Goal: Task Accomplishment & Management: Manage account settings

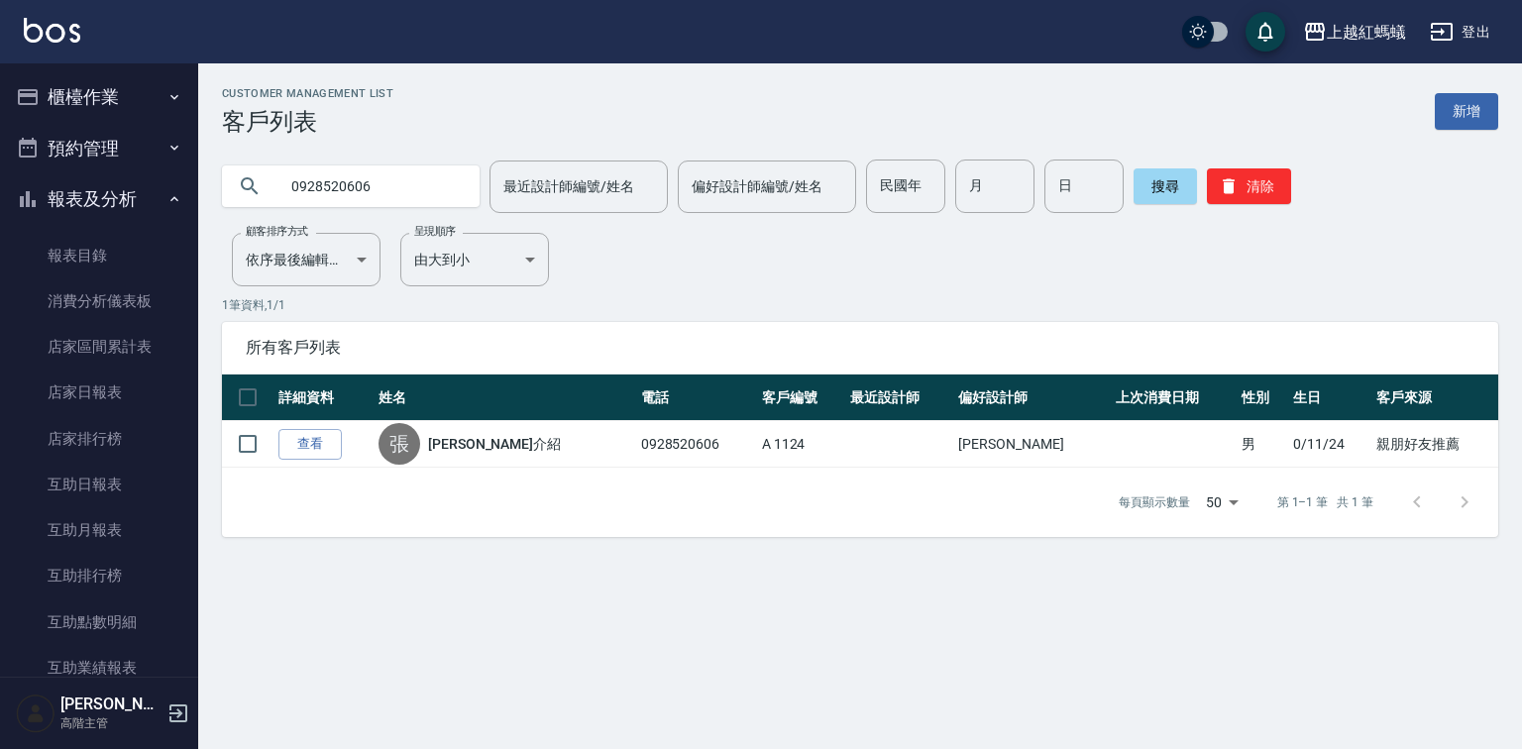
scroll to position [1812, 0]
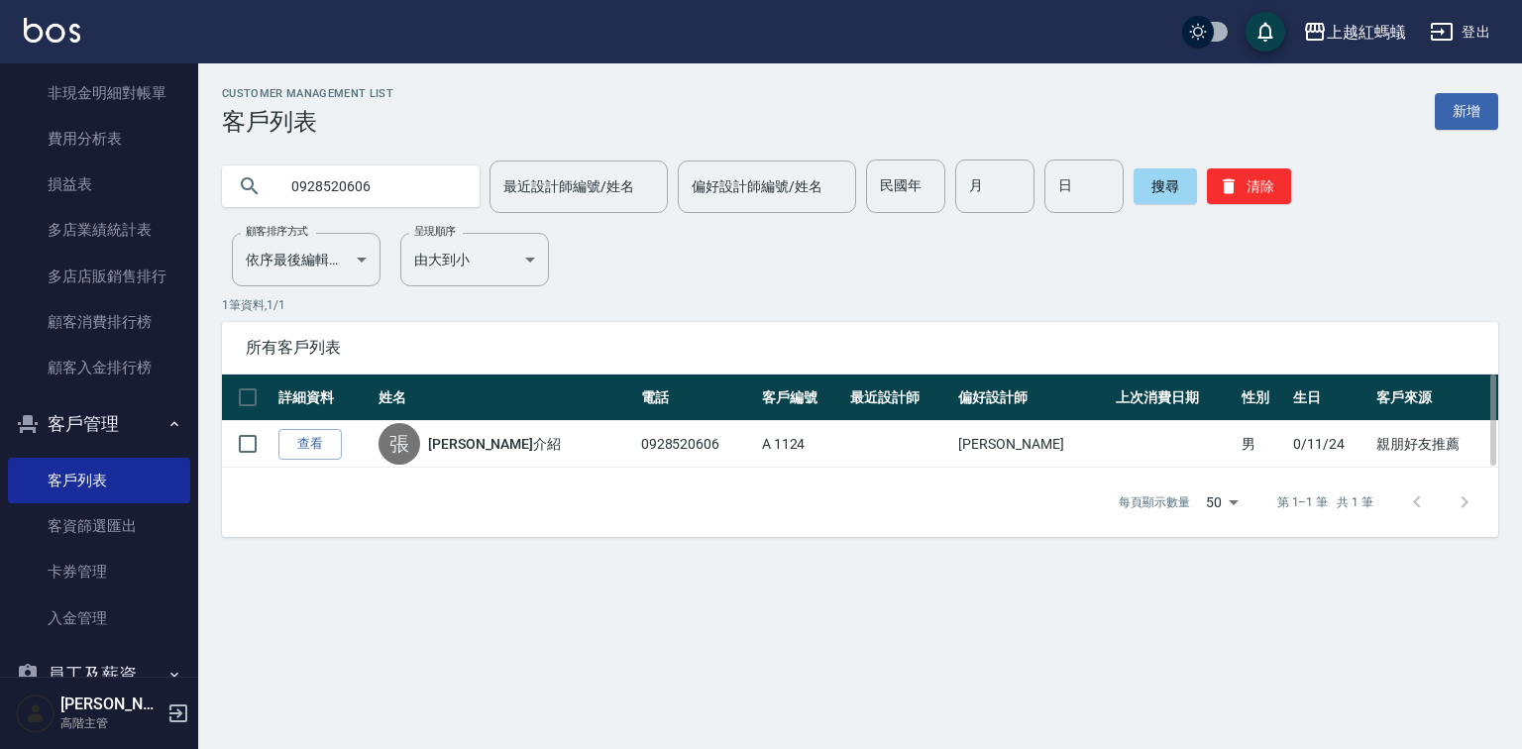
click at [868, 388] on th "最近設計師" at bounding box center [899, 398] width 108 height 47
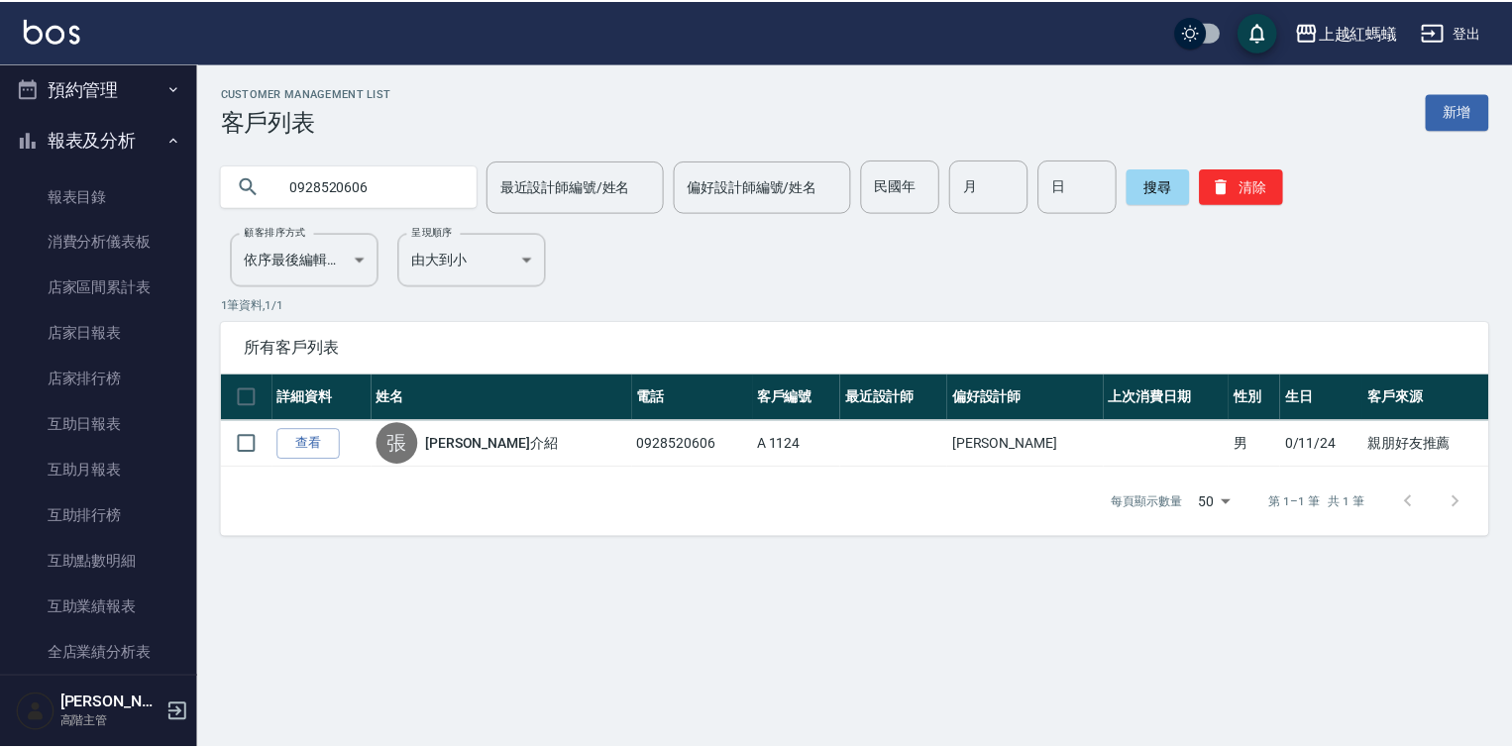
scroll to position [0, 0]
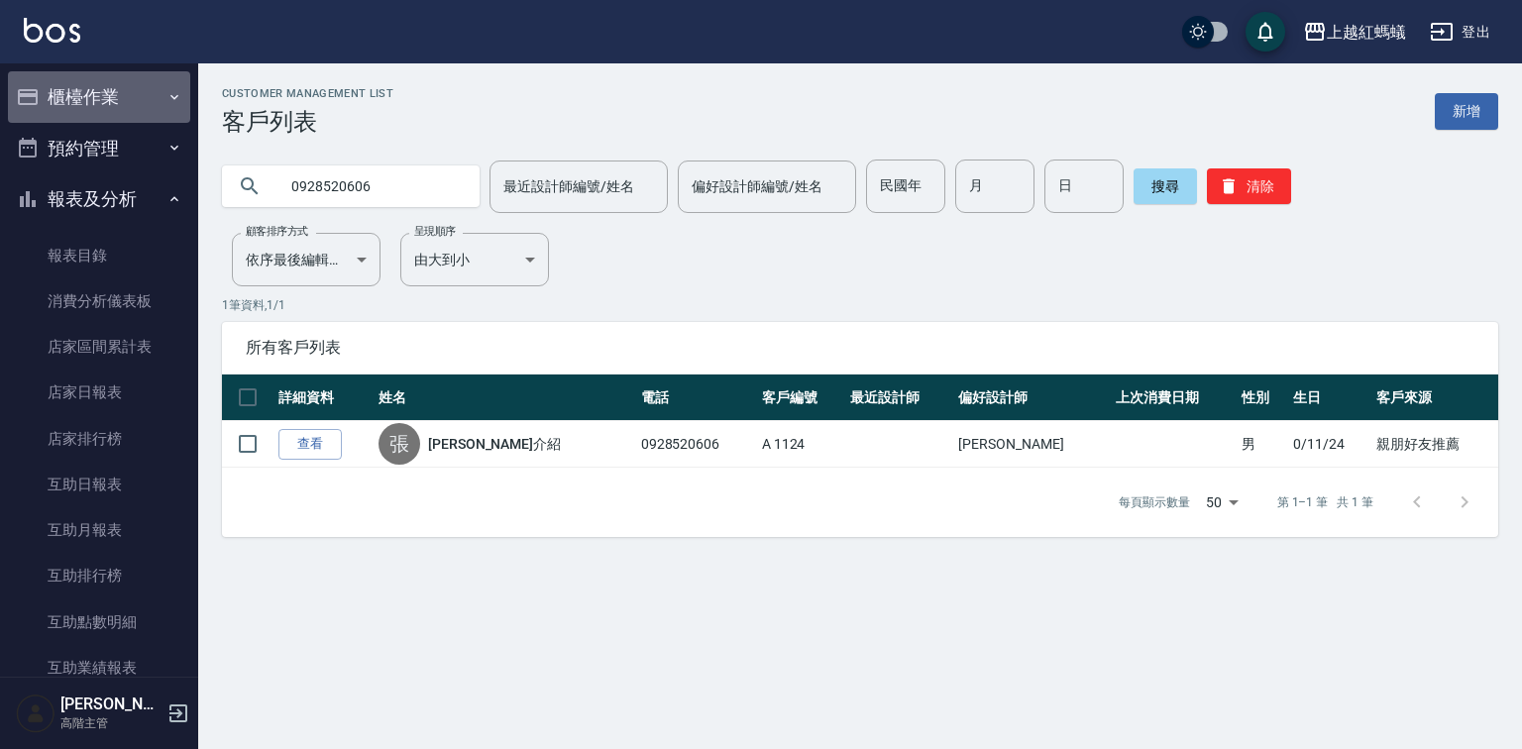
click at [107, 96] on button "櫃檯作業" at bounding box center [99, 97] width 182 height 52
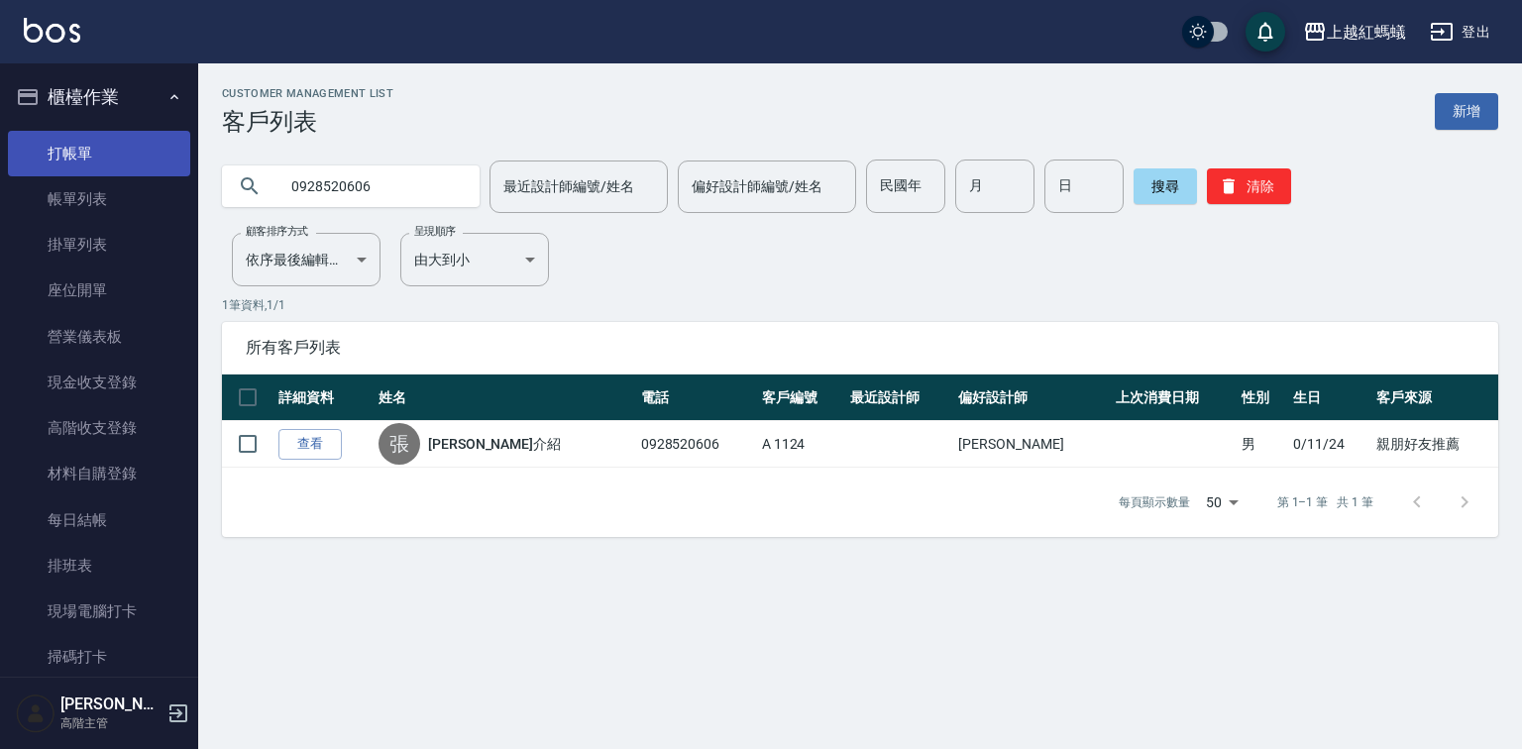
click at [86, 162] on link "打帳單" at bounding box center [99, 154] width 182 height 46
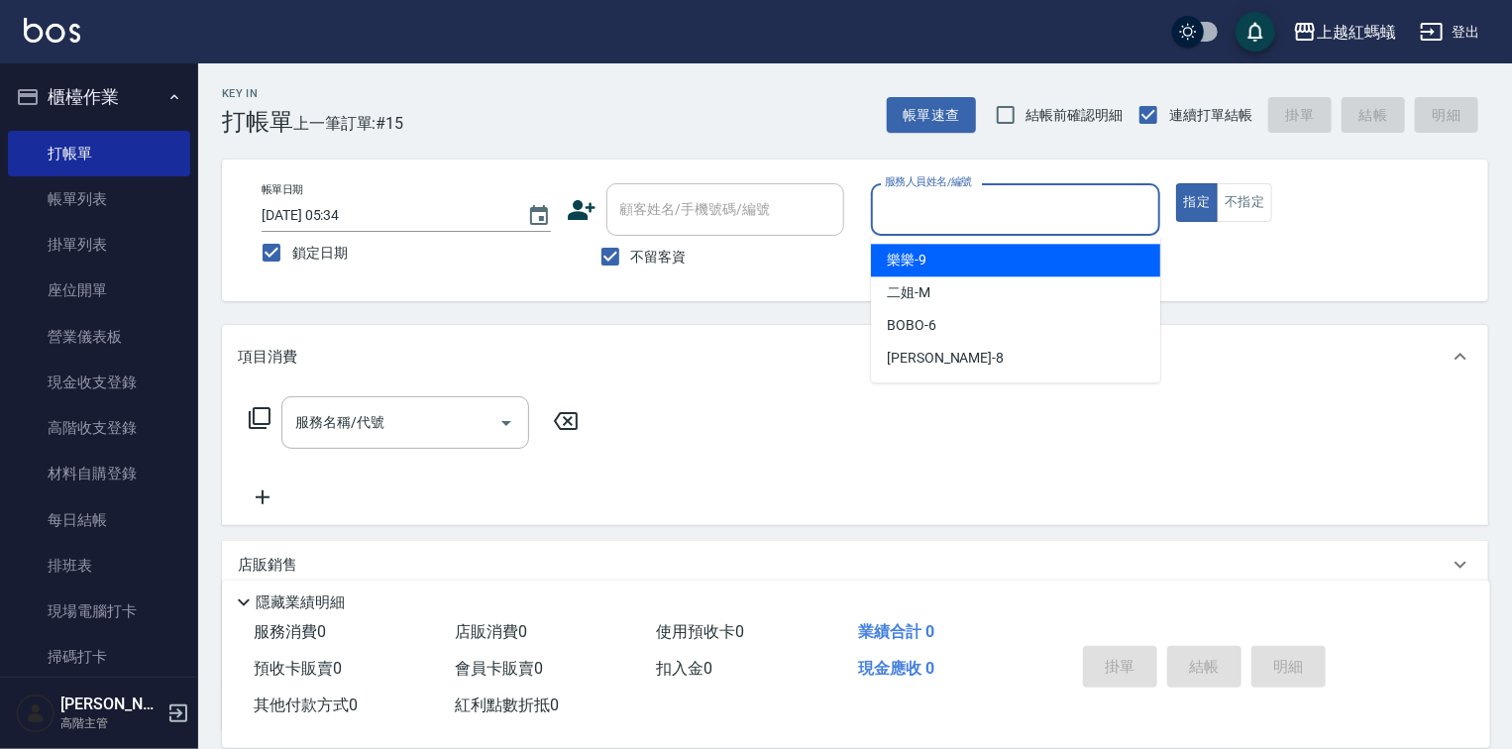
click at [1058, 206] on input "服務人員姓名/編號" at bounding box center [1015, 209] width 271 height 35
click at [271, 256] on input "鎖定日期" at bounding box center [272, 253] width 42 height 42
checkbox input "false"
type input "[DATE] 16:42"
click at [1024, 213] on input "服務人員姓名/編號" at bounding box center [1015, 209] width 271 height 35
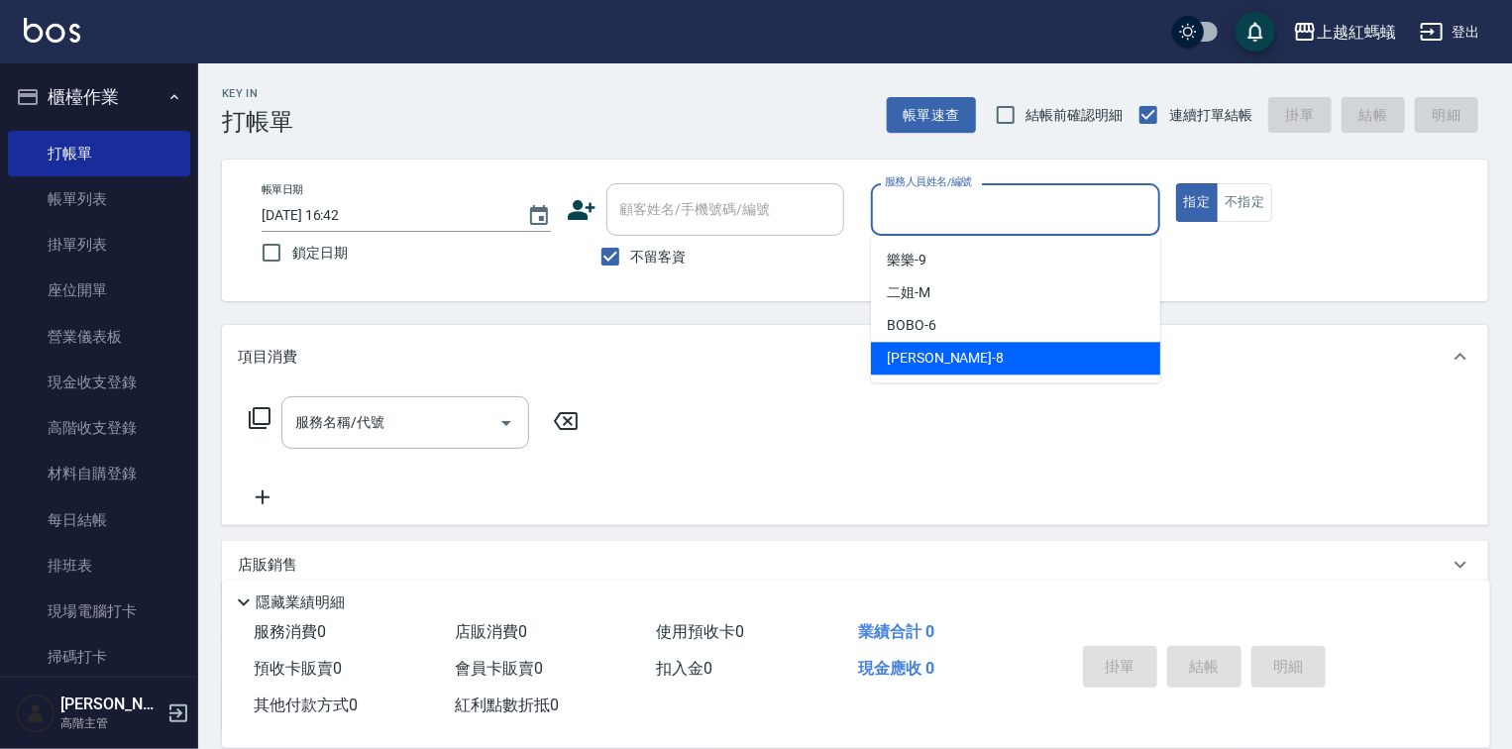
click at [930, 349] on div "[PERSON_NAME] -8" at bounding box center [1015, 358] width 289 height 33
type input "[PERSON_NAME]-8"
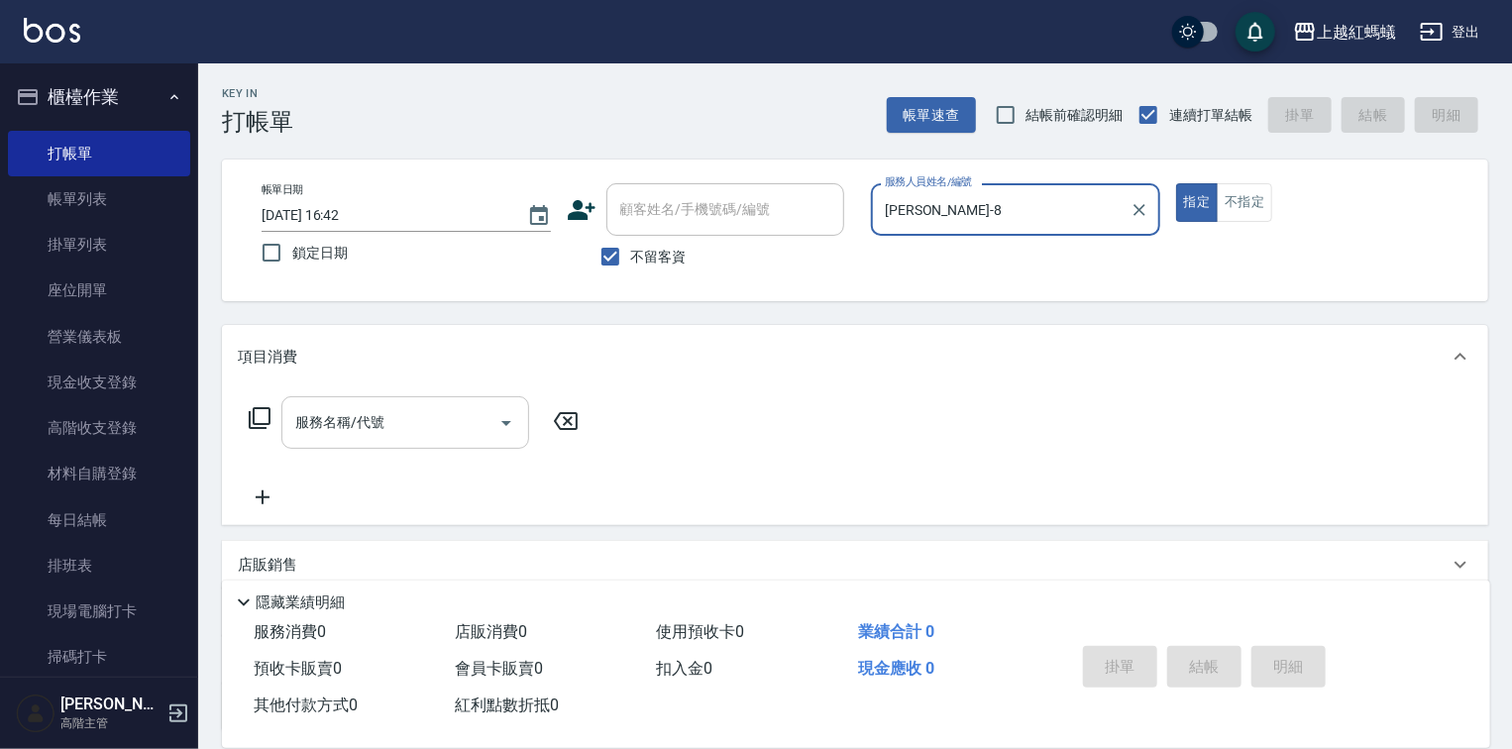
click at [476, 421] on input "服務名稱/代號" at bounding box center [390, 422] width 200 height 35
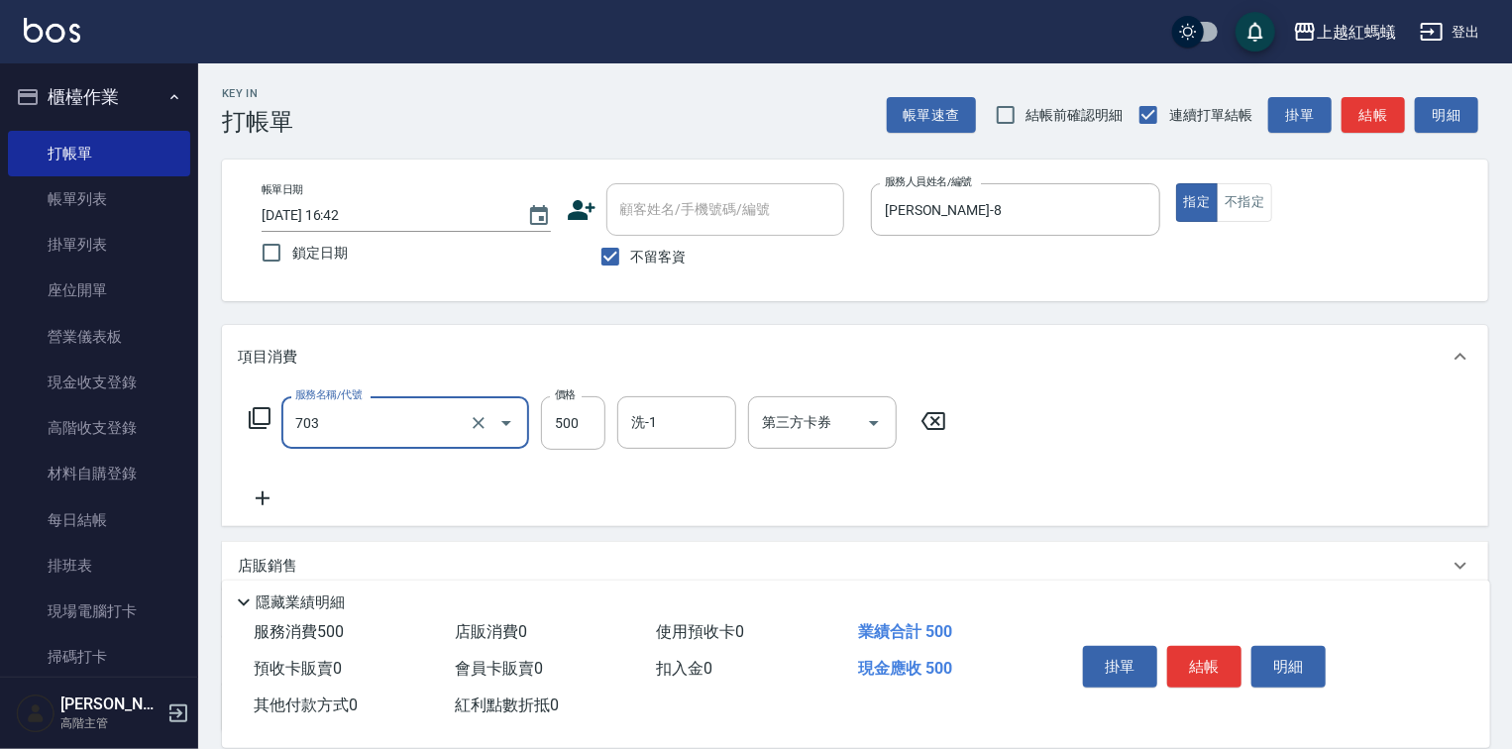
type input "[PERSON_NAME]兩段頭皮養護(703)"
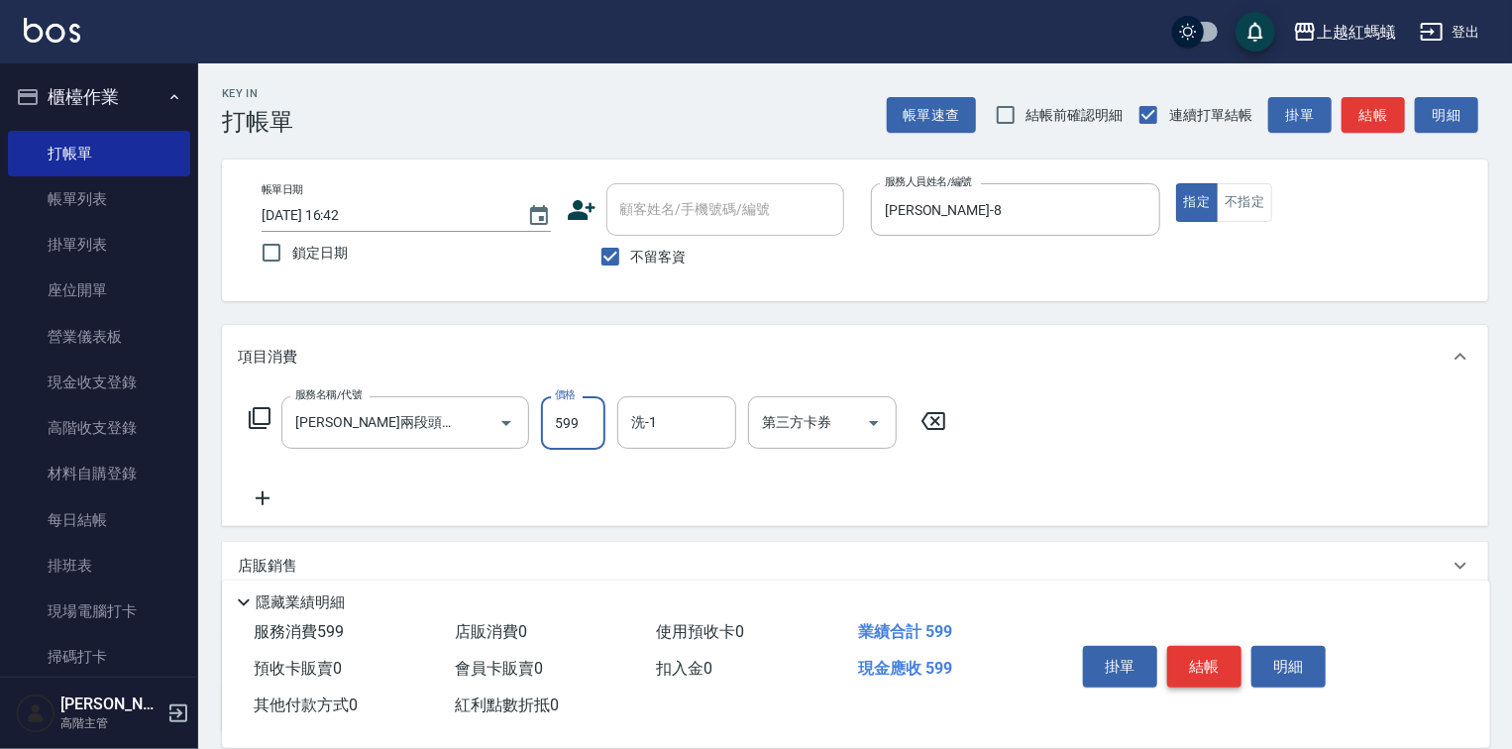
type input "599"
click at [1187, 654] on button "結帳" at bounding box center [1204, 667] width 74 height 42
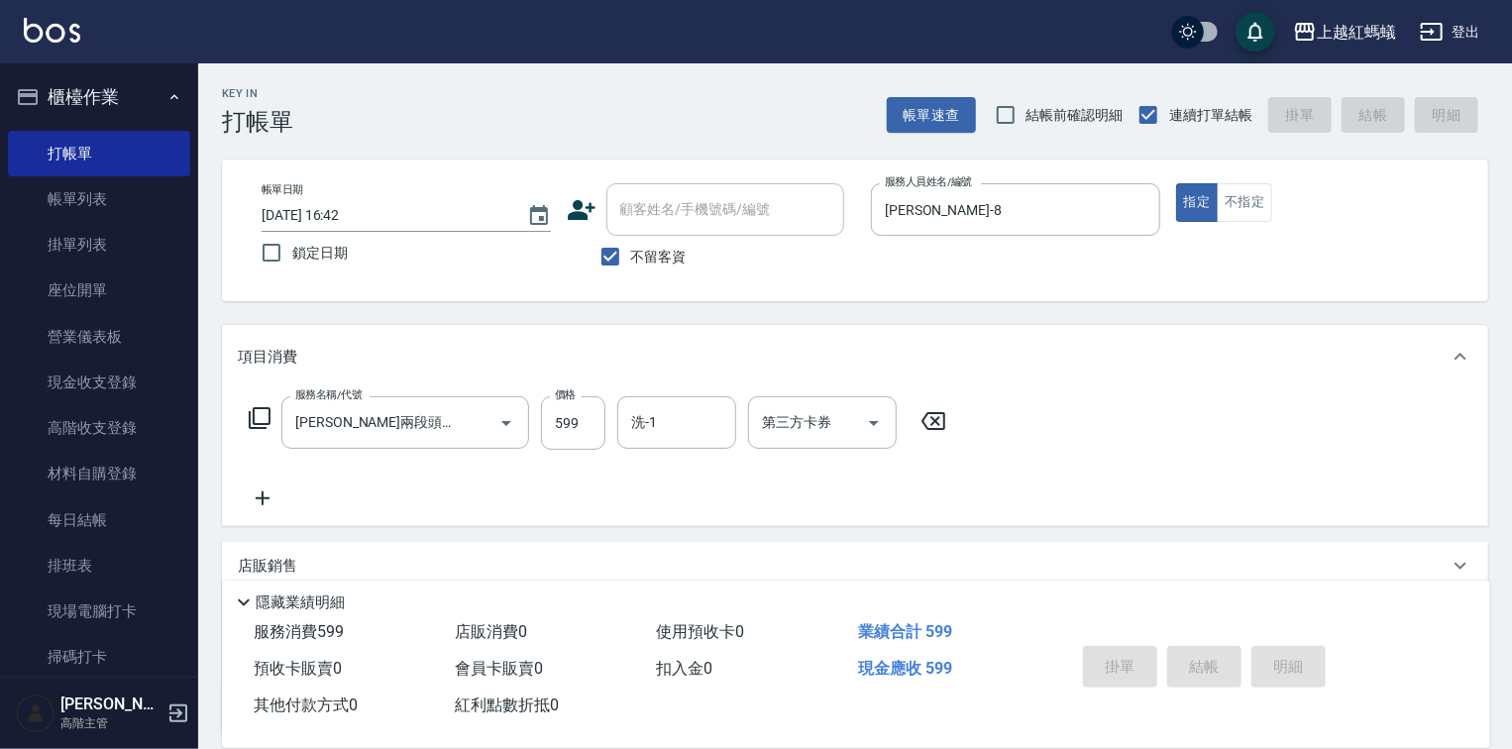
type input "[DATE] 16:43"
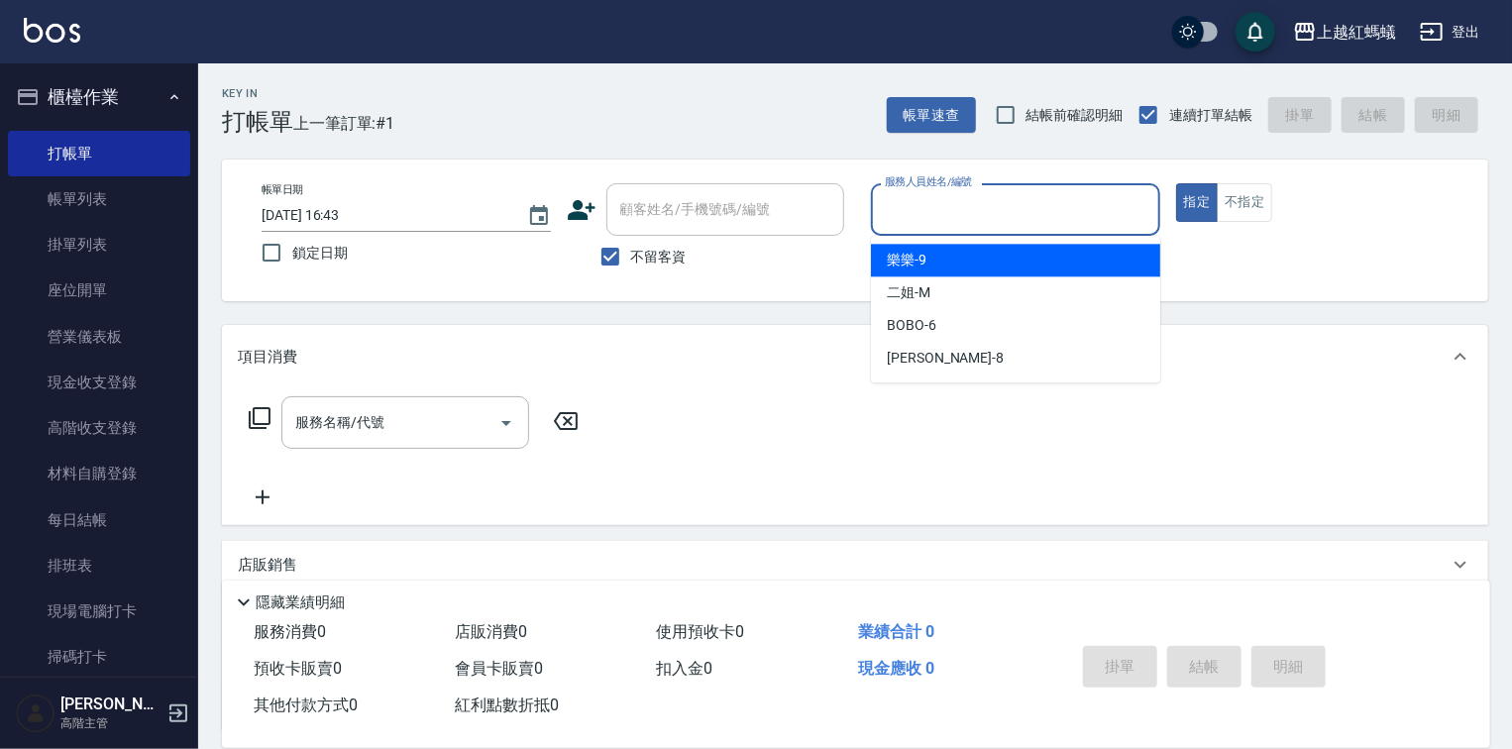
click at [956, 195] on input "服務人員姓名/編號" at bounding box center [1015, 209] width 271 height 35
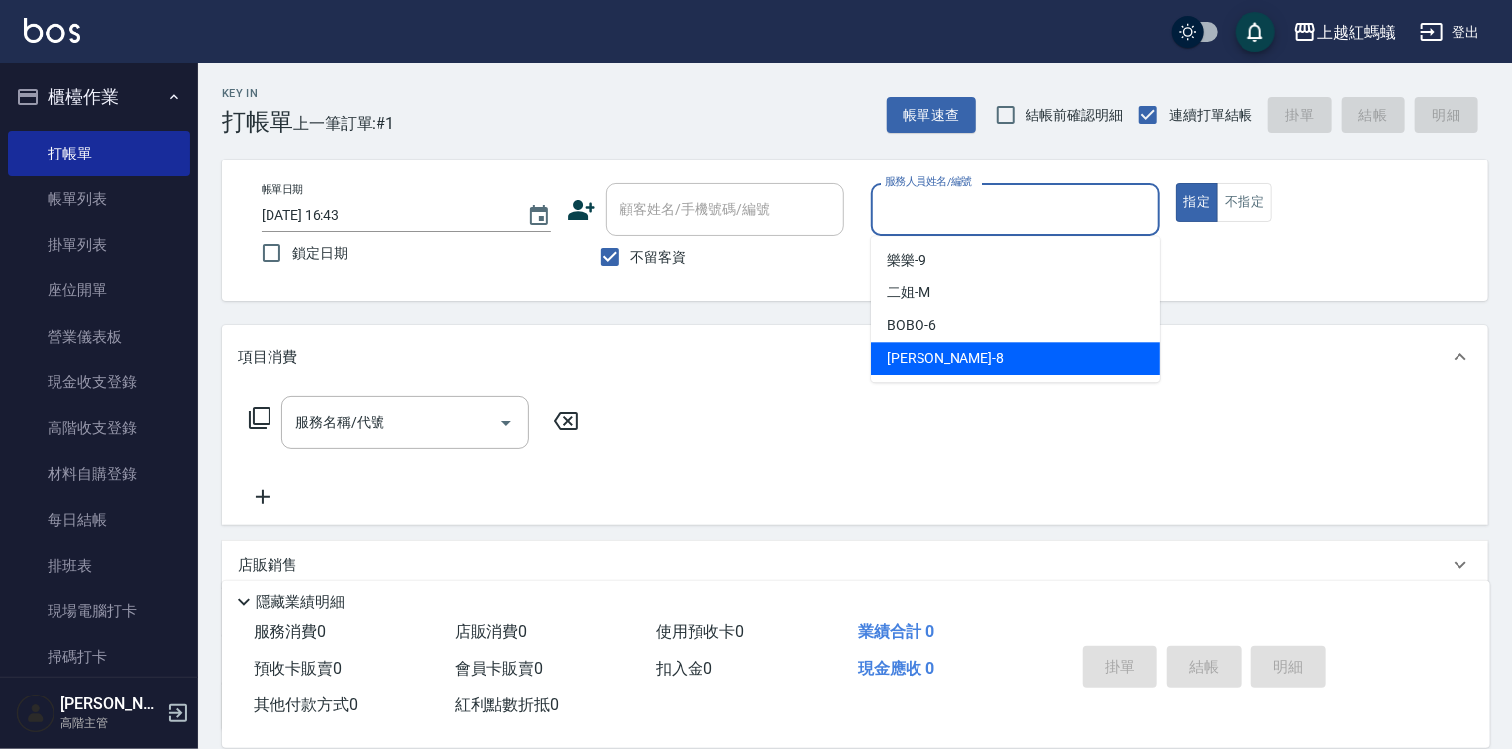
click at [977, 354] on div "[PERSON_NAME] -8" at bounding box center [1015, 358] width 289 height 33
type input "[PERSON_NAME]-8"
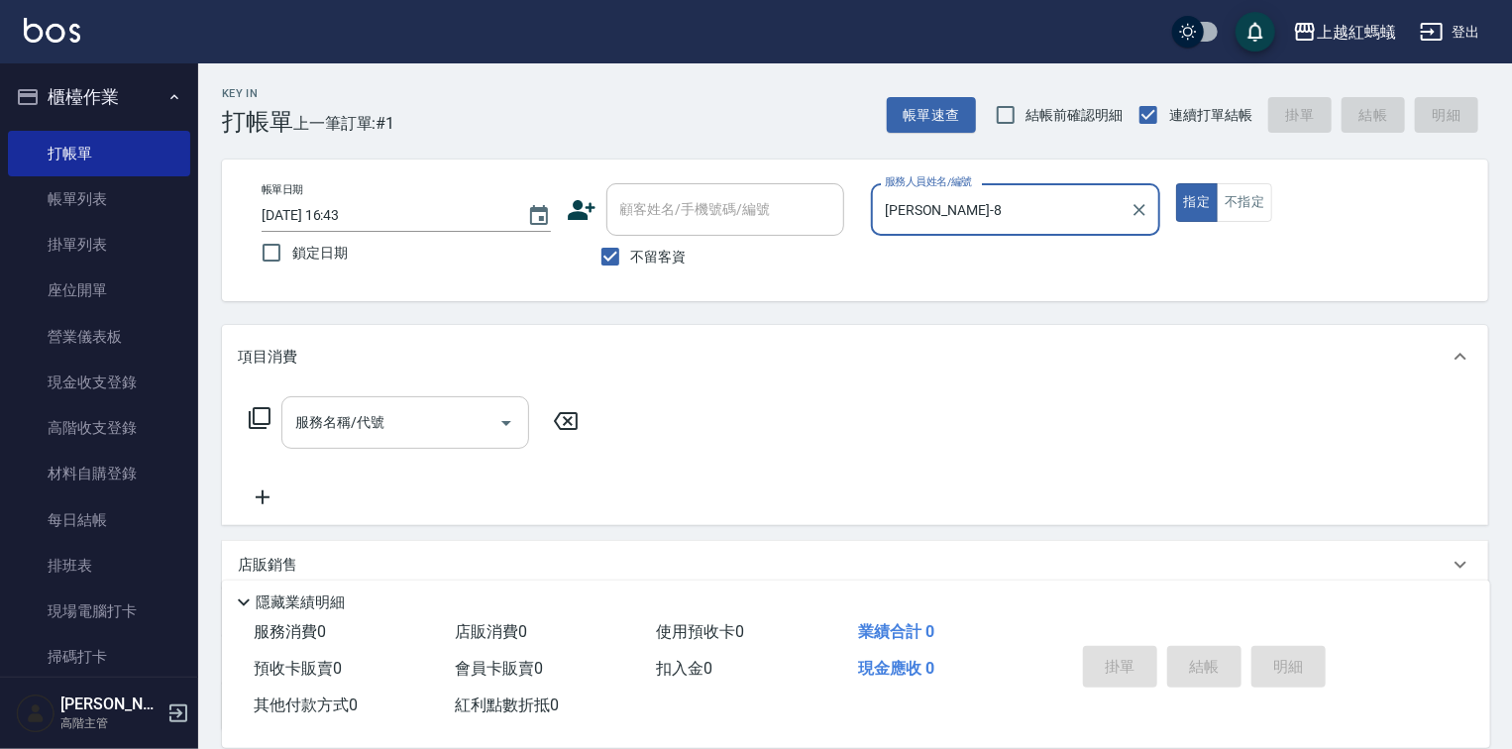
click at [371, 420] on div "服務名稱/代號 服務名稱/代號" at bounding box center [405, 422] width 248 height 53
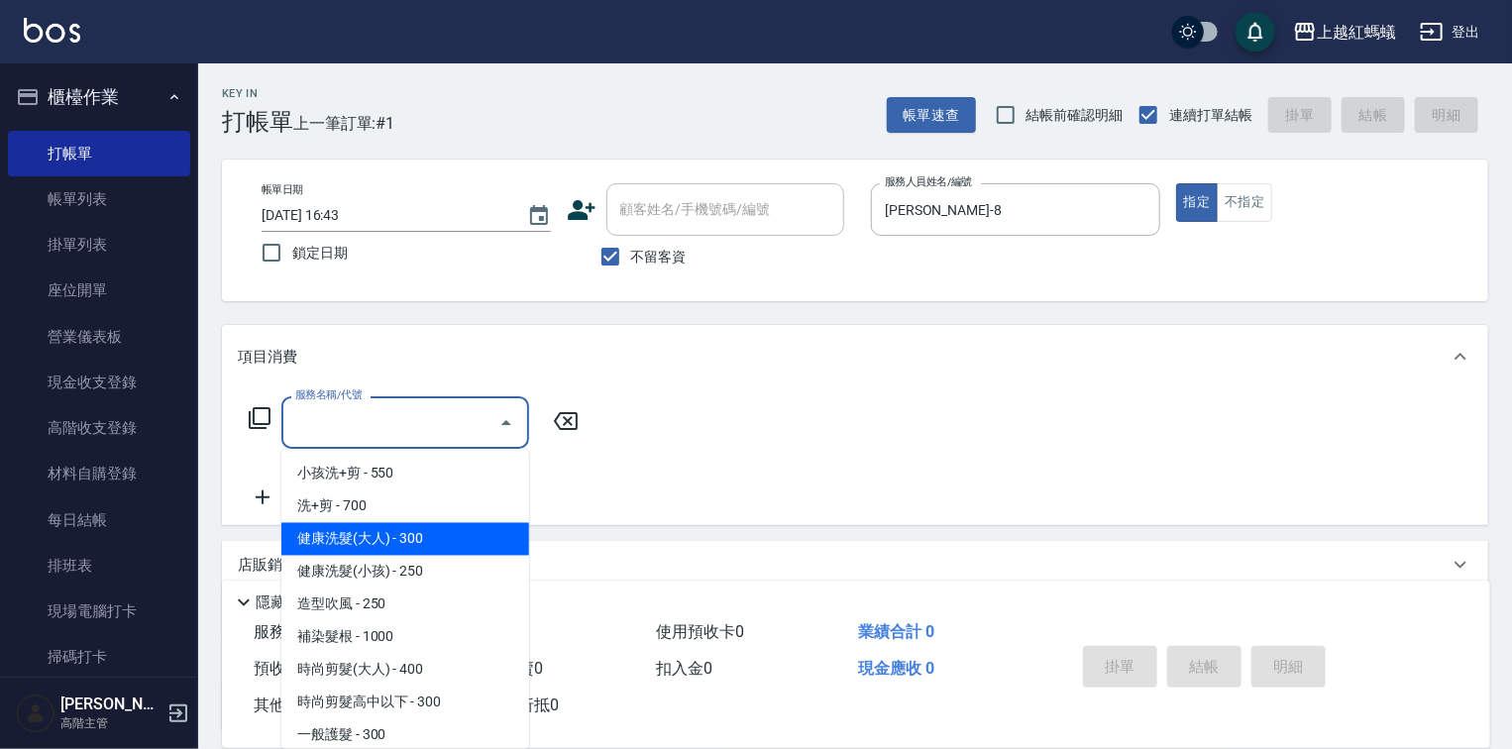
click at [466, 550] on span "健康洗髮(大人) - 300" at bounding box center [405, 539] width 248 height 33
type input "健康洗髮(大人)(201)"
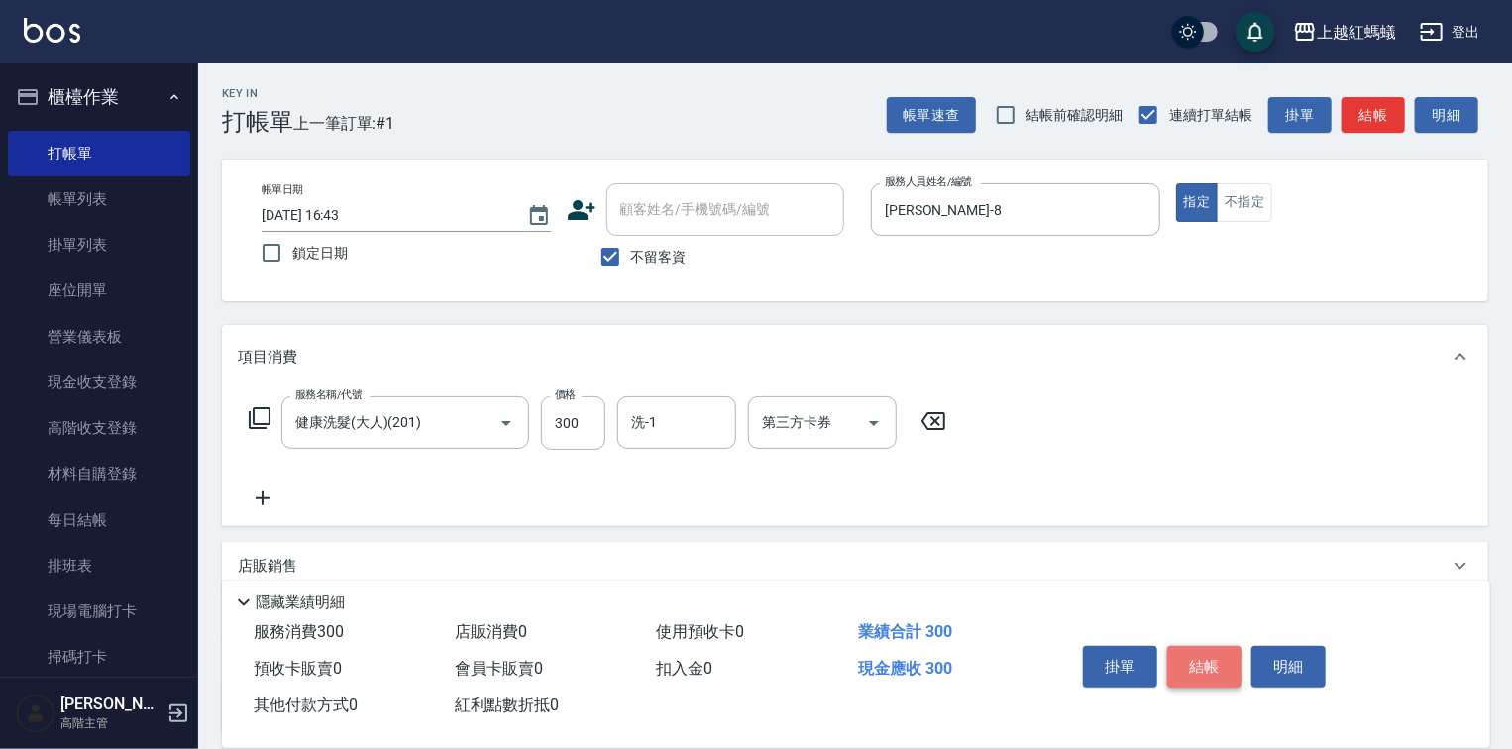
click at [1194, 655] on button "結帳" at bounding box center [1204, 667] width 74 height 42
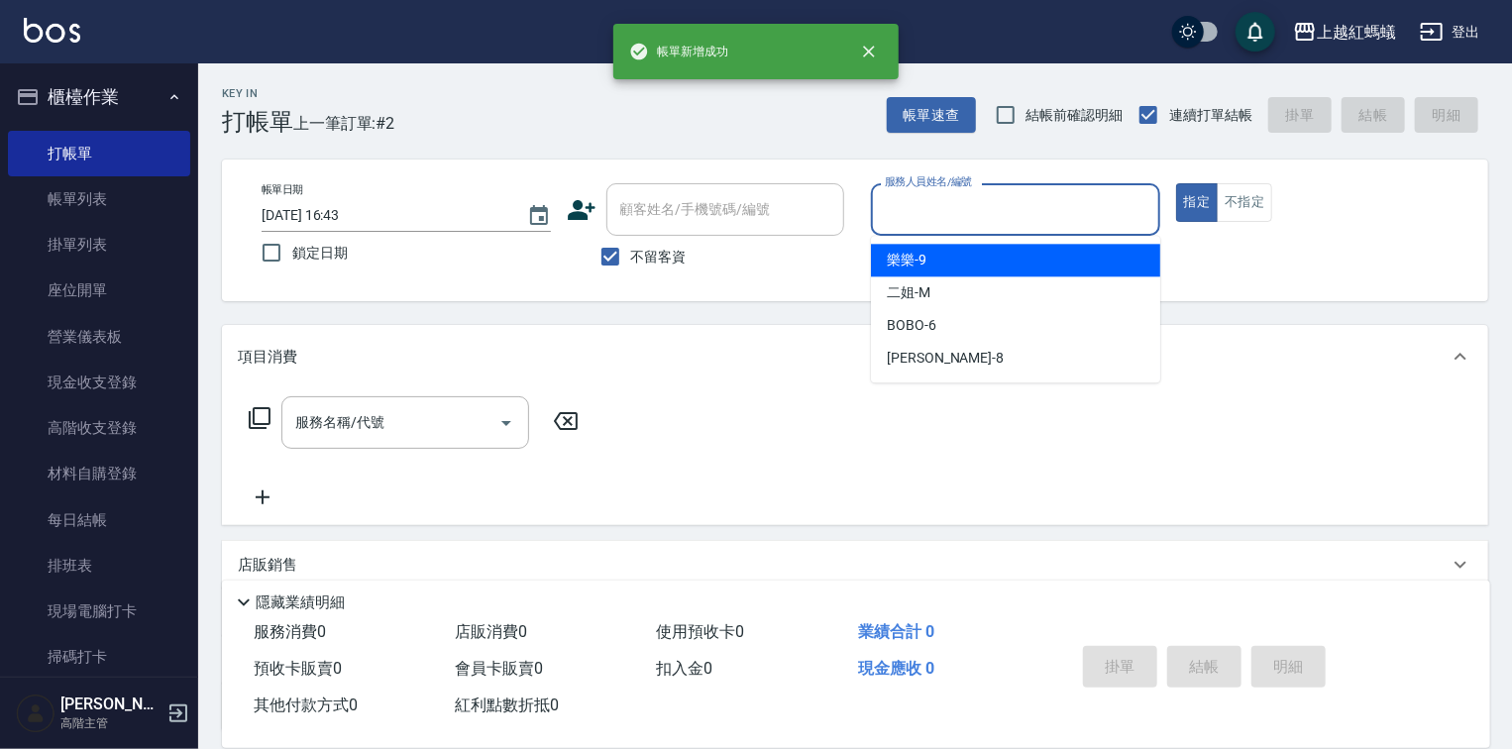
drag, startPoint x: 1046, startPoint y: 212, endPoint x: 1042, endPoint y: 251, distance: 38.8
click at [1046, 214] on input "服務人員姓名/編號" at bounding box center [1015, 209] width 271 height 35
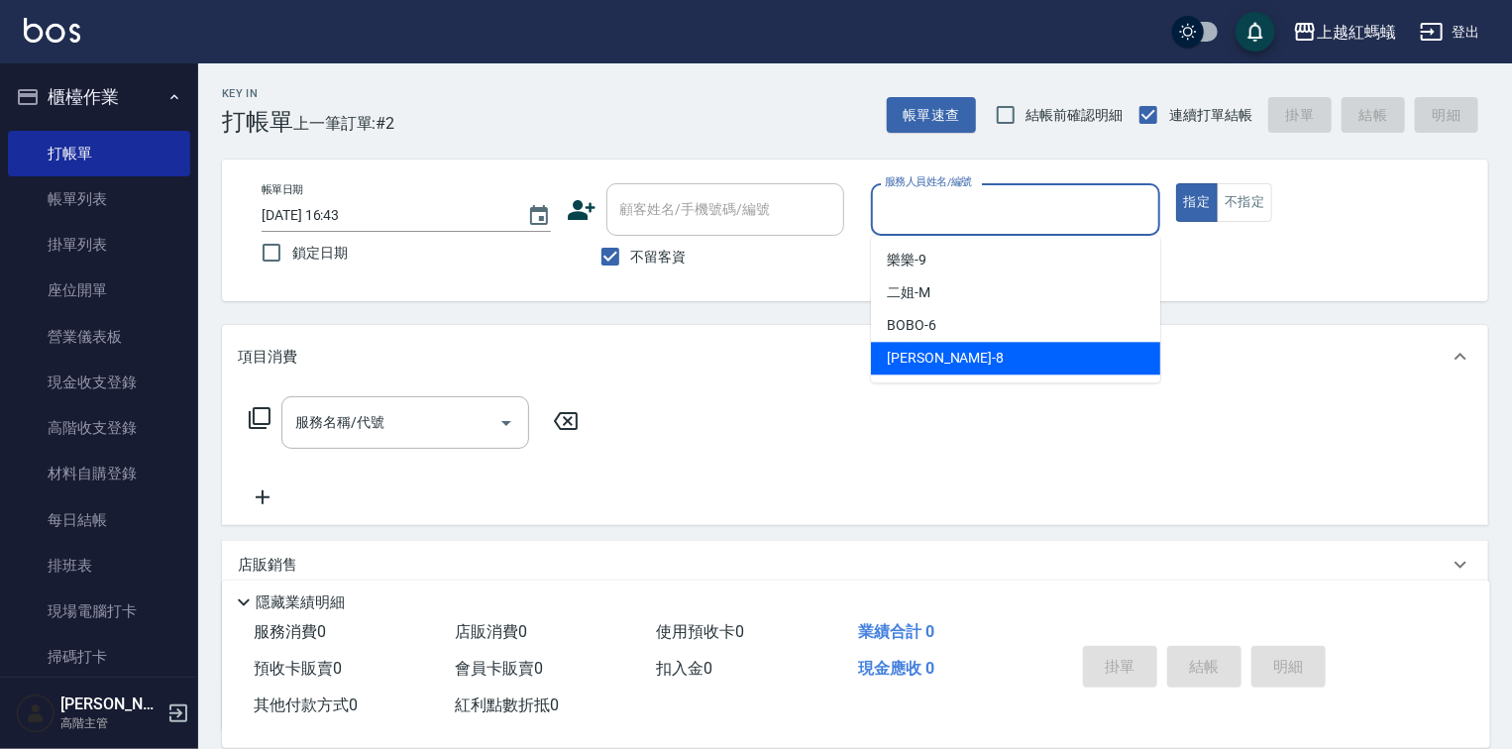
click at [995, 357] on div "[PERSON_NAME] -8" at bounding box center [1015, 358] width 289 height 33
type input "[PERSON_NAME]-8"
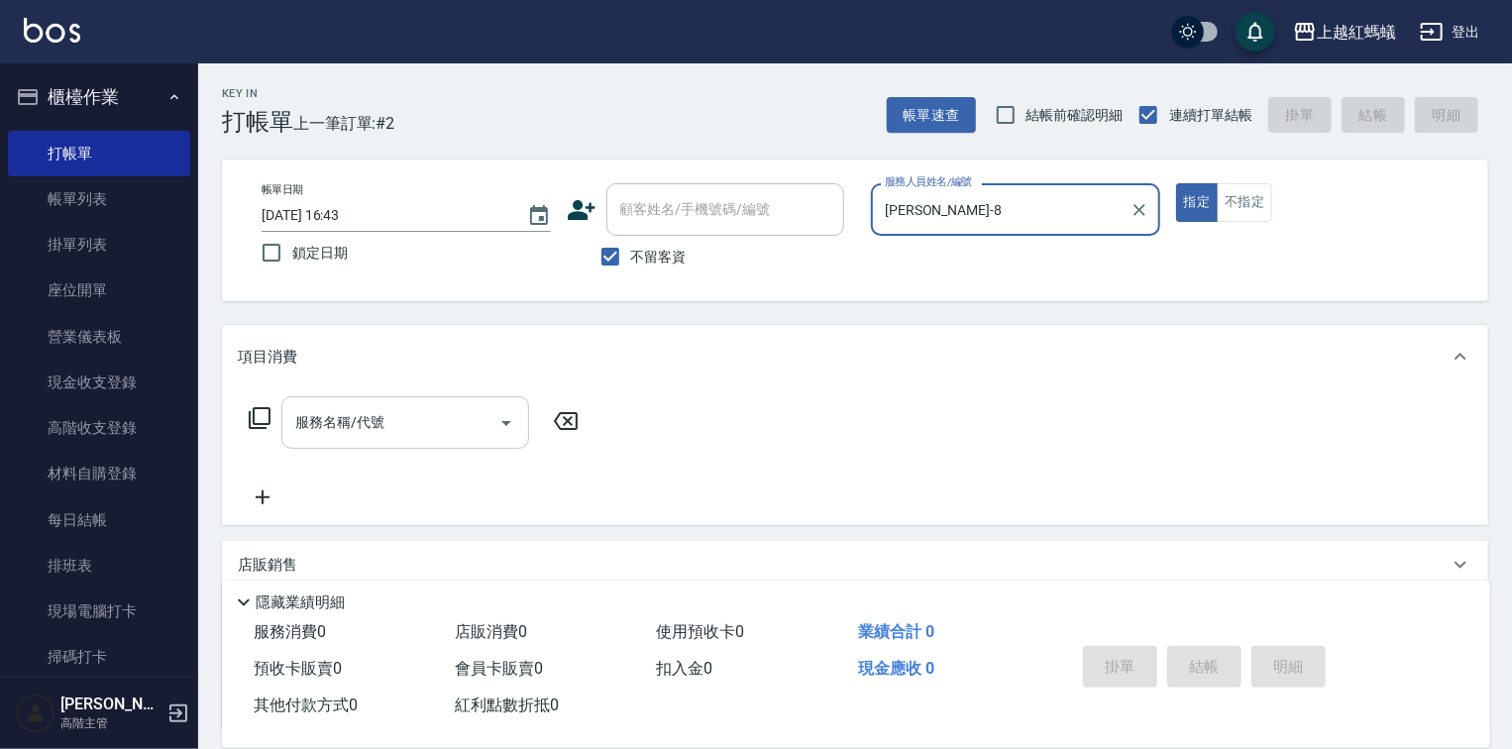
click at [435, 430] on input "服務名稱/代號" at bounding box center [390, 422] width 200 height 35
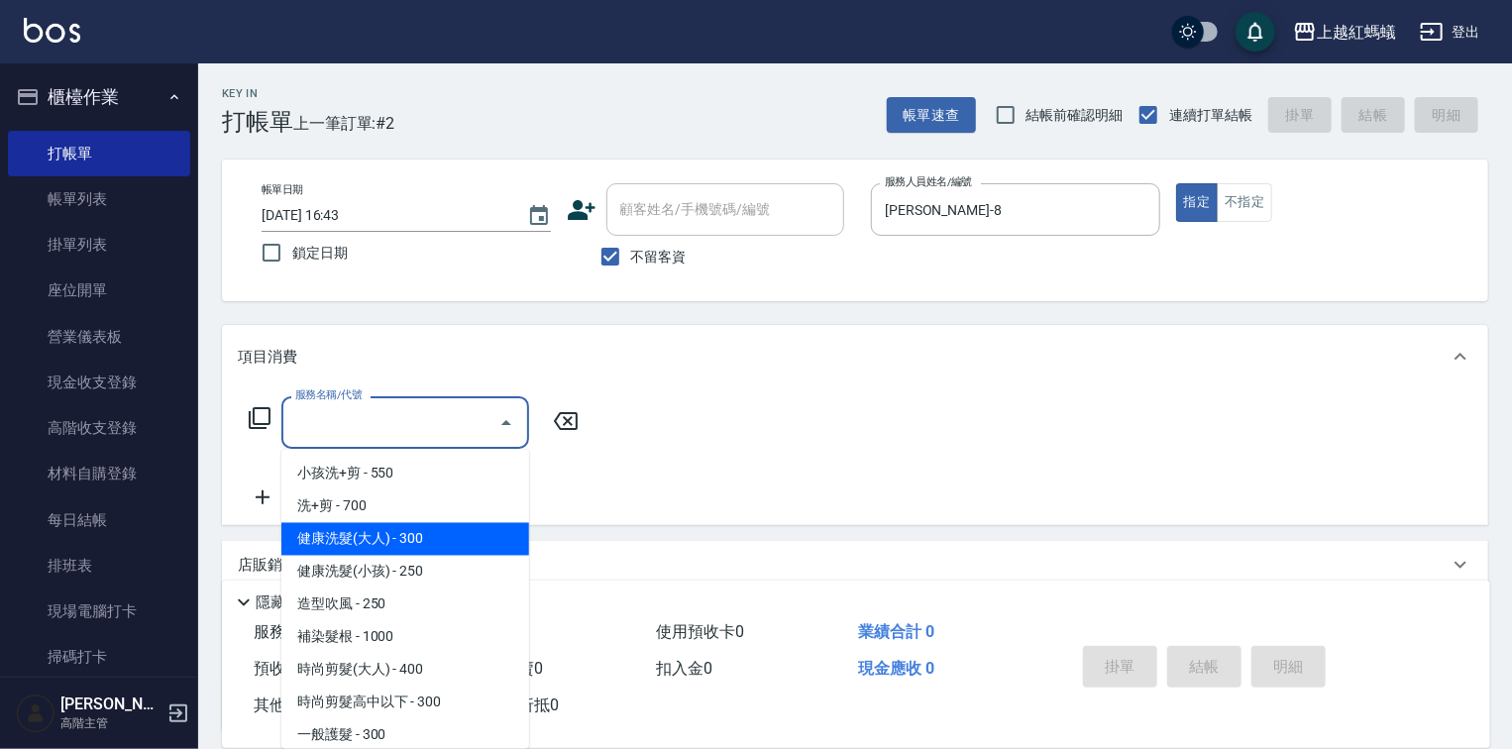
drag, startPoint x: 453, startPoint y: 535, endPoint x: 698, endPoint y: 560, distance: 246.0
click at [457, 535] on span "健康洗髮(大人) - 300" at bounding box center [405, 539] width 248 height 33
type input "健康洗髮(大人)(201)"
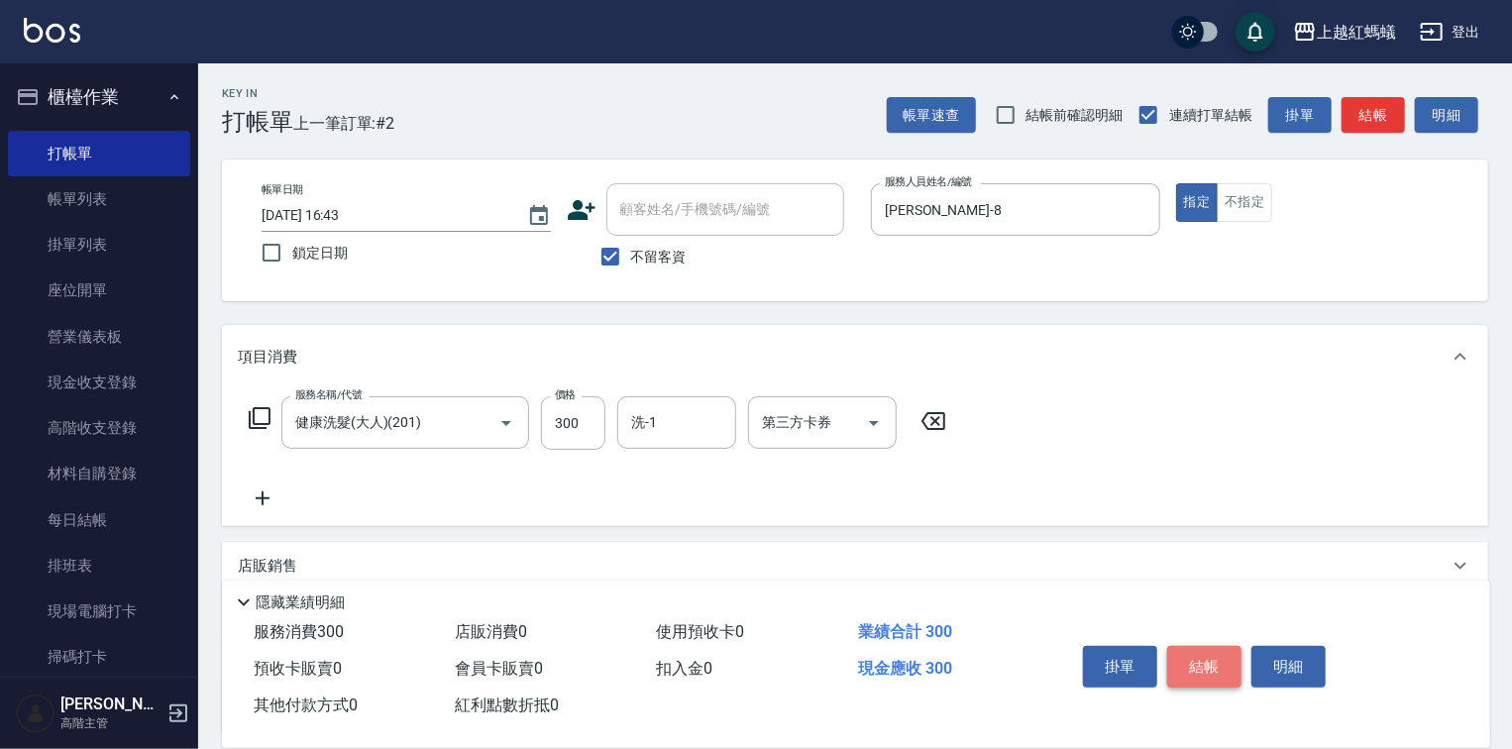
click at [1180, 657] on button "結帳" at bounding box center [1204, 667] width 74 height 42
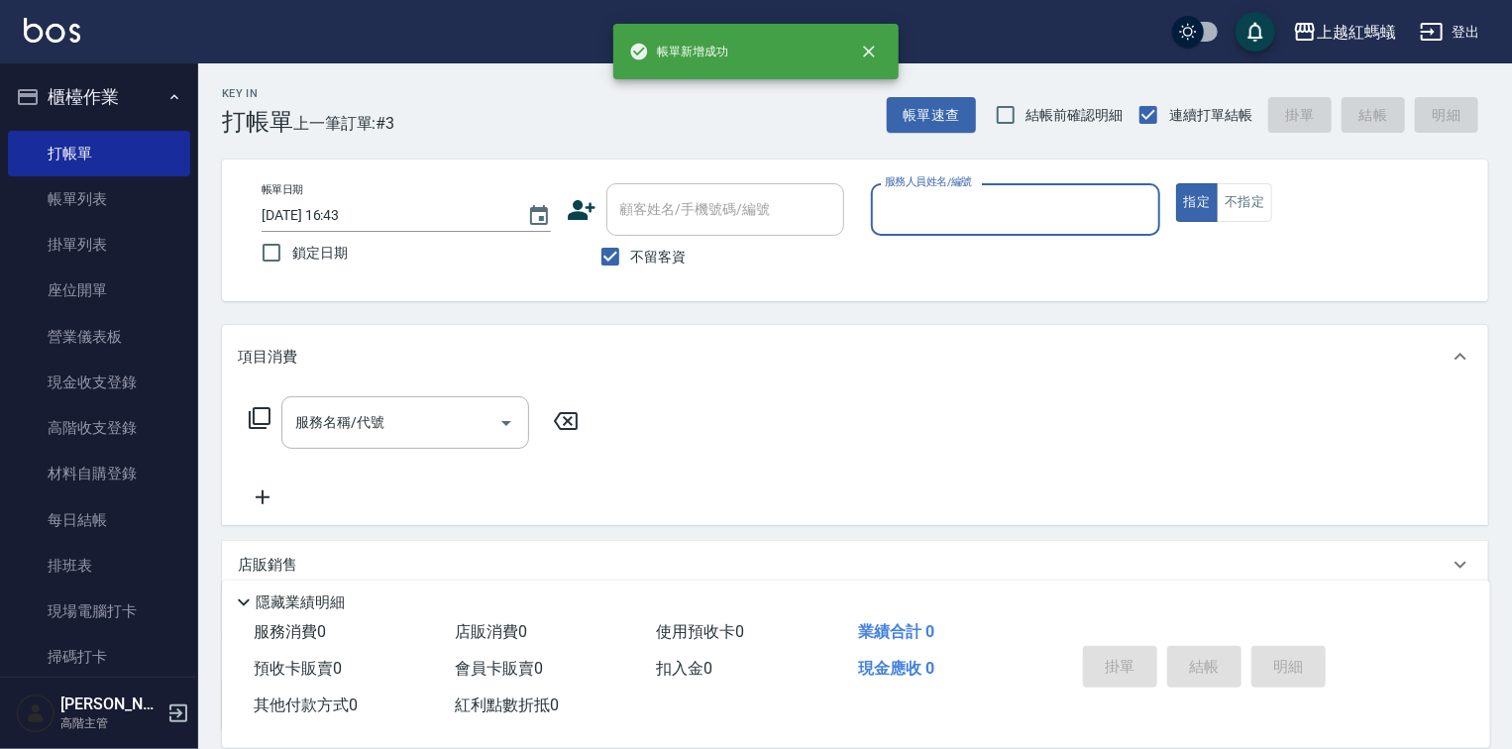
drag, startPoint x: 1004, startPoint y: 189, endPoint x: 972, endPoint y: 234, distance: 54.7
click at [1004, 190] on div "服務人員姓名/編號" at bounding box center [1015, 209] width 289 height 53
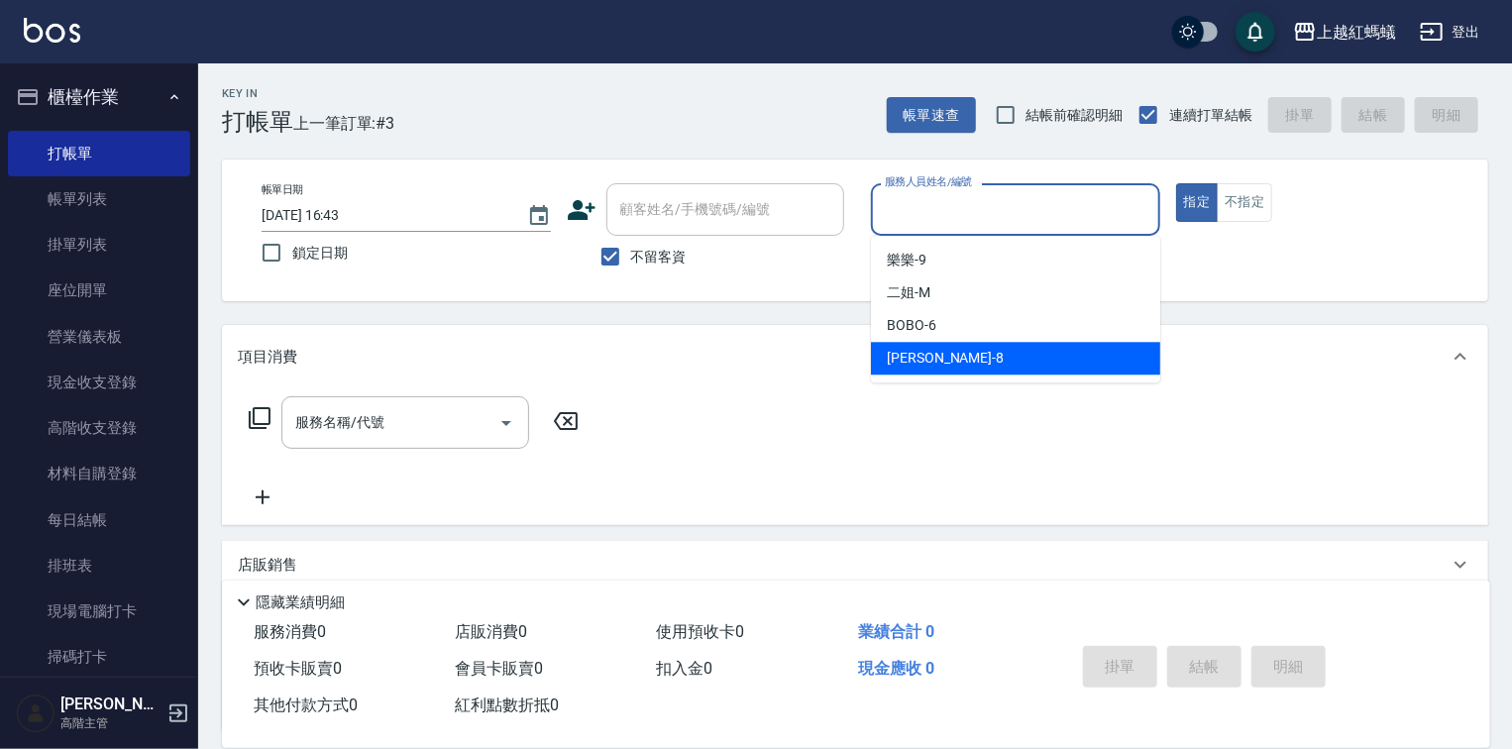
click at [974, 363] on div "[PERSON_NAME] -8" at bounding box center [1015, 358] width 289 height 33
type input "[PERSON_NAME]-8"
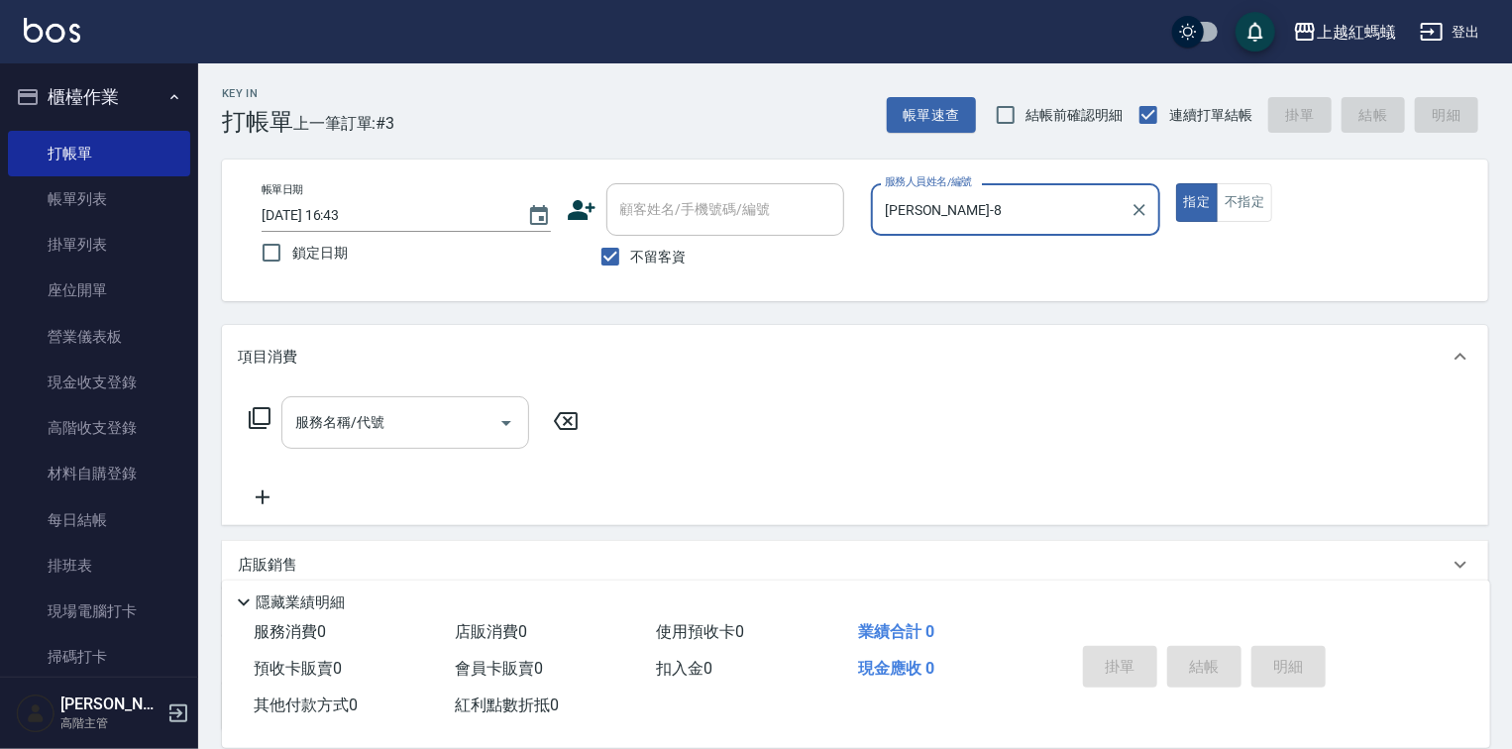
click at [407, 441] on div "服務名稱/代號" at bounding box center [405, 422] width 248 height 53
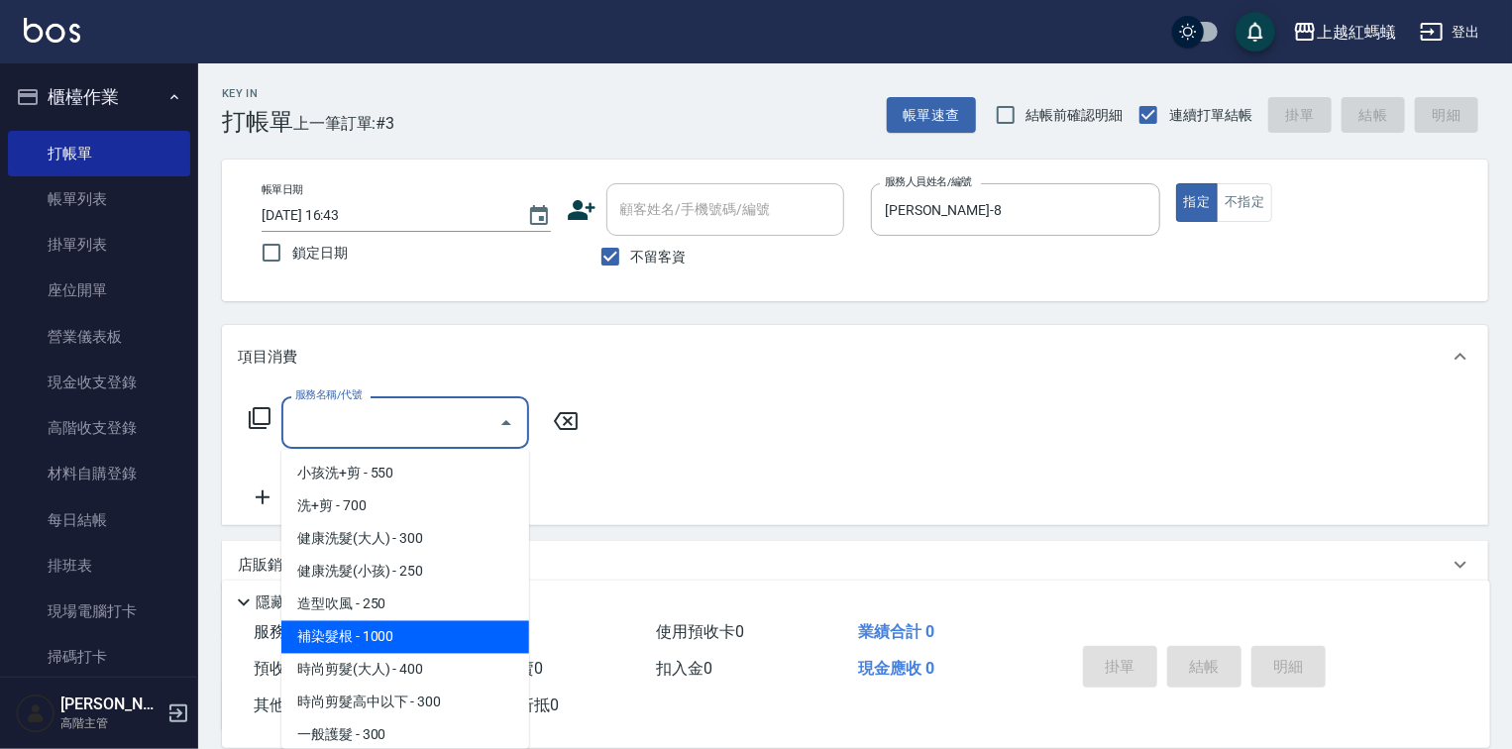
click at [403, 634] on span "補染髮根 - 1000" at bounding box center [405, 637] width 248 height 33
type input "補染髮根(204)"
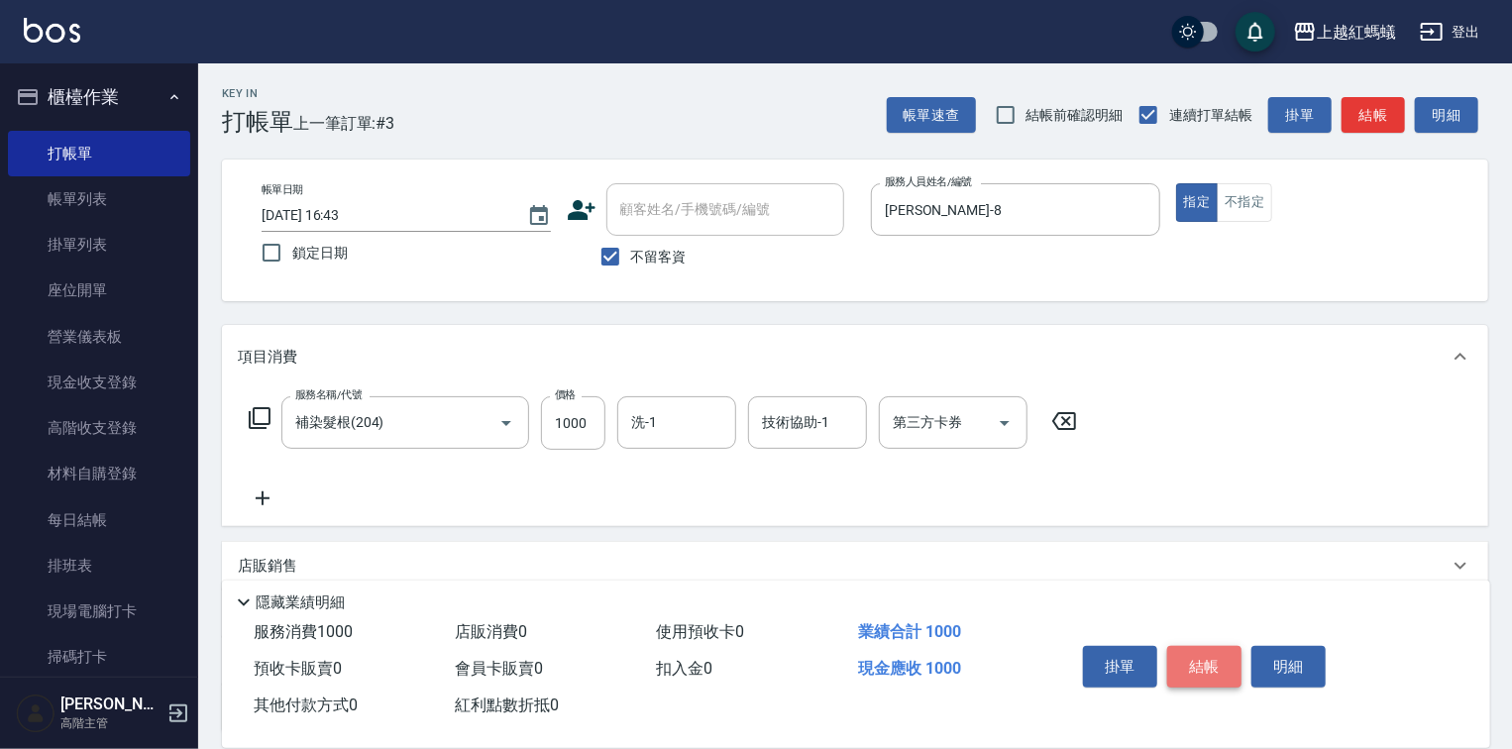
click at [1212, 665] on button "結帳" at bounding box center [1204, 667] width 74 height 42
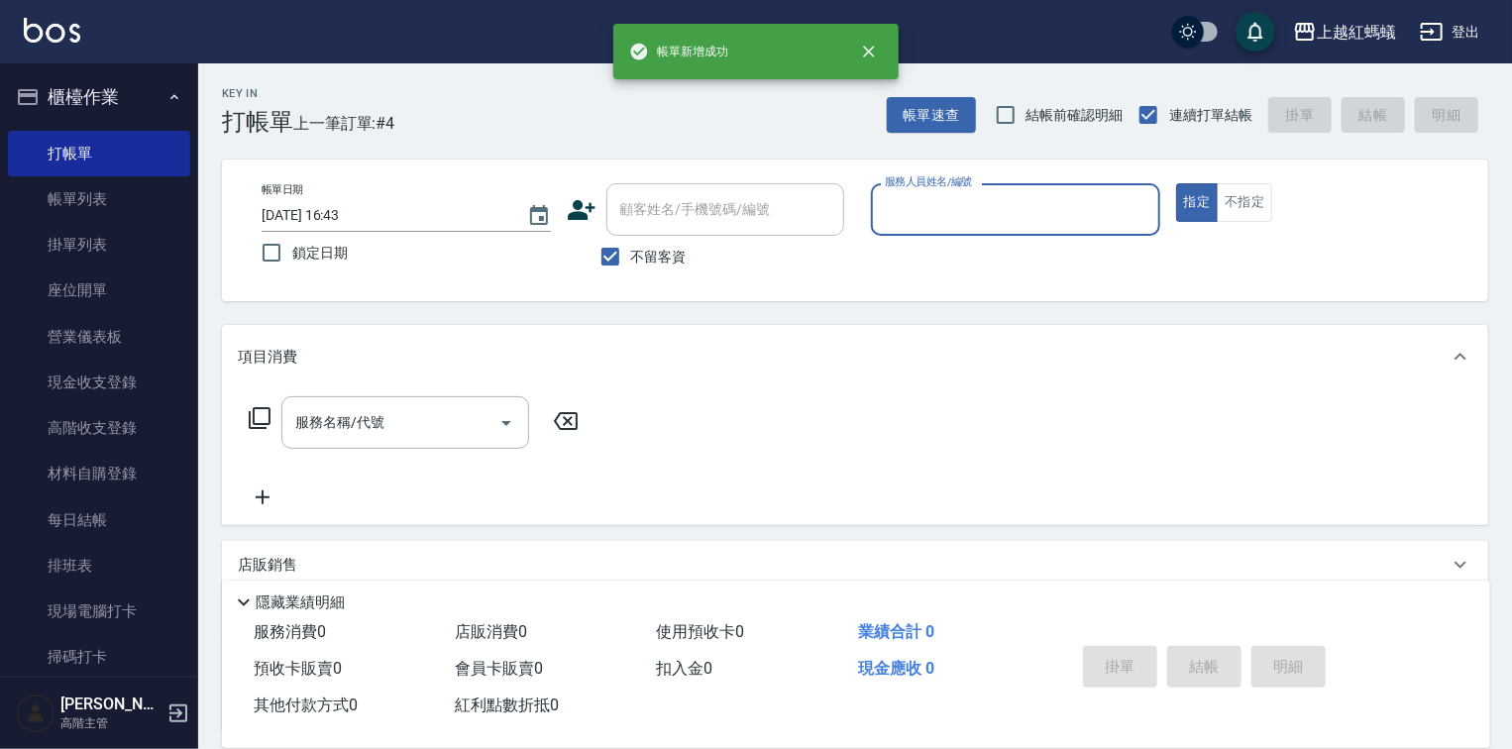
click at [933, 232] on div "服務人員姓名/編號" at bounding box center [1015, 209] width 289 height 53
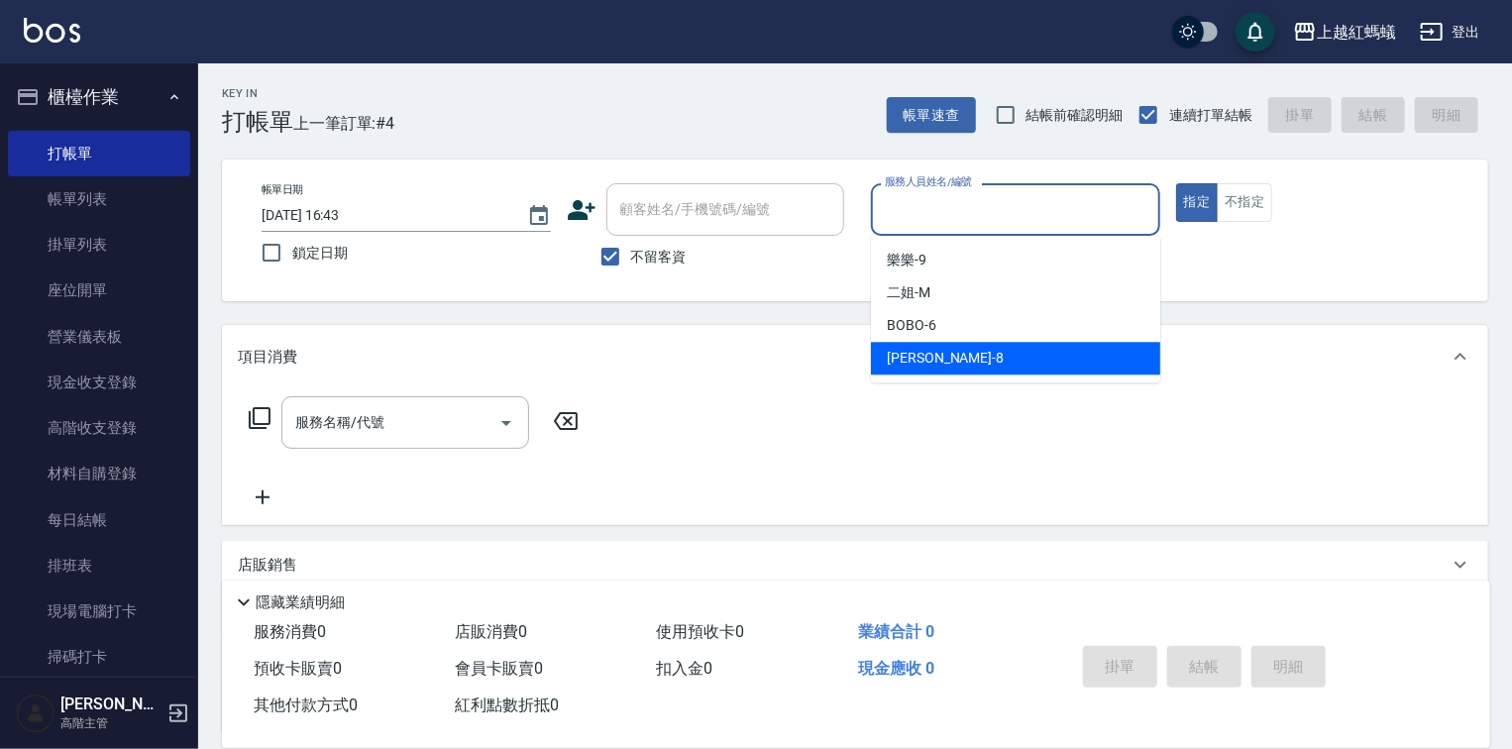
click at [927, 356] on div "[PERSON_NAME] -8" at bounding box center [1015, 358] width 289 height 33
type input "[PERSON_NAME]-8"
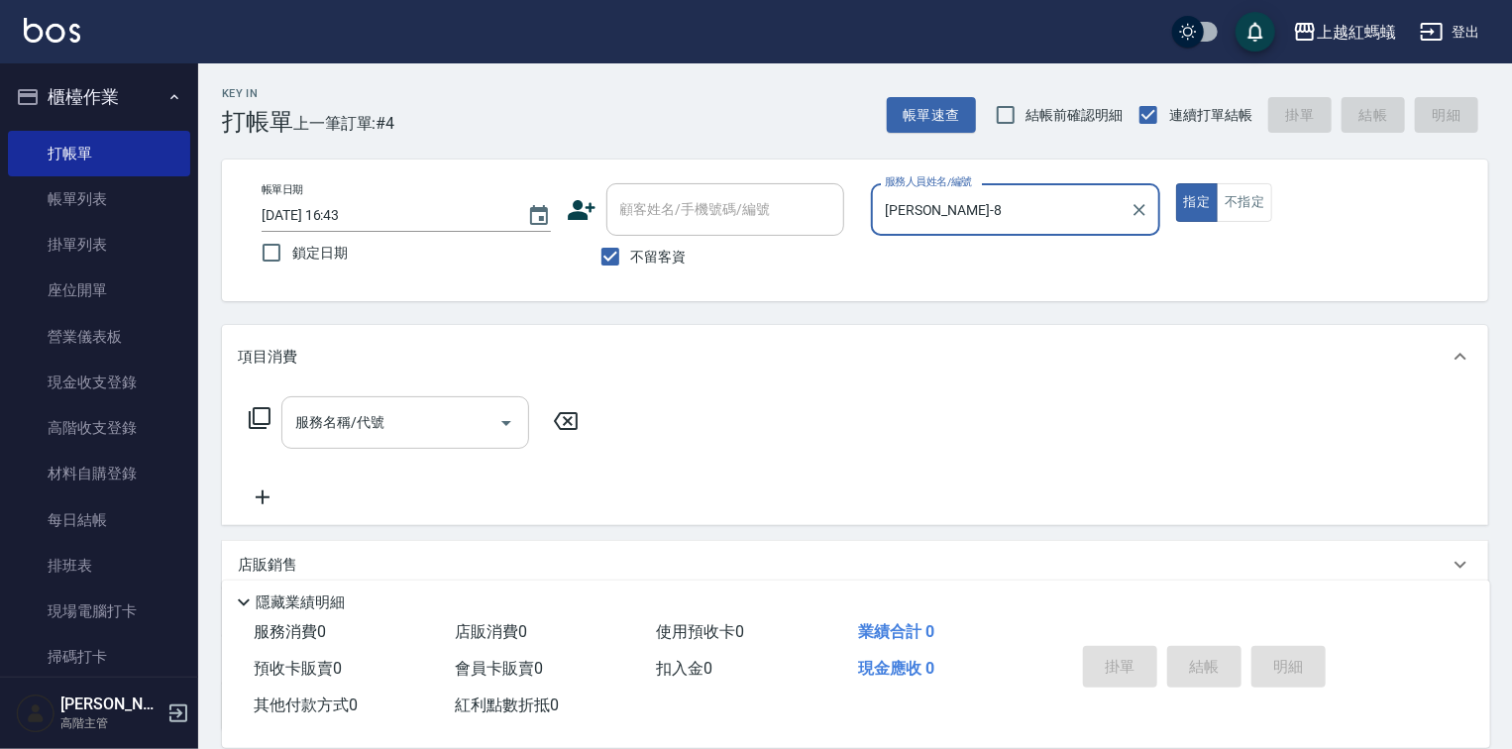
click at [423, 399] on div "服務名稱/代號" at bounding box center [405, 422] width 248 height 53
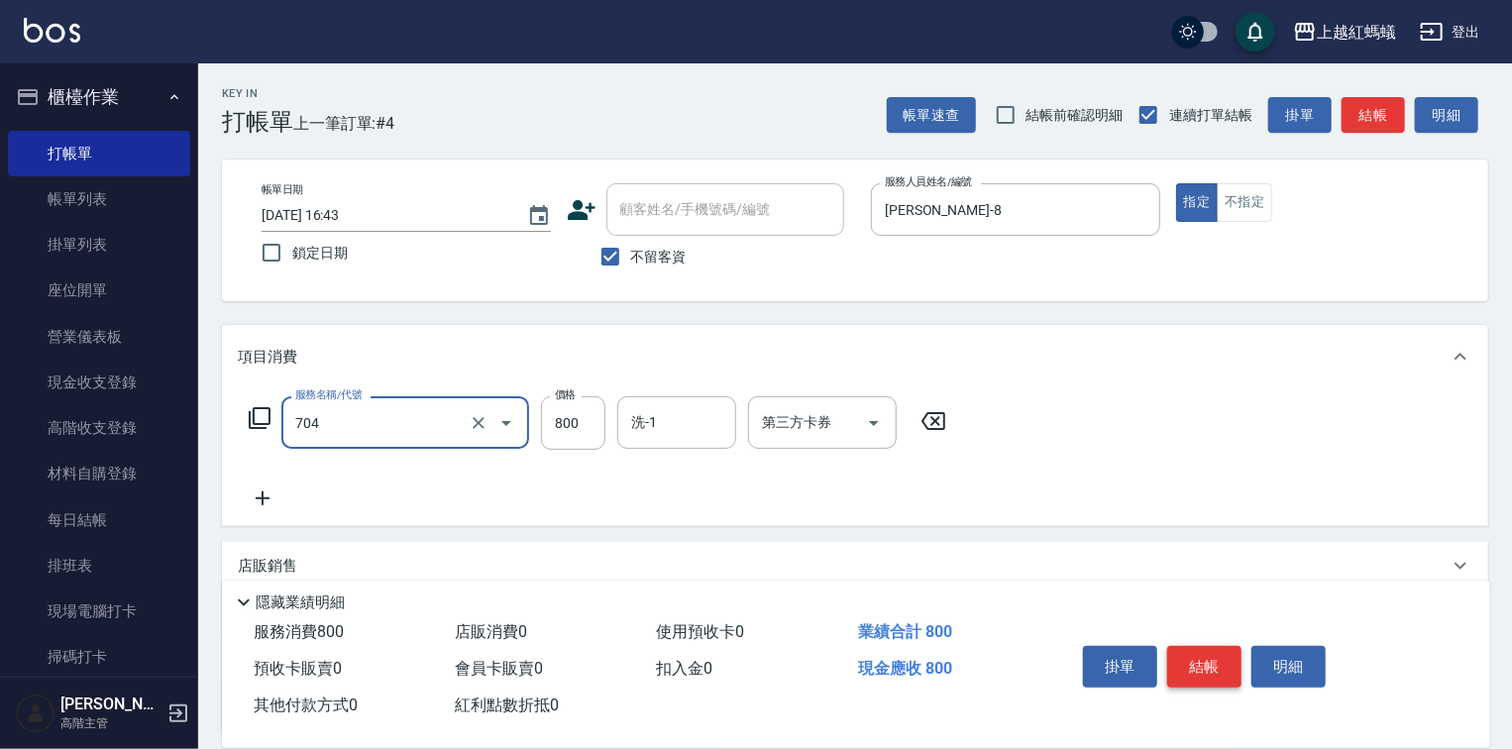
type input "[PERSON_NAME]四段頭皮養護(704)"
click at [1217, 658] on button "結帳" at bounding box center [1204, 667] width 74 height 42
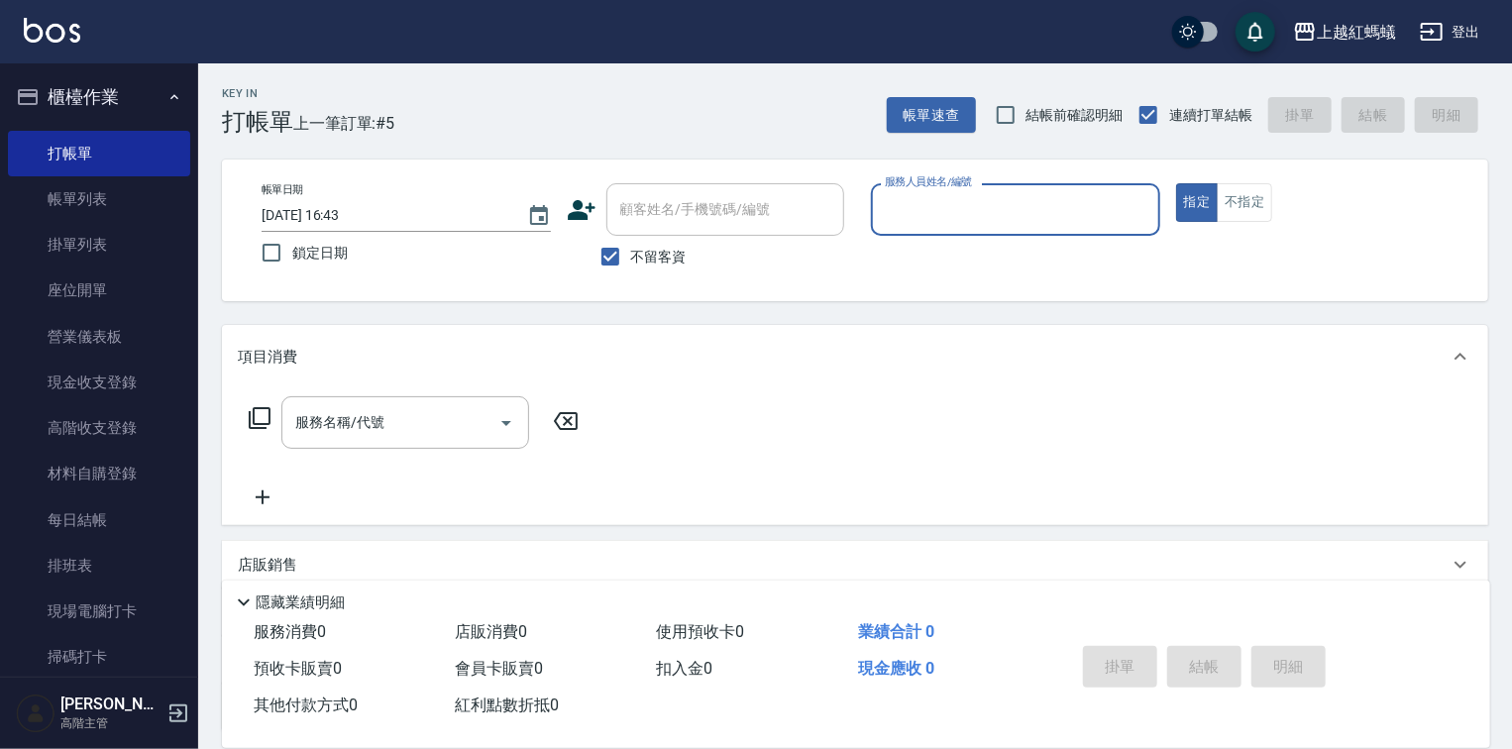
click at [951, 212] on input "服務人員姓名/編號" at bounding box center [1015, 209] width 271 height 35
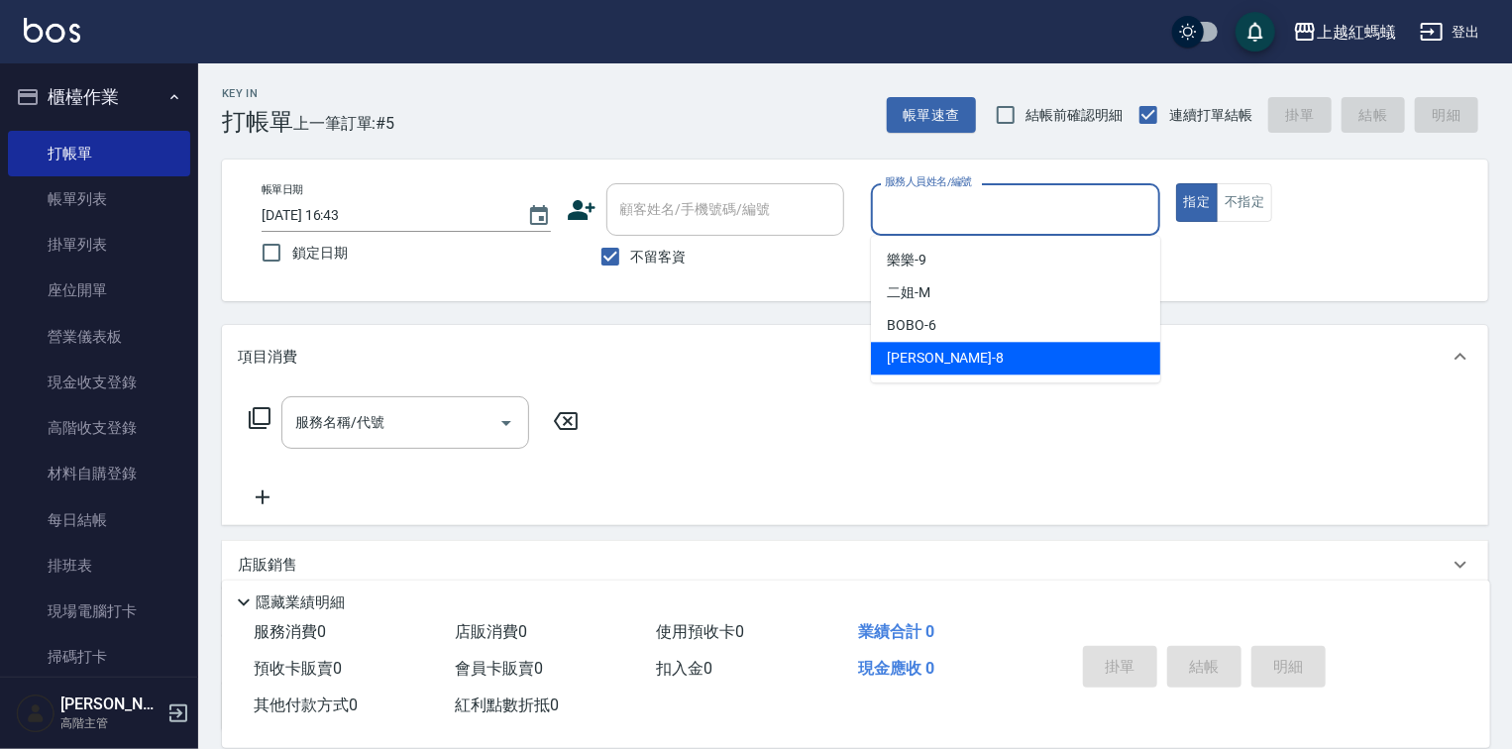
click at [966, 350] on div "[PERSON_NAME] -8" at bounding box center [1015, 358] width 289 height 33
type input "[PERSON_NAME]-8"
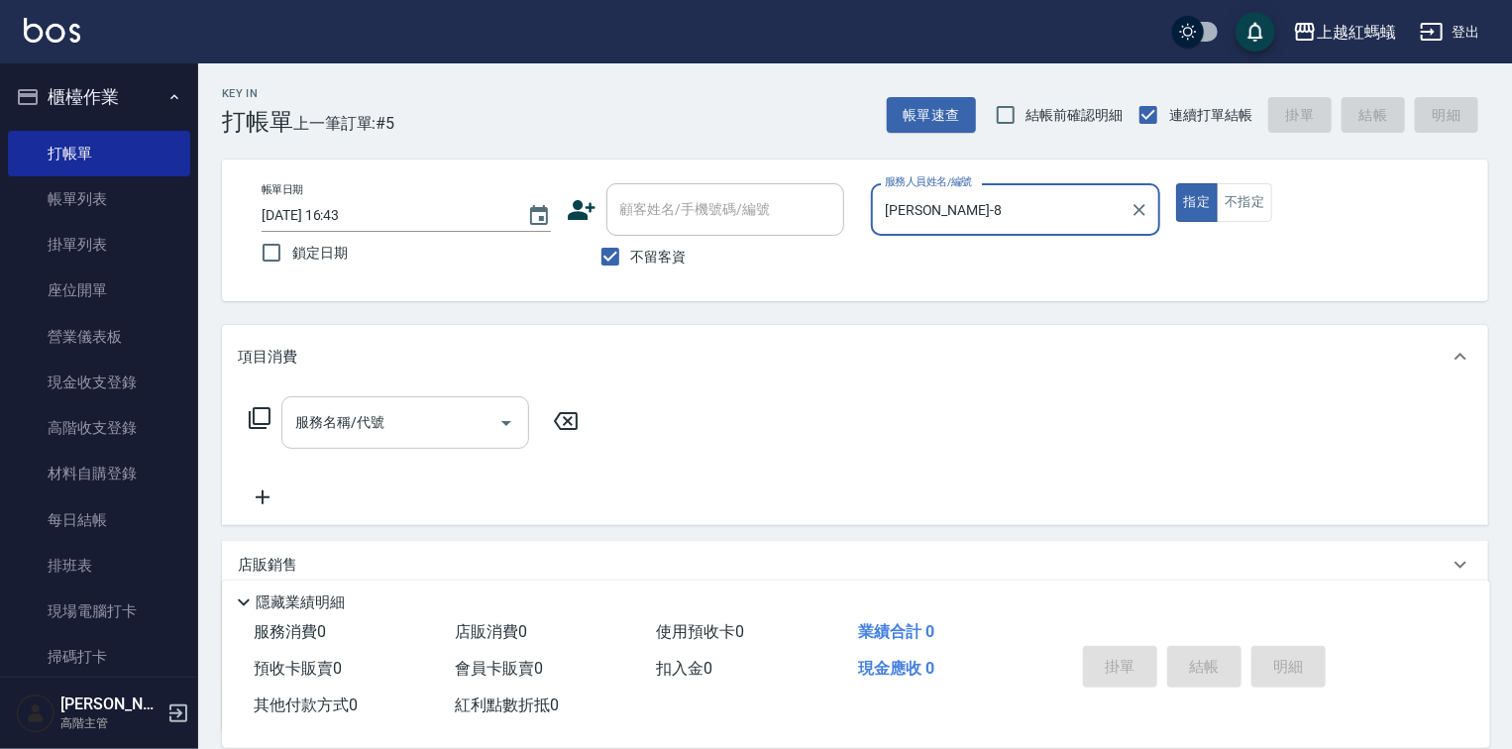
click at [491, 413] on div at bounding box center [505, 422] width 30 height 53
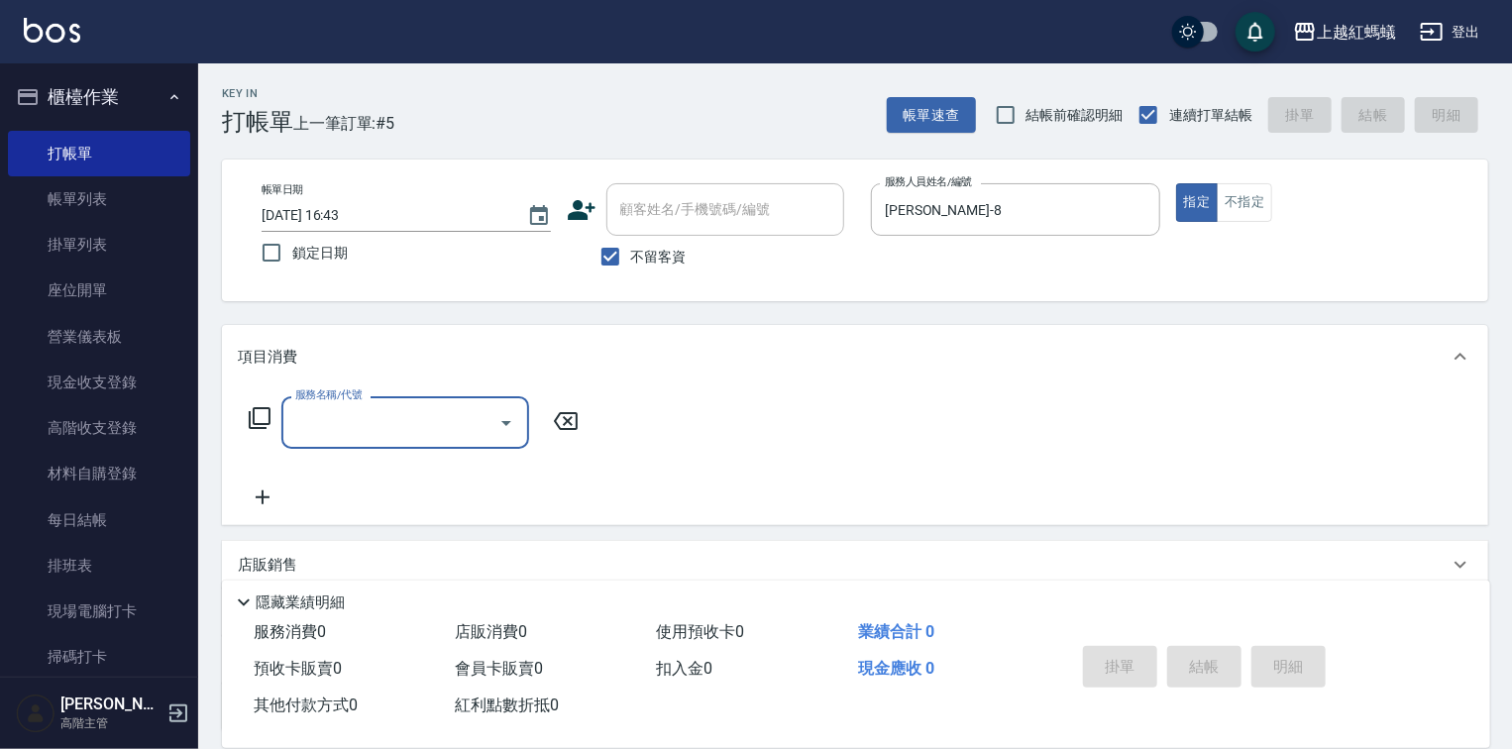
click at [429, 417] on input "服務名稱/代號" at bounding box center [390, 422] width 200 height 35
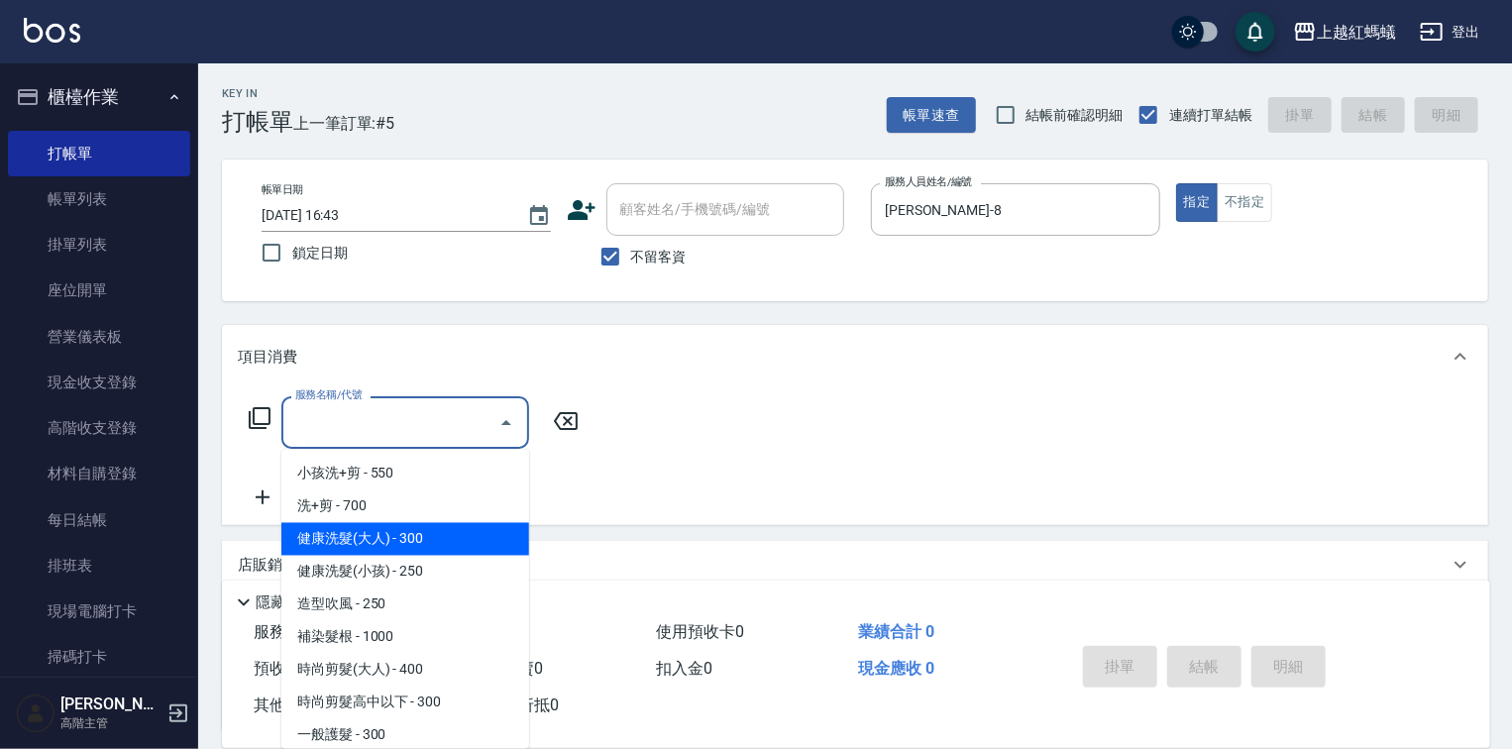
click at [466, 531] on span "健康洗髮(大人) - 300" at bounding box center [405, 539] width 248 height 33
type input "健康洗髮(大人)(201)"
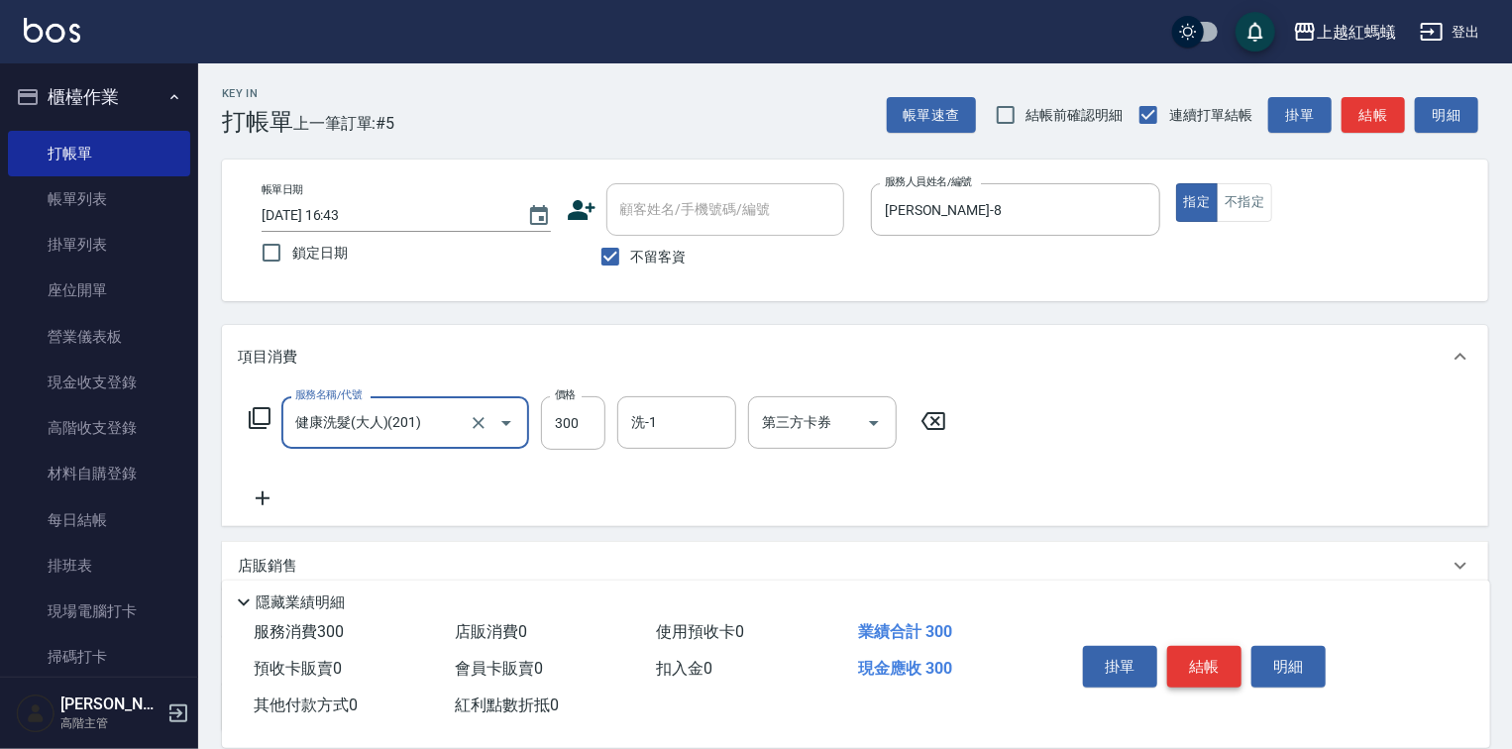
click at [1208, 661] on button "結帳" at bounding box center [1204, 667] width 74 height 42
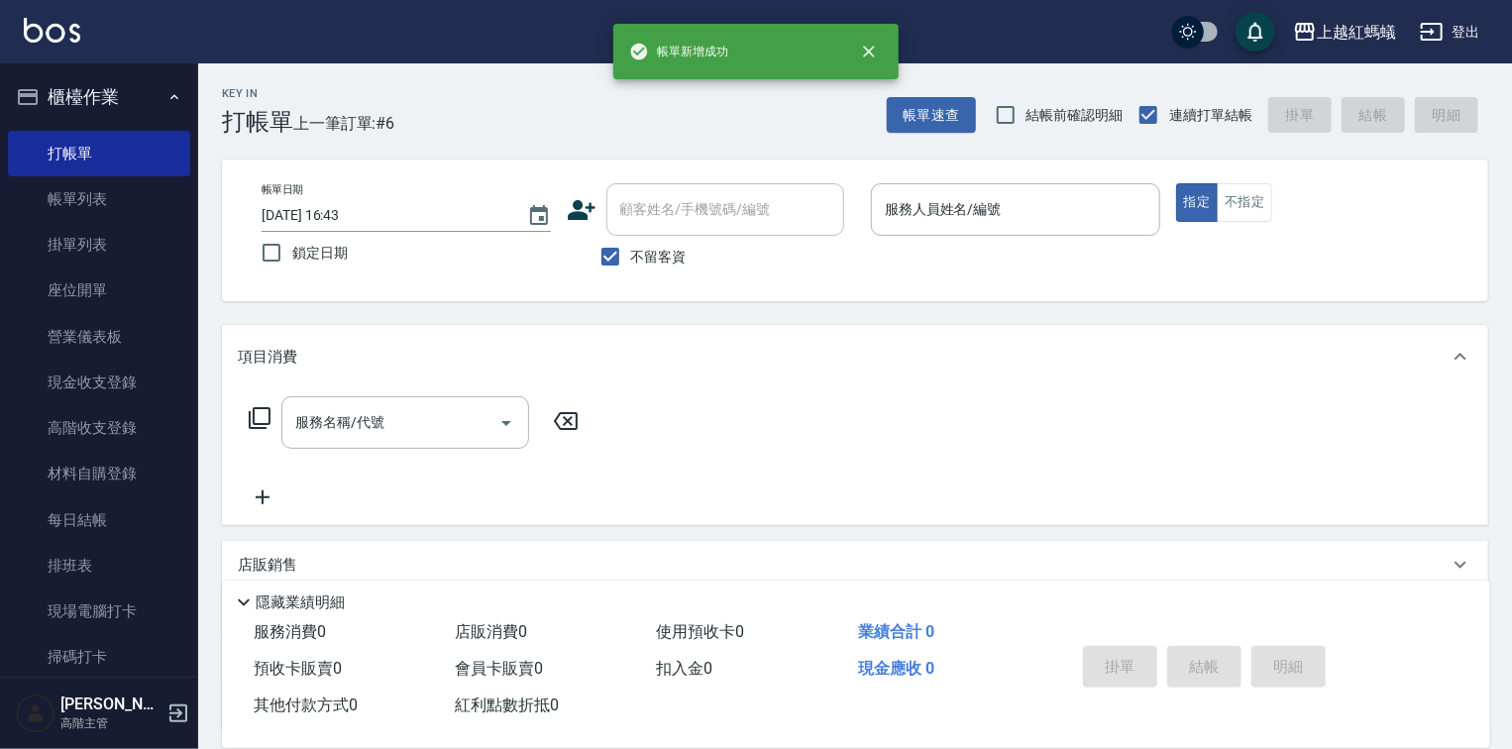
click at [984, 174] on div "帳單日期 [DATE] 16:43 鎖定日期 顧客姓名/手機號碼/編號 顧客姓名/手機號碼/編號 不留客資 服務人員姓名/編號 服務人員姓名/編號 指定 不指定" at bounding box center [855, 231] width 1266 height 142
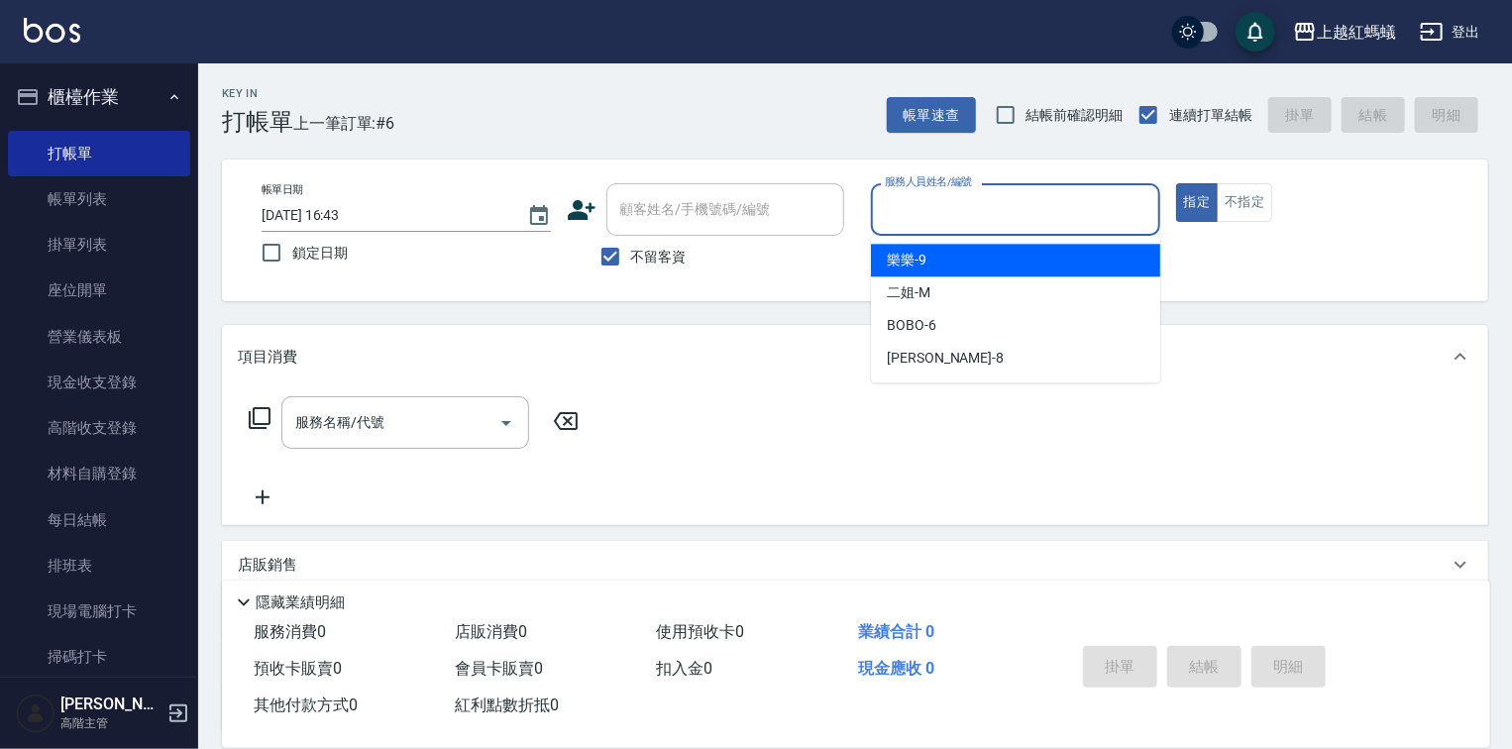
click at [977, 216] on input "服務人員姓名/編號" at bounding box center [1015, 209] width 271 height 35
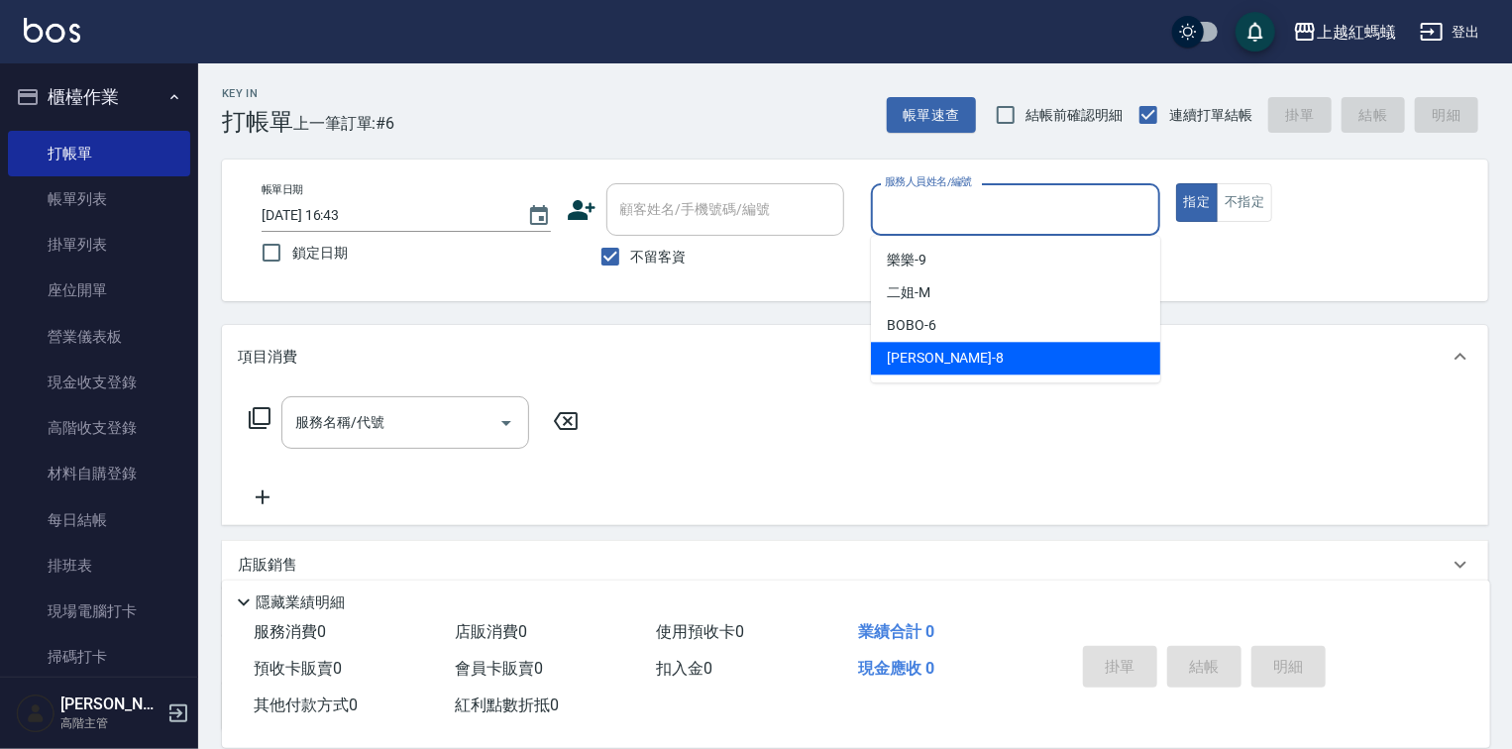
click at [936, 343] on div "[PERSON_NAME] -8" at bounding box center [1015, 358] width 289 height 33
type input "[PERSON_NAME]-8"
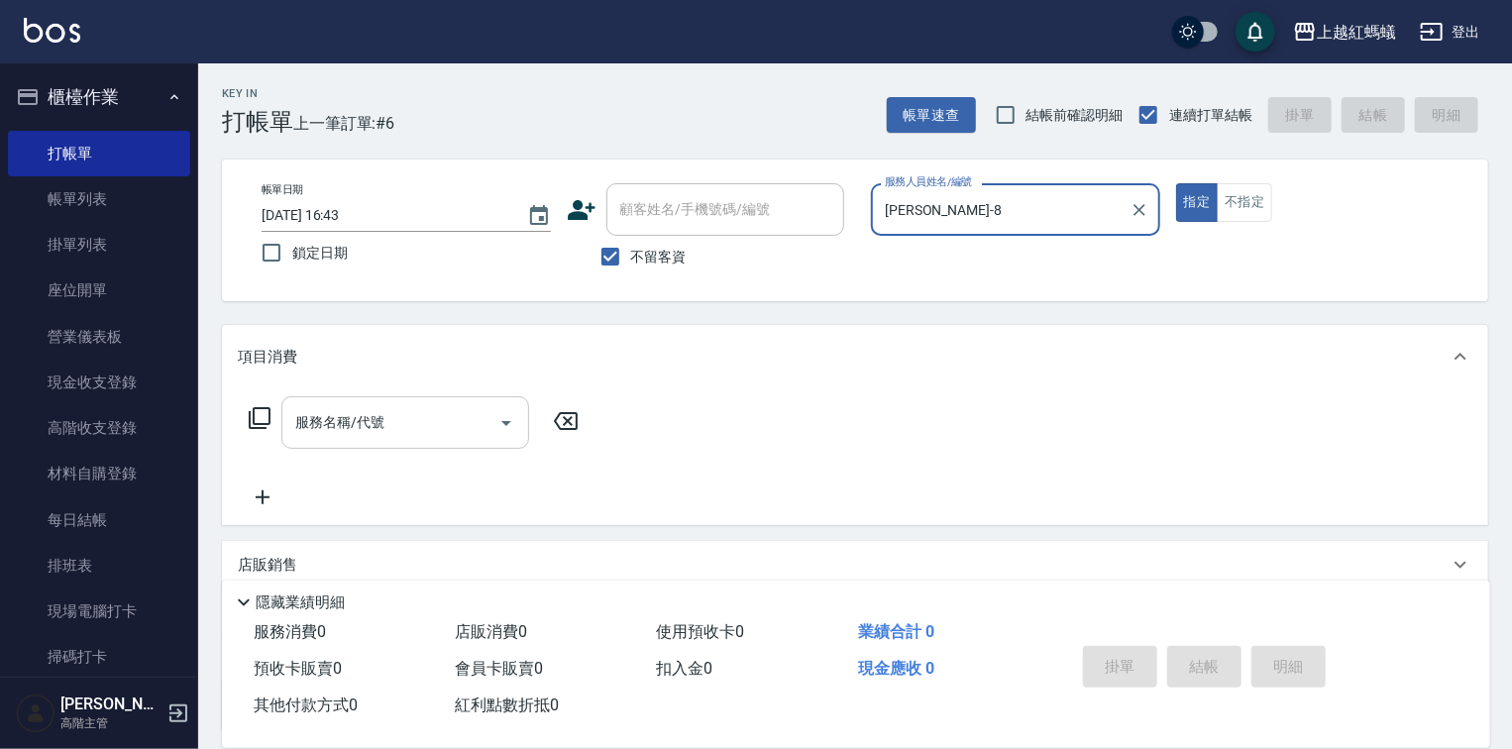
click at [357, 425] on input "服務名稱/代號" at bounding box center [390, 422] width 200 height 35
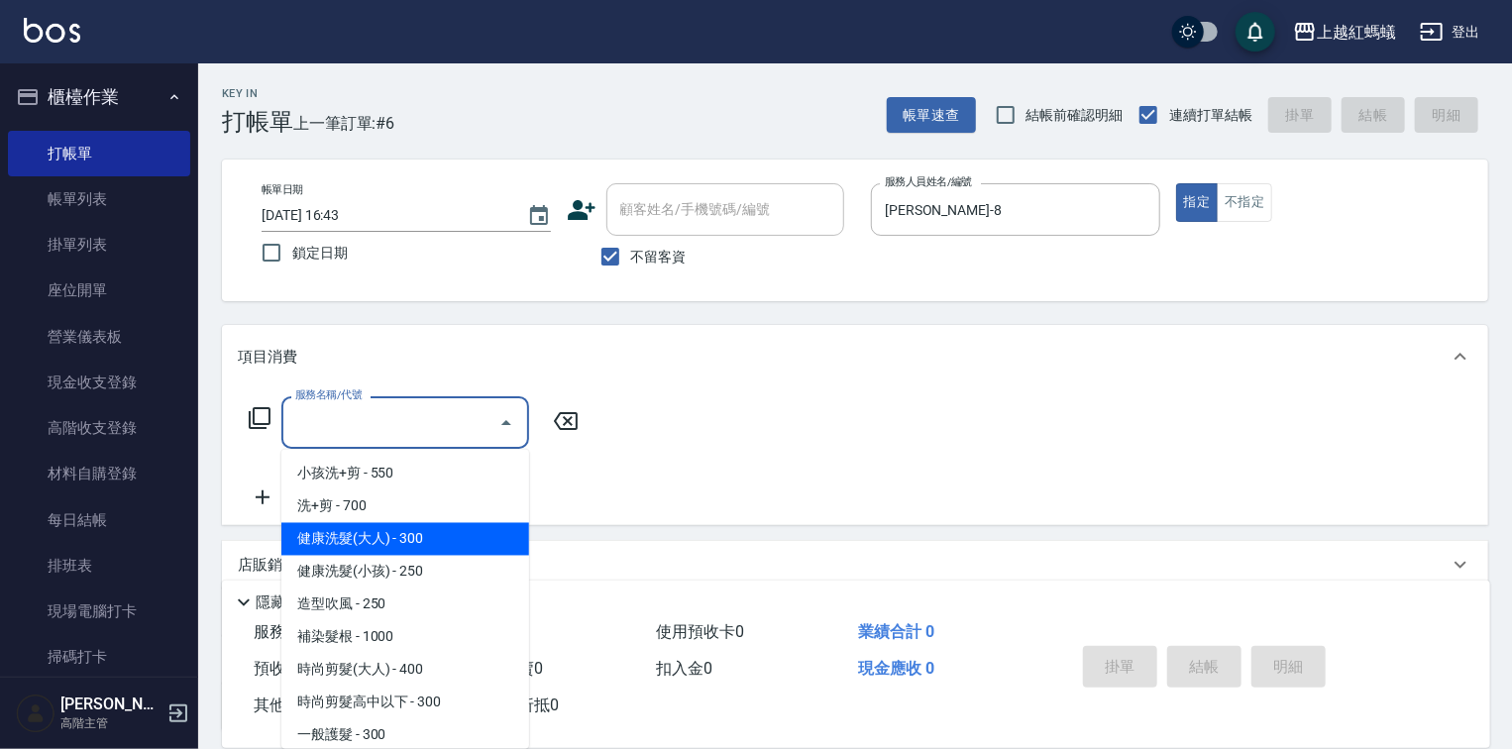
click at [484, 545] on span "健康洗髮(大人) - 300" at bounding box center [405, 539] width 248 height 33
type input "健康洗髮(大人)(201)"
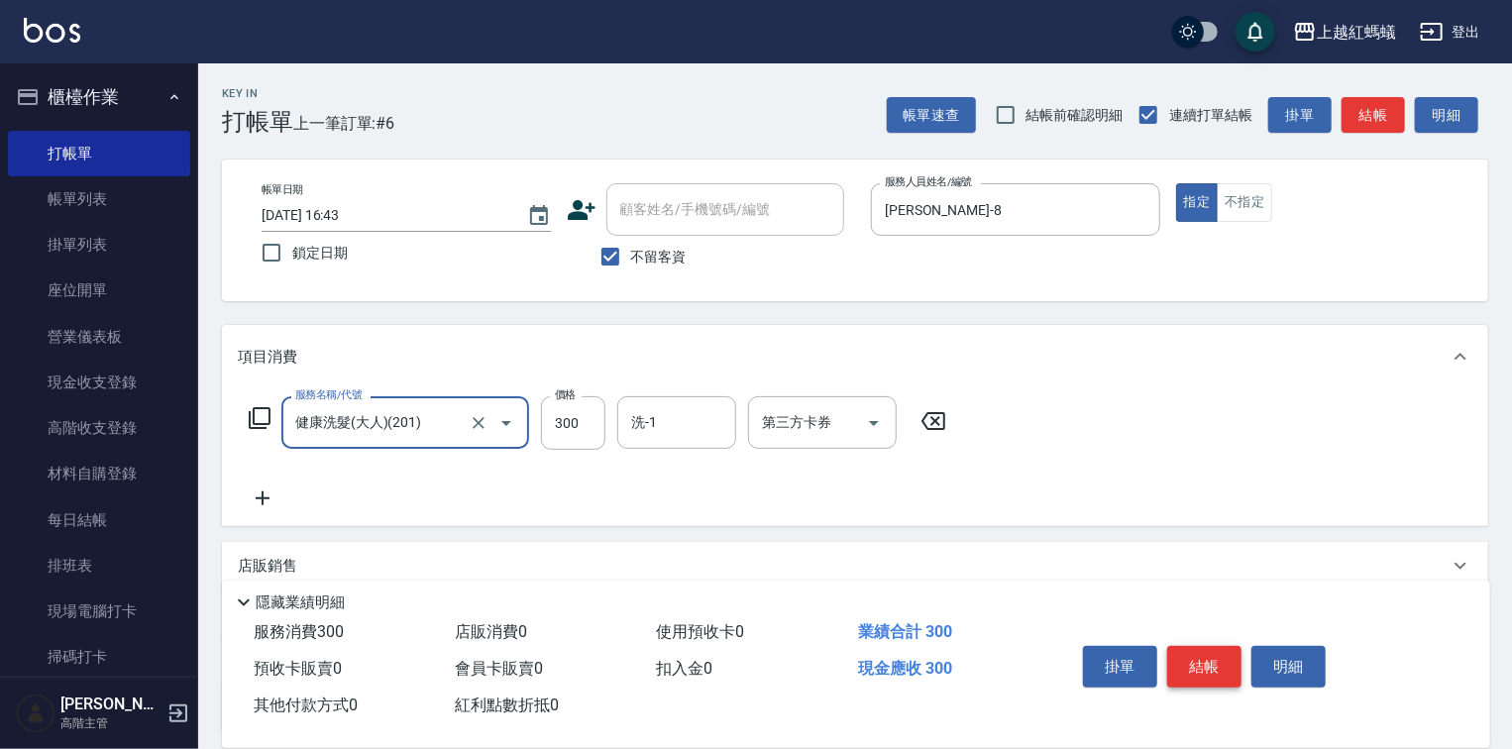
click at [1192, 661] on button "結帳" at bounding box center [1204, 667] width 74 height 42
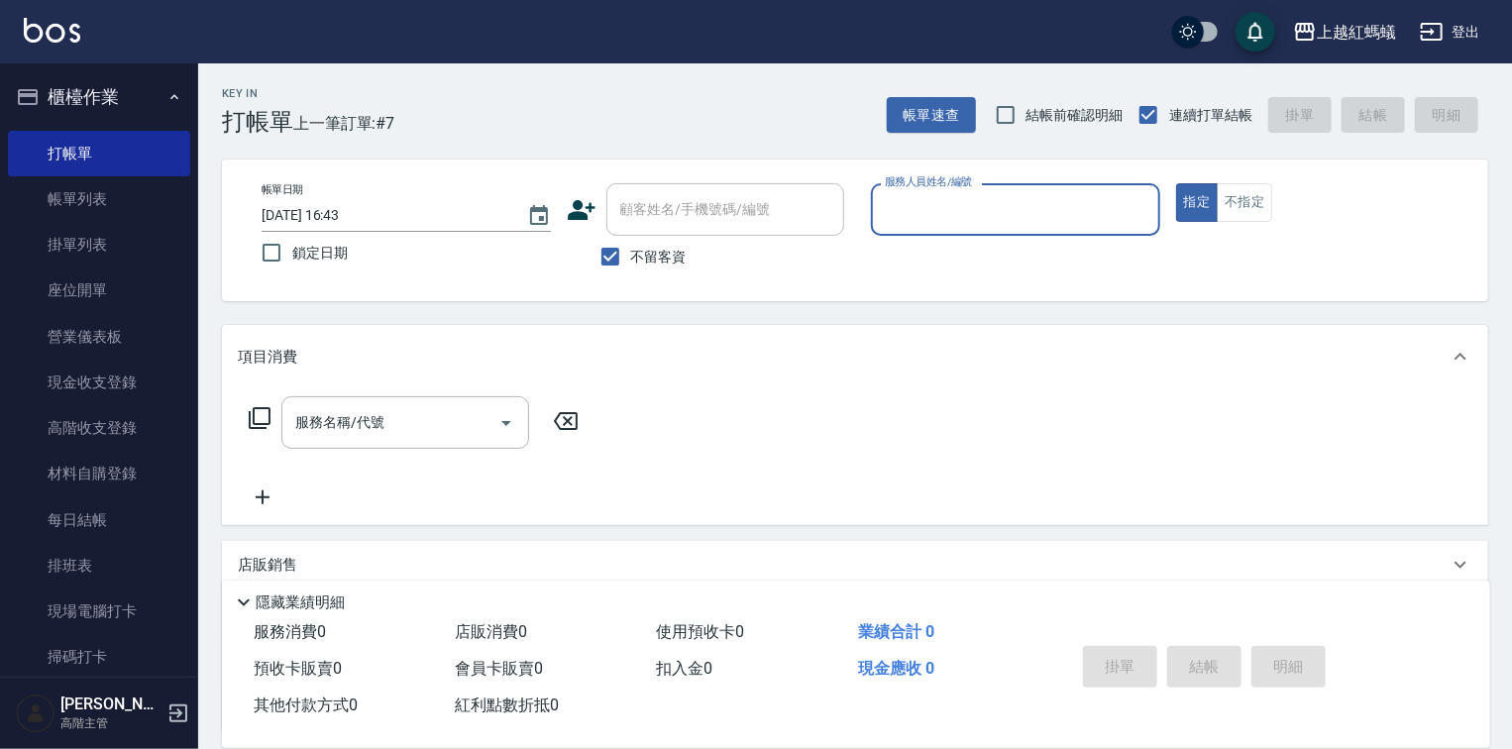
click at [1043, 229] on div "服務人員姓名/編號" at bounding box center [1015, 209] width 289 height 53
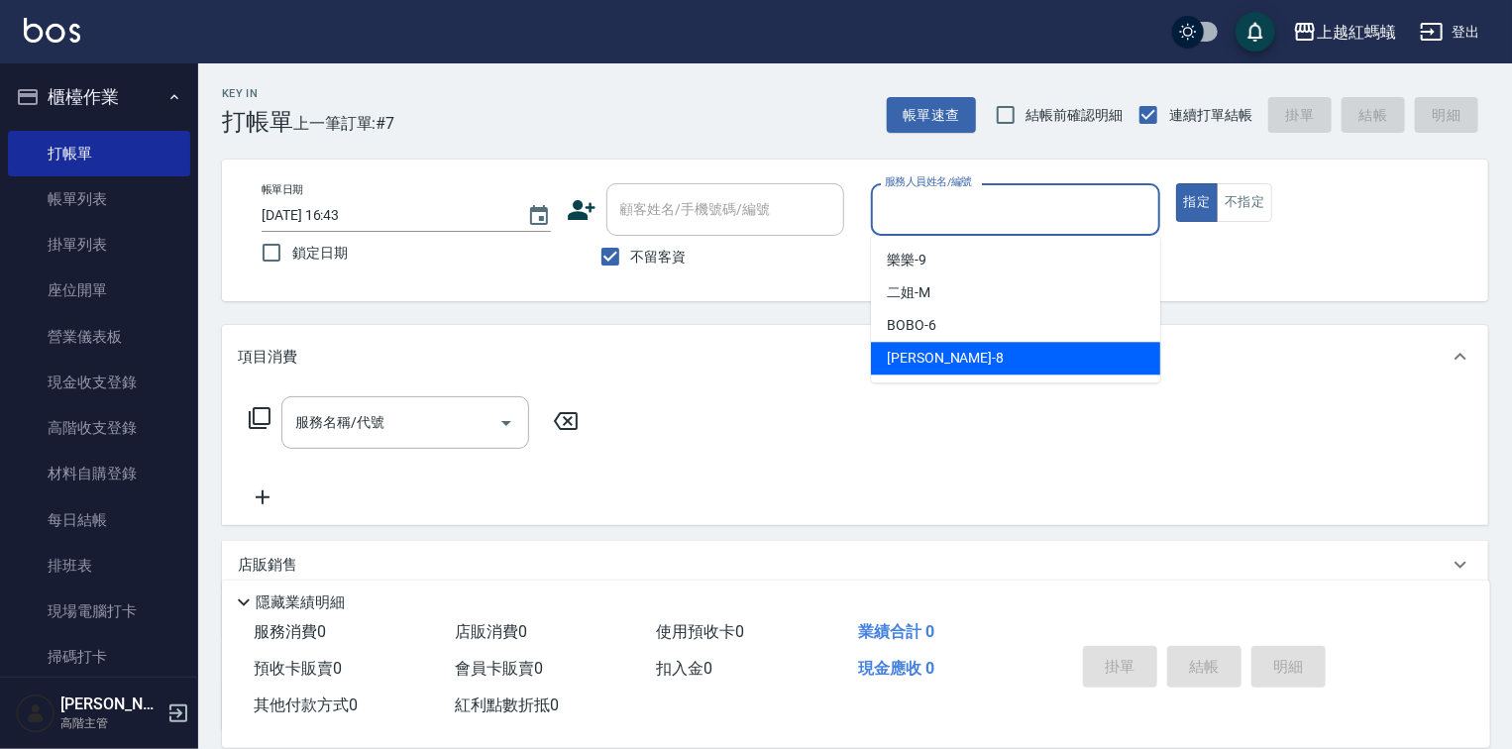
click at [906, 361] on span "[PERSON_NAME] -8" at bounding box center [945, 358] width 117 height 21
type input "[PERSON_NAME]-8"
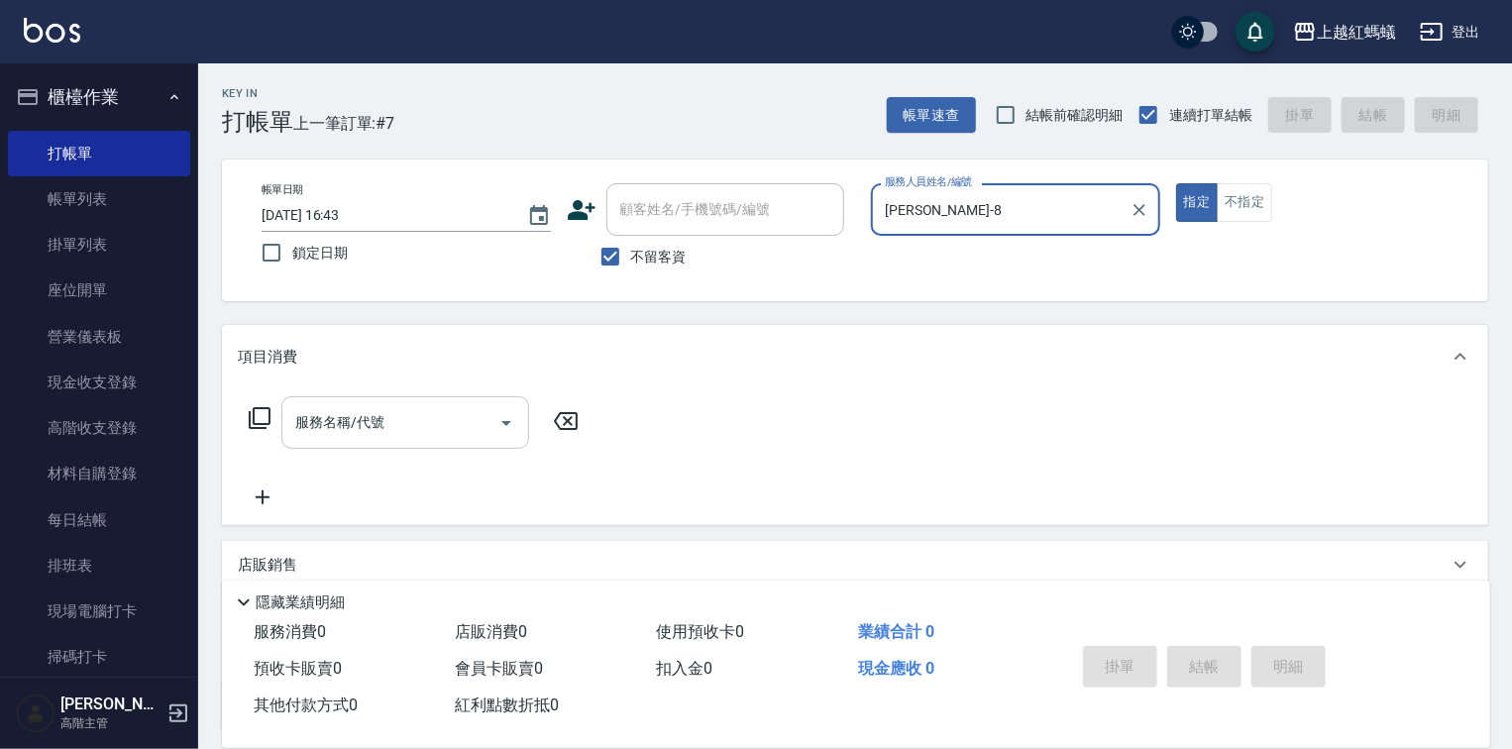
click at [380, 428] on input "服務名稱/代號" at bounding box center [390, 422] width 200 height 35
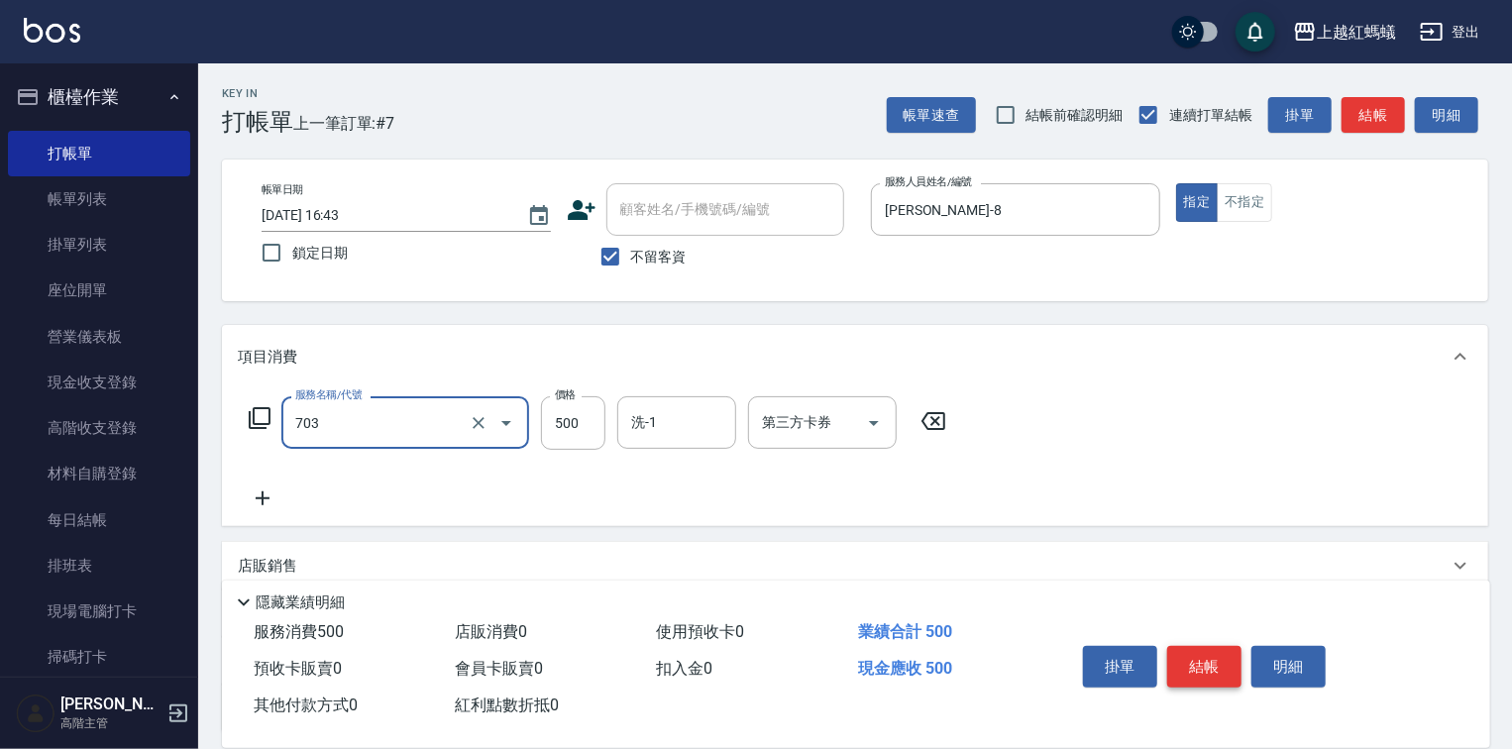
type input "[PERSON_NAME]兩段頭皮養護(703)"
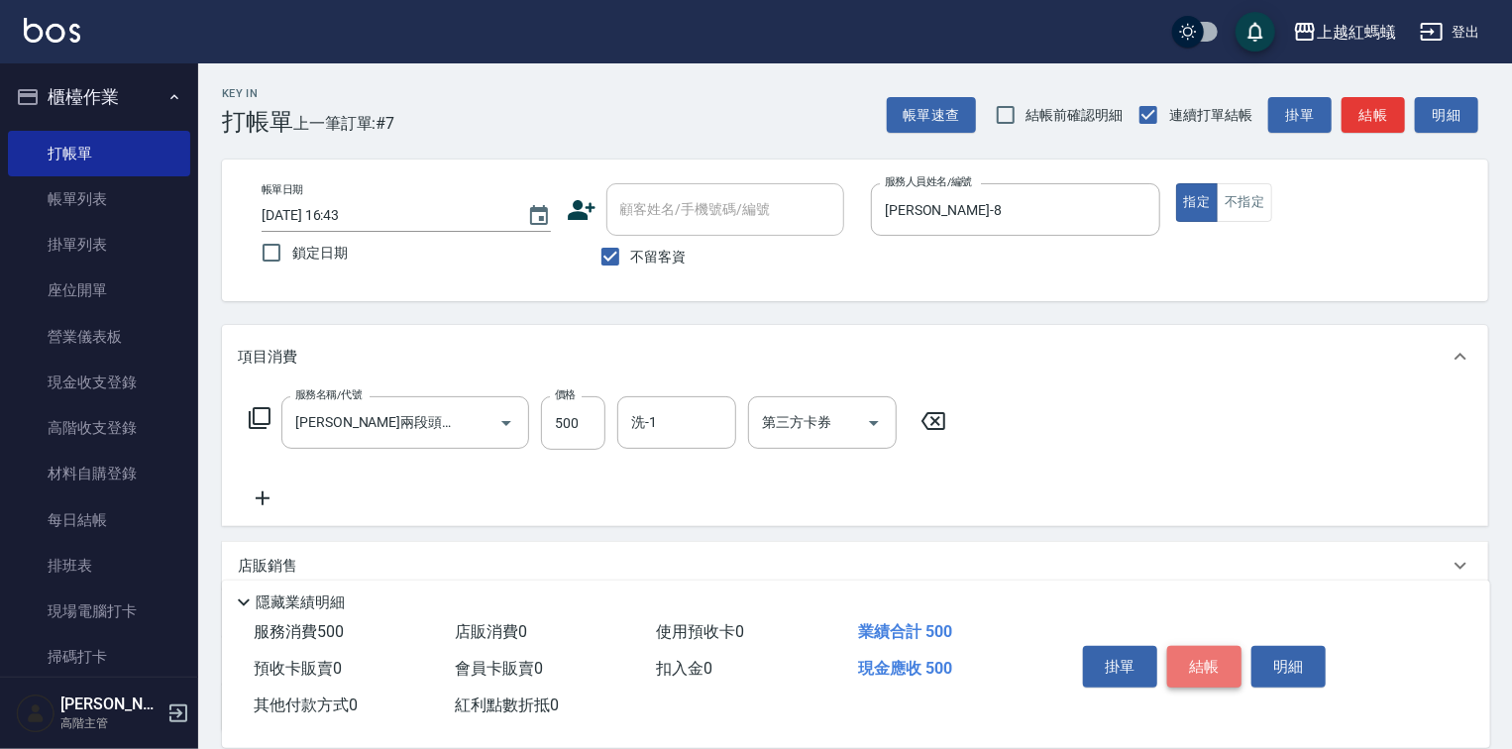
click at [1201, 659] on button "結帳" at bounding box center [1204, 667] width 74 height 42
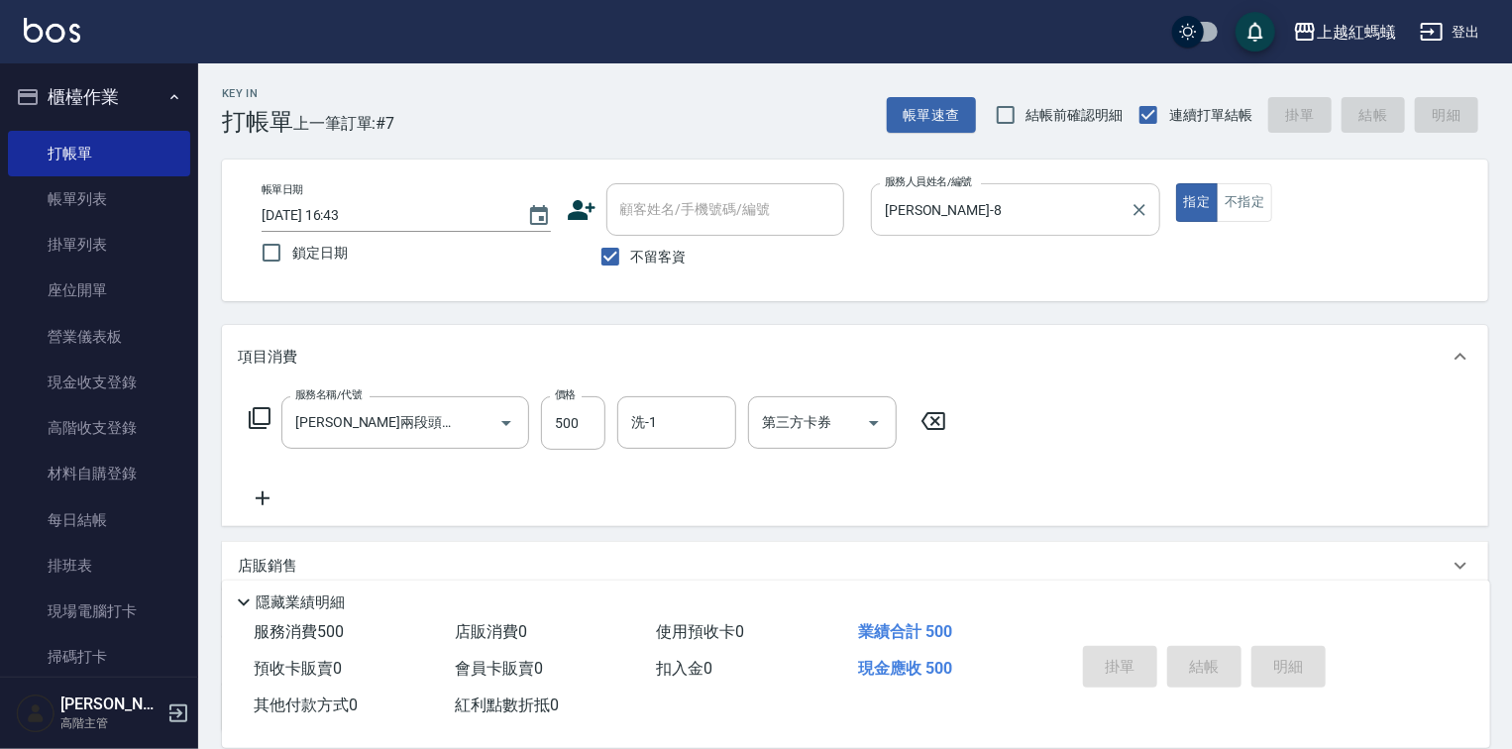
type input "[DATE] 16:44"
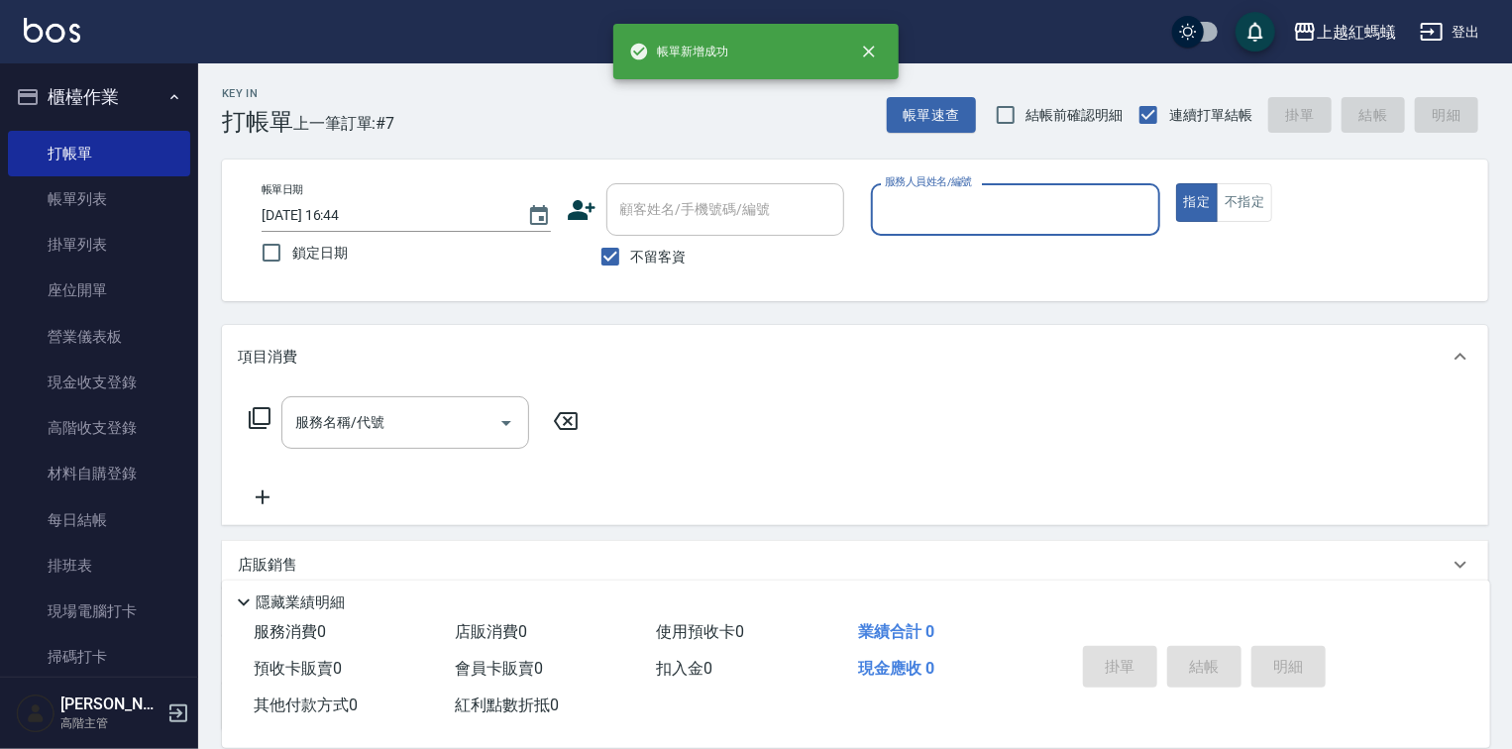
click at [928, 187] on label "服務人員姓名/編號" at bounding box center [928, 181] width 87 height 15
click at [928, 192] on input "服務人員姓名/編號" at bounding box center [1015, 209] width 271 height 35
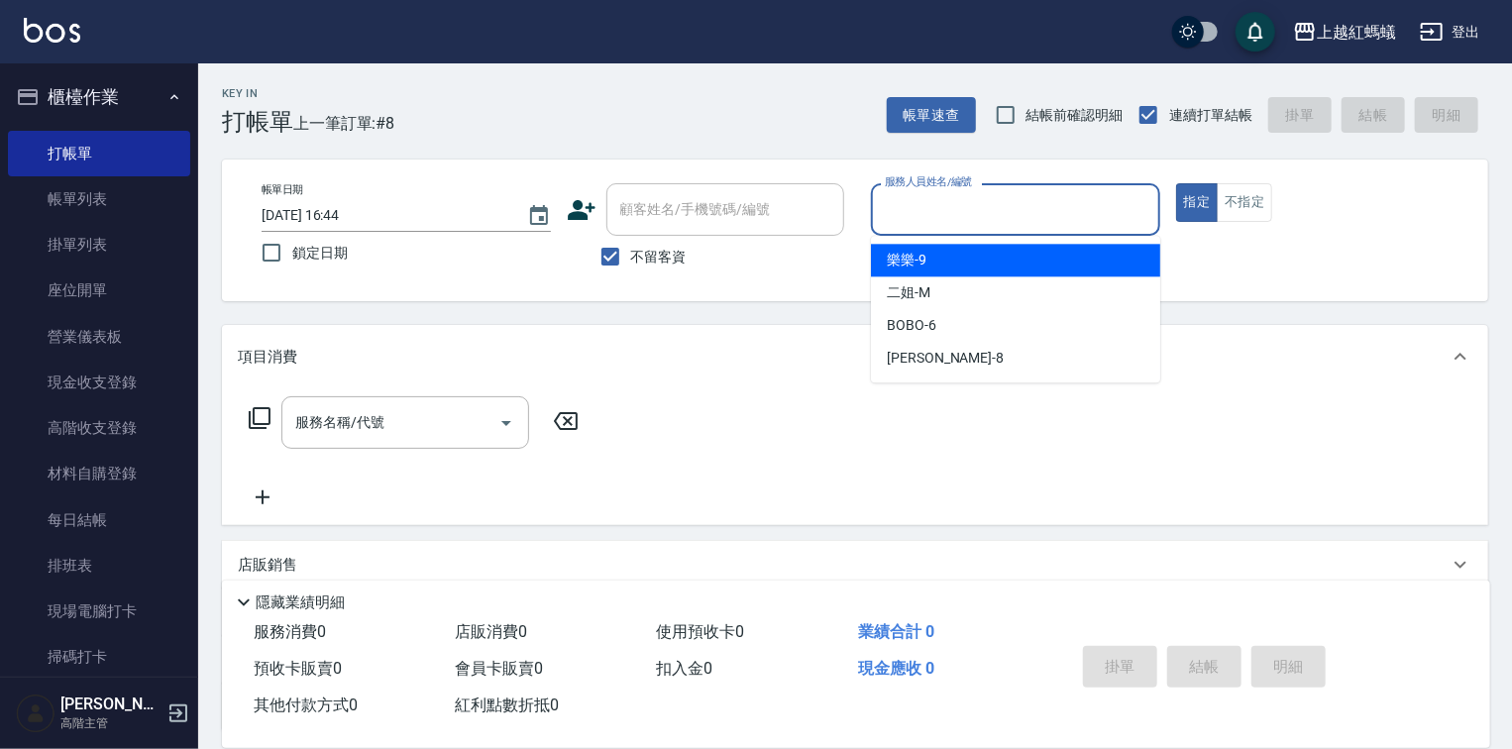
click at [902, 220] on input "服務人員姓名/編號" at bounding box center [1015, 209] width 271 height 35
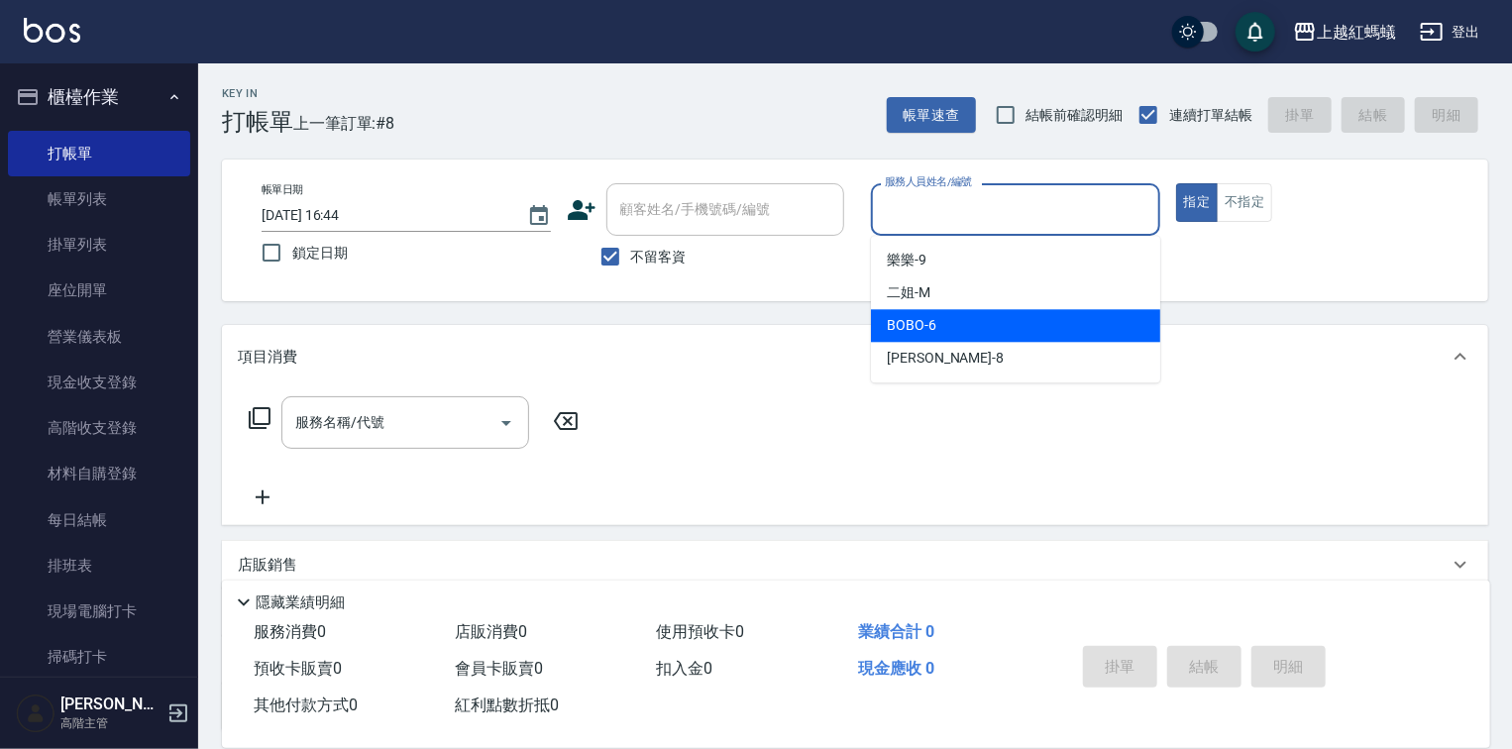
click at [959, 331] on div "BOBO -6" at bounding box center [1015, 325] width 289 height 33
type input "BOBO-6"
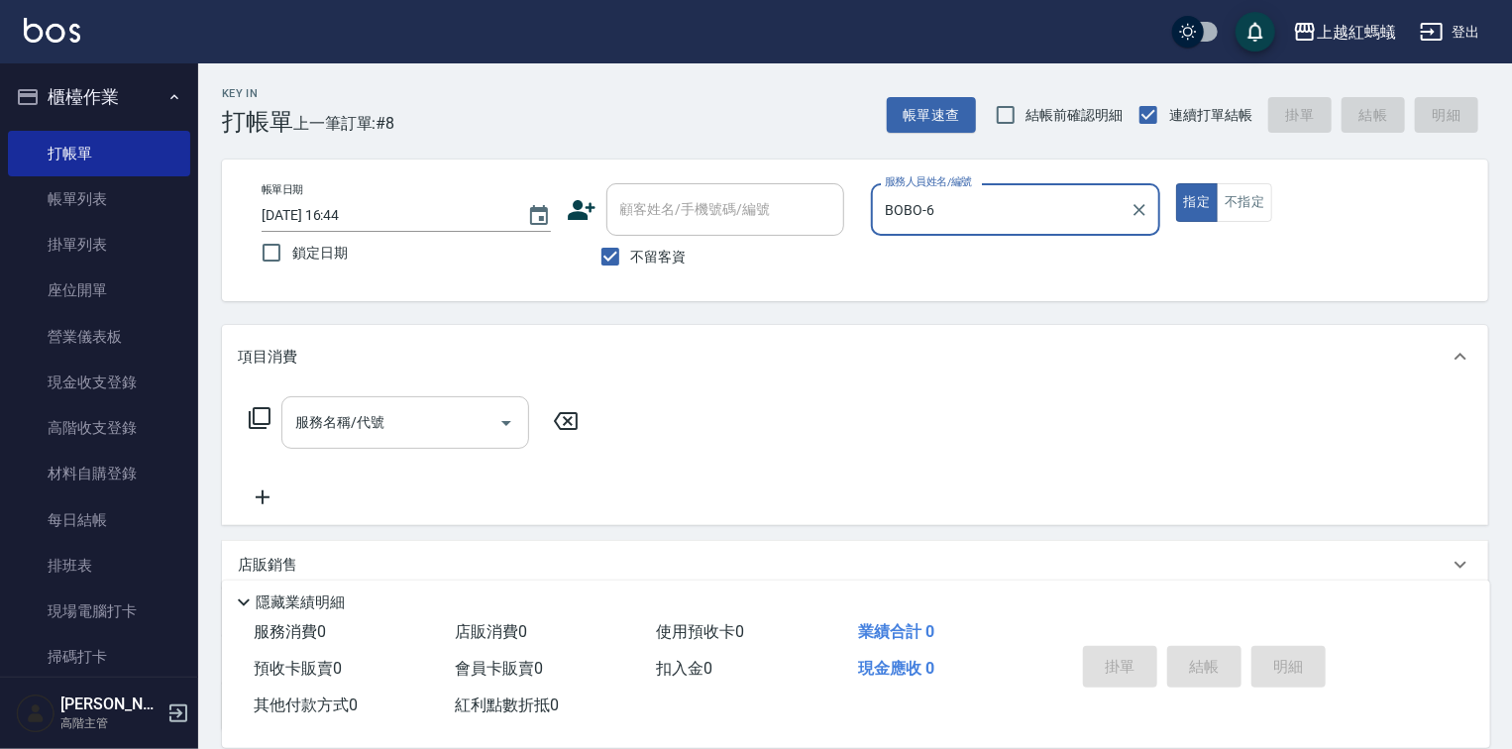
click at [443, 409] on input "服務名稱/代號" at bounding box center [390, 422] width 200 height 35
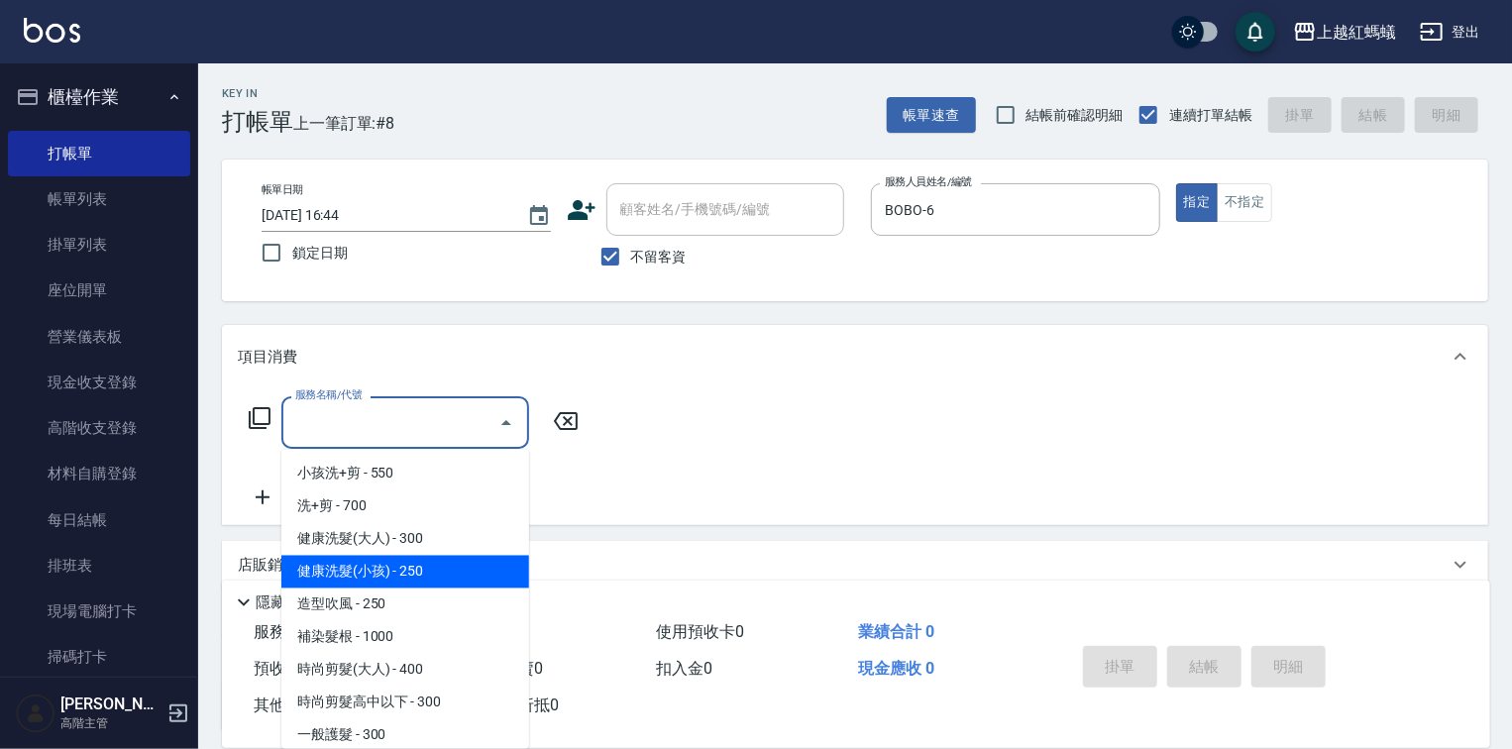
click at [456, 574] on span "健康洗髮(小孩) - 250" at bounding box center [405, 572] width 248 height 33
type input "健康洗髮(小孩)(202)"
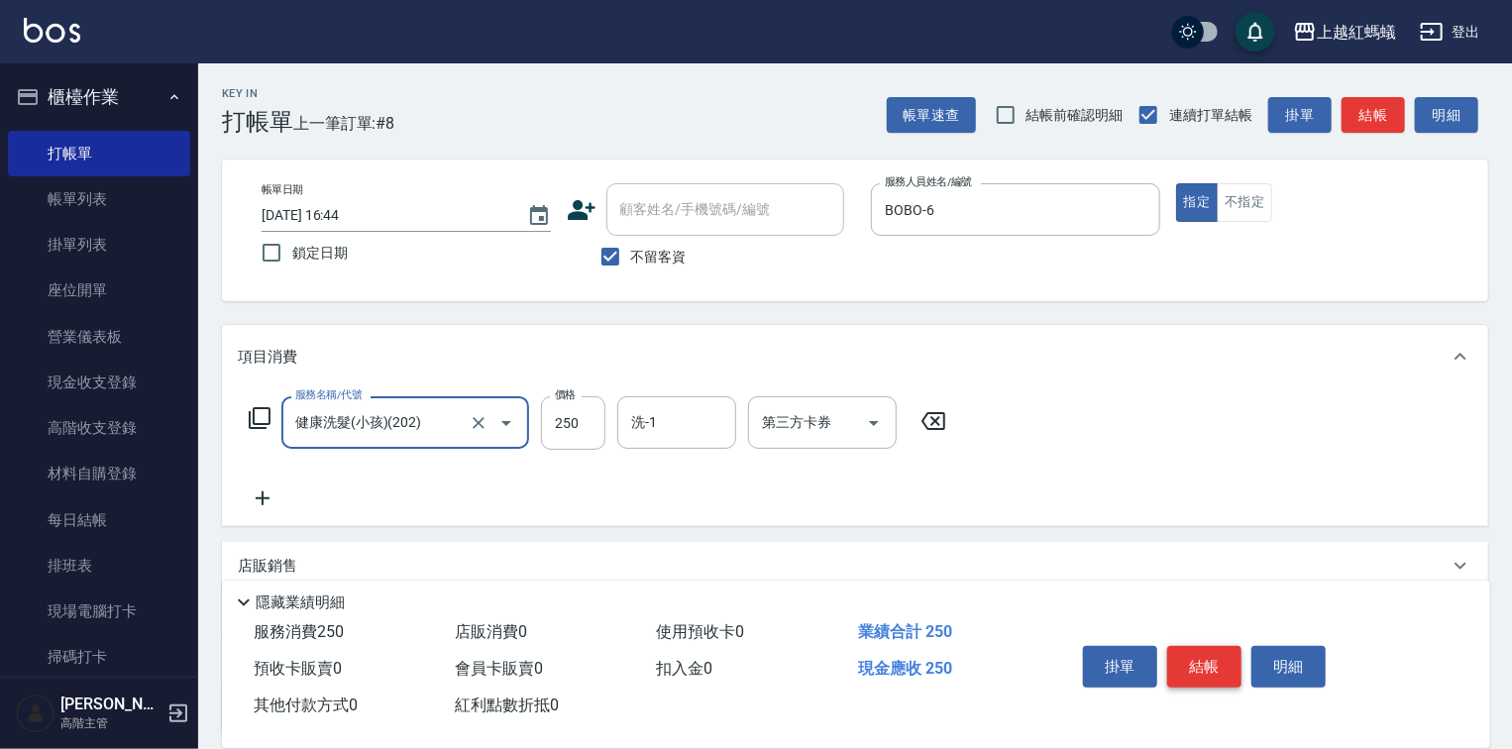
click at [1206, 654] on button "結帳" at bounding box center [1204, 667] width 74 height 42
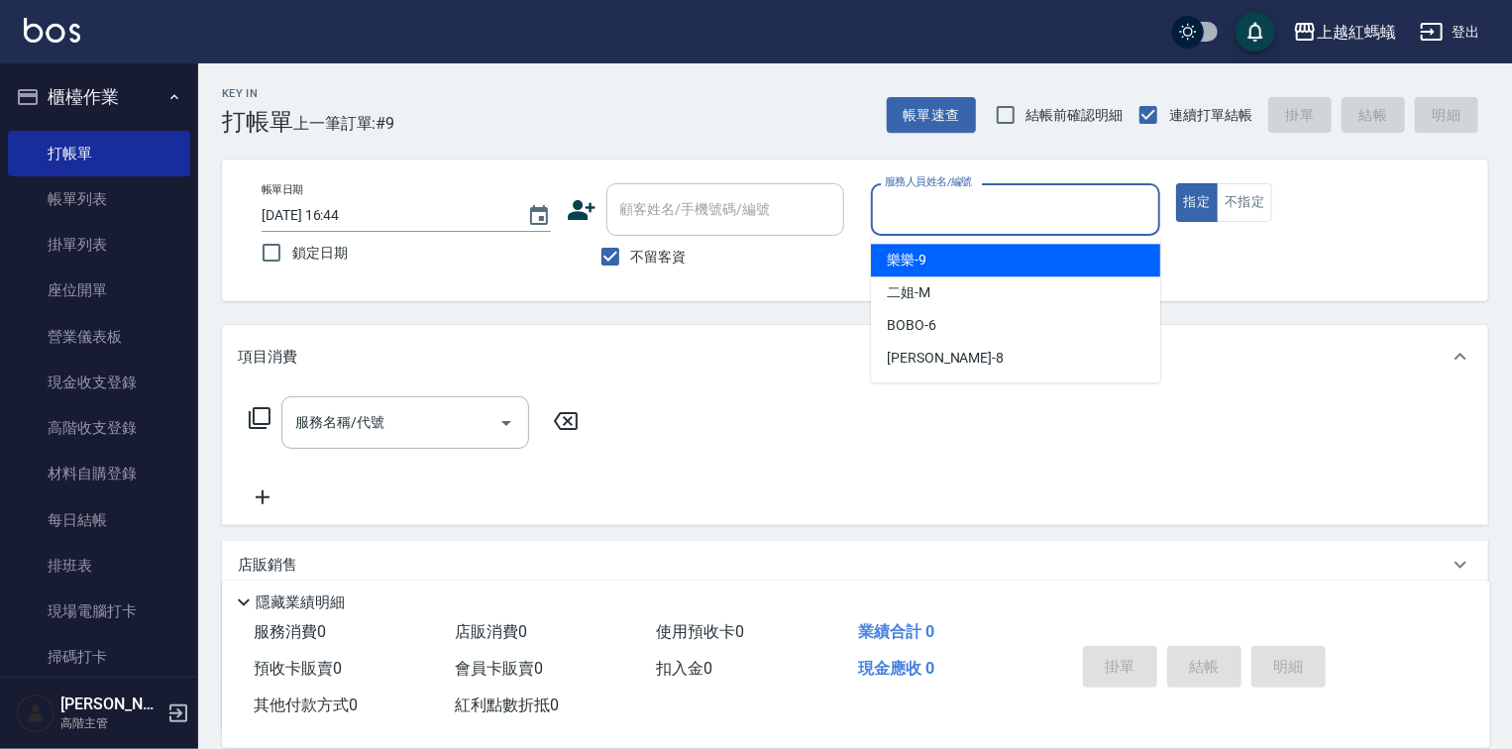
drag, startPoint x: 1053, startPoint y: 204, endPoint x: 1035, endPoint y: 234, distance: 34.7
click at [1052, 204] on input "服務人員姓名/編號" at bounding box center [1015, 209] width 271 height 35
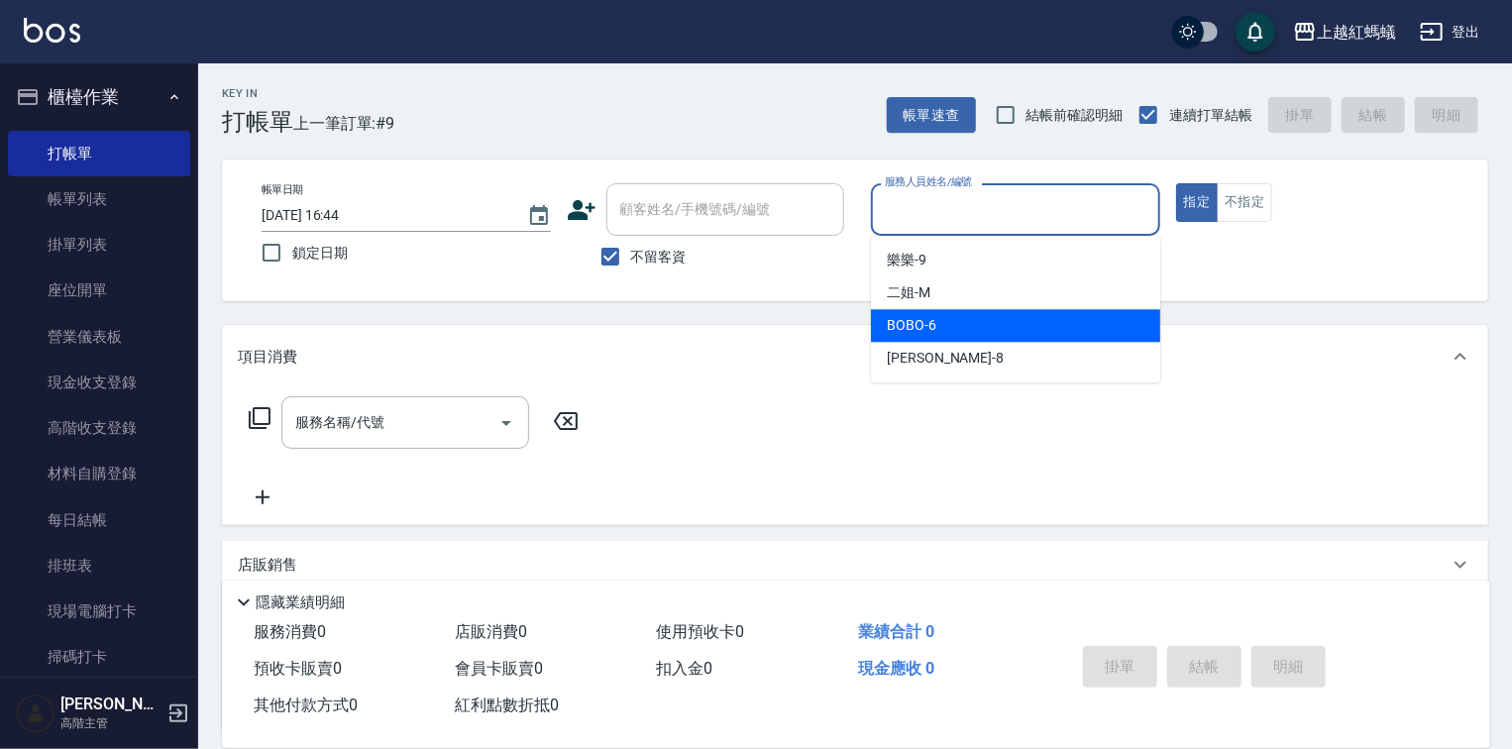
click at [1005, 327] on div "BOBO -6" at bounding box center [1015, 325] width 289 height 33
type input "BOBO-6"
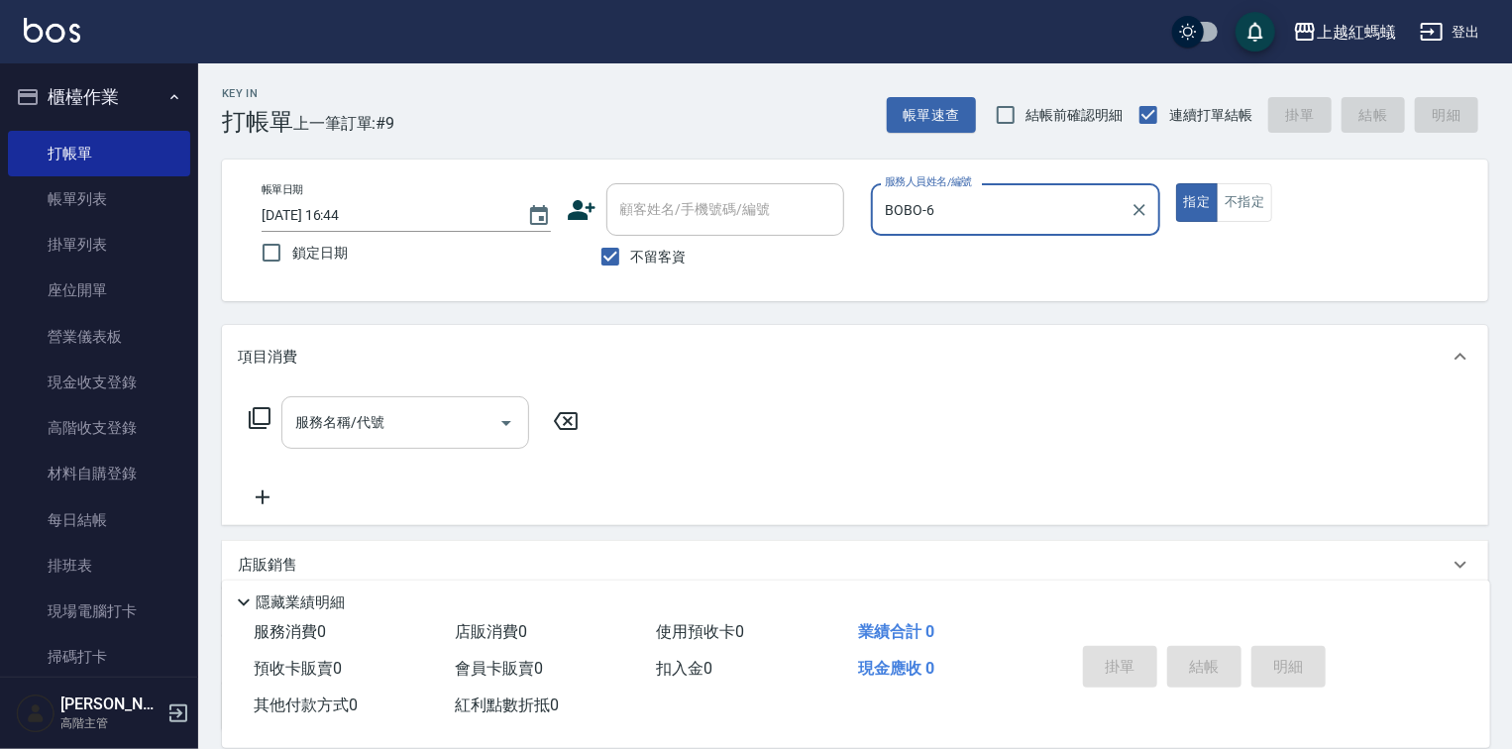
click at [462, 424] on input "服務名稱/代號" at bounding box center [390, 422] width 200 height 35
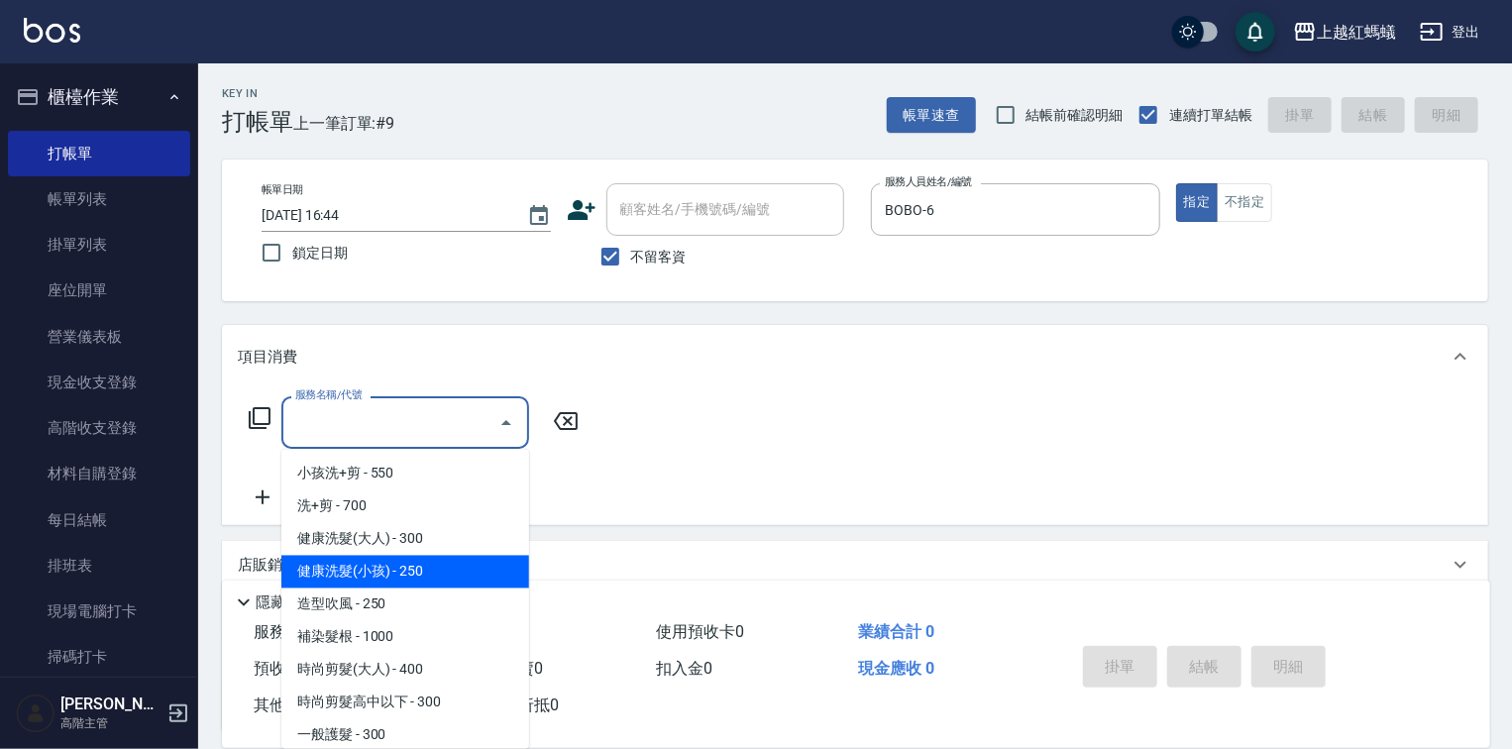
click at [446, 579] on span "健康洗髮(小孩) - 250" at bounding box center [405, 572] width 248 height 33
type input "健康洗髮(小孩)(202)"
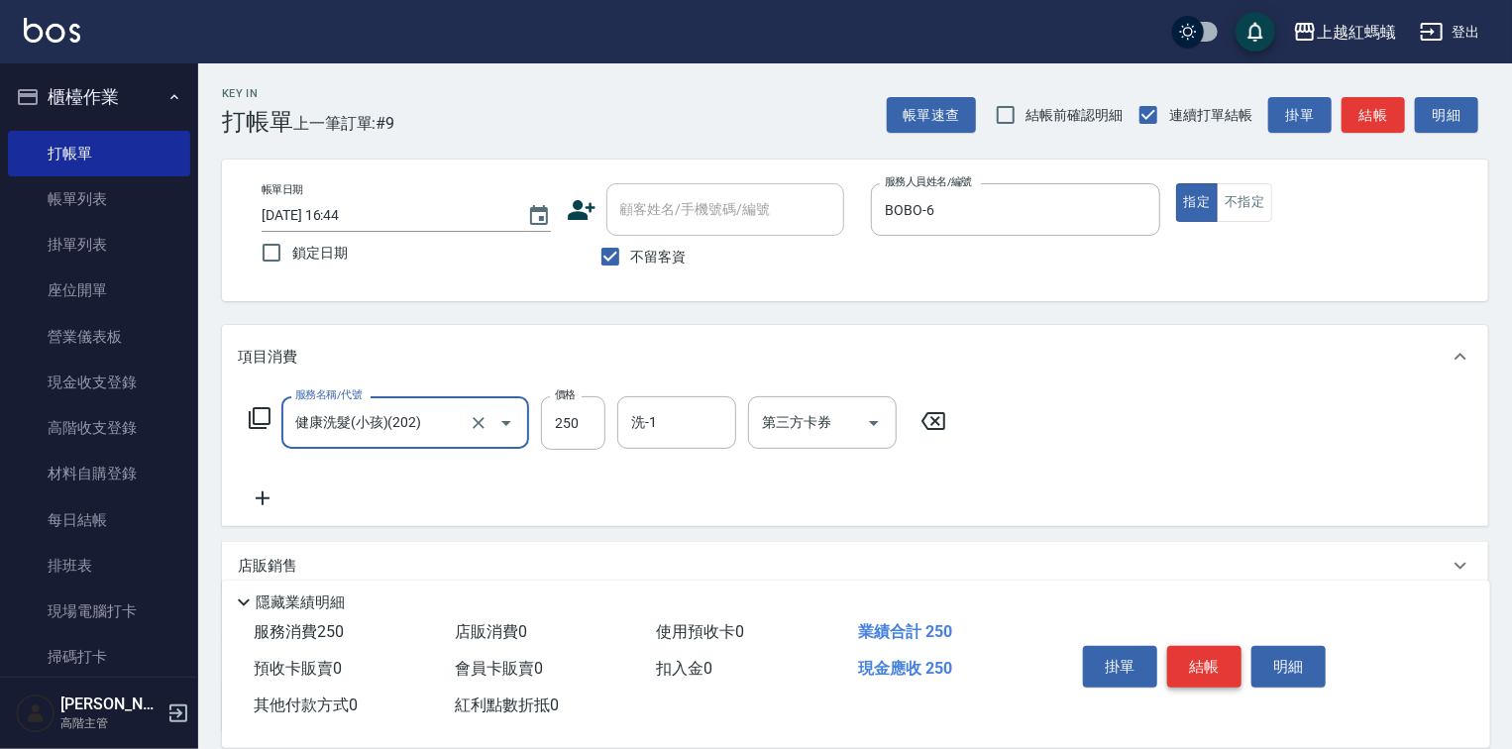
click at [1197, 646] on button "結帳" at bounding box center [1204, 667] width 74 height 42
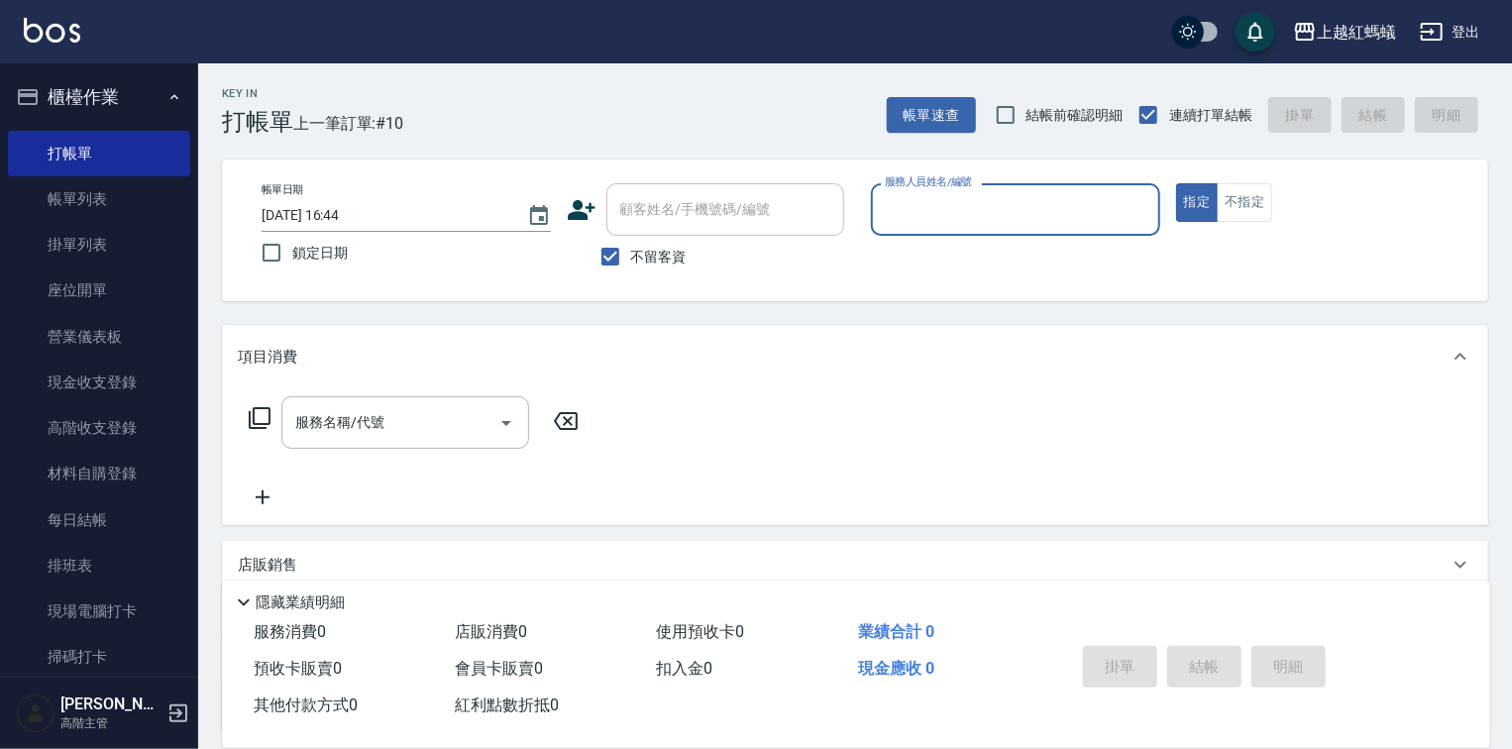
click at [1008, 216] on input "服務人員姓名/編號" at bounding box center [1015, 209] width 271 height 35
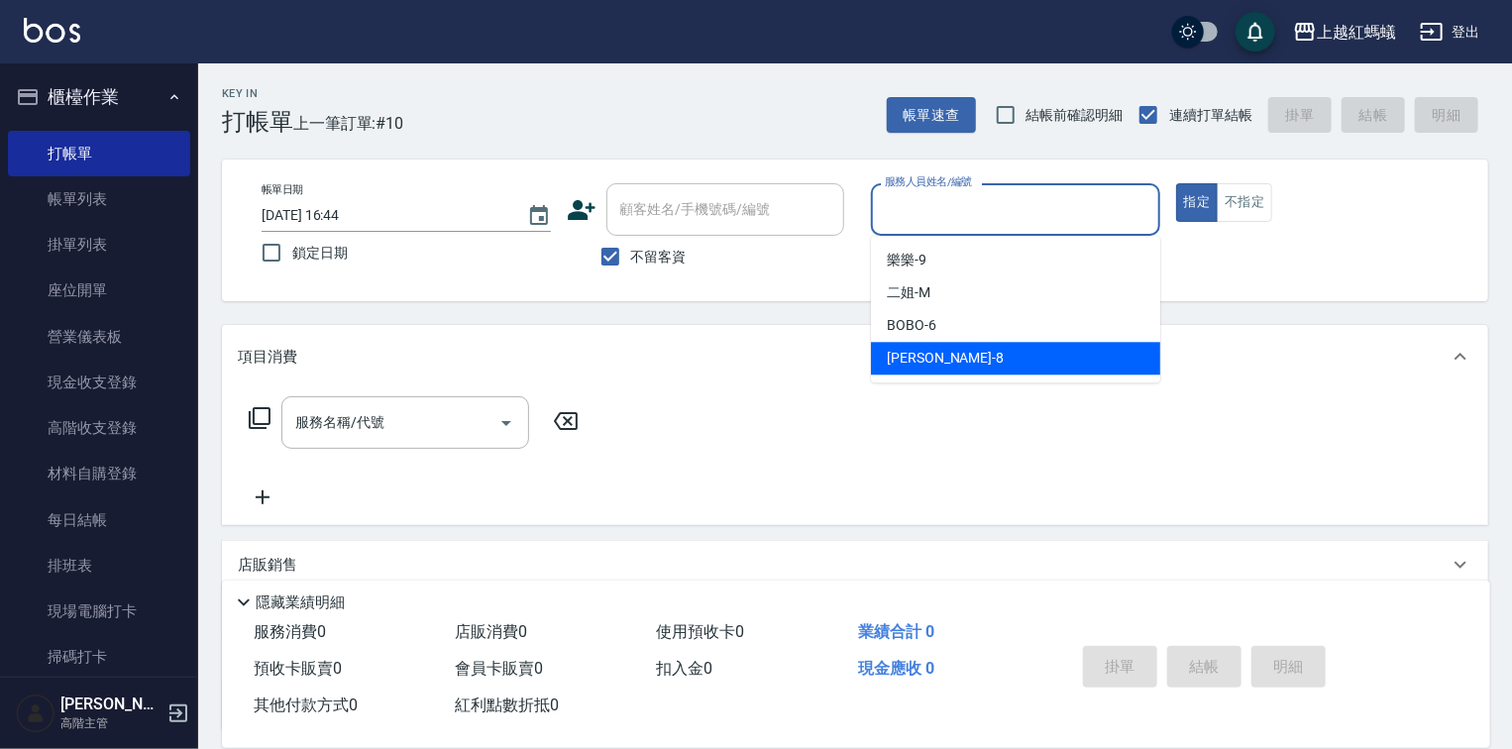
drag, startPoint x: 967, startPoint y: 361, endPoint x: 753, endPoint y: 435, distance: 226.6
click at [968, 361] on div "[PERSON_NAME] -8" at bounding box center [1015, 358] width 289 height 33
type input "[PERSON_NAME]-8"
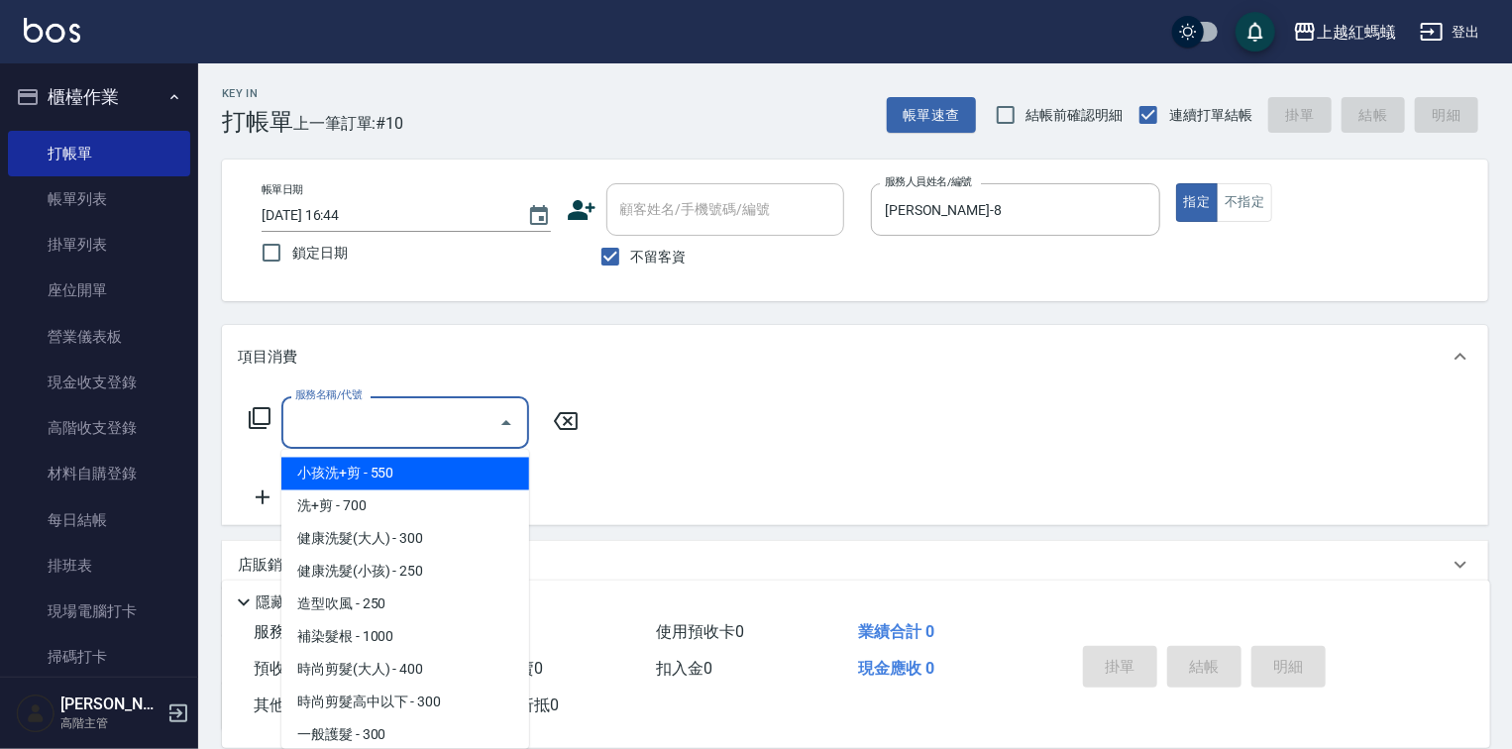
click at [410, 432] on input "服務名稱/代號" at bounding box center [390, 422] width 200 height 35
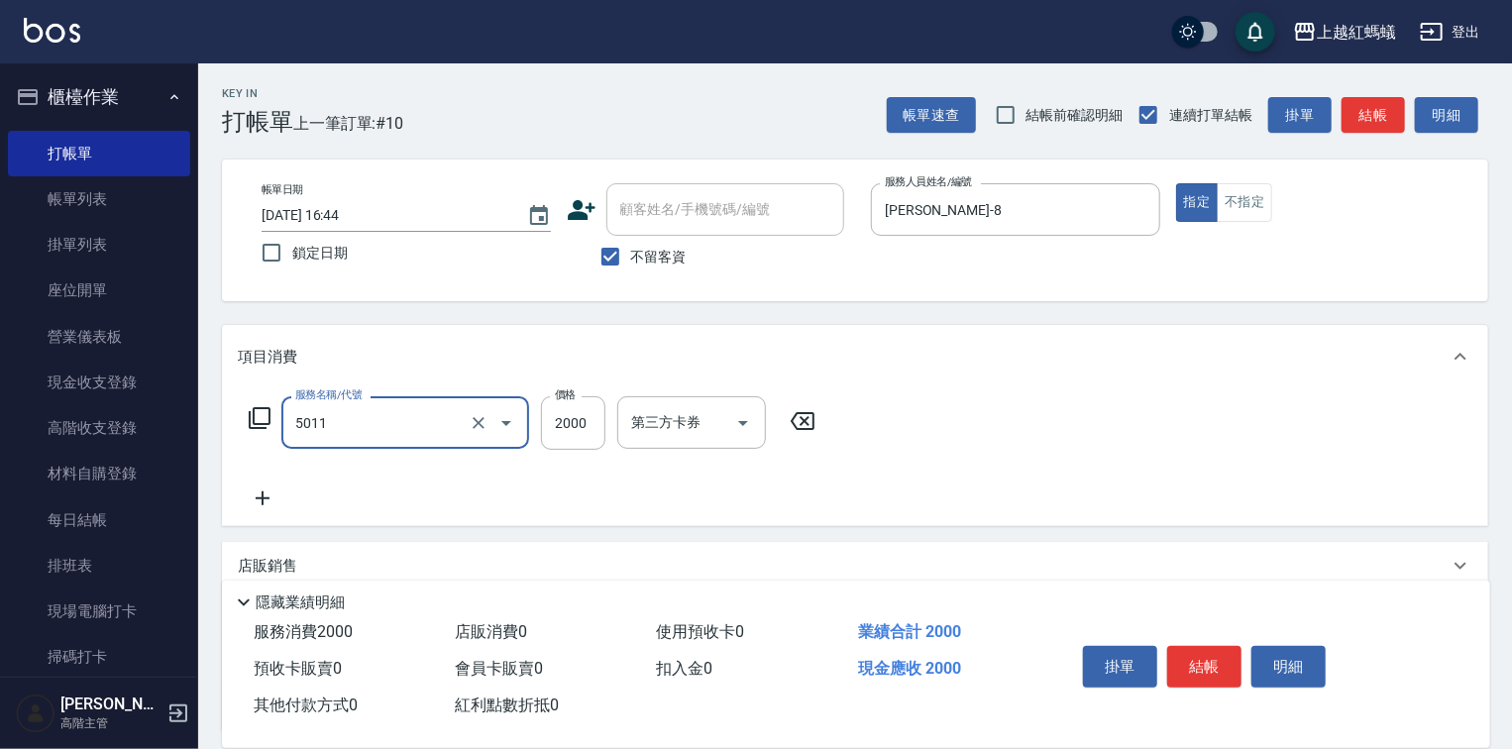
type input "桑多麗燙(短)(5011)"
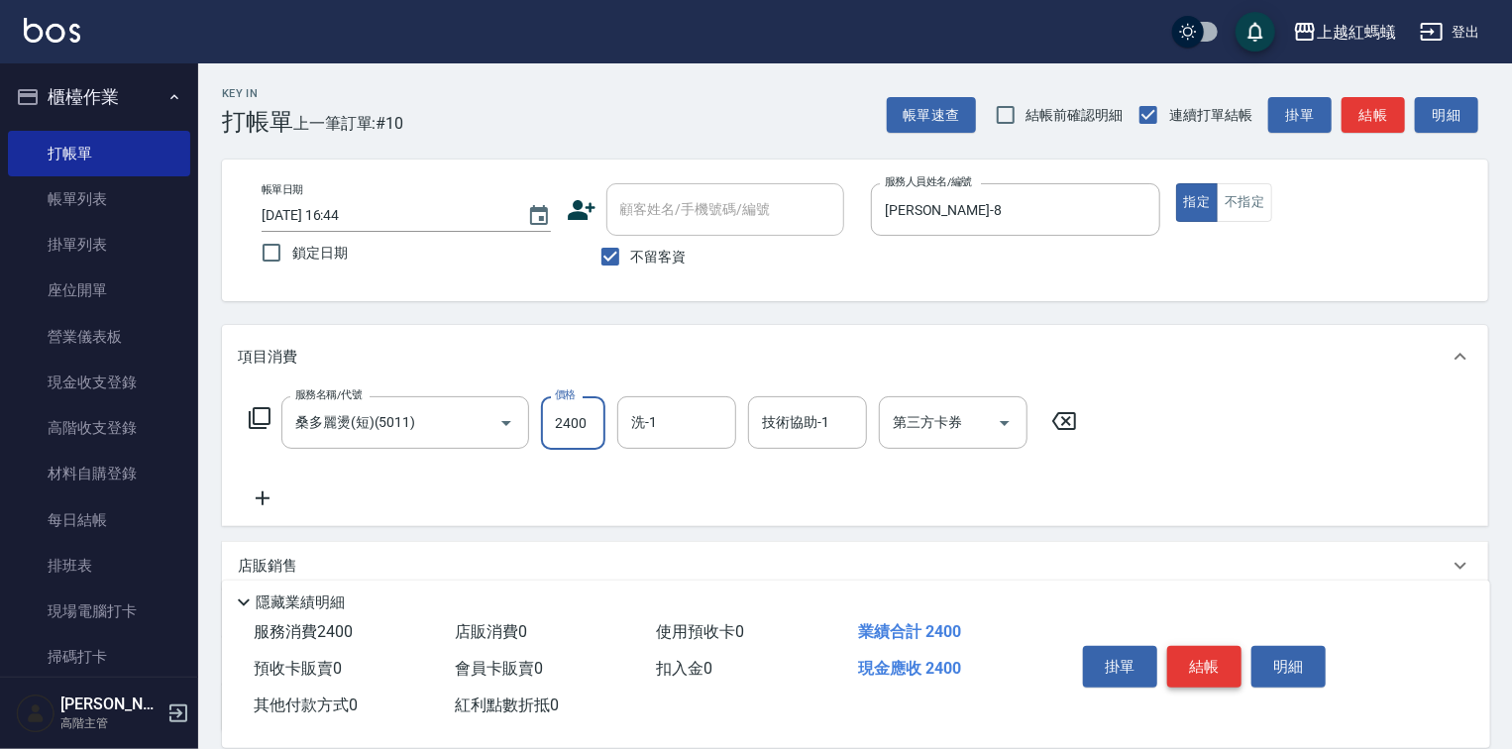
type input "2400"
click at [1179, 646] on button "結帳" at bounding box center [1204, 667] width 74 height 42
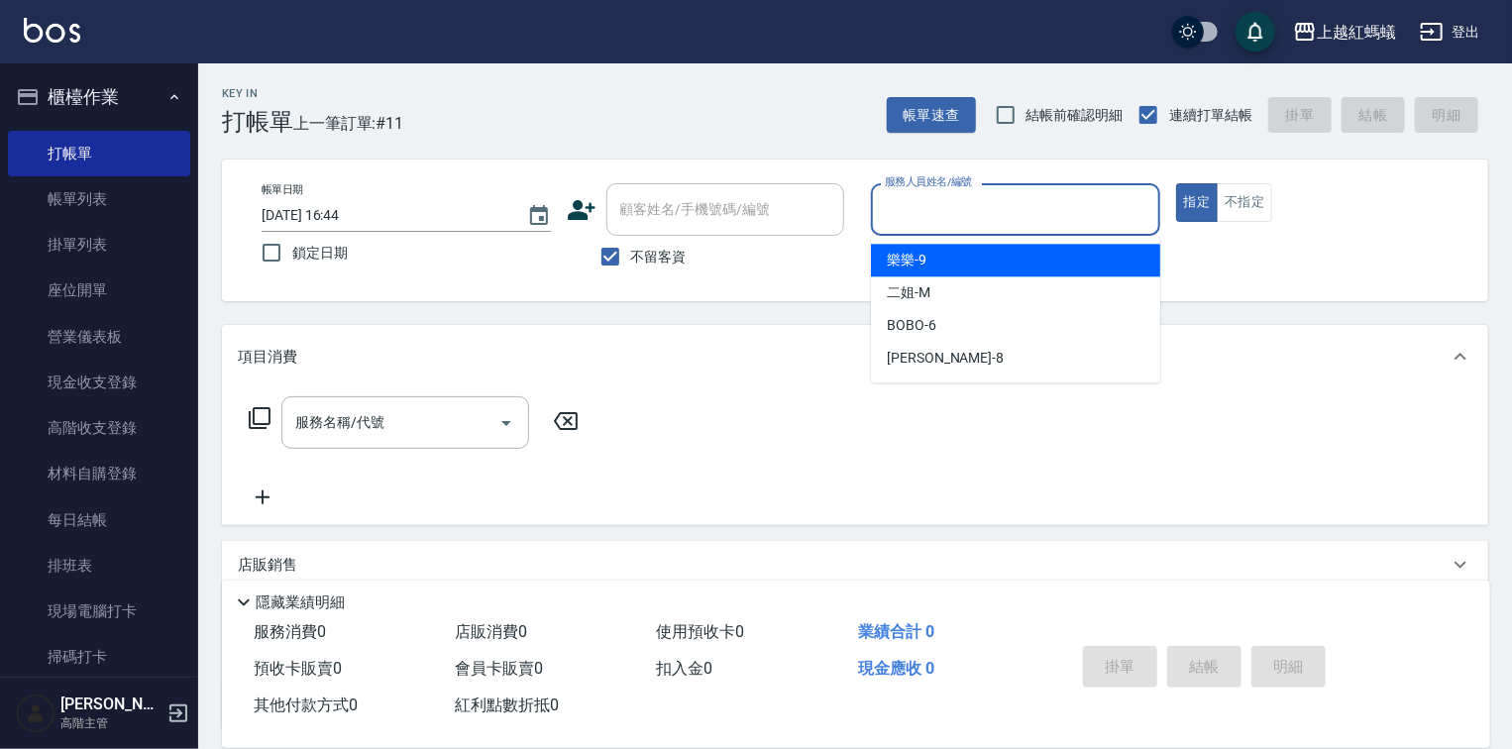
click at [1066, 218] on input "服務人員姓名/編號" at bounding box center [1015, 209] width 271 height 35
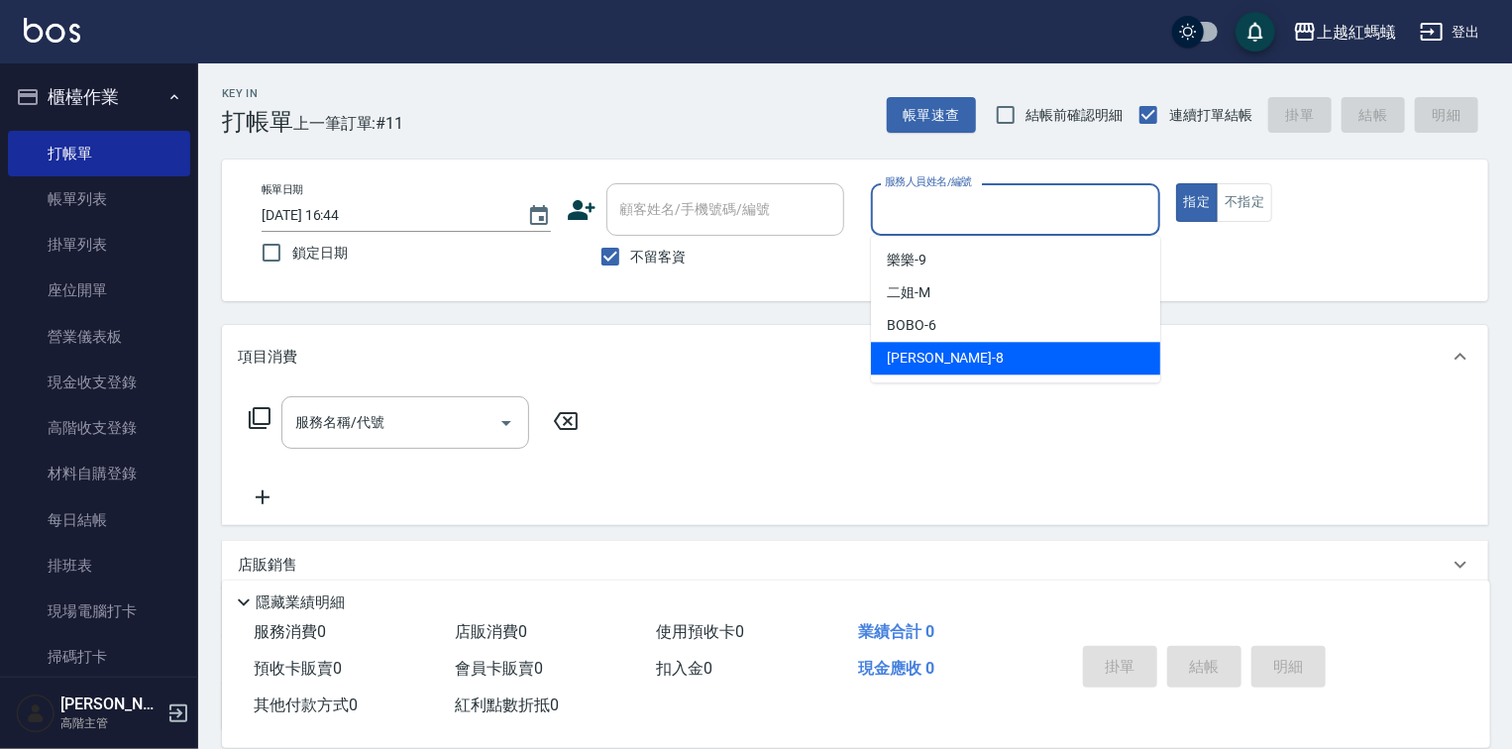
click at [999, 346] on div "[PERSON_NAME] -8" at bounding box center [1015, 358] width 289 height 33
type input "[PERSON_NAME]-8"
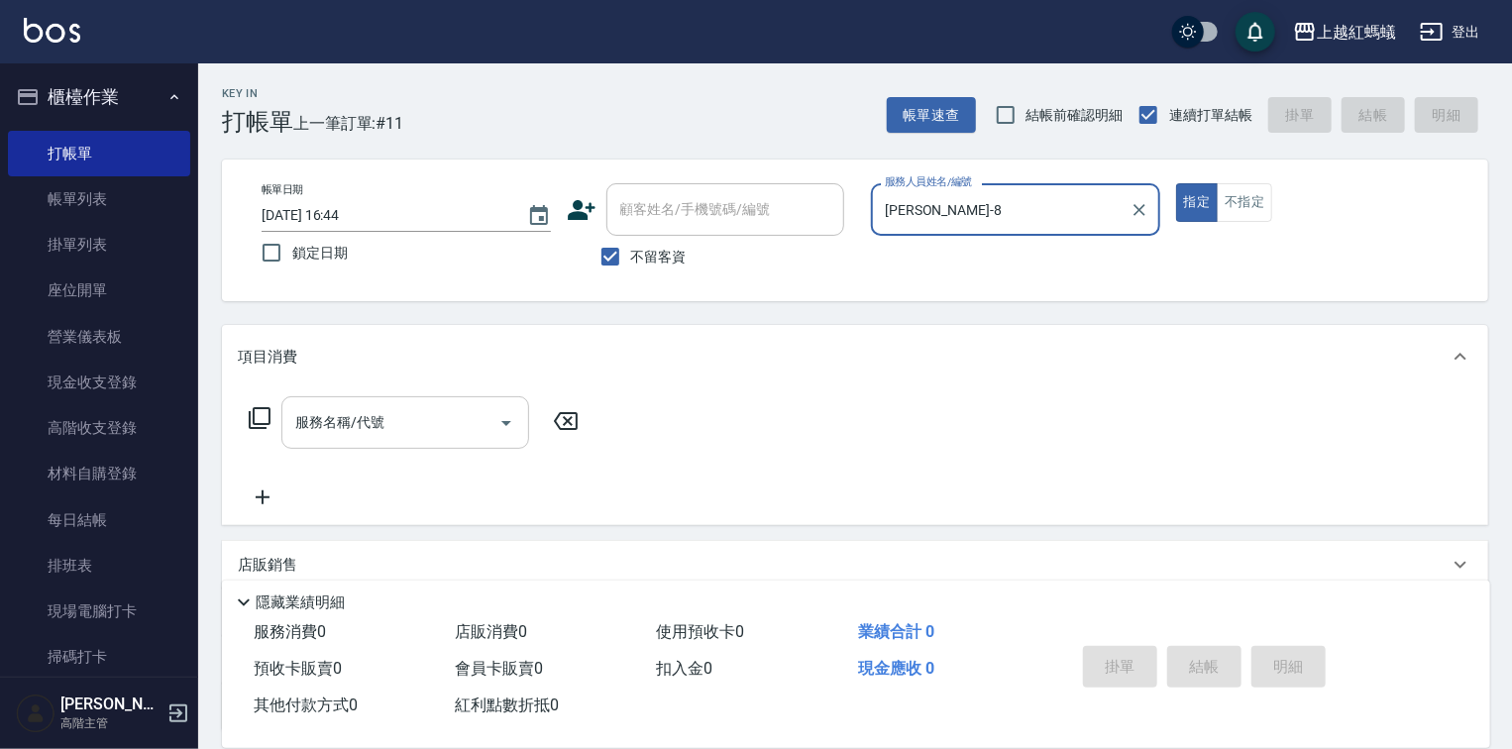
click at [334, 412] on div "服務名稱/代號 服務名稱/代號" at bounding box center [405, 422] width 248 height 53
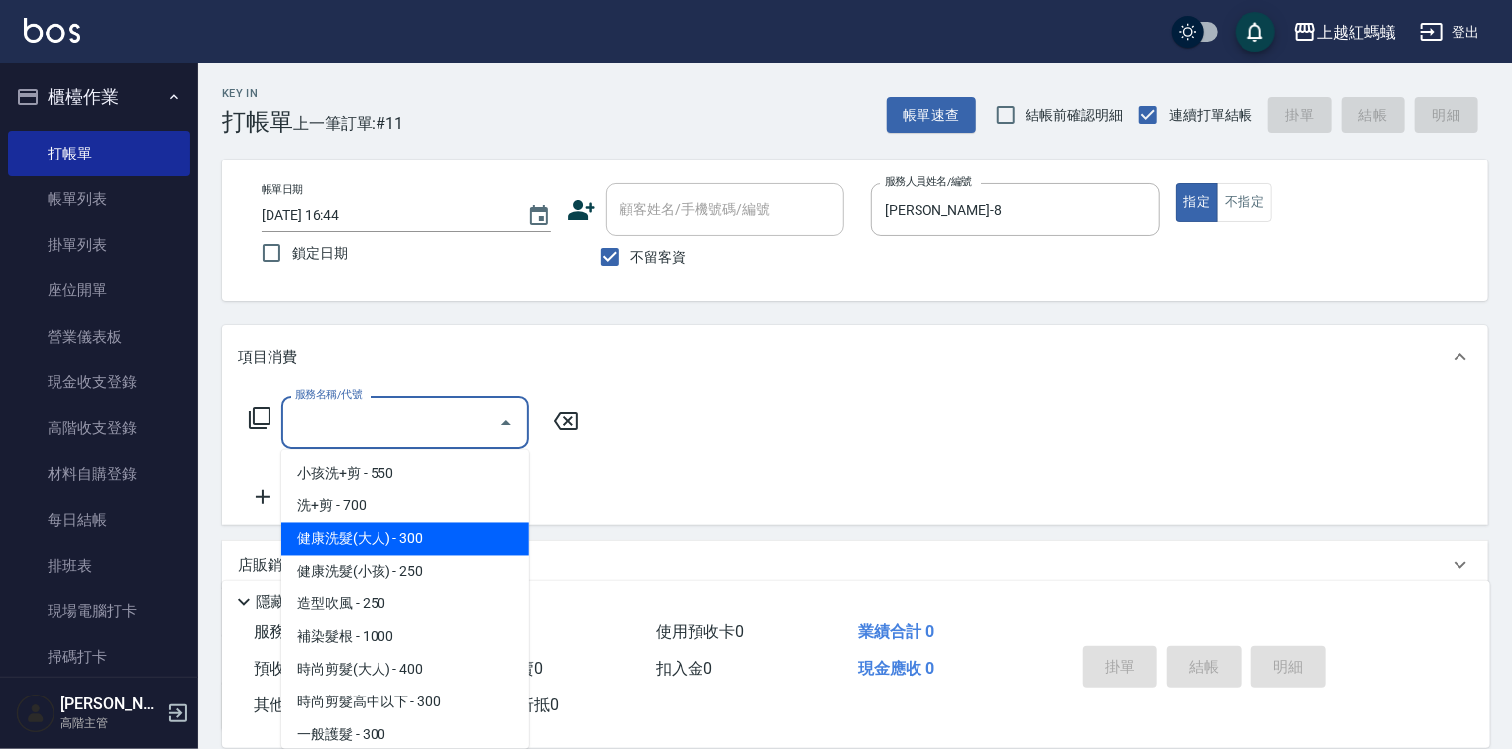
click at [482, 545] on span "健康洗髮(大人) - 300" at bounding box center [405, 539] width 248 height 33
type input "健康洗髮(大人)(201)"
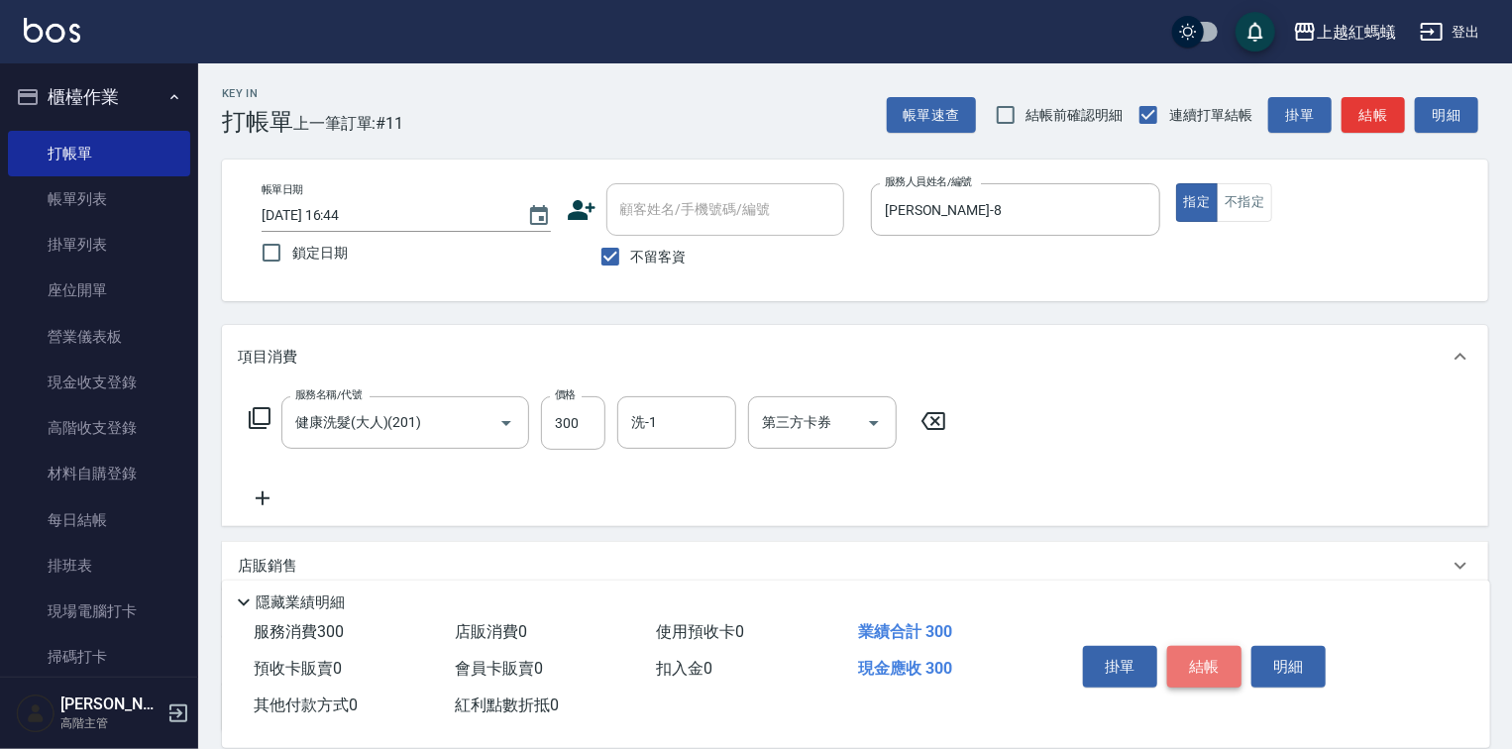
click at [1217, 654] on button "結帳" at bounding box center [1204, 667] width 74 height 42
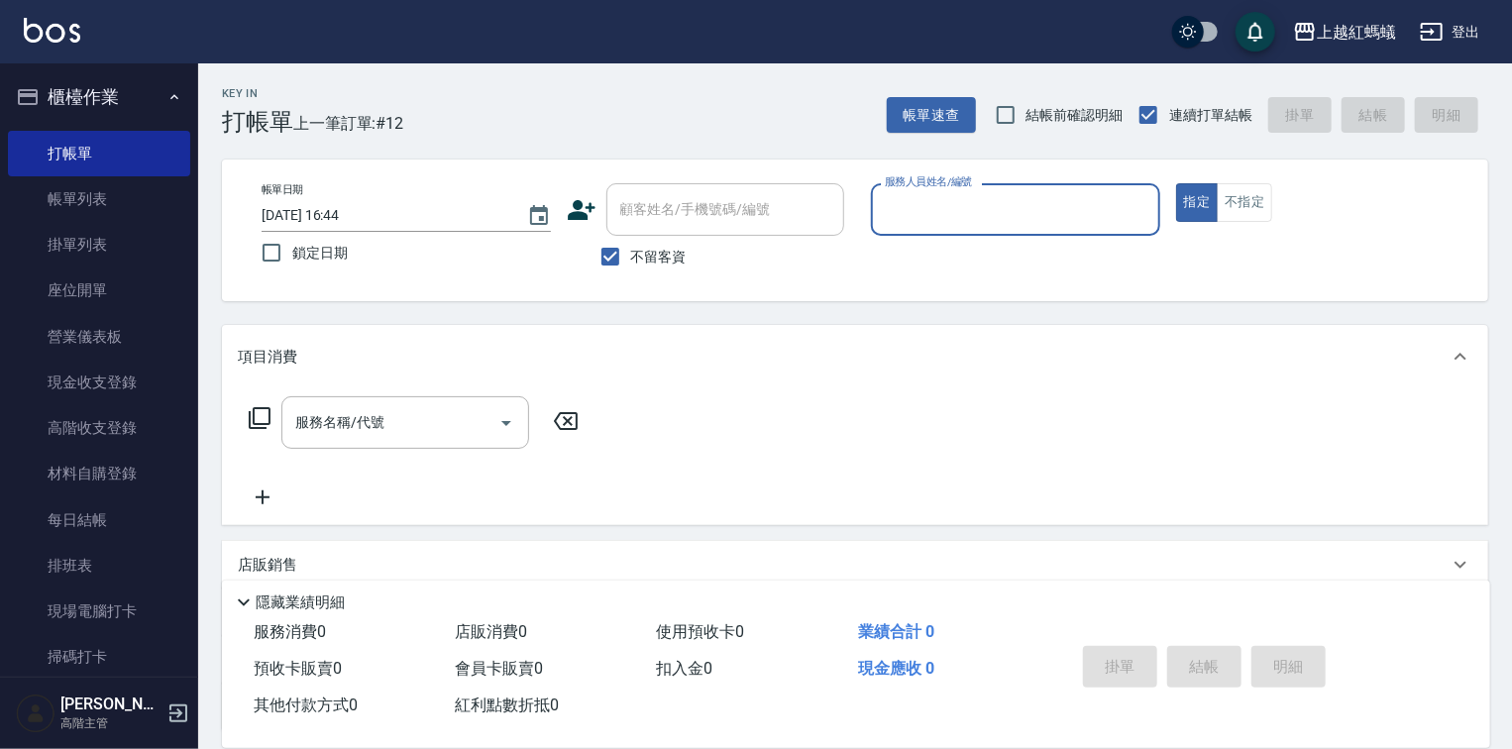
drag, startPoint x: 1000, startPoint y: 221, endPoint x: 995, endPoint y: 232, distance: 12.0
click at [999, 221] on input "服務人員姓名/編號" at bounding box center [1015, 209] width 271 height 35
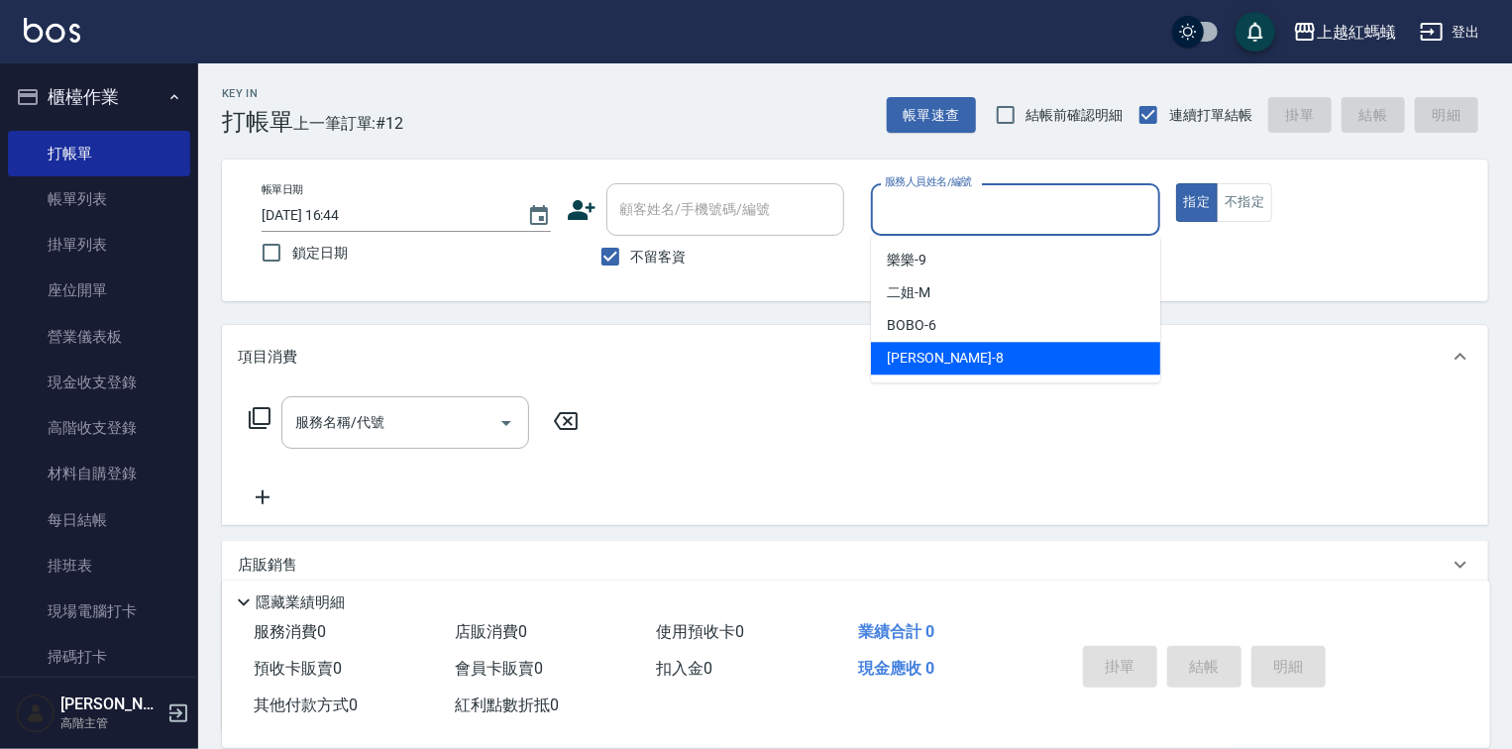
click at [942, 357] on div "[PERSON_NAME] -8" at bounding box center [1015, 358] width 289 height 33
type input "[PERSON_NAME]-8"
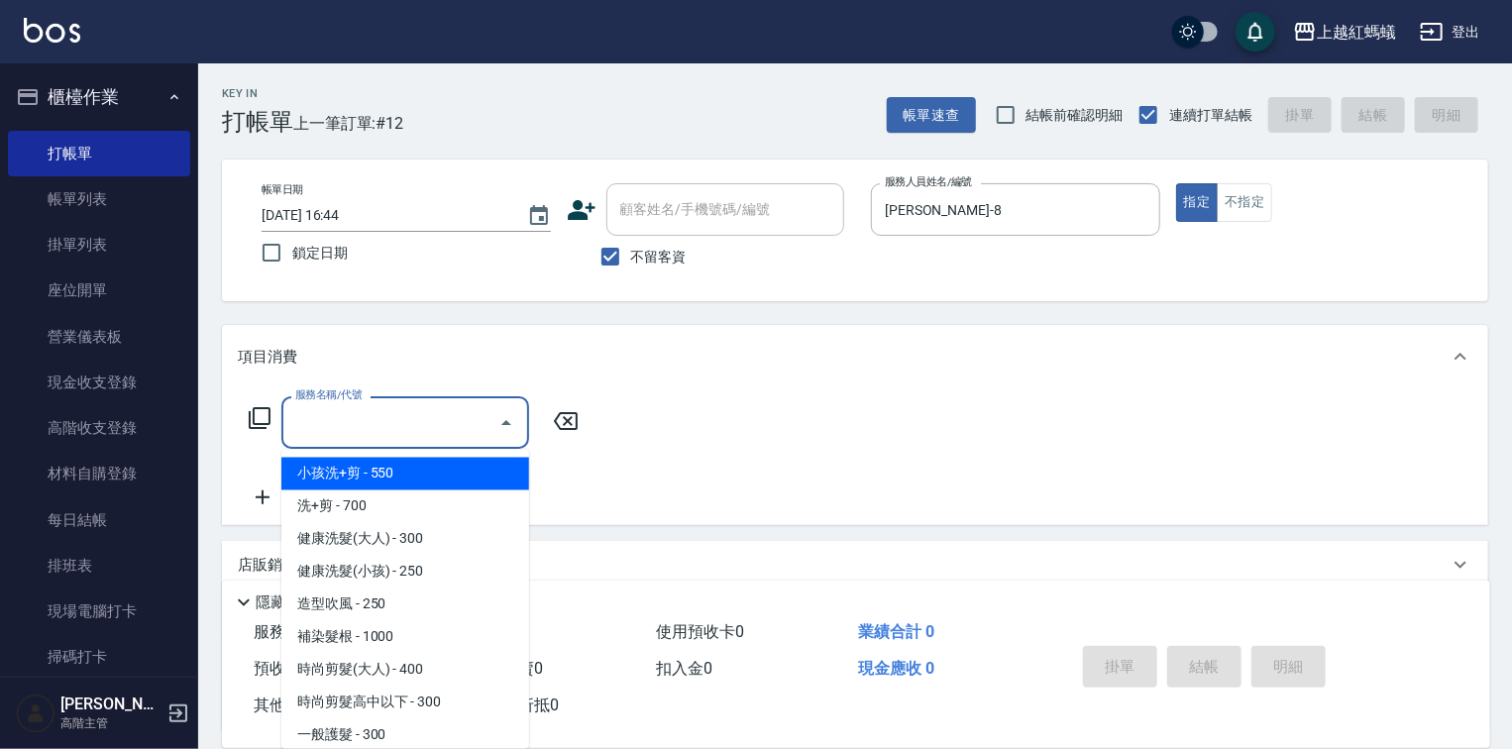
click at [386, 411] on input "服務名稱/代號" at bounding box center [390, 422] width 200 height 35
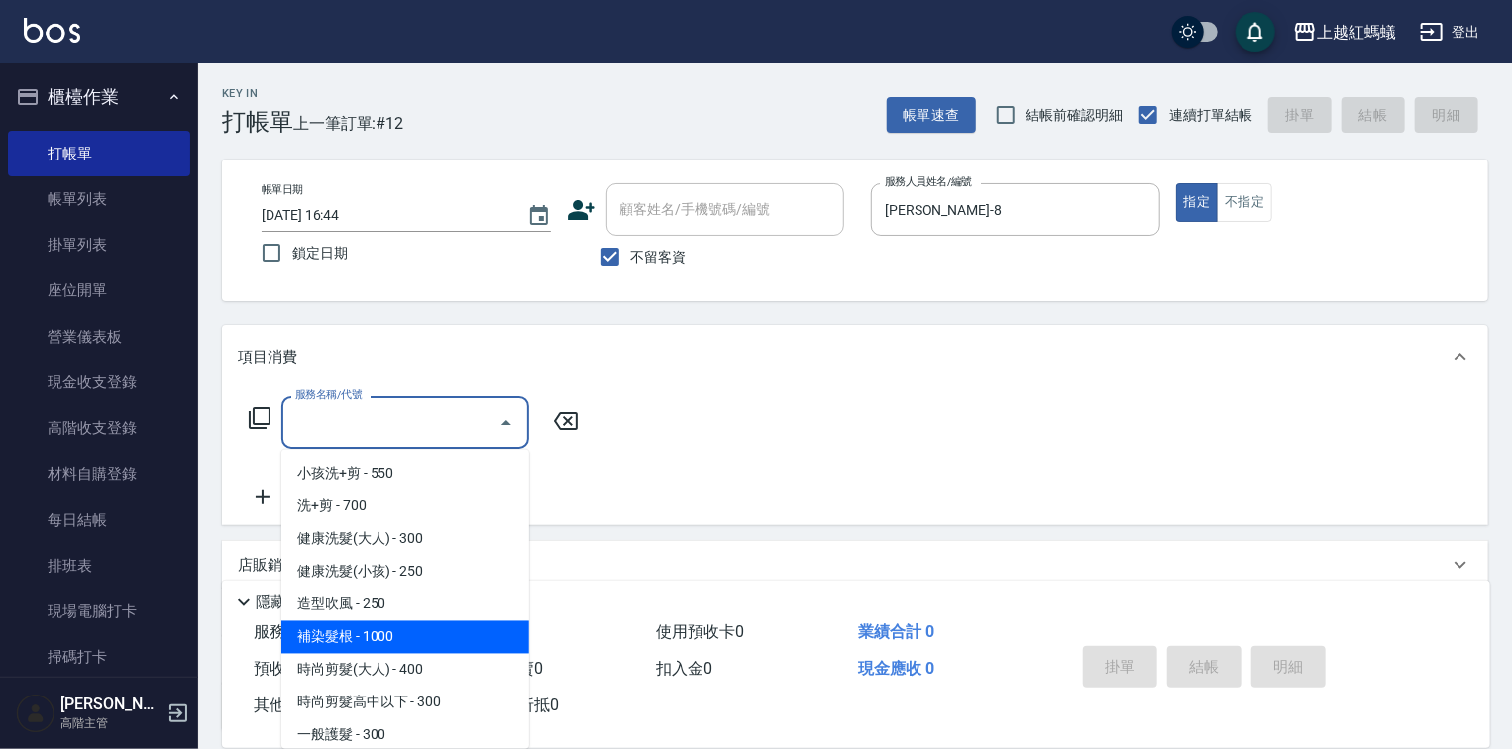
click at [343, 650] on span "補染髮根 - 1000" at bounding box center [405, 637] width 248 height 33
type input "補染髮根(204)"
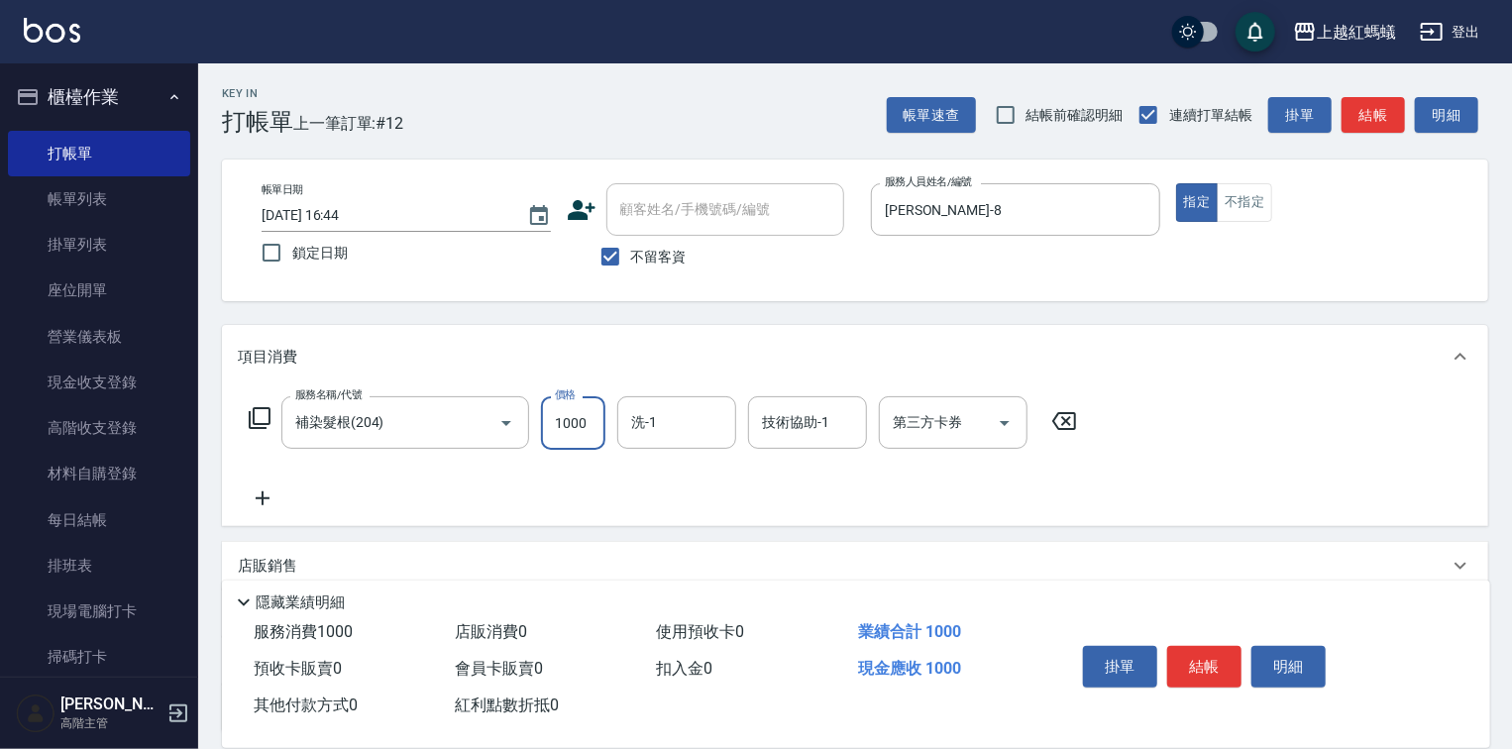
click at [587, 424] on input "1000" at bounding box center [573, 423] width 64 height 54
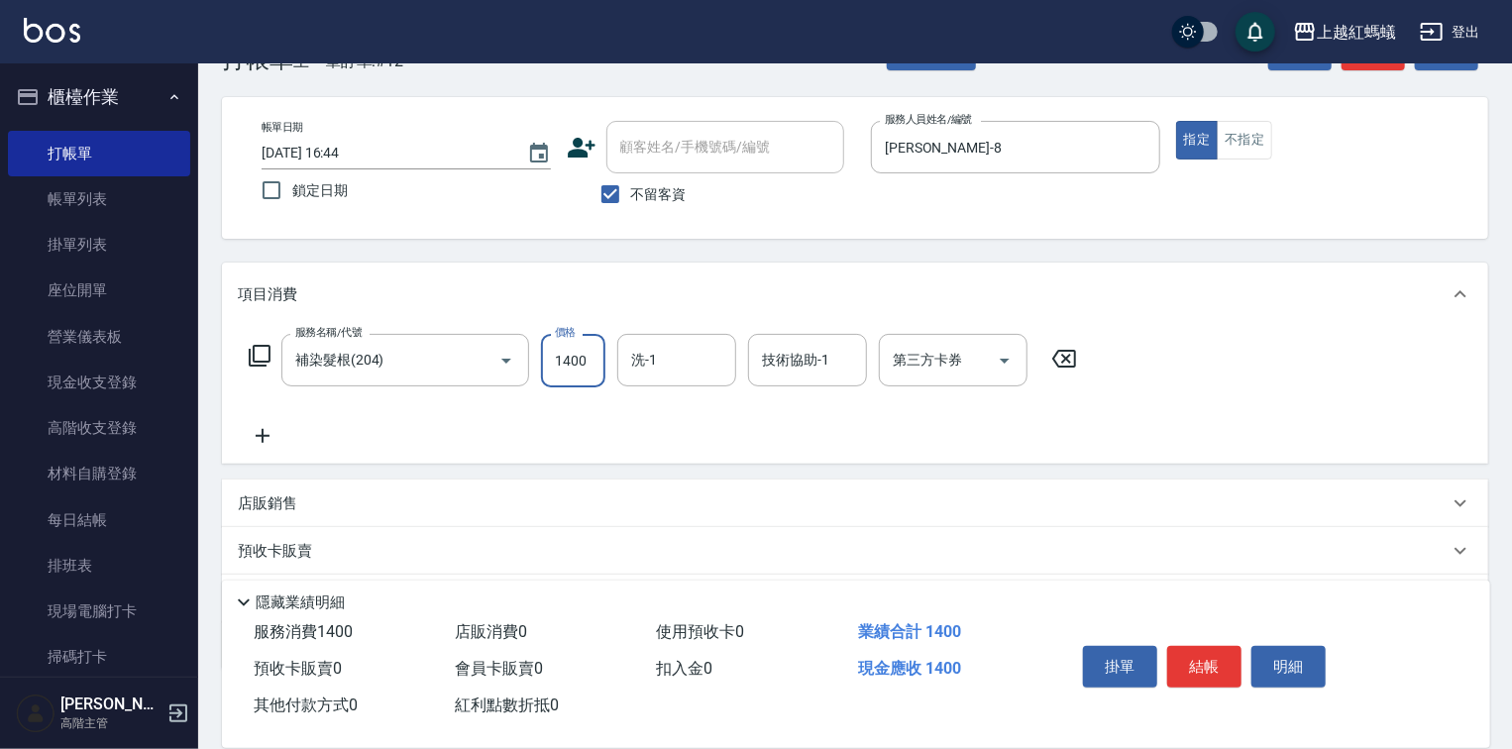
scroll to position [79, 0]
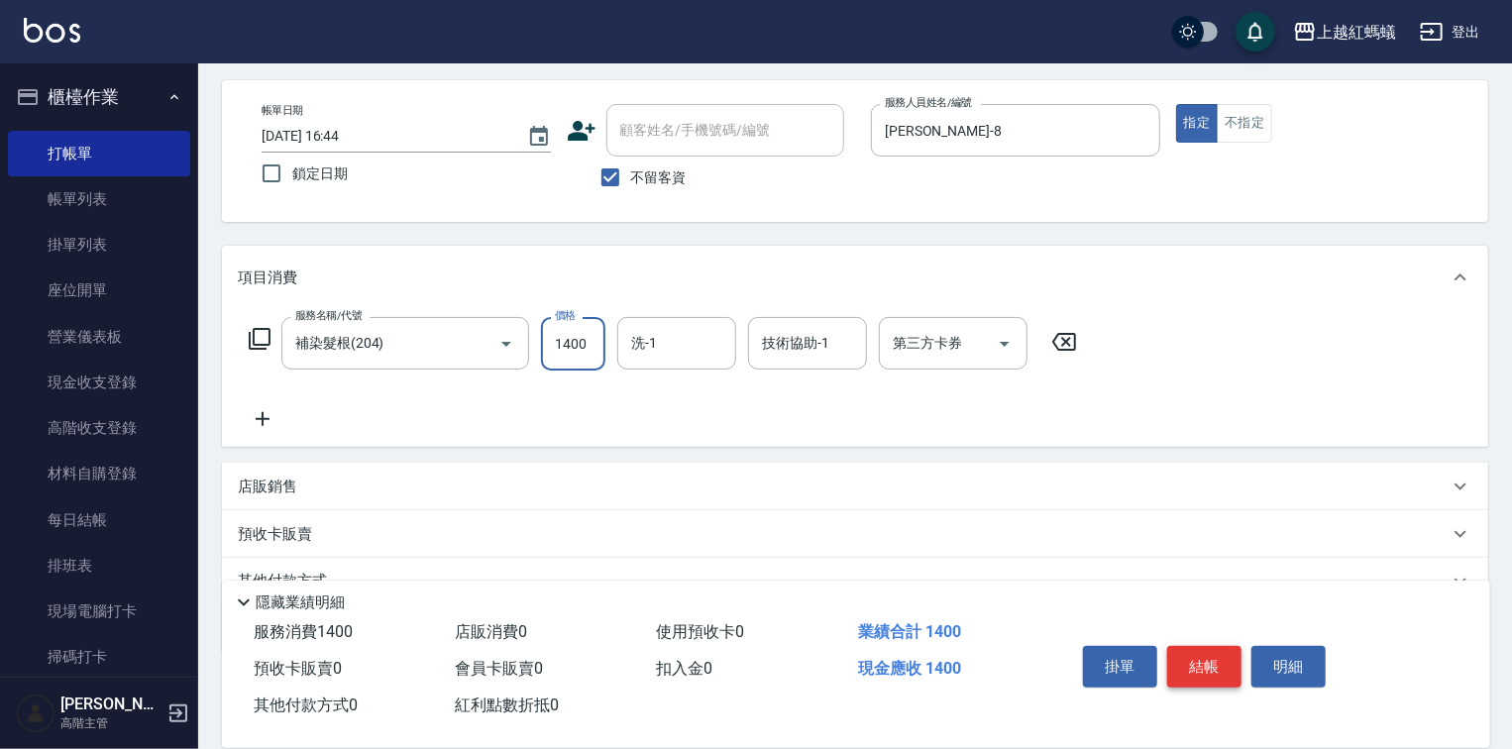
type input "1400"
click at [1177, 664] on button "結帳" at bounding box center [1204, 667] width 74 height 42
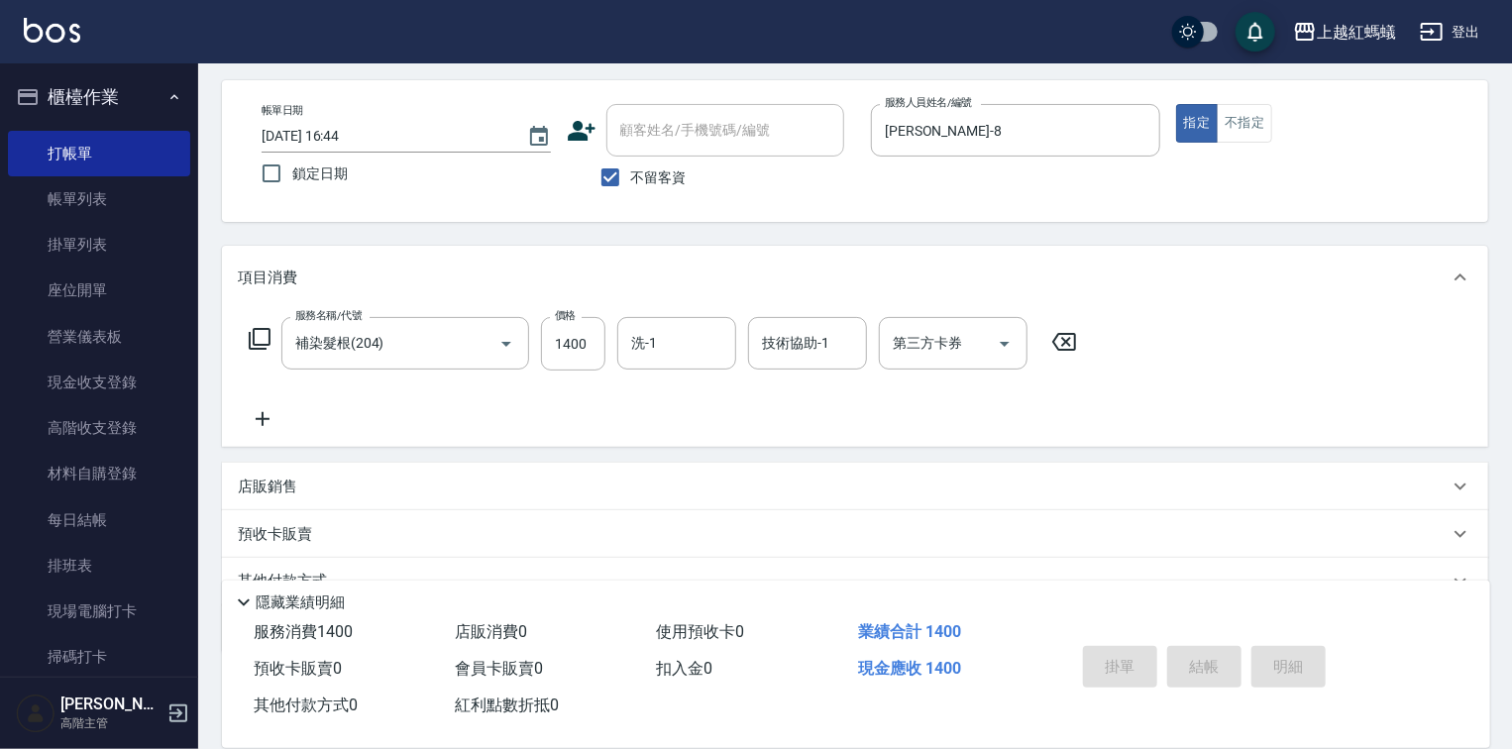
type input "[DATE] 16:45"
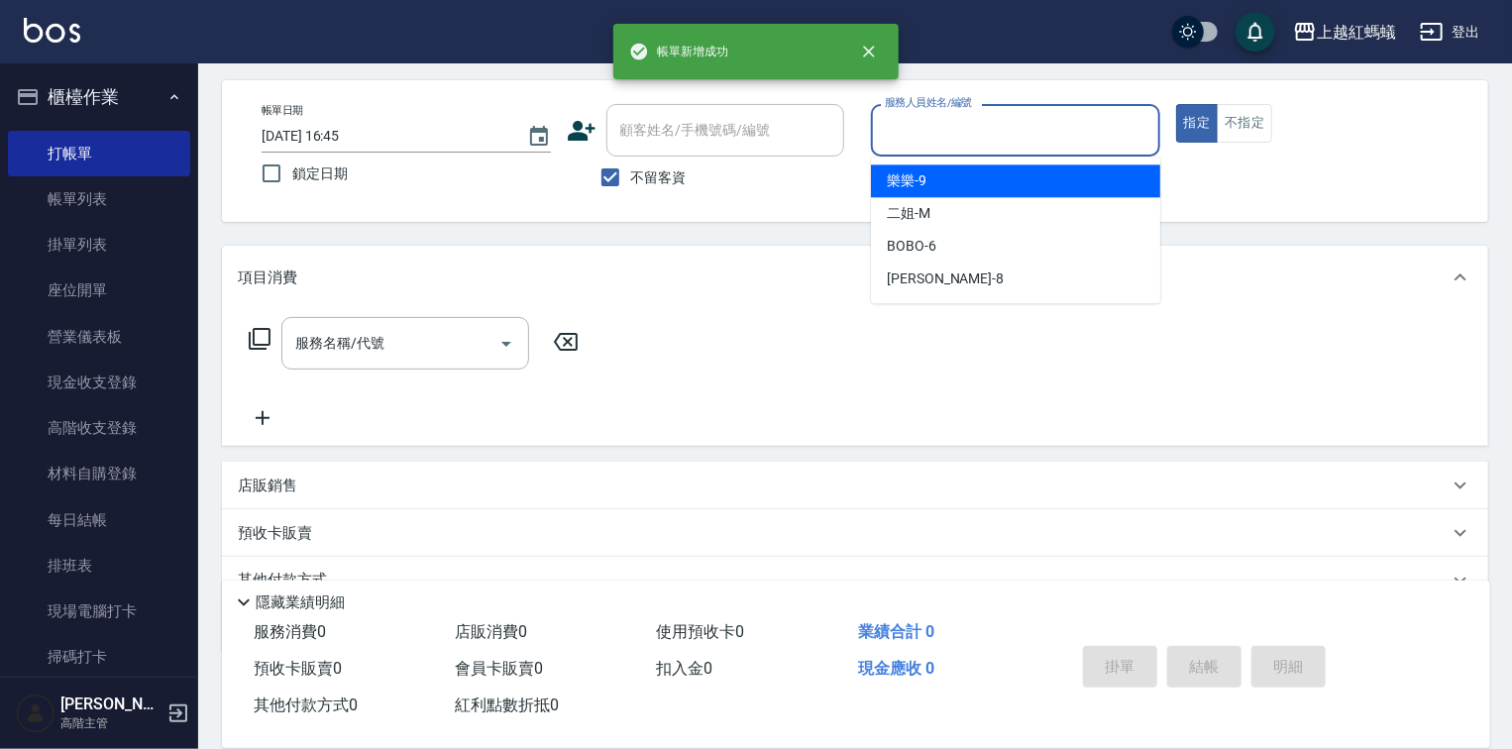
drag, startPoint x: 934, startPoint y: 125, endPoint x: 939, endPoint y: 301, distance: 176.4
click at [934, 126] on input "服務人員姓名/編號" at bounding box center [1015, 130] width 271 height 35
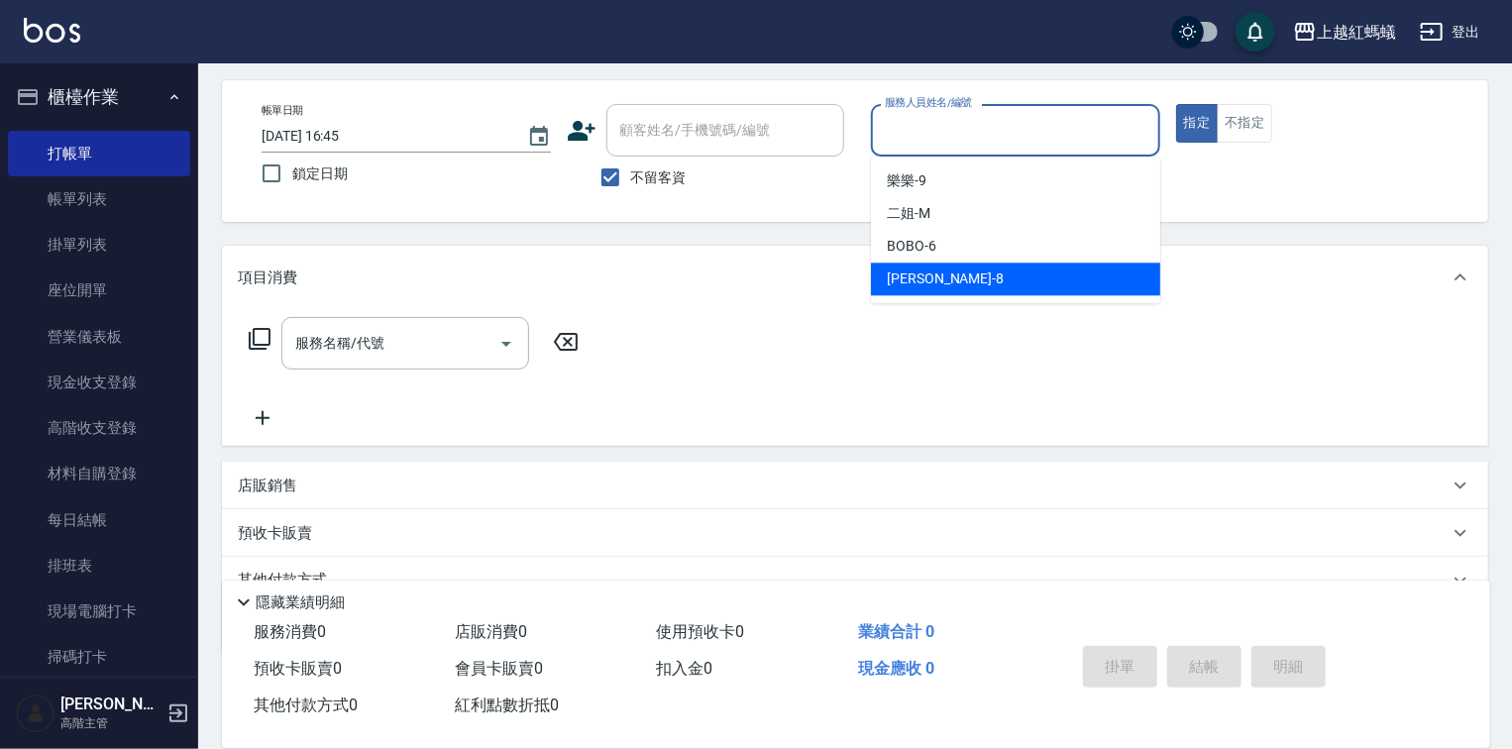
click at [947, 285] on div "[PERSON_NAME] -8" at bounding box center [1015, 279] width 289 height 33
type input "[PERSON_NAME]-8"
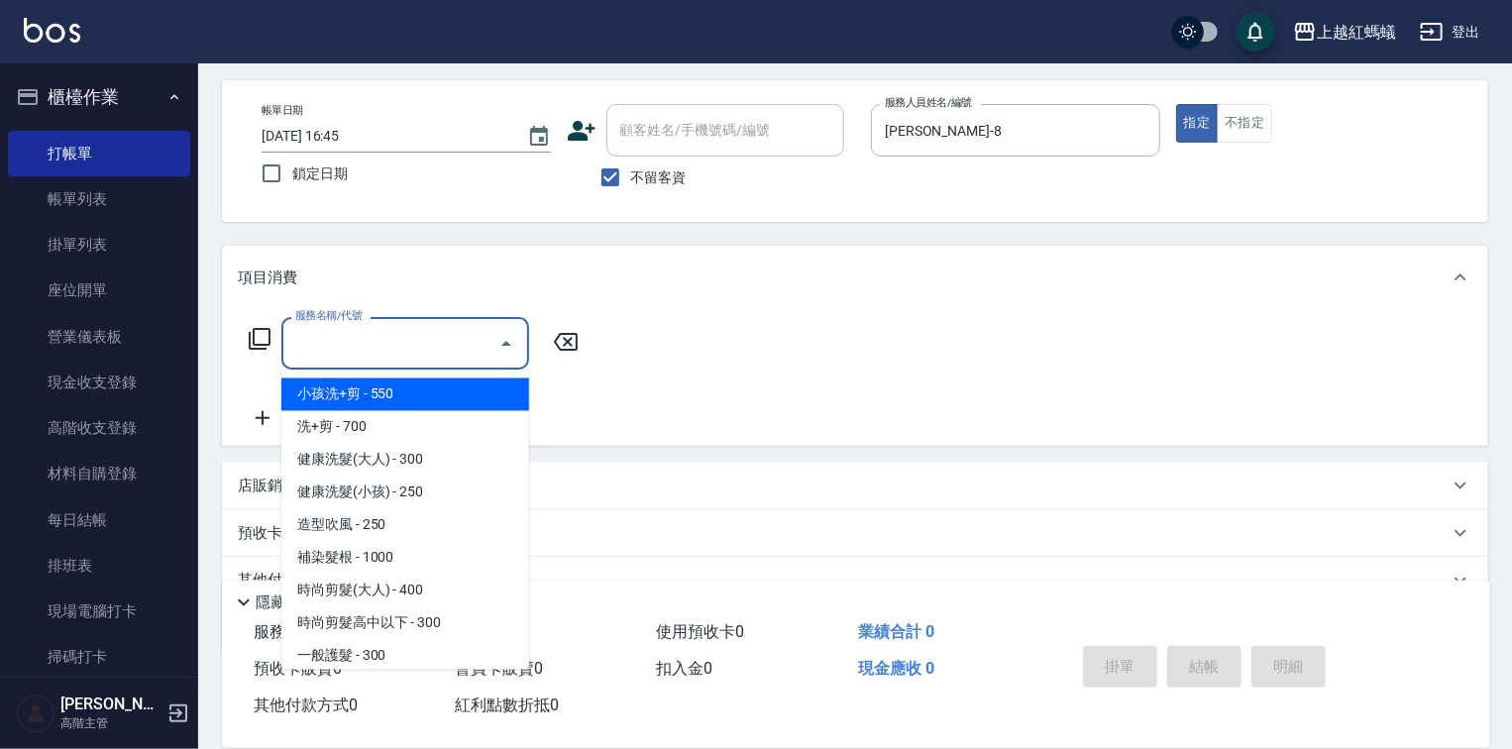
click at [432, 346] on input "服務名稱/代號" at bounding box center [390, 343] width 200 height 35
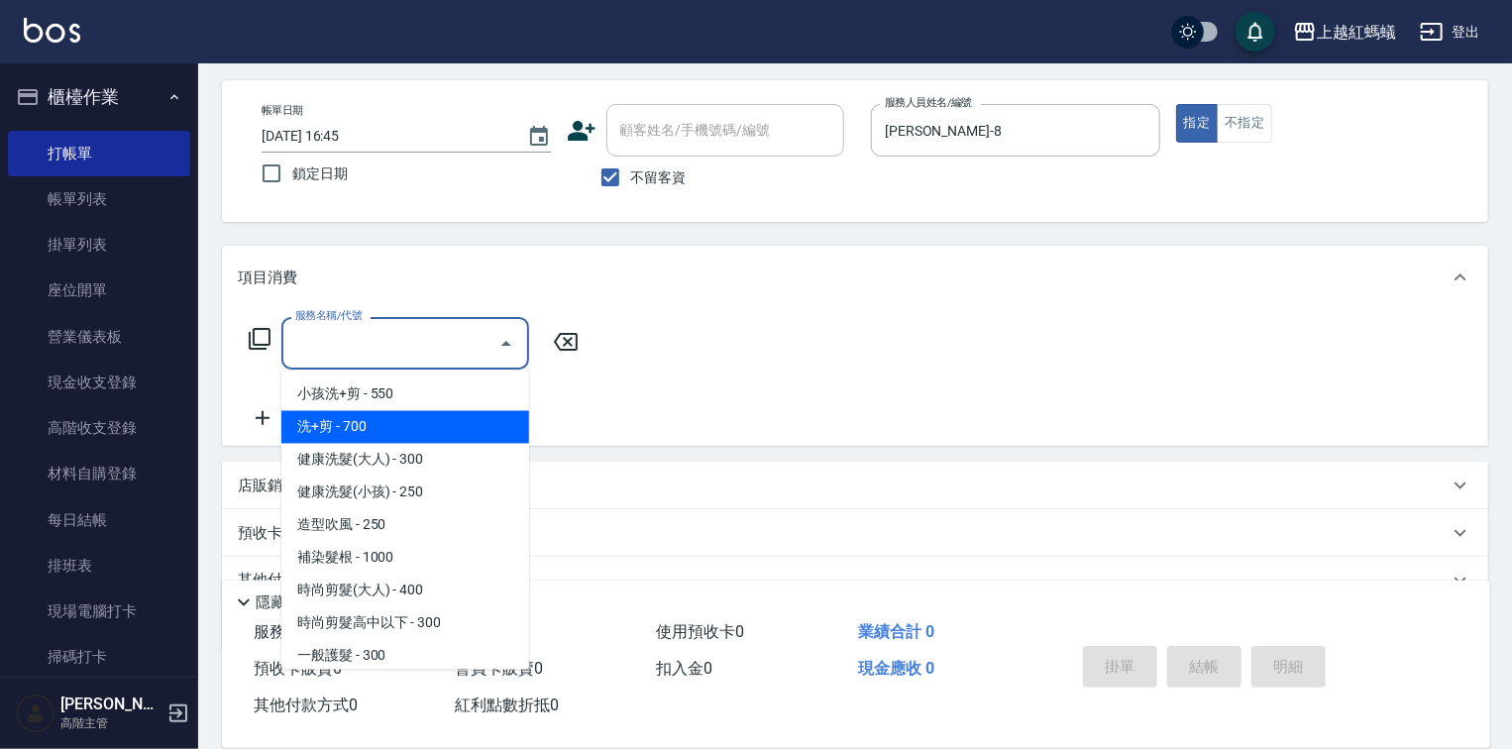
click at [341, 435] on span "洗+剪 - 700" at bounding box center [405, 427] width 248 height 33
type input "洗+剪(200)"
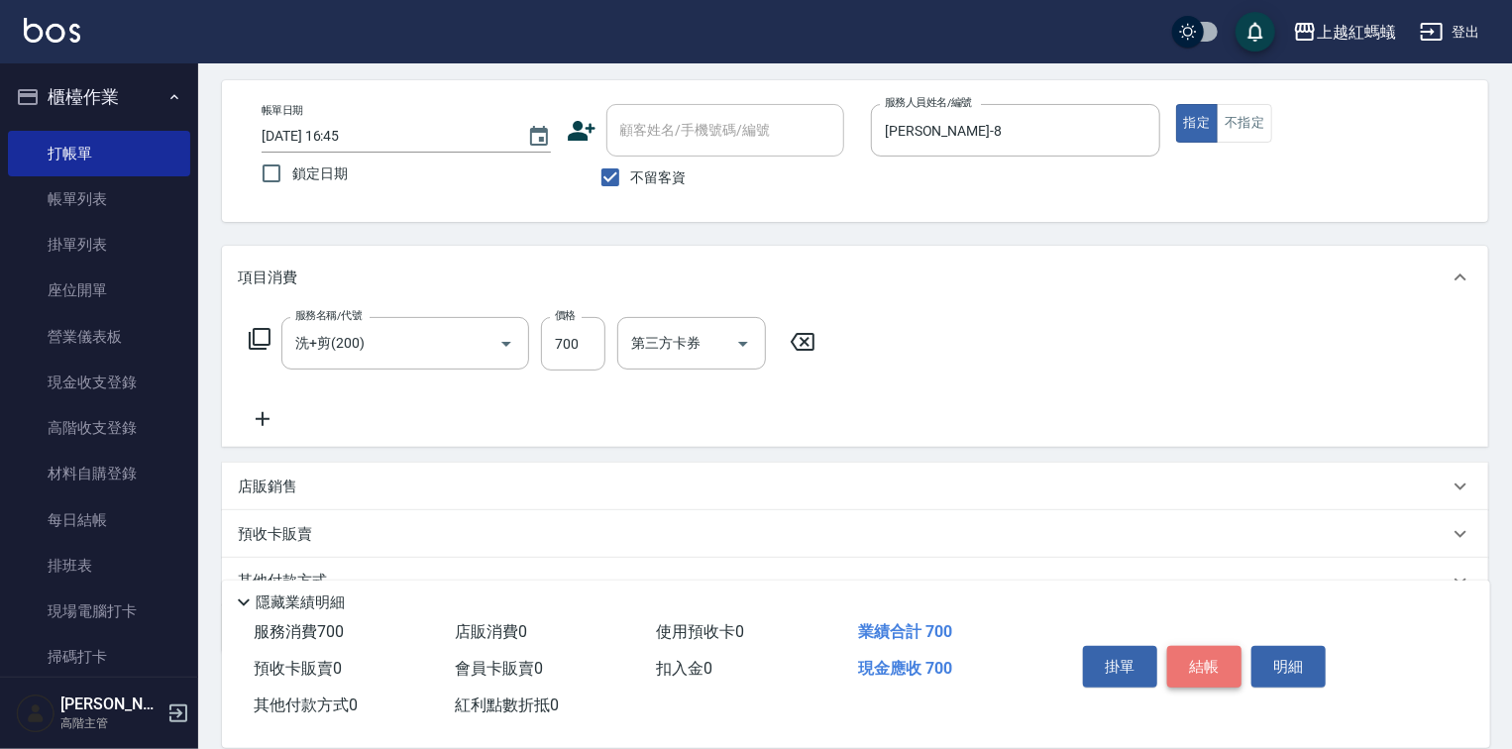
click at [1217, 664] on button "結帳" at bounding box center [1204, 667] width 74 height 42
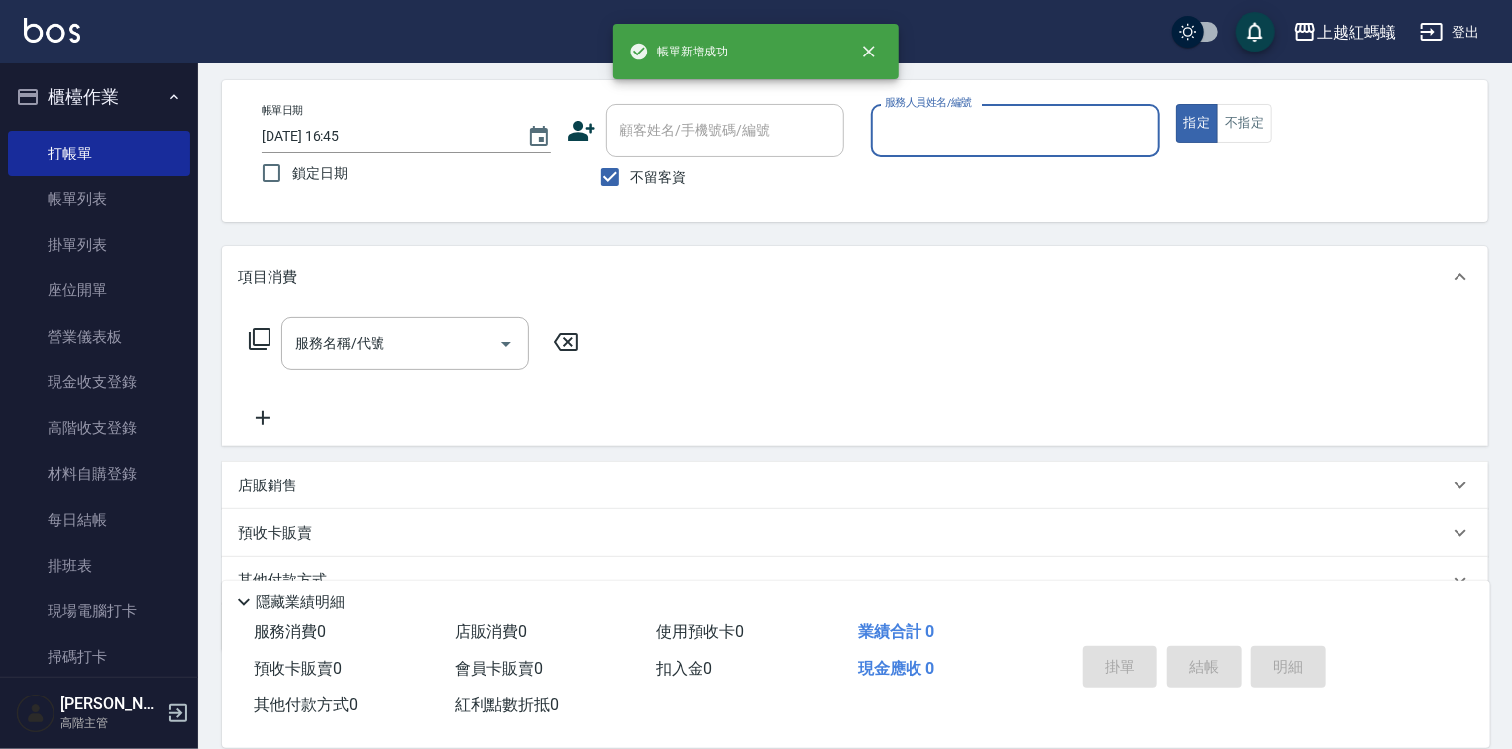
click at [904, 110] on div "服務人員姓名/編號 服務人員姓名/編號" at bounding box center [1015, 130] width 289 height 53
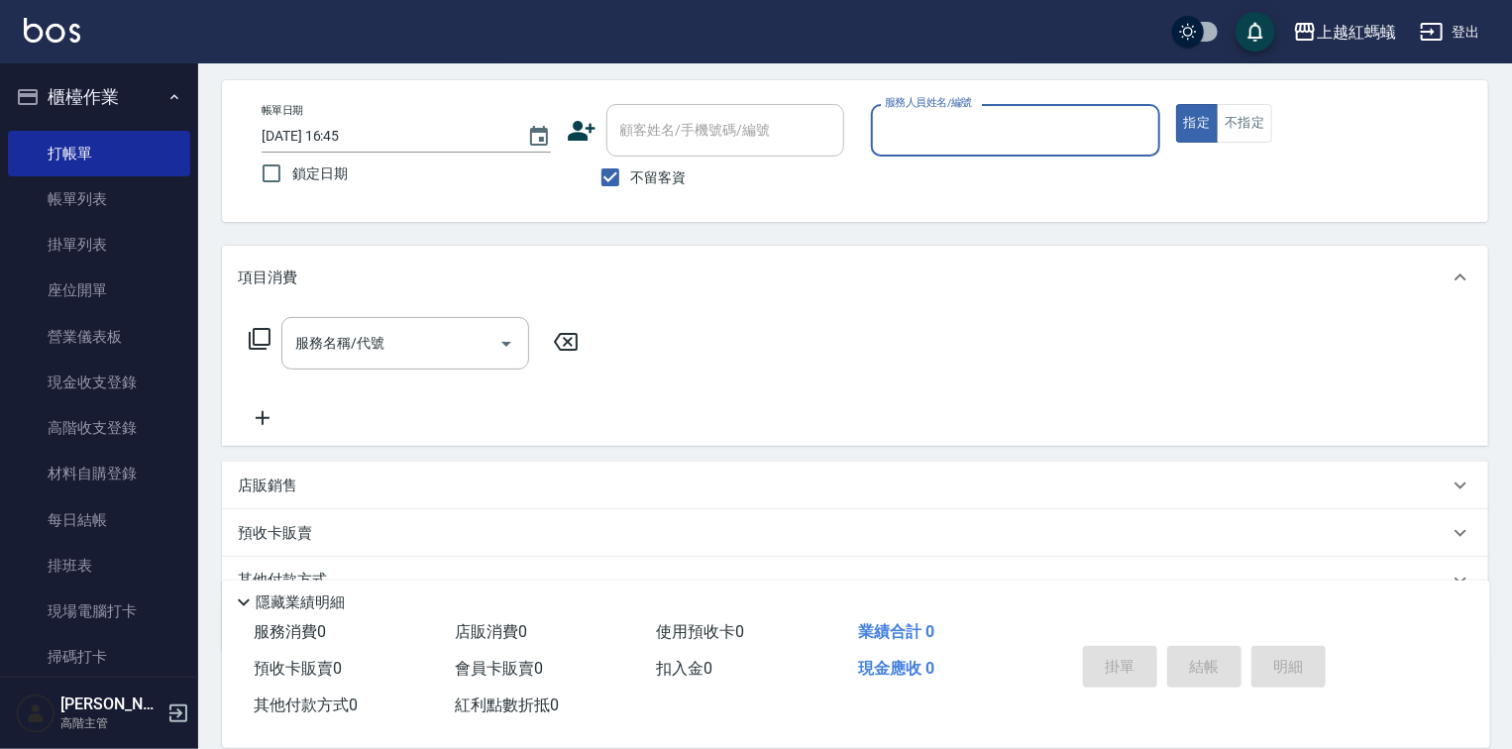
click at [910, 119] on input "服務人員姓名/編號" at bounding box center [1015, 130] width 271 height 35
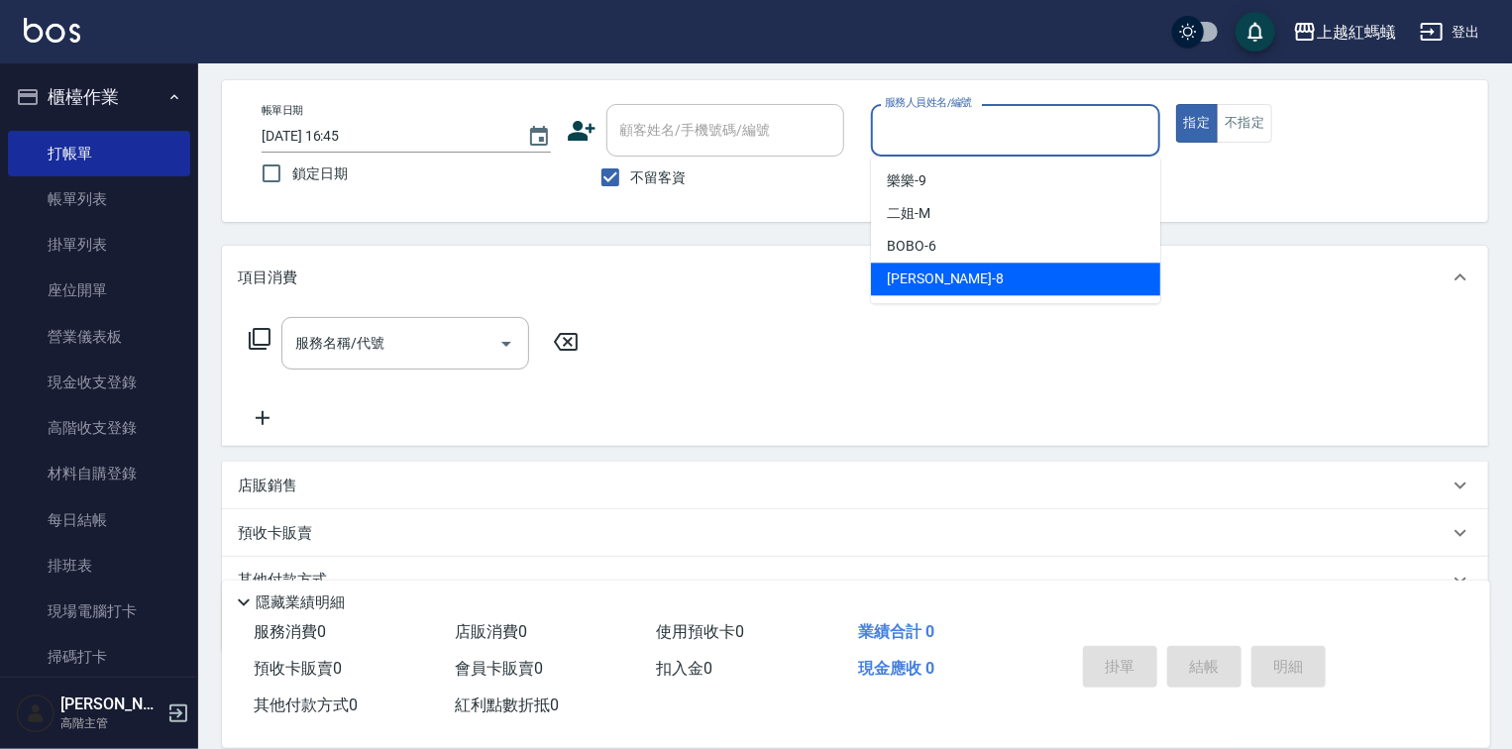
click at [978, 270] on div "[PERSON_NAME] -8" at bounding box center [1015, 279] width 289 height 33
type input "[PERSON_NAME]-8"
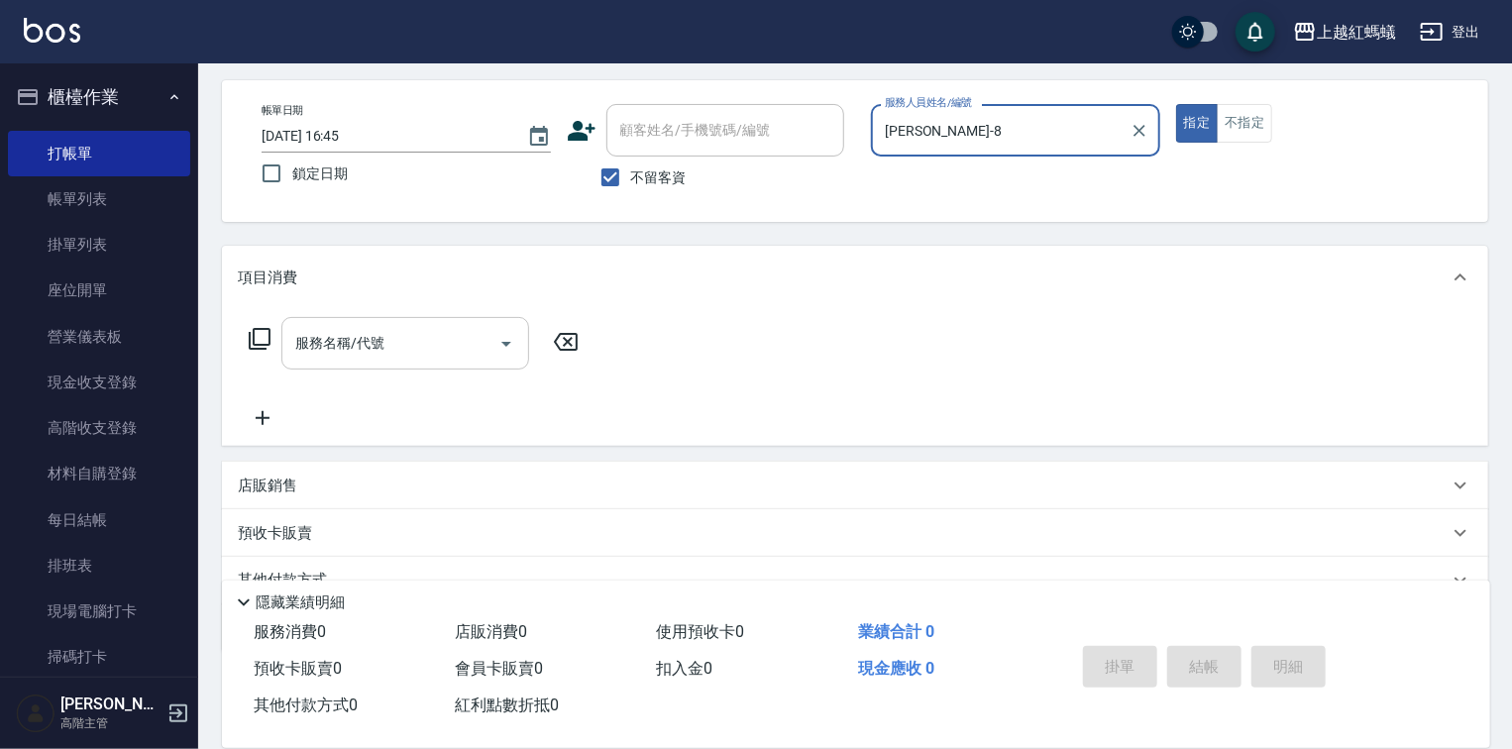
click at [440, 322] on div "服務名稱/代號" at bounding box center [405, 343] width 248 height 53
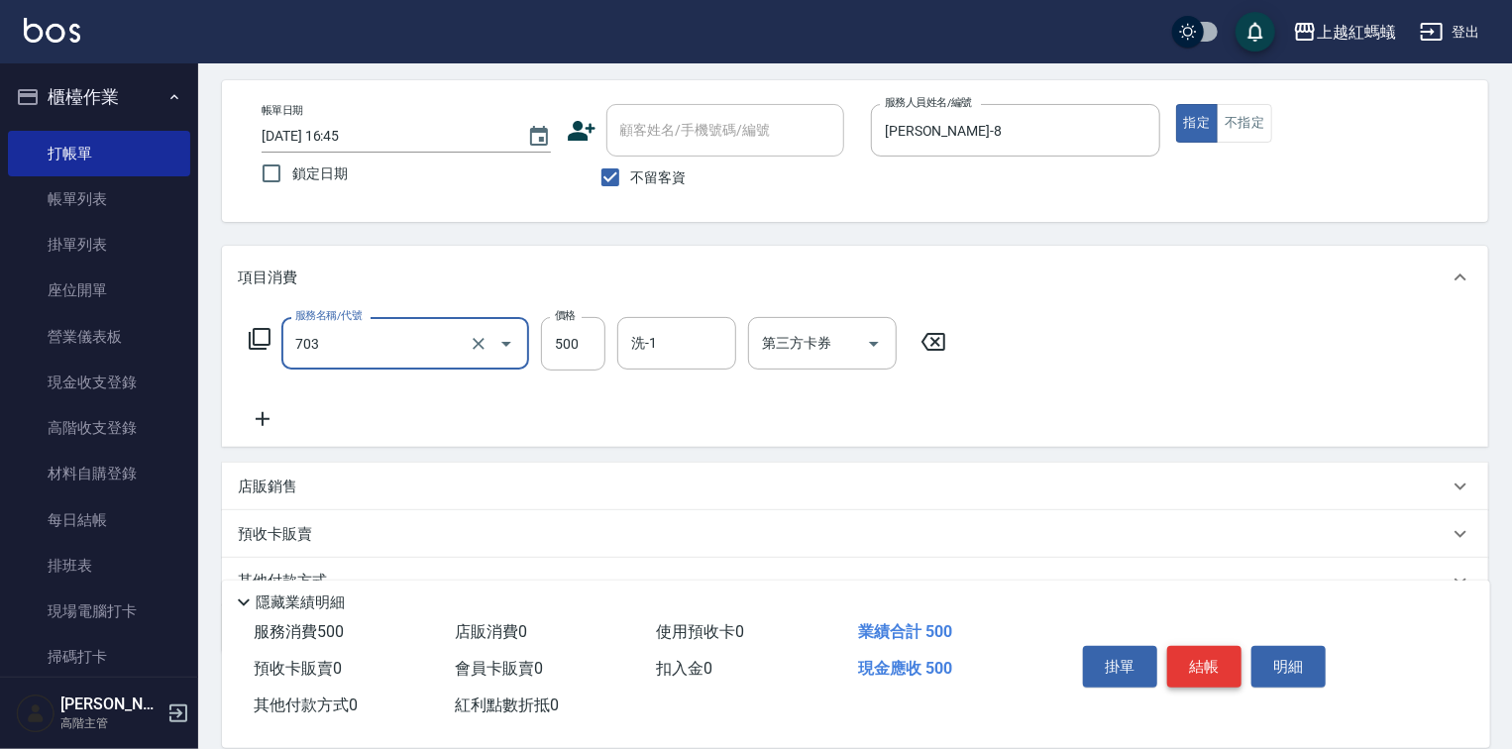
type input "[PERSON_NAME]兩段頭皮養護(703)"
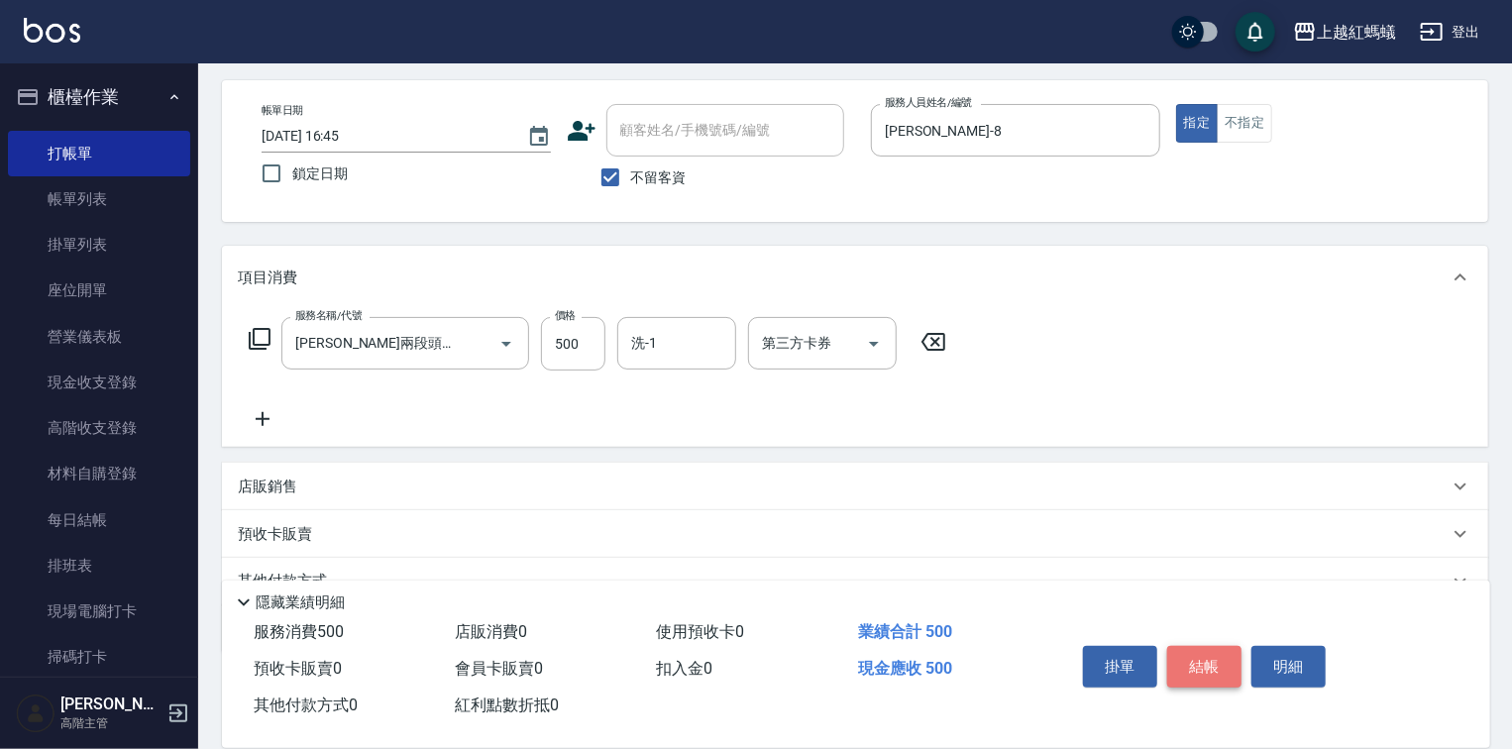
click at [1183, 664] on button "結帳" at bounding box center [1204, 667] width 74 height 42
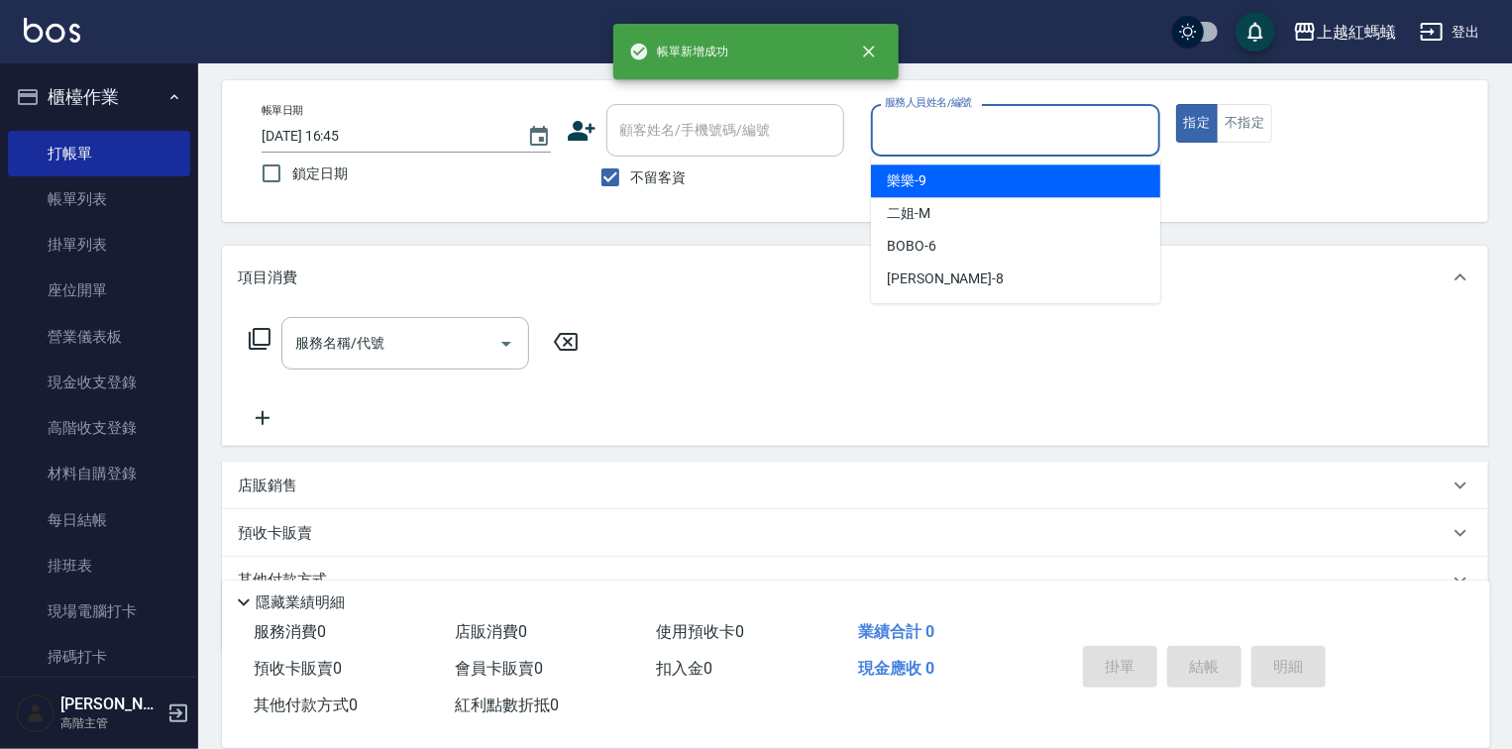
click at [997, 143] on input "服務人員姓名/編號" at bounding box center [1015, 130] width 271 height 35
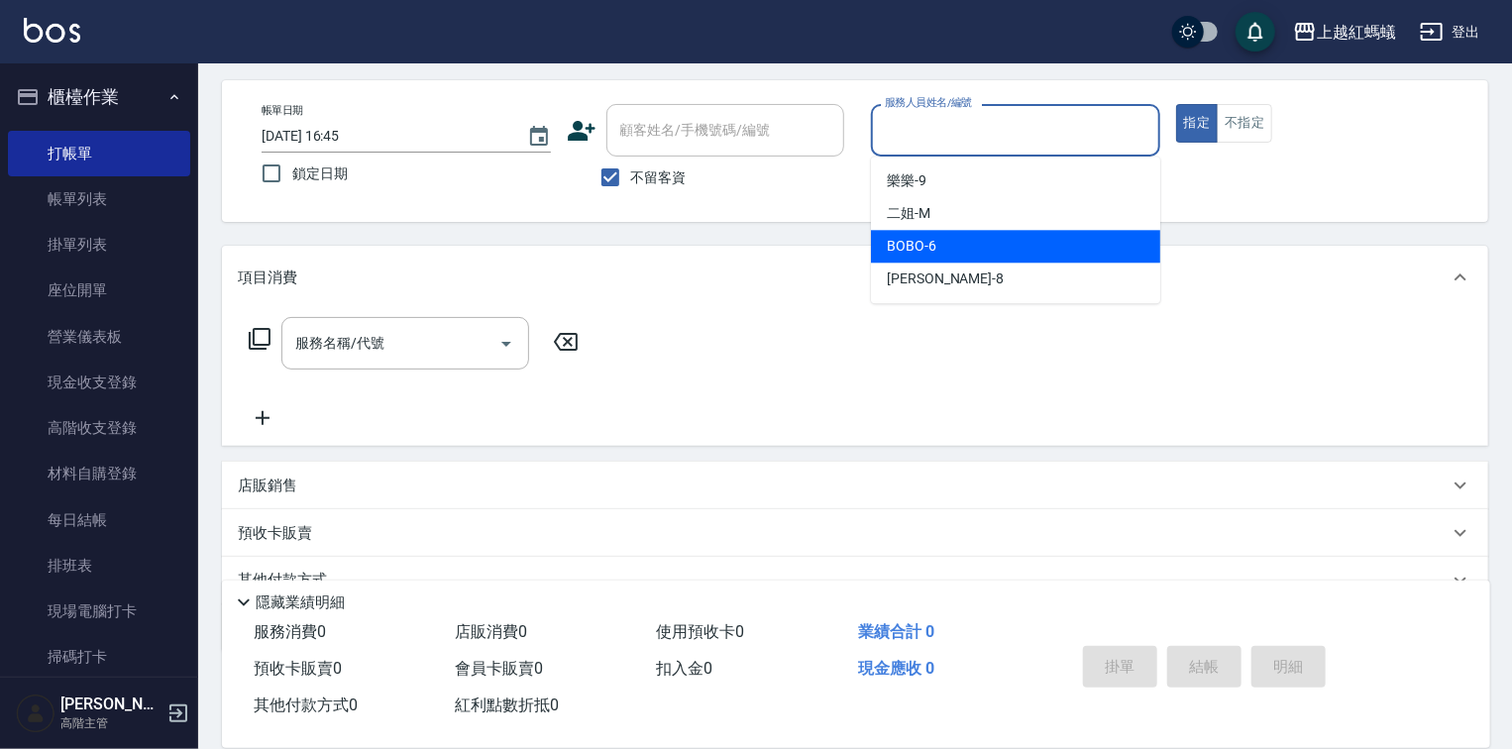
click at [1005, 238] on div "BOBO -6" at bounding box center [1015, 246] width 289 height 33
type input "BOBO-6"
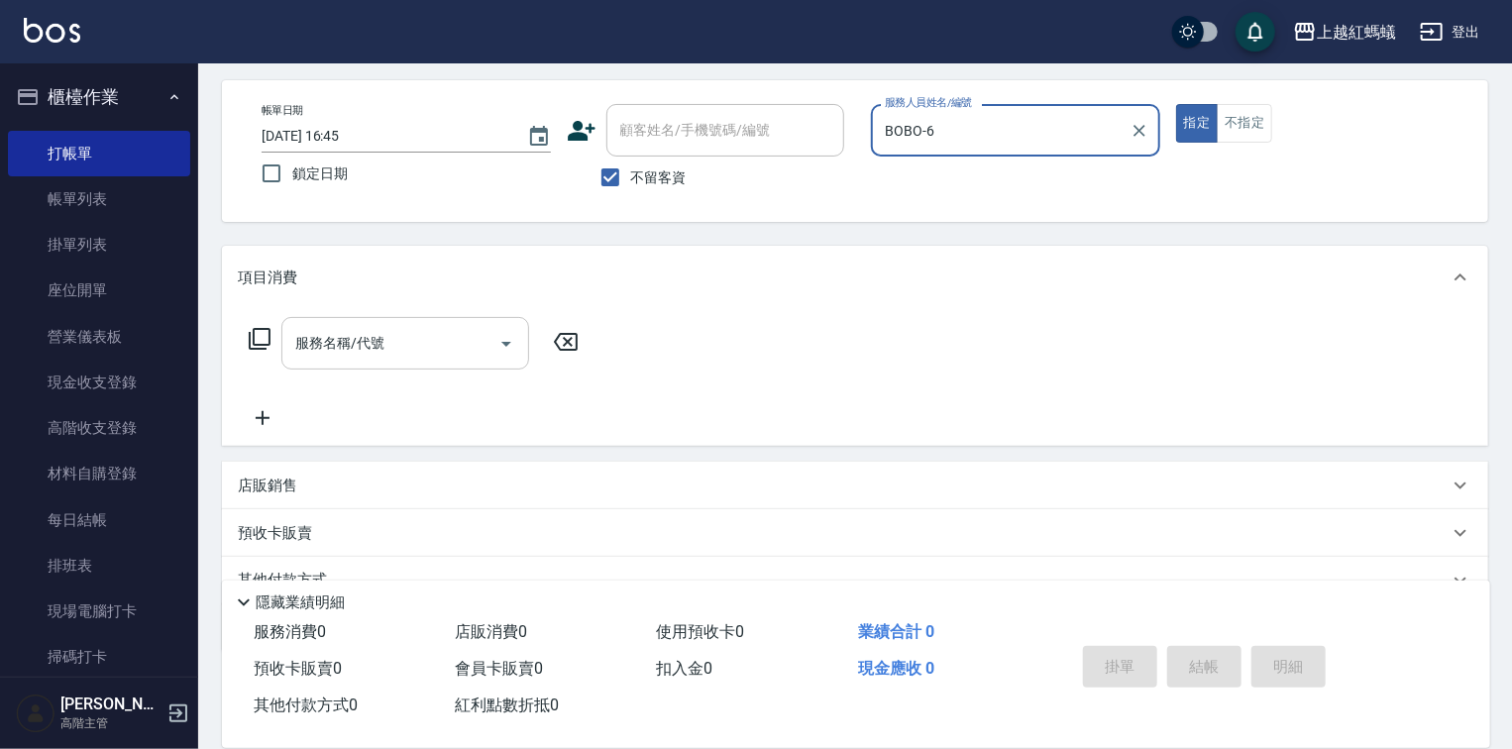
click at [451, 345] on input "服務名稱/代號" at bounding box center [390, 343] width 200 height 35
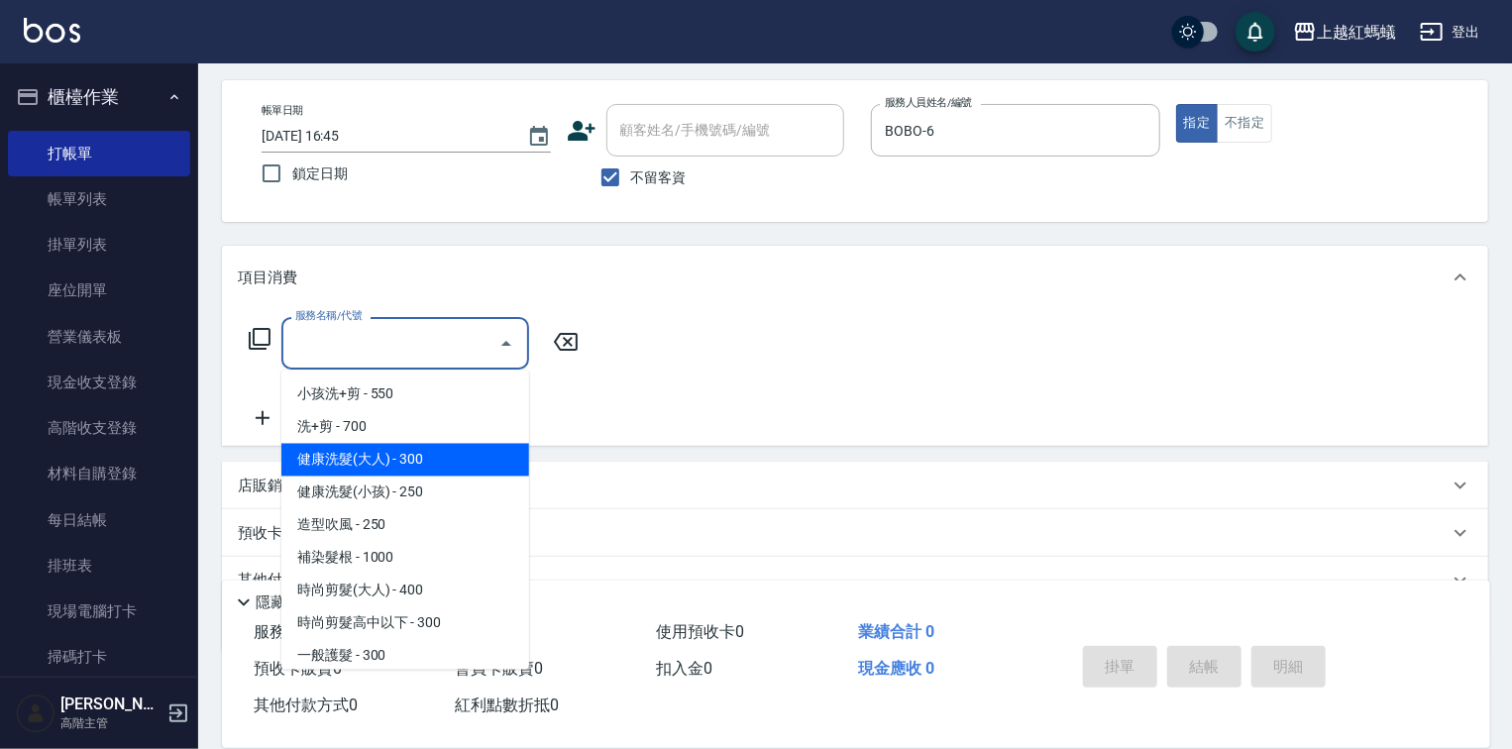
click at [424, 462] on span "健康洗髮(大人) - 300" at bounding box center [405, 460] width 248 height 33
type input "健康洗髮(大人)(201)"
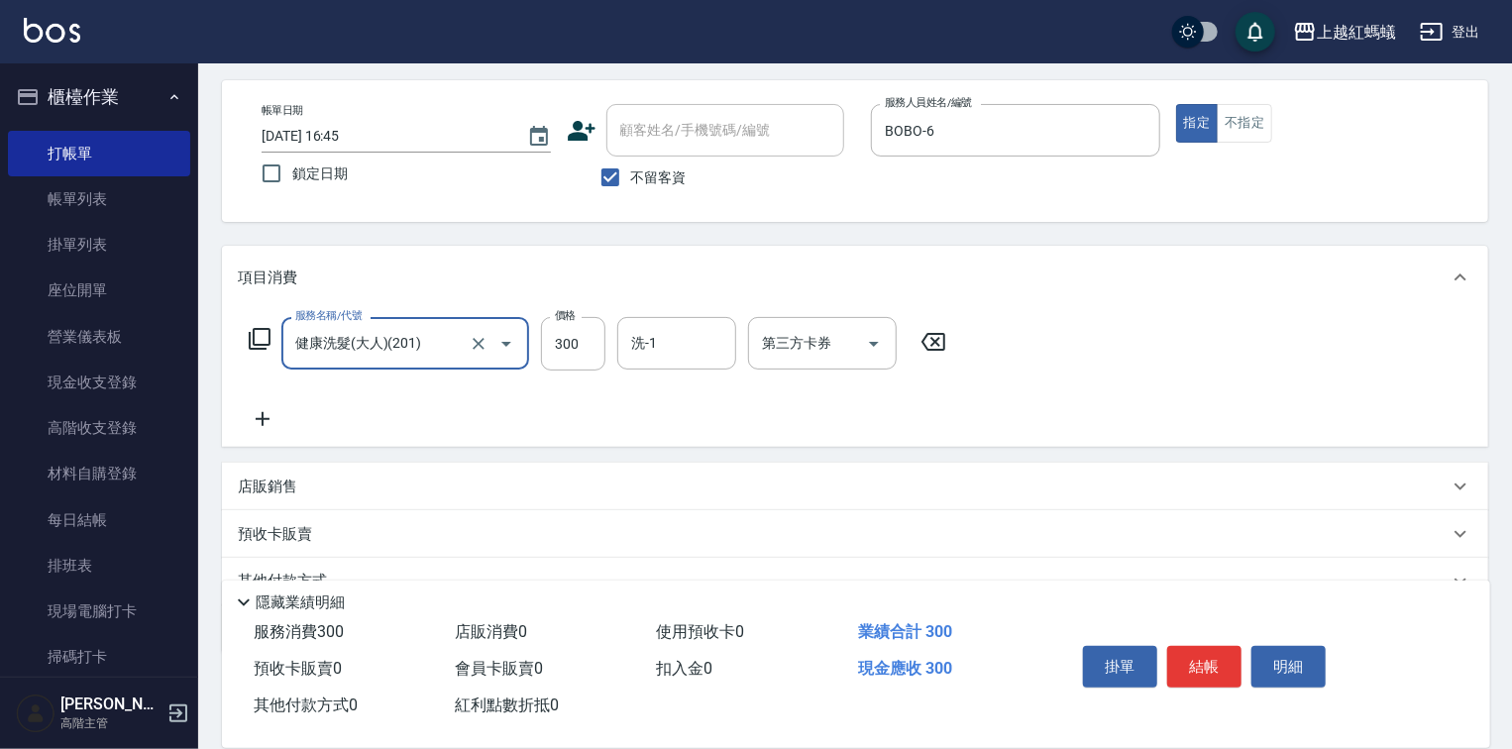
drag, startPoint x: 1172, startPoint y: 651, endPoint x: 1173, endPoint y: 635, distance: 15.9
click at [1171, 651] on button "結帳" at bounding box center [1204, 667] width 74 height 42
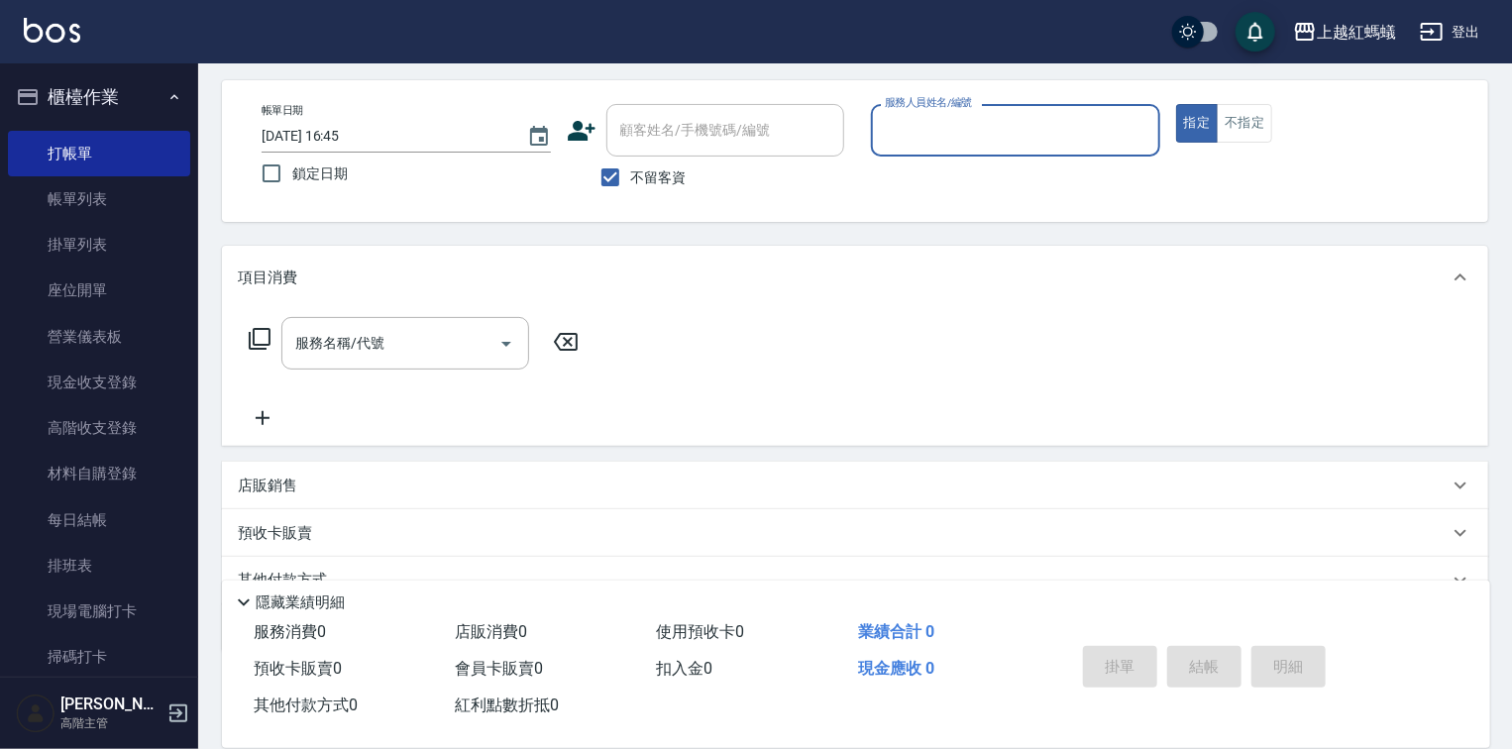
click at [957, 107] on label "服務人員姓名/編號" at bounding box center [928, 102] width 87 height 15
click at [957, 113] on input "服務人員姓名/編號" at bounding box center [1015, 130] width 271 height 35
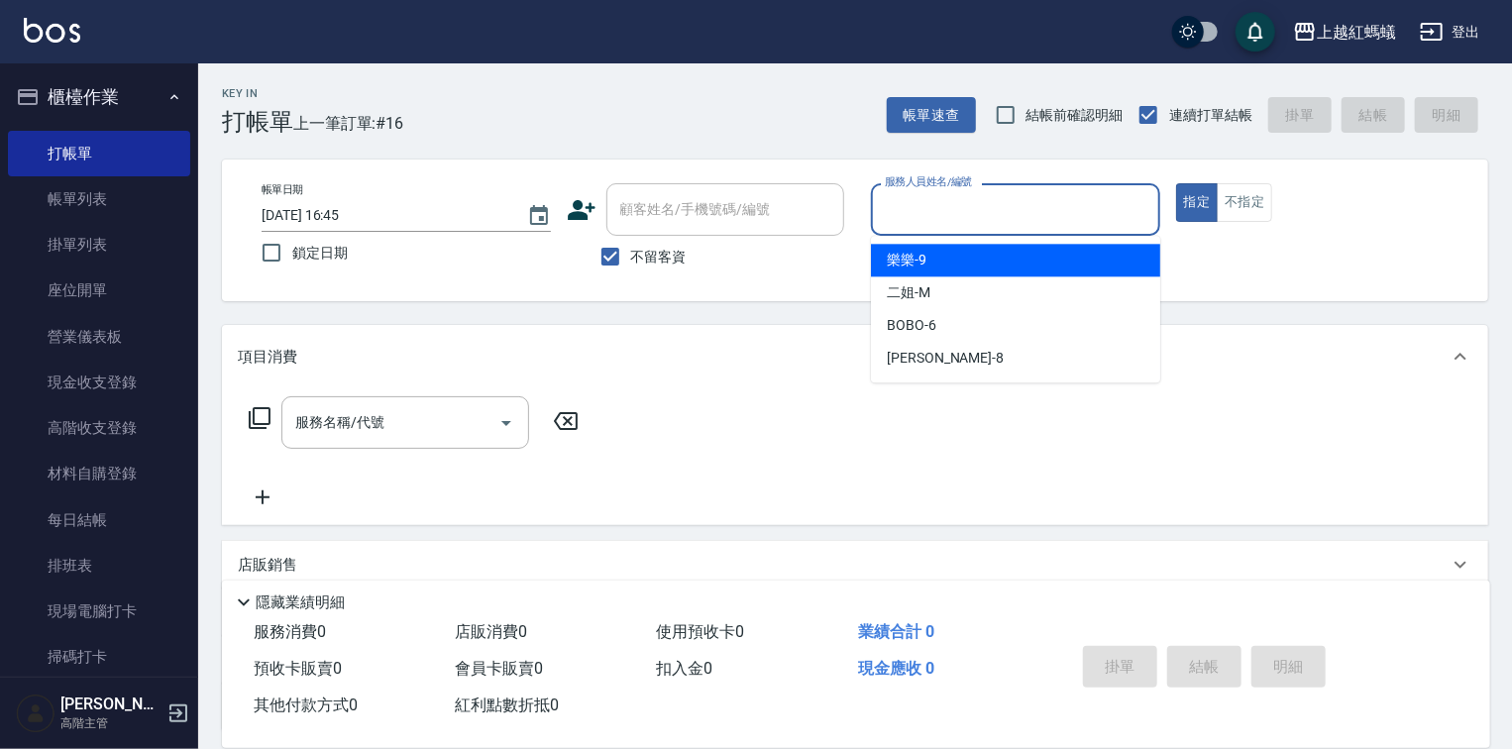
click at [967, 210] on input "服務人員姓名/編號" at bounding box center [1015, 209] width 271 height 35
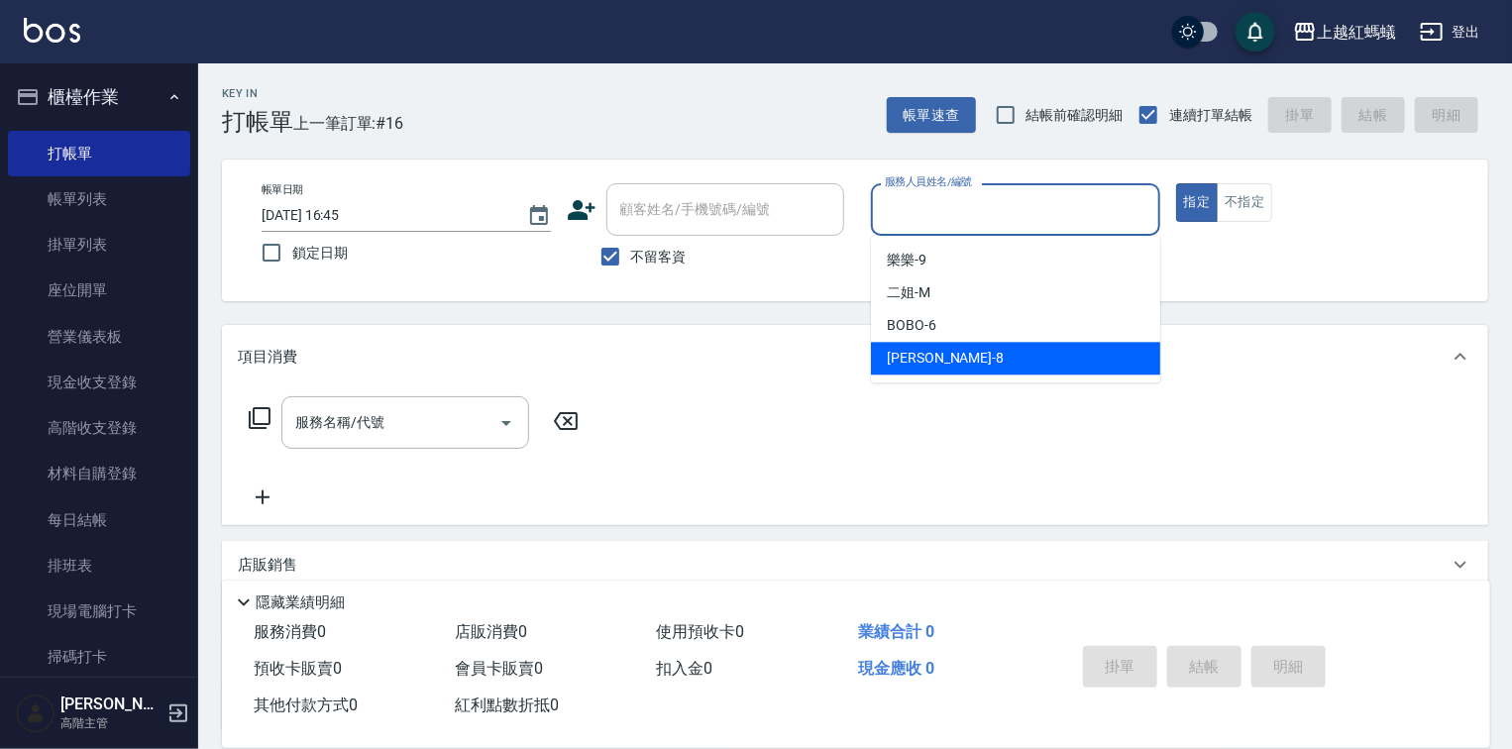
click at [951, 365] on div "[PERSON_NAME] -8" at bounding box center [1015, 358] width 289 height 33
type input "[PERSON_NAME]-8"
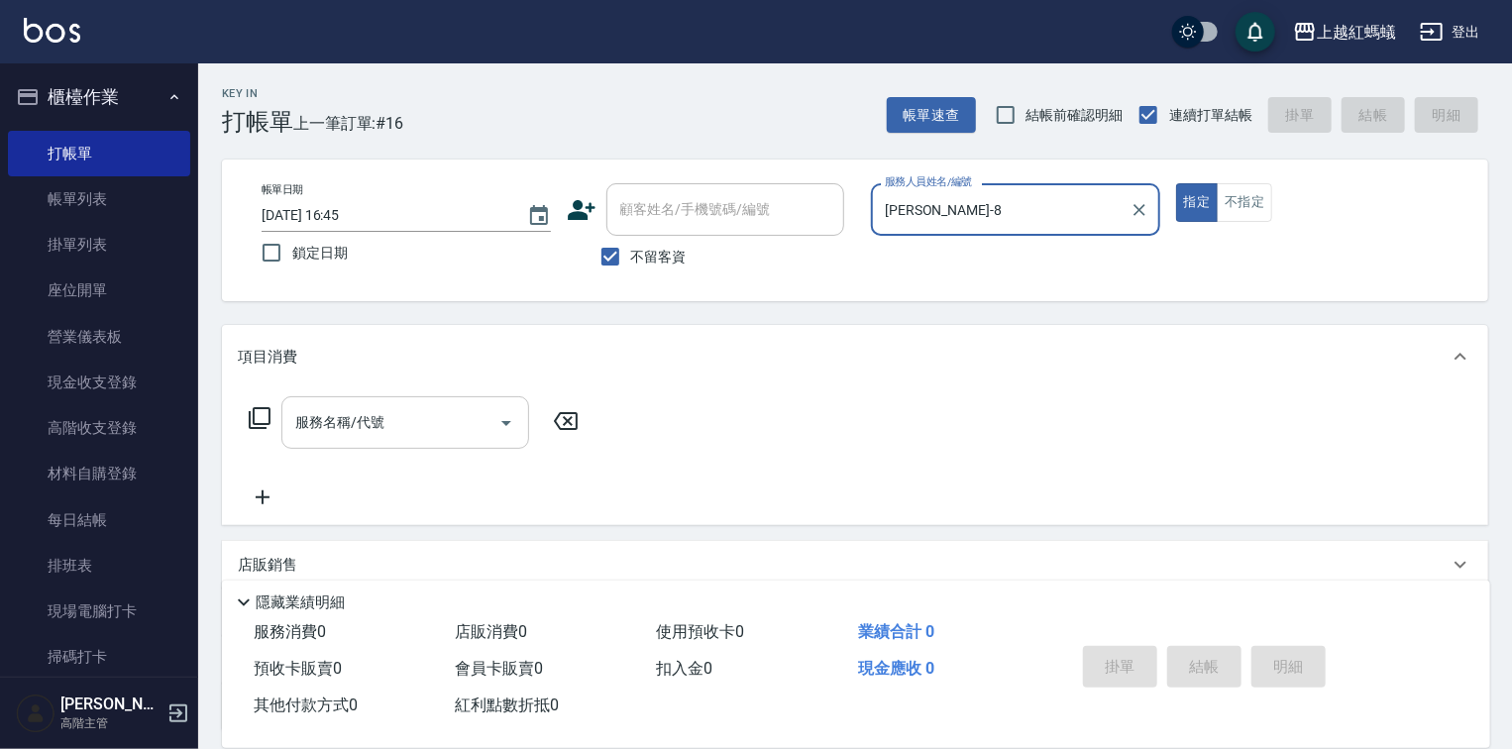
click at [420, 422] on input "服務名稱/代號" at bounding box center [390, 422] width 200 height 35
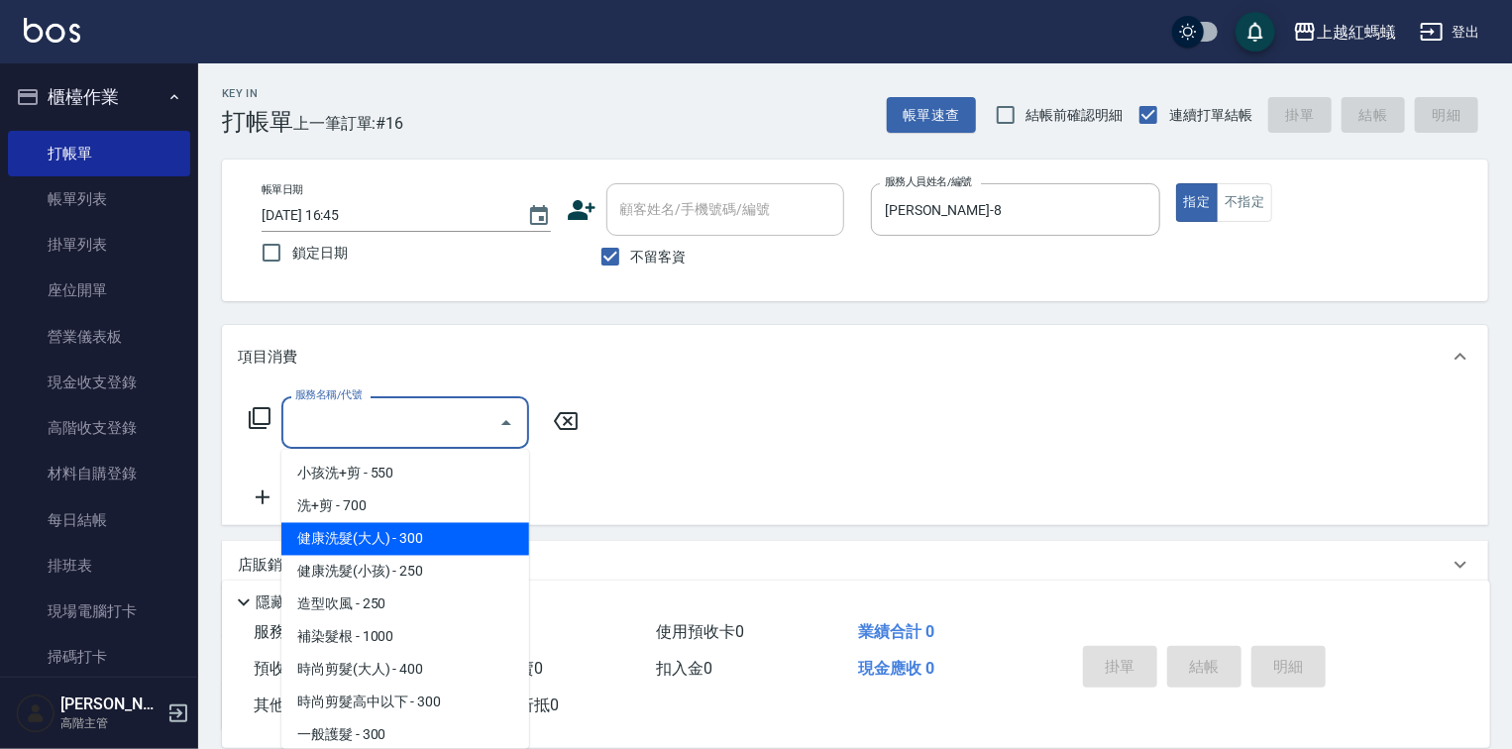
click at [470, 533] on span "健康洗髮(大人) - 300" at bounding box center [405, 539] width 248 height 33
type input "健康洗髮(大人)(201)"
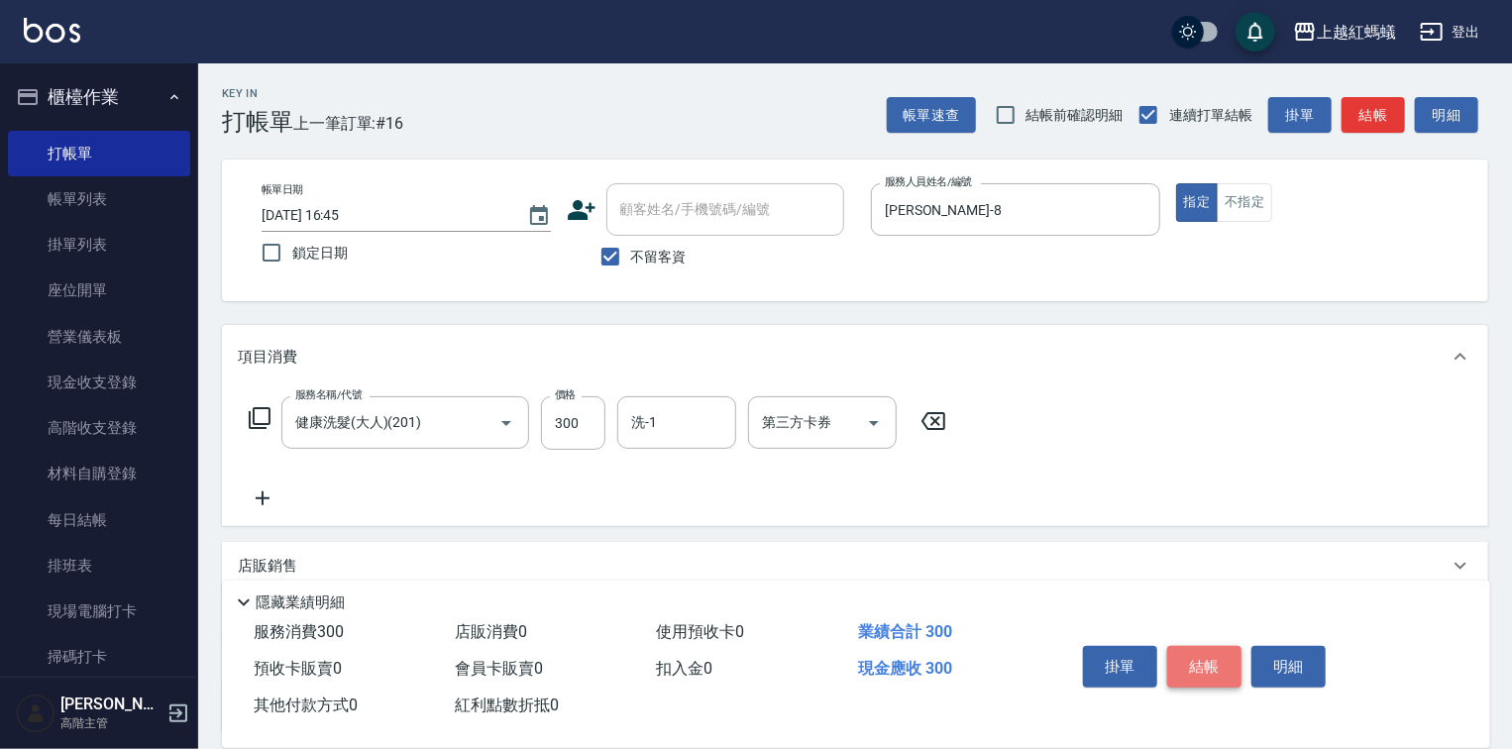
click at [1186, 656] on button "結帳" at bounding box center [1204, 667] width 74 height 42
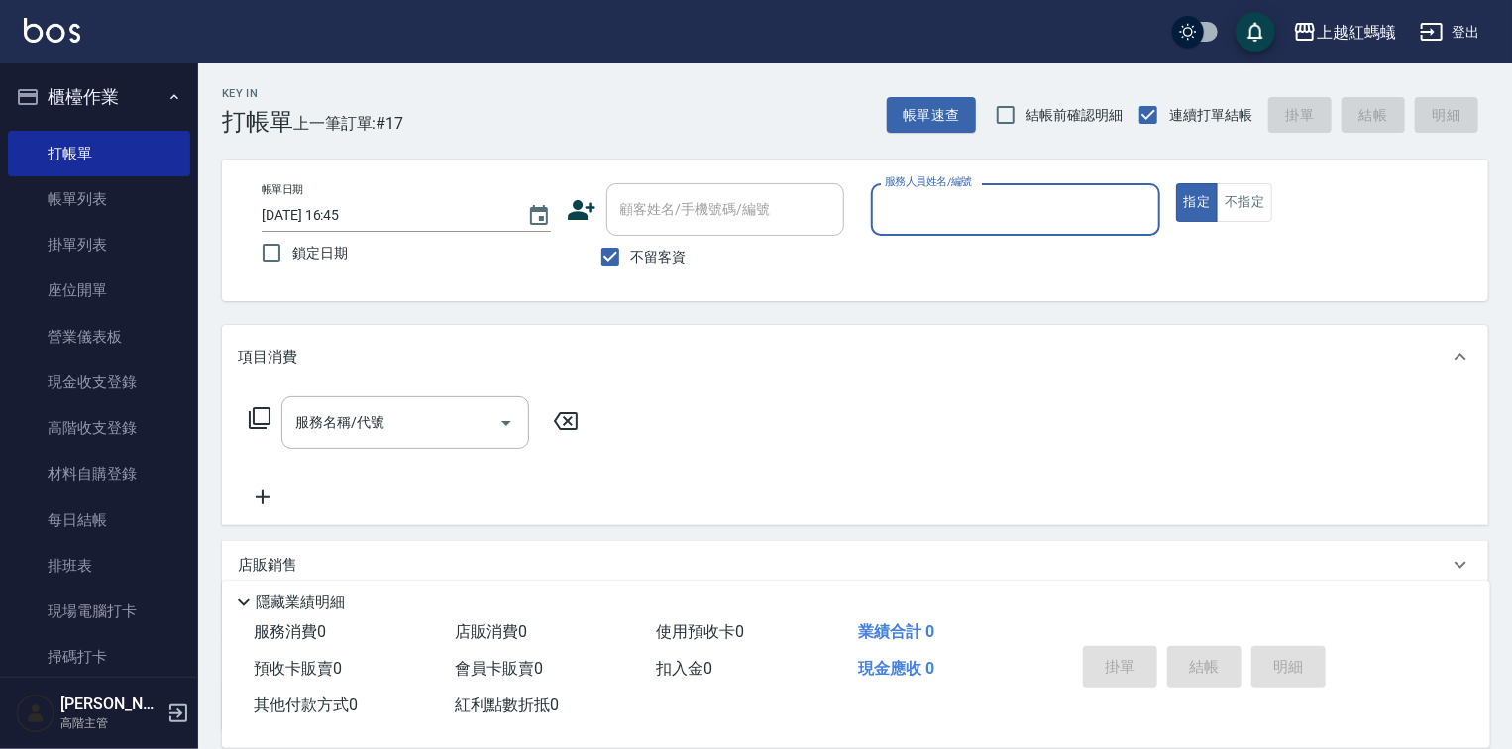
click at [1050, 232] on div "服務人員姓名/編號" at bounding box center [1015, 209] width 289 height 53
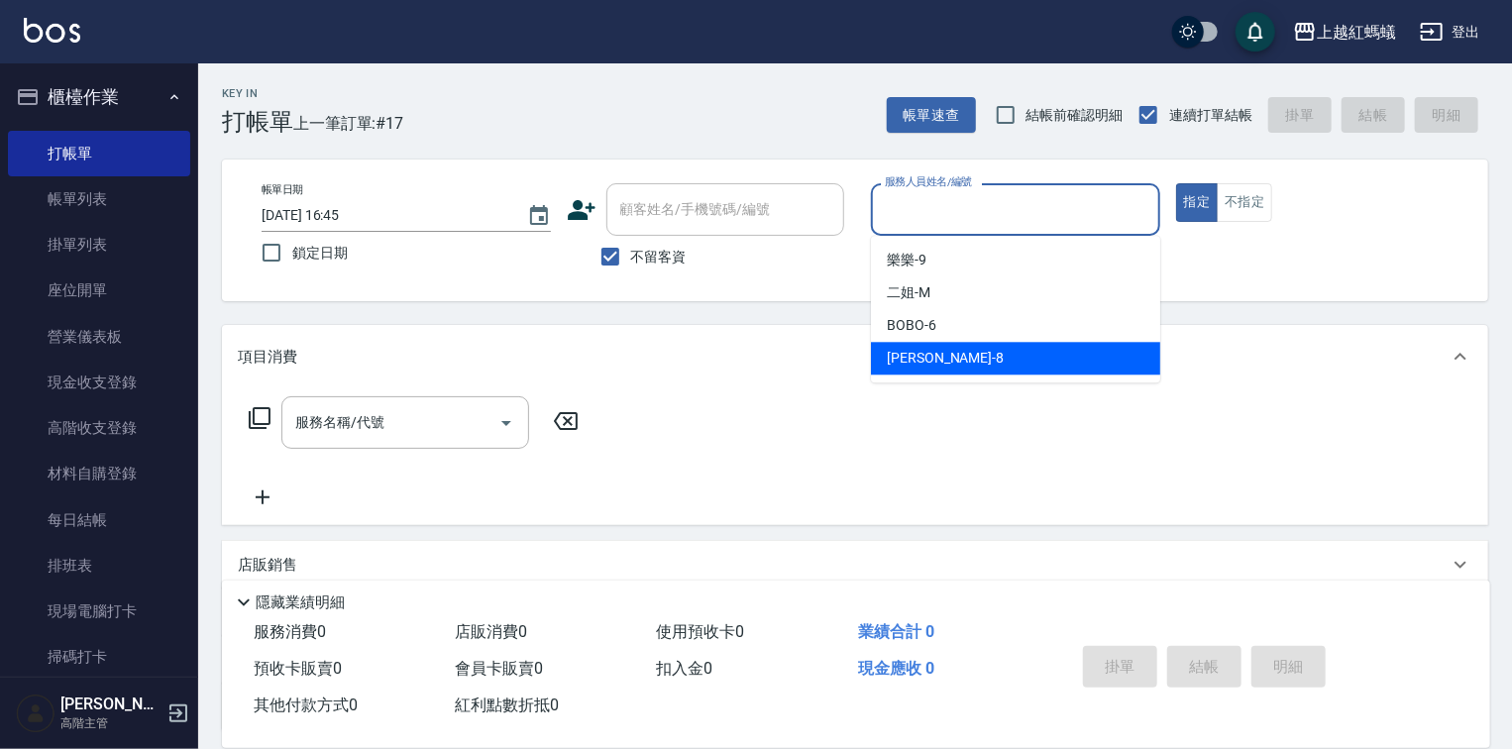
click at [979, 353] on div "[PERSON_NAME] -8" at bounding box center [1015, 358] width 289 height 33
type input "[PERSON_NAME]-8"
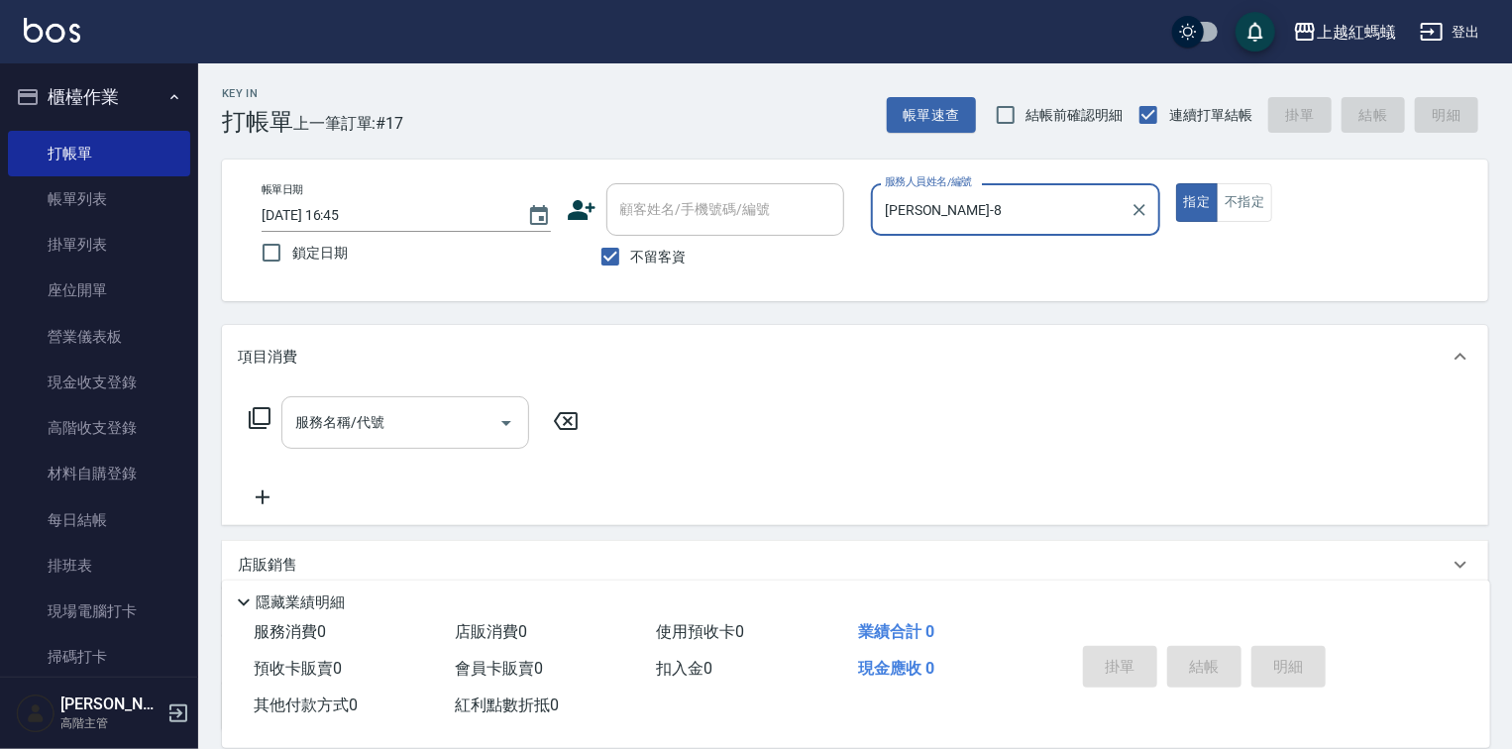
click at [490, 425] on button "Open" at bounding box center [506, 423] width 32 height 32
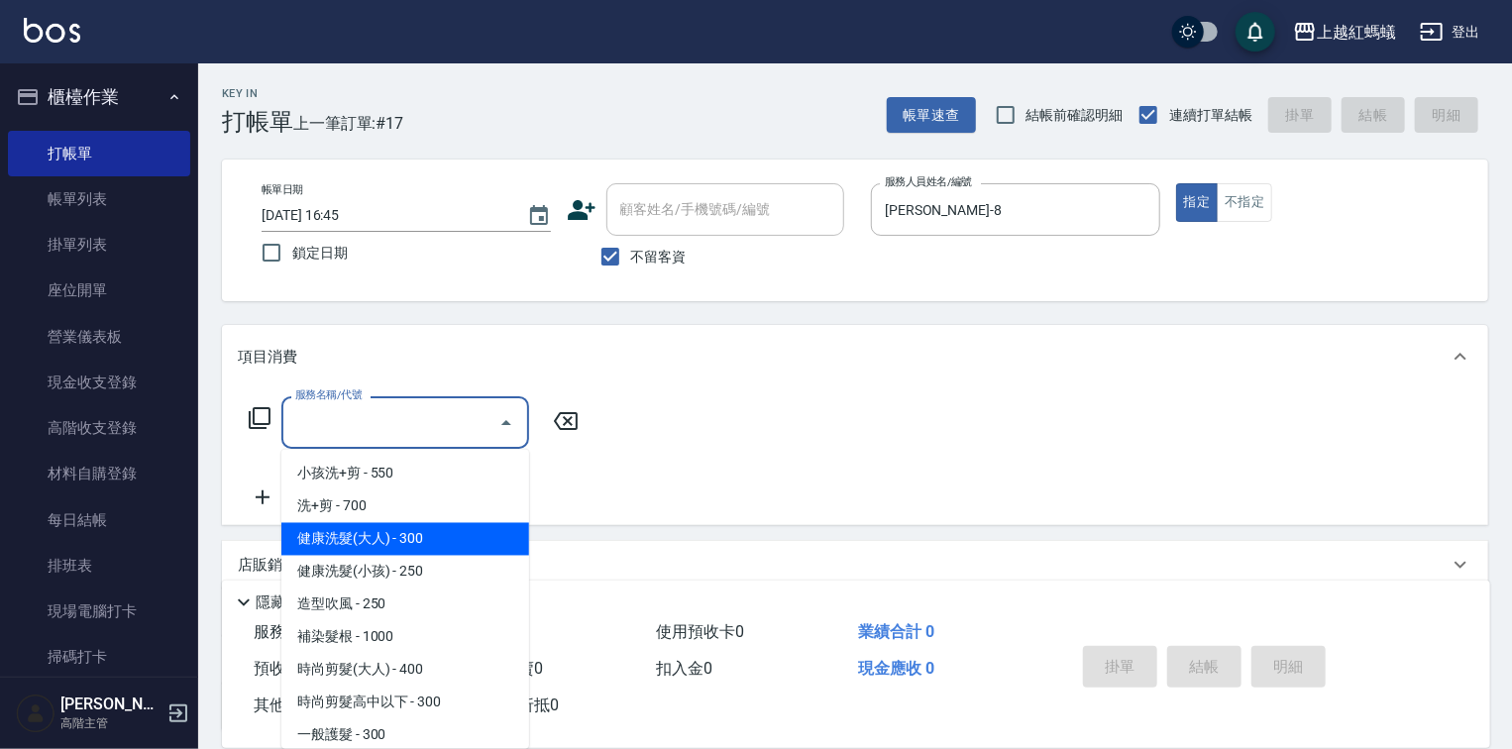
click at [455, 527] on span "健康洗髮(大人) - 300" at bounding box center [405, 539] width 248 height 33
type input "健康洗髮(大人)(201)"
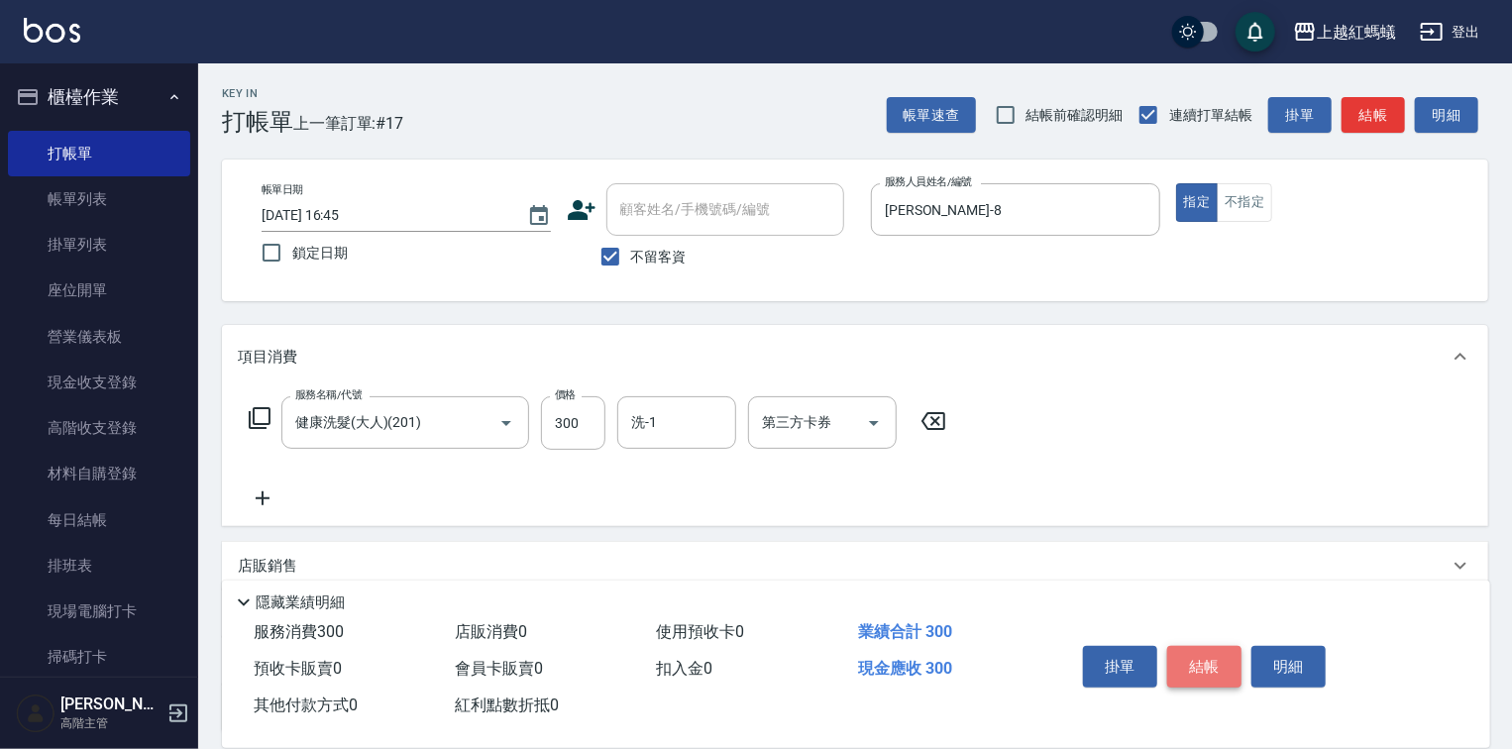
click at [1189, 654] on button "結帳" at bounding box center [1204, 667] width 74 height 42
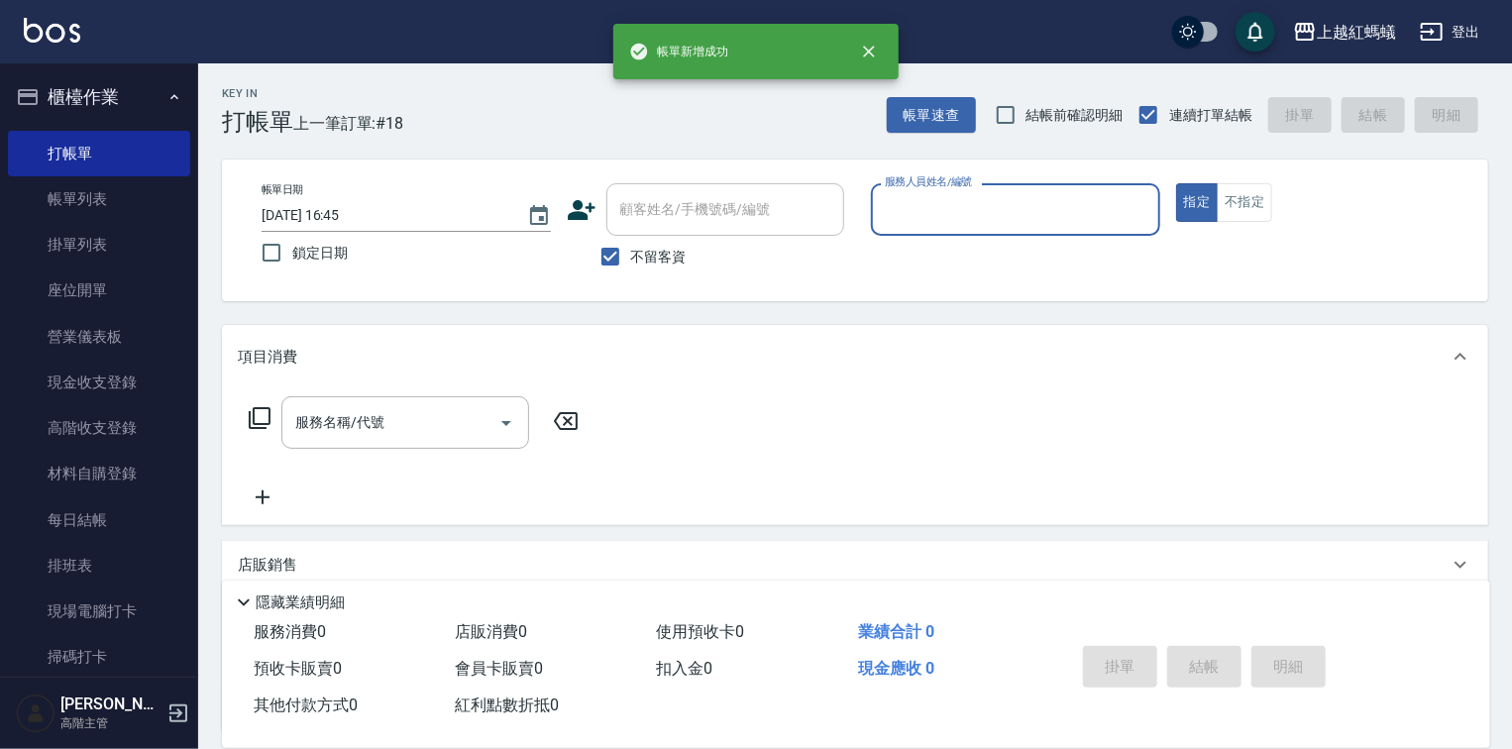
click at [1067, 232] on div "服務人員姓名/編號" at bounding box center [1015, 209] width 289 height 53
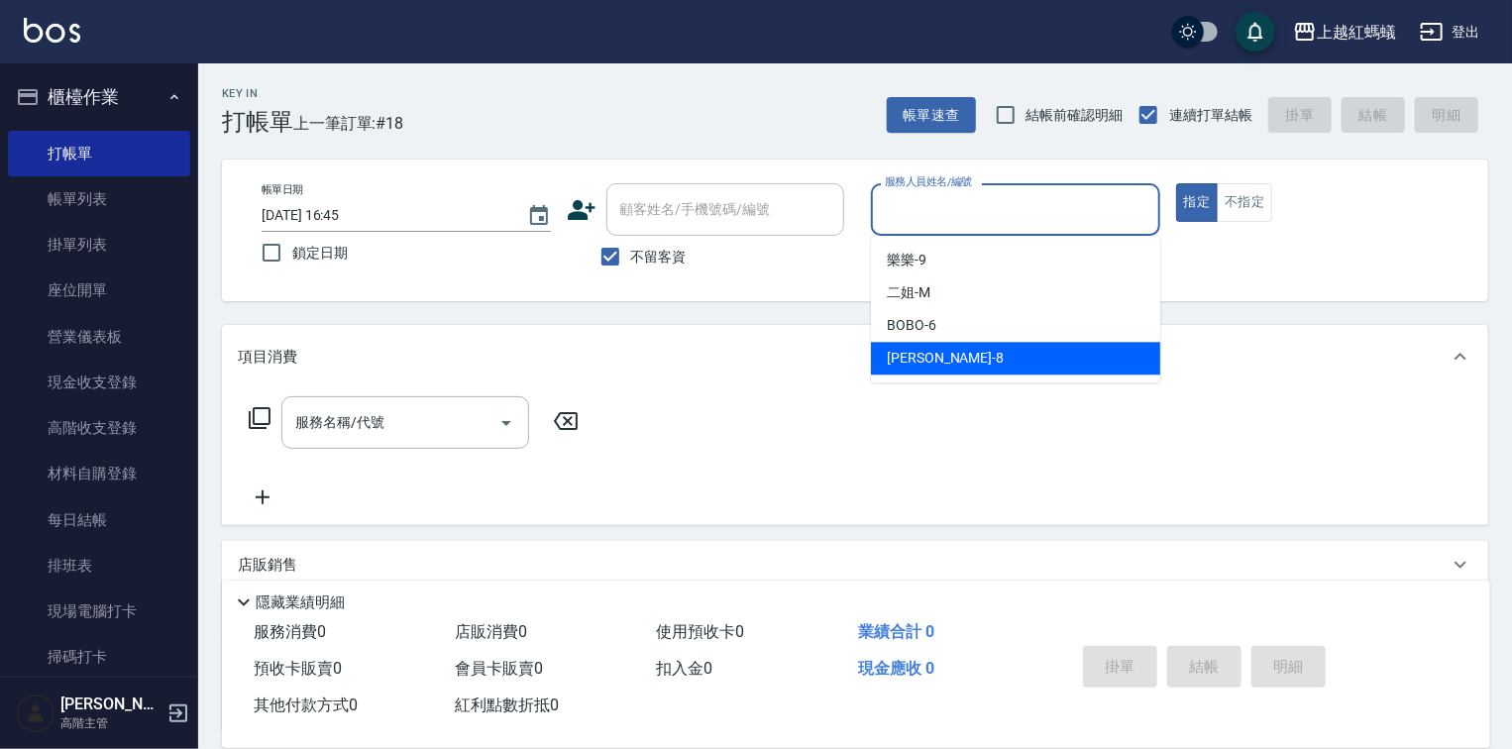
click at [980, 344] on div "[PERSON_NAME] -8" at bounding box center [1015, 358] width 289 height 33
type input "[PERSON_NAME]-8"
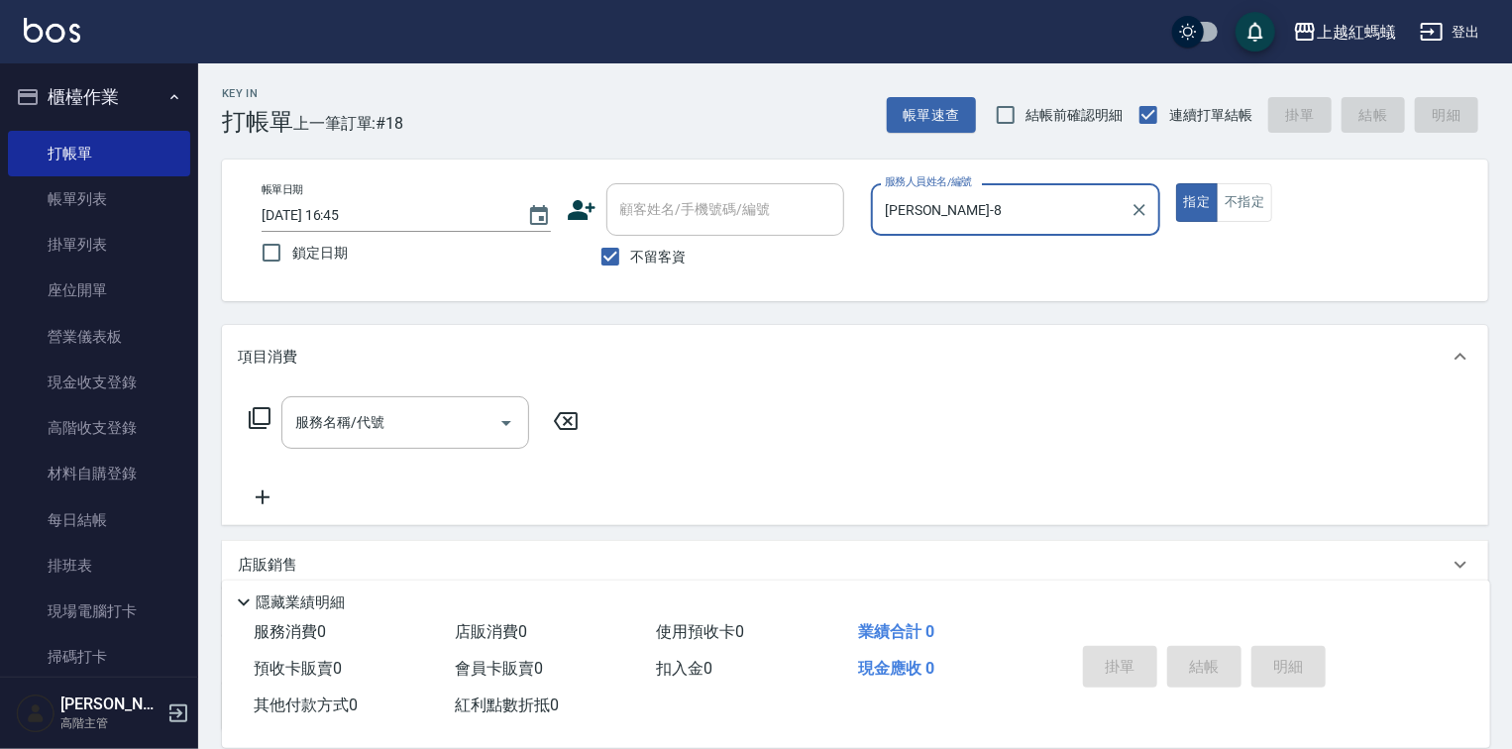
click at [367, 420] on div "服務名稱/代號 服務名稱/代號" at bounding box center [405, 422] width 248 height 53
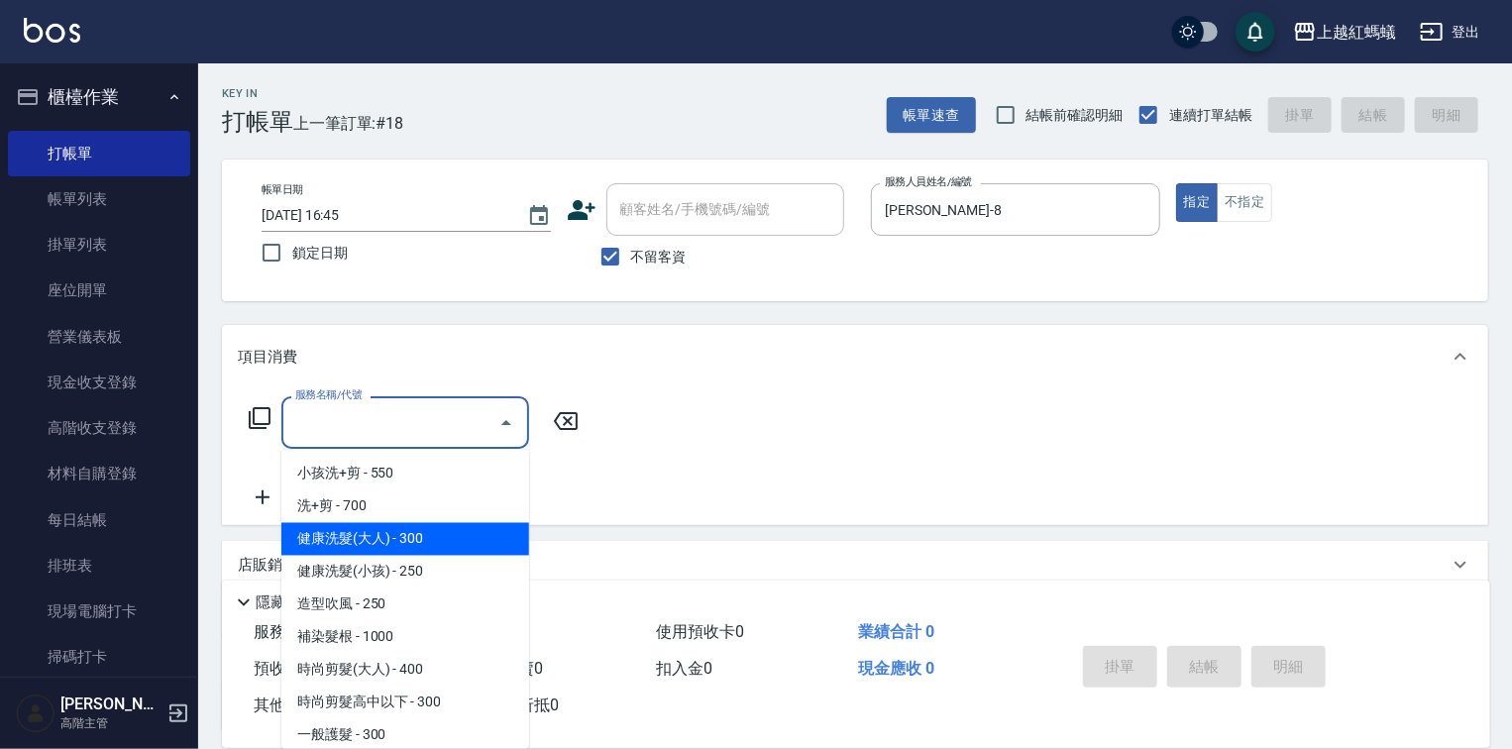
click at [400, 530] on span "健康洗髮(大人) - 300" at bounding box center [405, 539] width 248 height 33
type input "健康洗髮(大人)(201)"
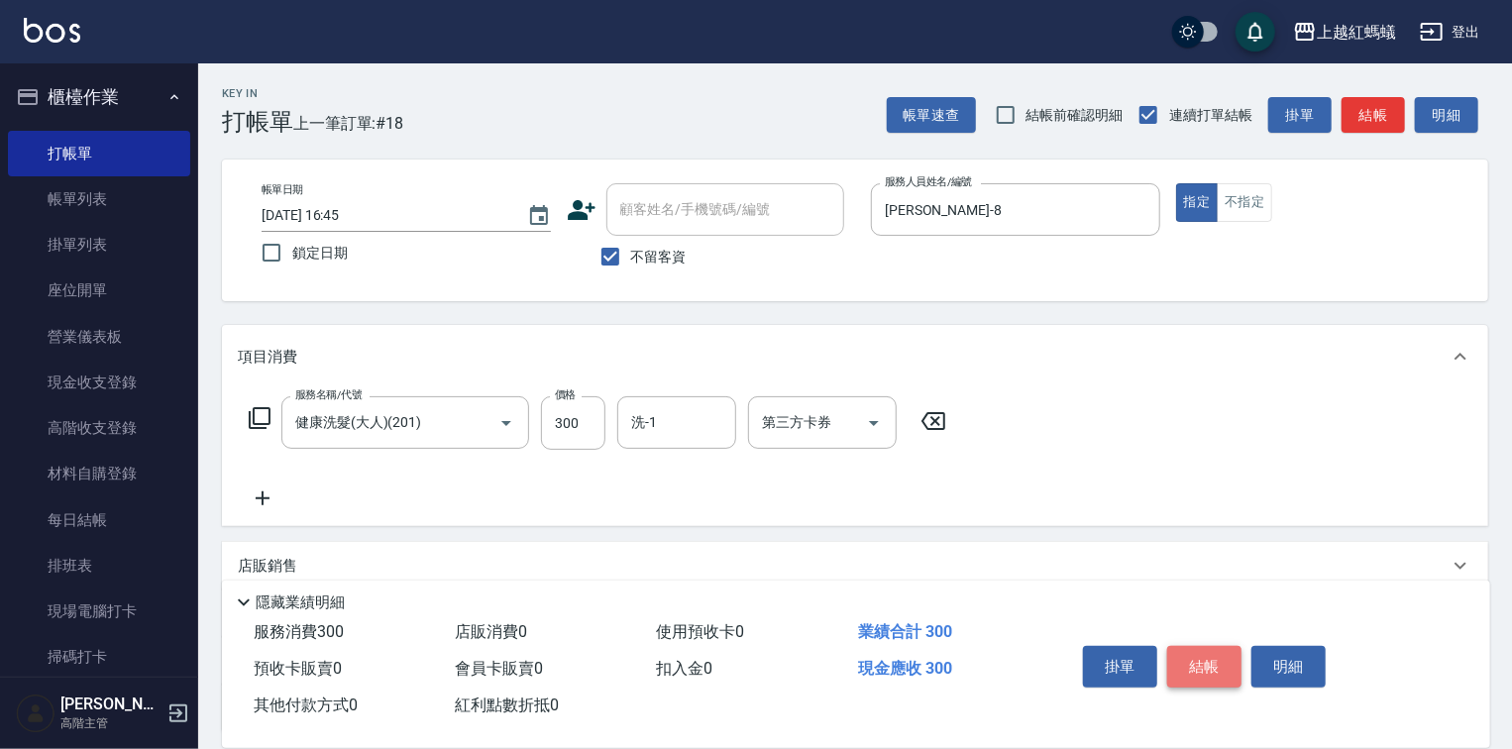
click at [1224, 655] on button "結帳" at bounding box center [1204, 667] width 74 height 42
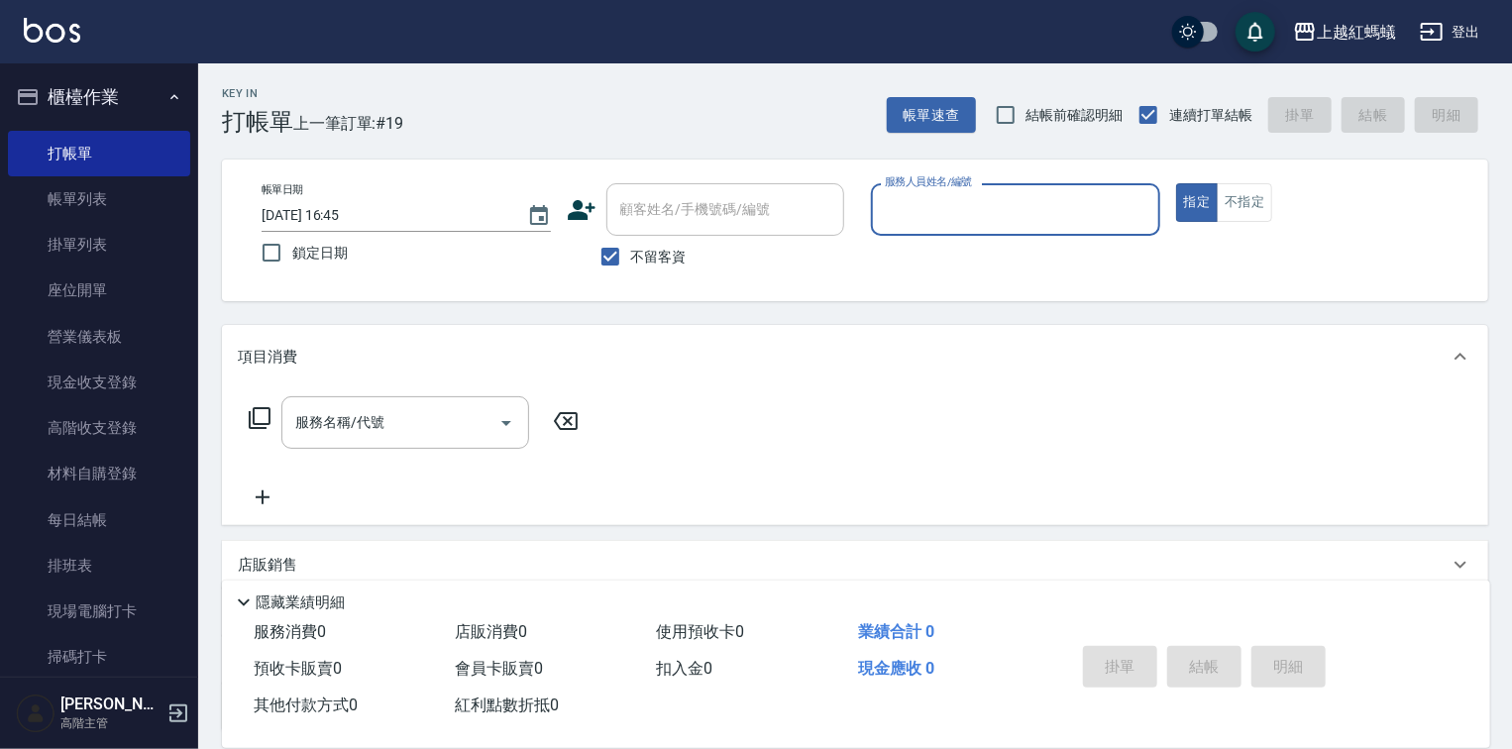
click at [930, 217] on input "服務人員姓名/編號" at bounding box center [1015, 209] width 271 height 35
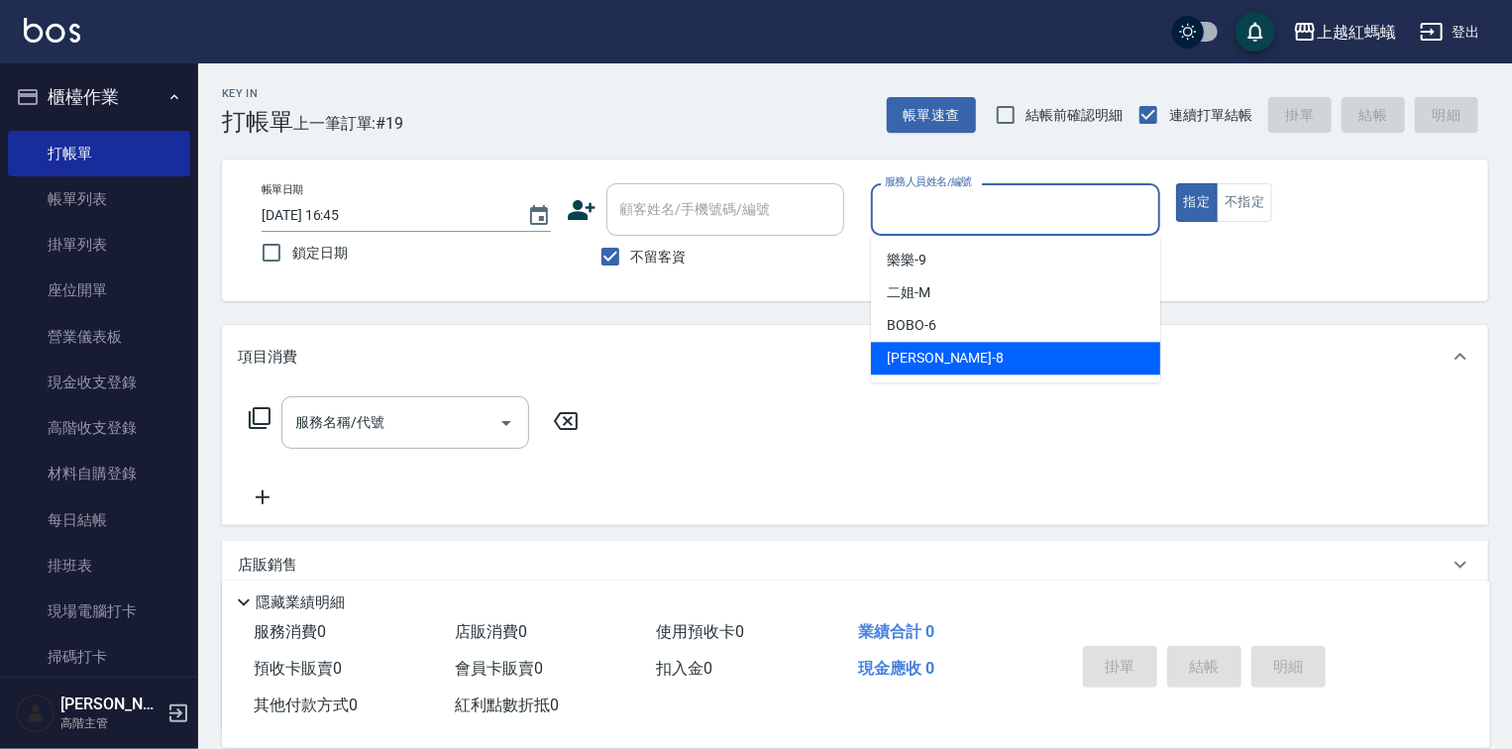
click at [933, 355] on div "[PERSON_NAME] -8" at bounding box center [1015, 358] width 289 height 33
type input "[PERSON_NAME]-8"
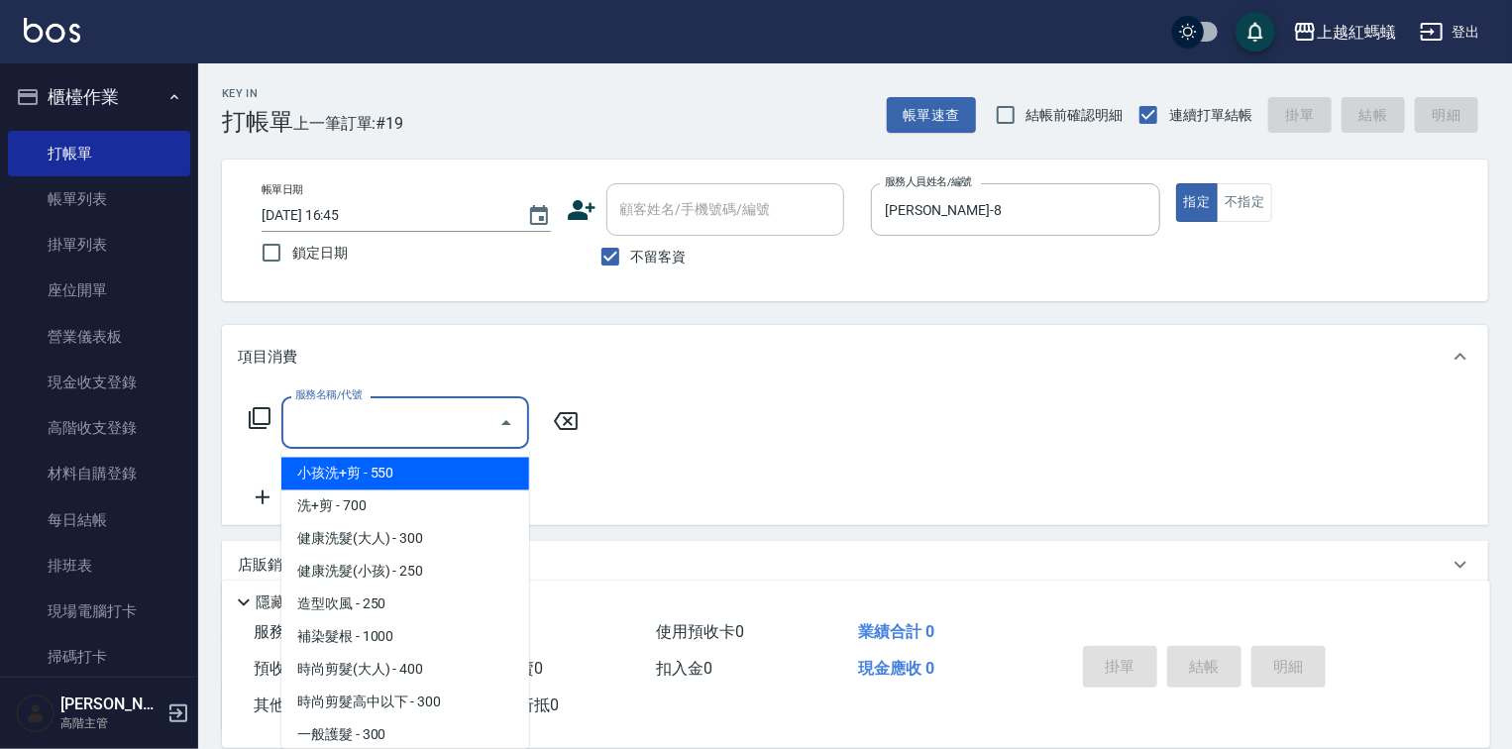
click at [380, 428] on input "服務名稱/代號" at bounding box center [390, 422] width 200 height 35
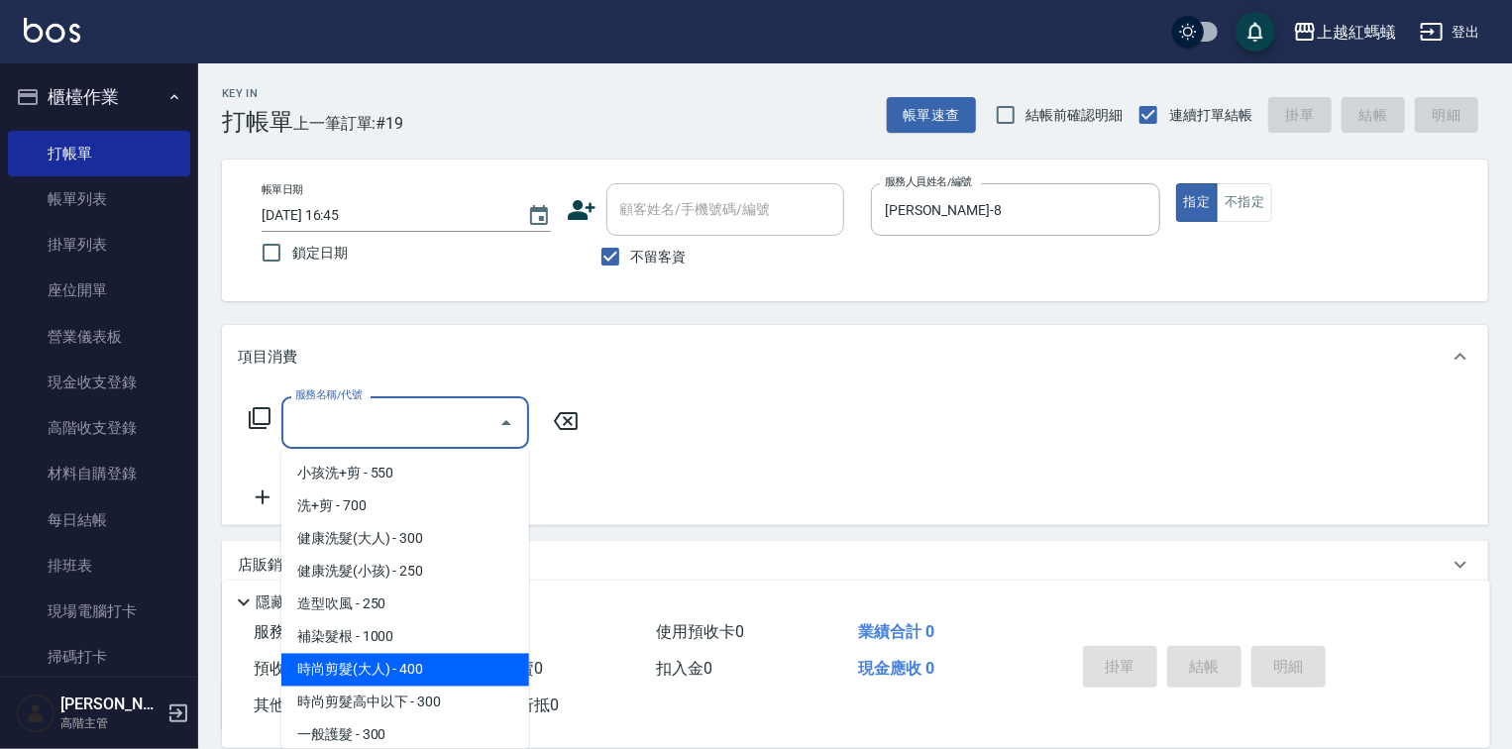
click at [416, 665] on span "時尚剪髮(大人) - 400" at bounding box center [405, 670] width 248 height 33
type input "時尚剪髮(大人)(301)"
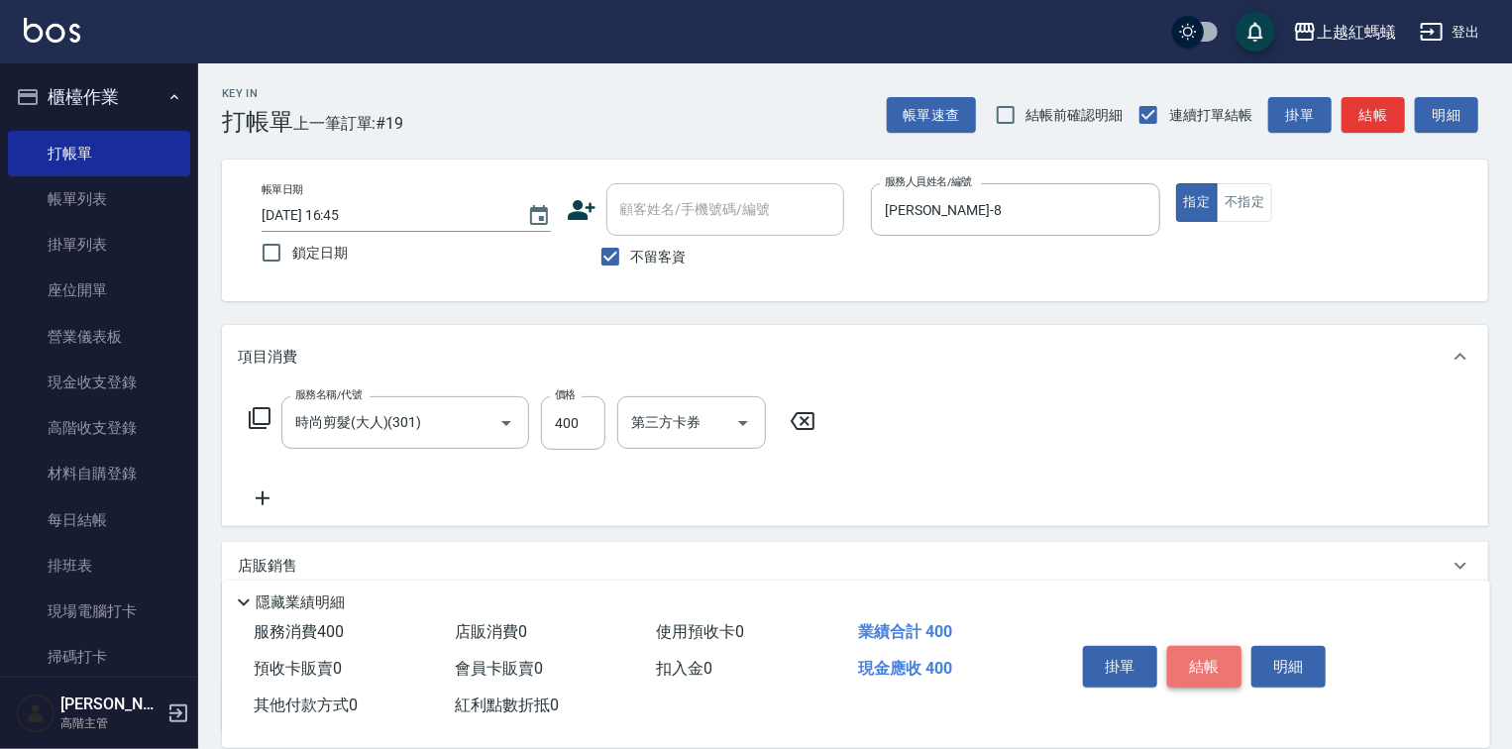
click at [1194, 658] on button "結帳" at bounding box center [1204, 667] width 74 height 42
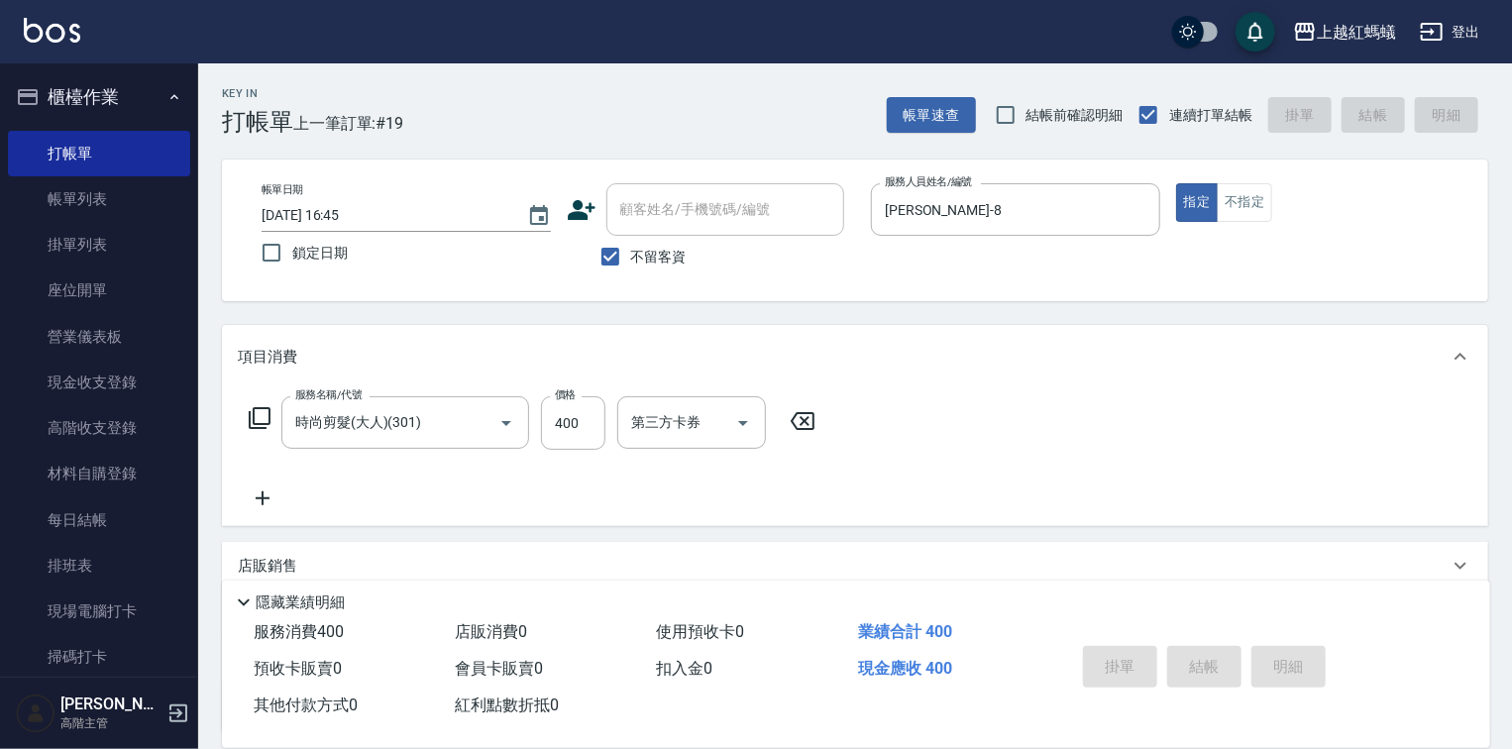
type input "[DATE] 17:00"
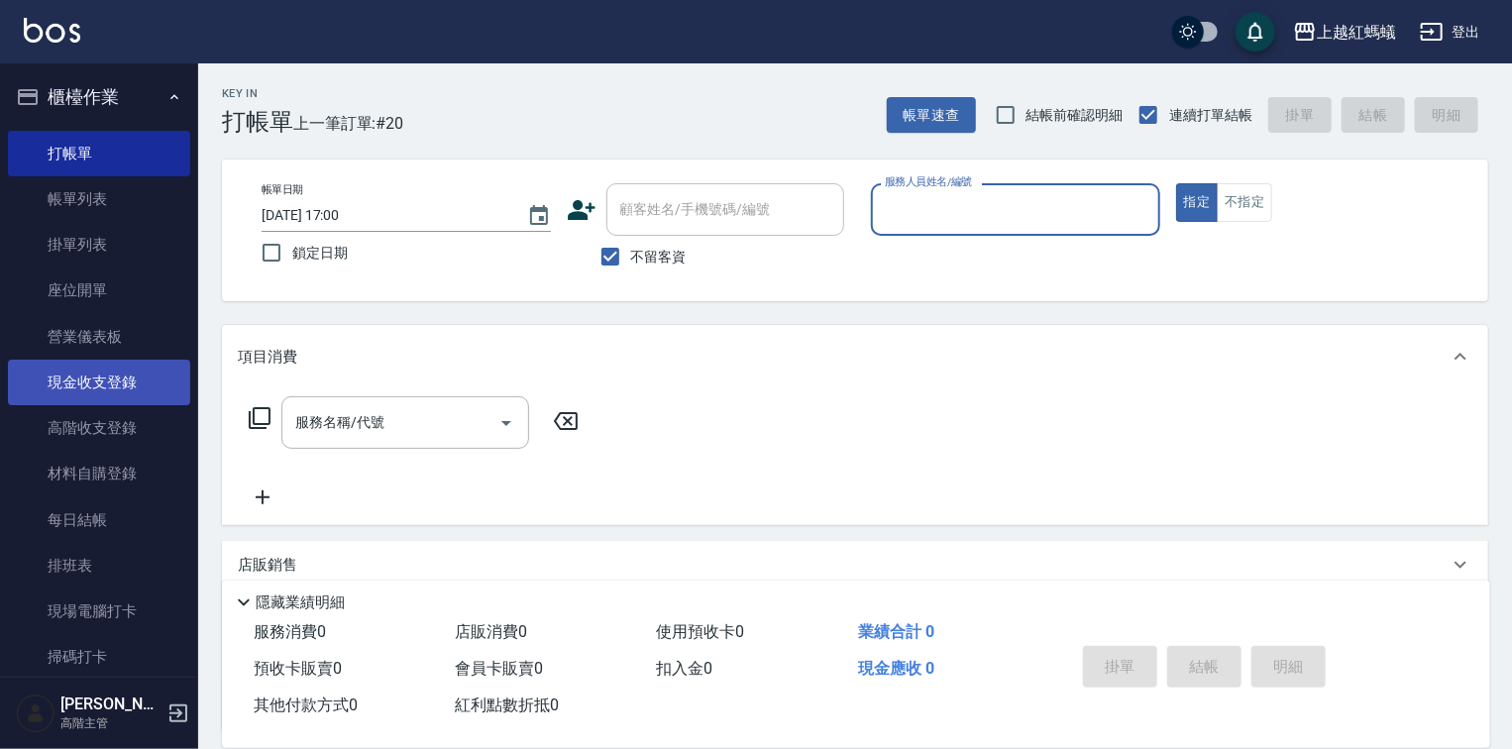
click at [83, 380] on link "現金收支登錄" at bounding box center [99, 383] width 182 height 46
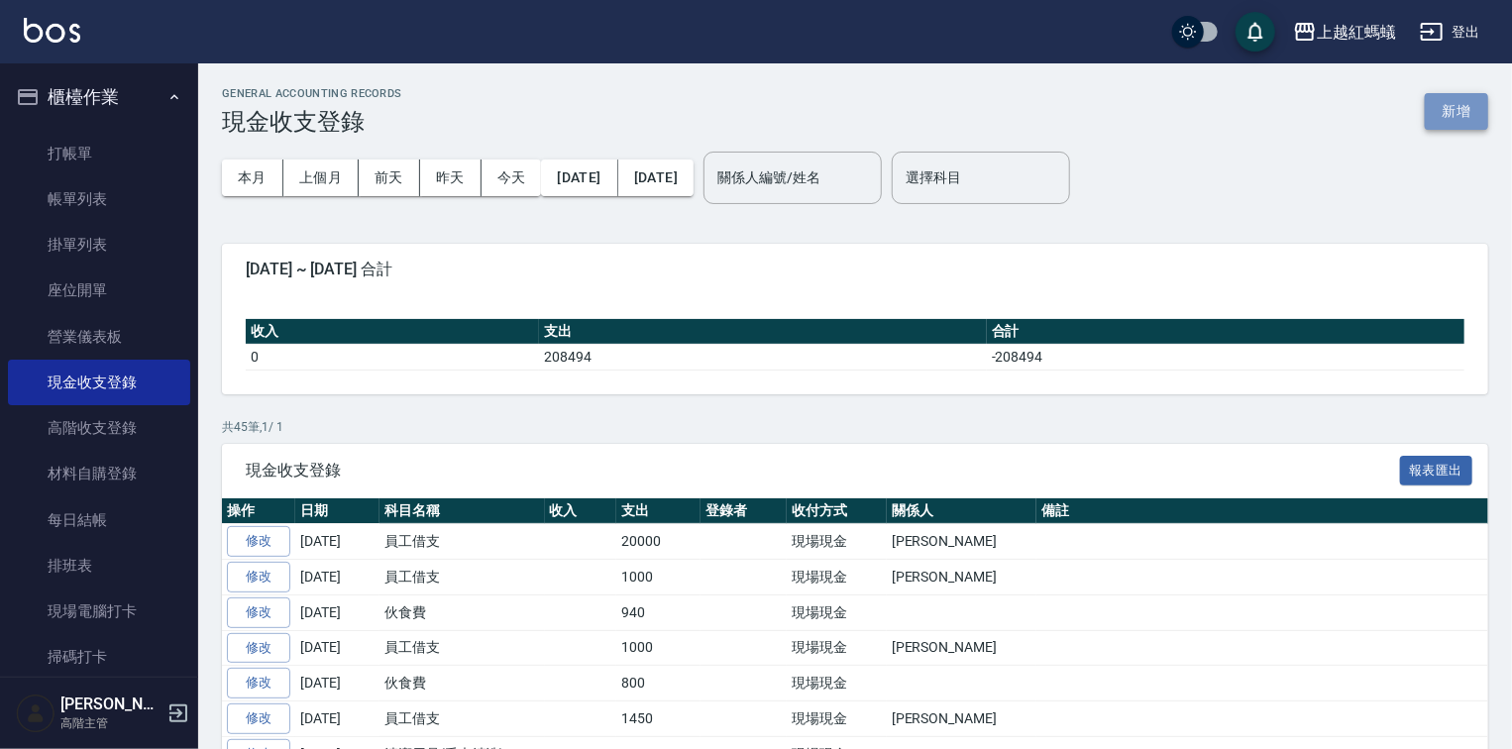
click at [1442, 117] on button "新增" at bounding box center [1456, 111] width 63 height 37
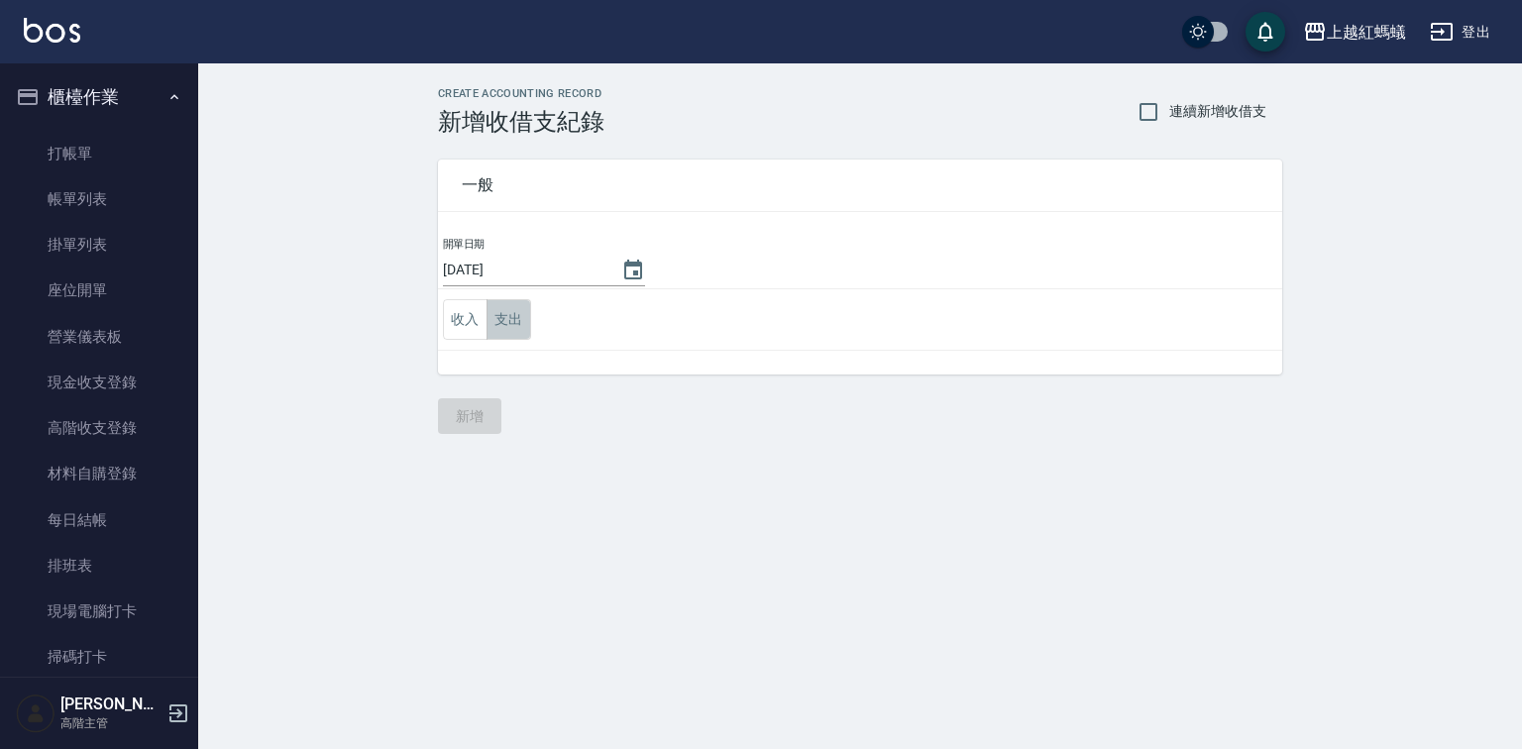
click at [508, 321] on button "支出" at bounding box center [509, 319] width 45 height 41
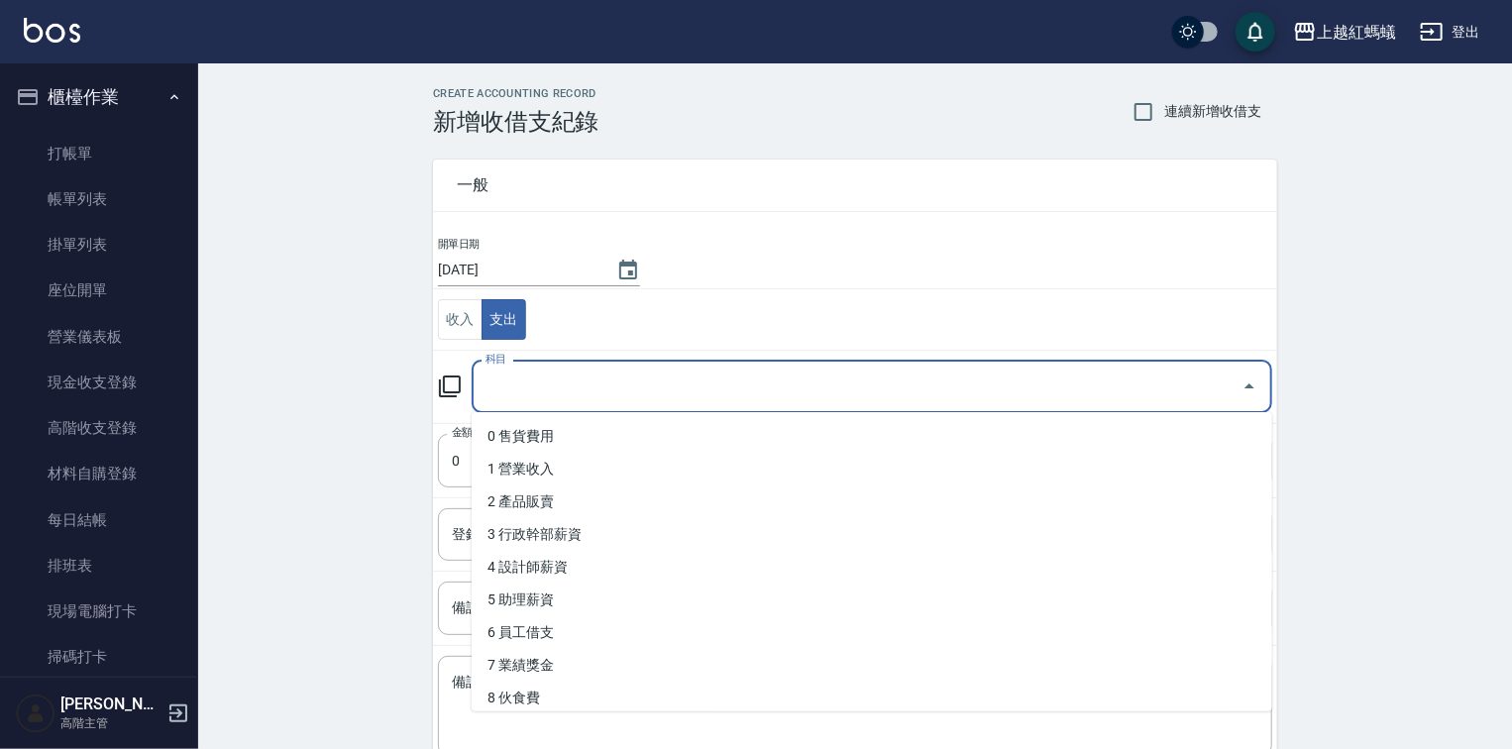
click at [532, 372] on input "科目" at bounding box center [857, 387] width 753 height 35
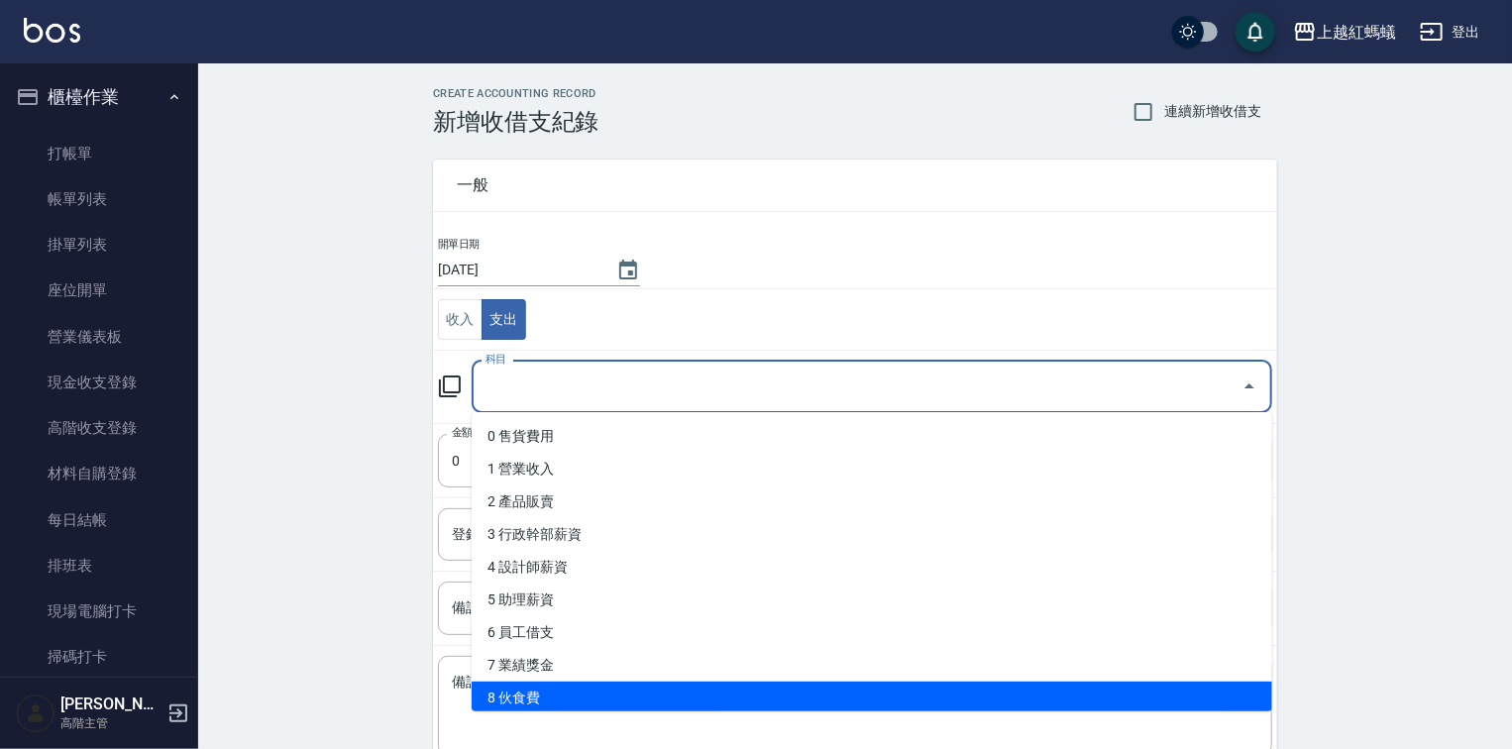
click at [515, 703] on li "8 伙食費" at bounding box center [872, 698] width 801 height 33
type input "8 伙食費"
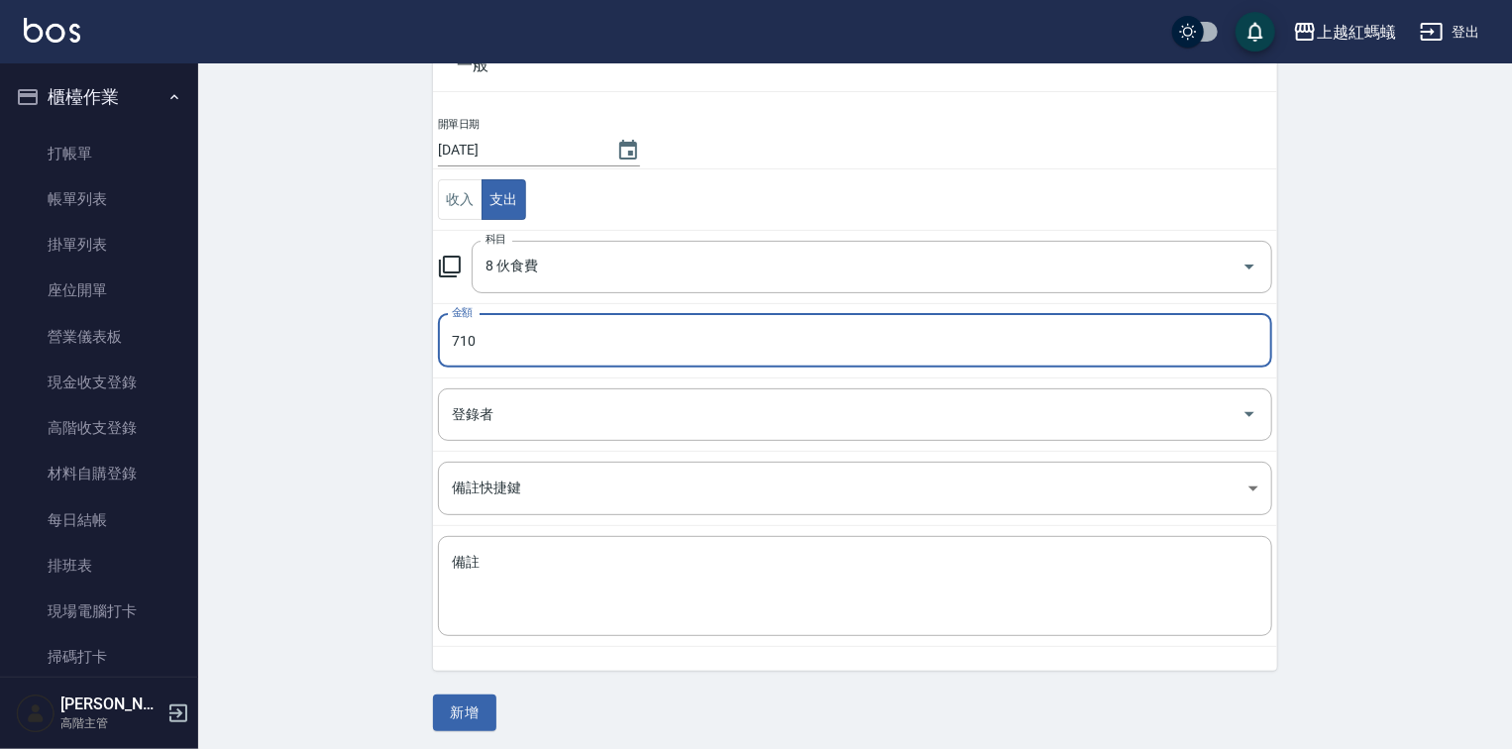
scroll to position [123, 0]
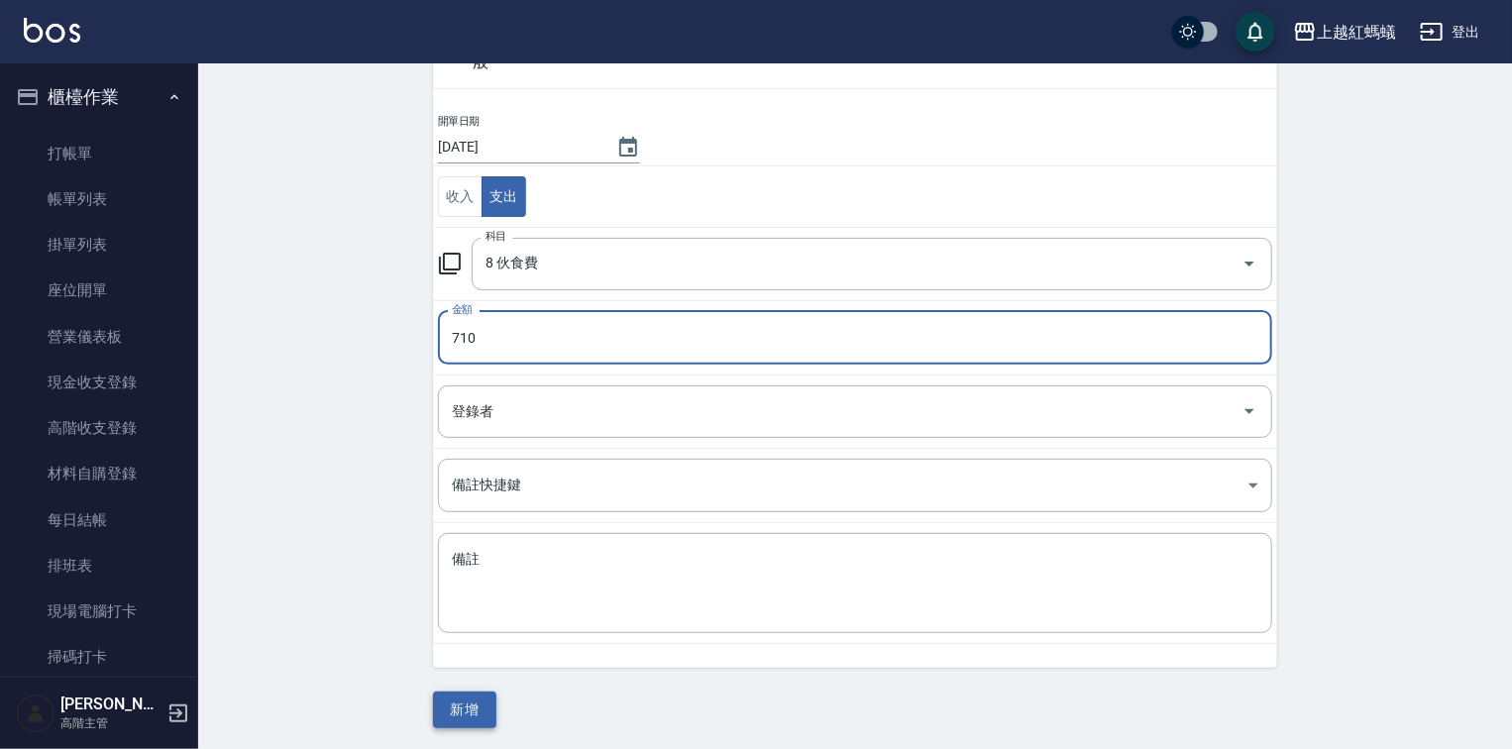
type input "710"
click at [468, 694] on button "新增" at bounding box center [464, 710] width 63 height 37
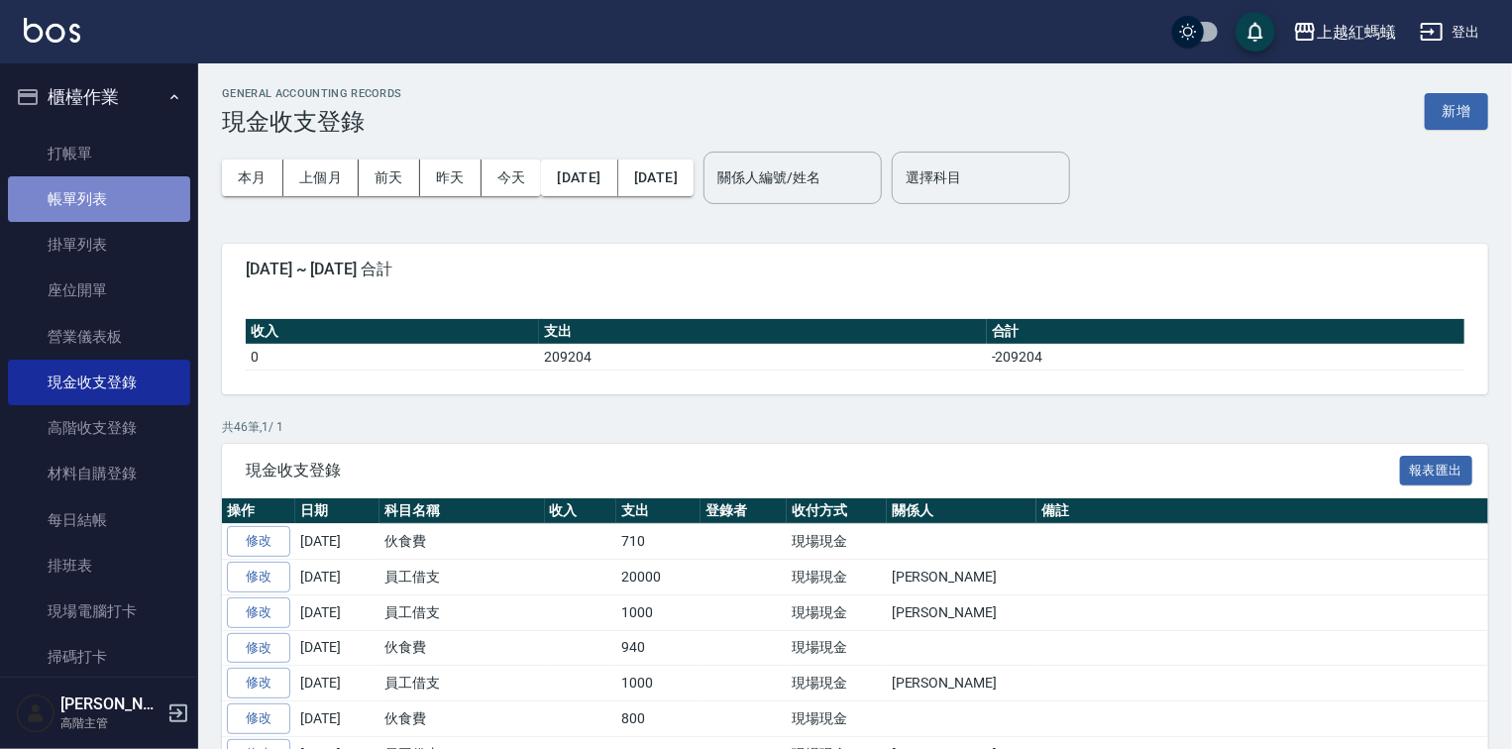
click at [102, 193] on link "帳單列表" at bounding box center [99, 199] width 182 height 46
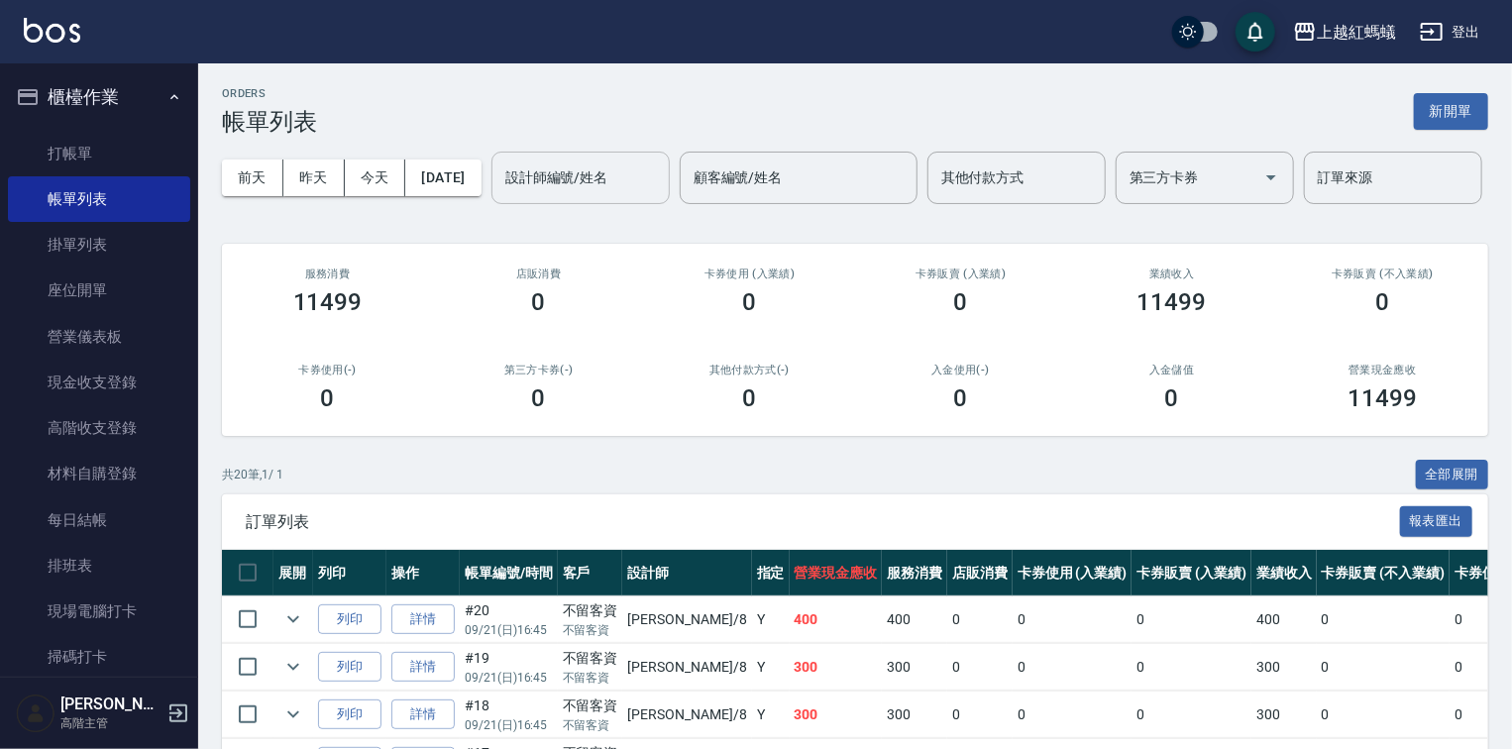
click at [500, 195] on input "設計師編號/姓名" at bounding box center [580, 178] width 161 height 35
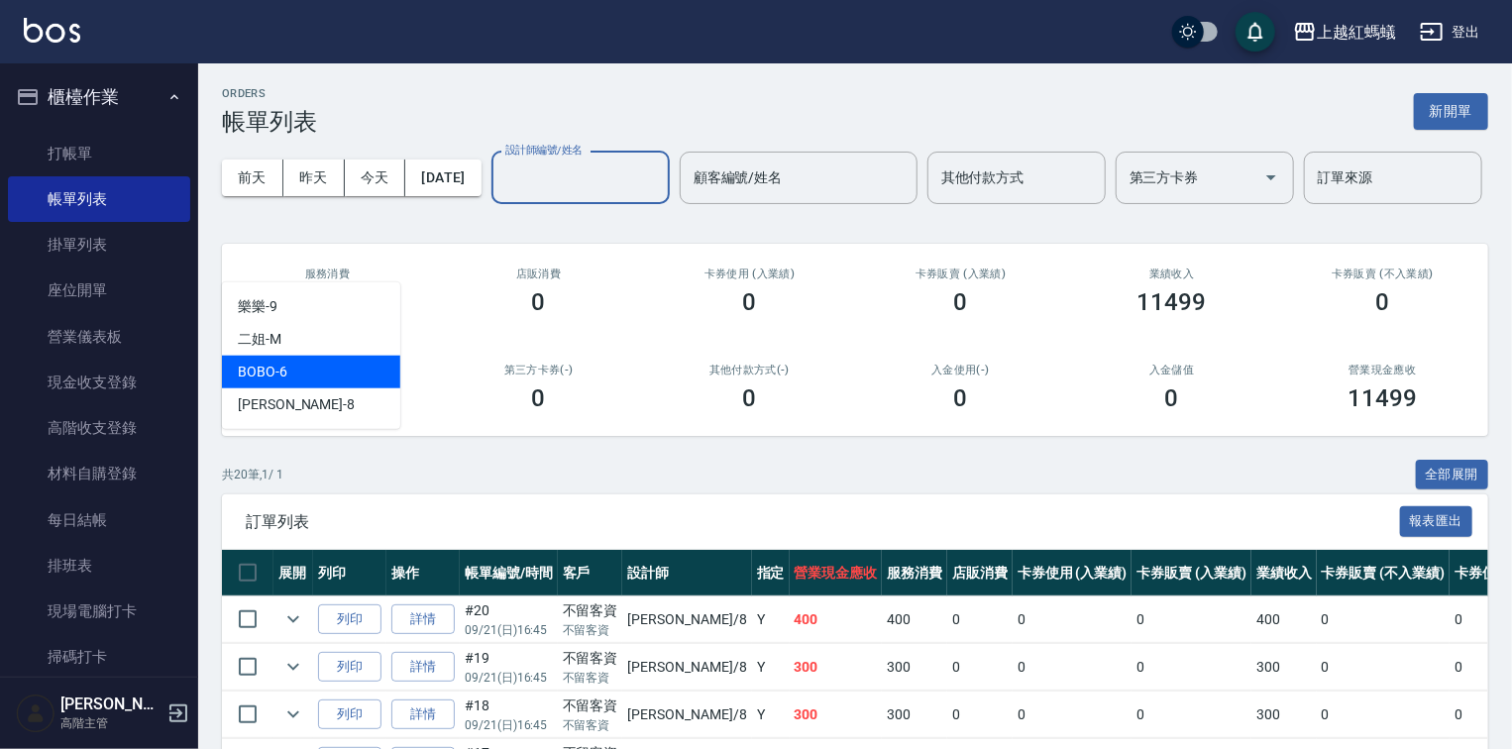
click at [314, 372] on div "BOBO -6" at bounding box center [311, 372] width 178 height 33
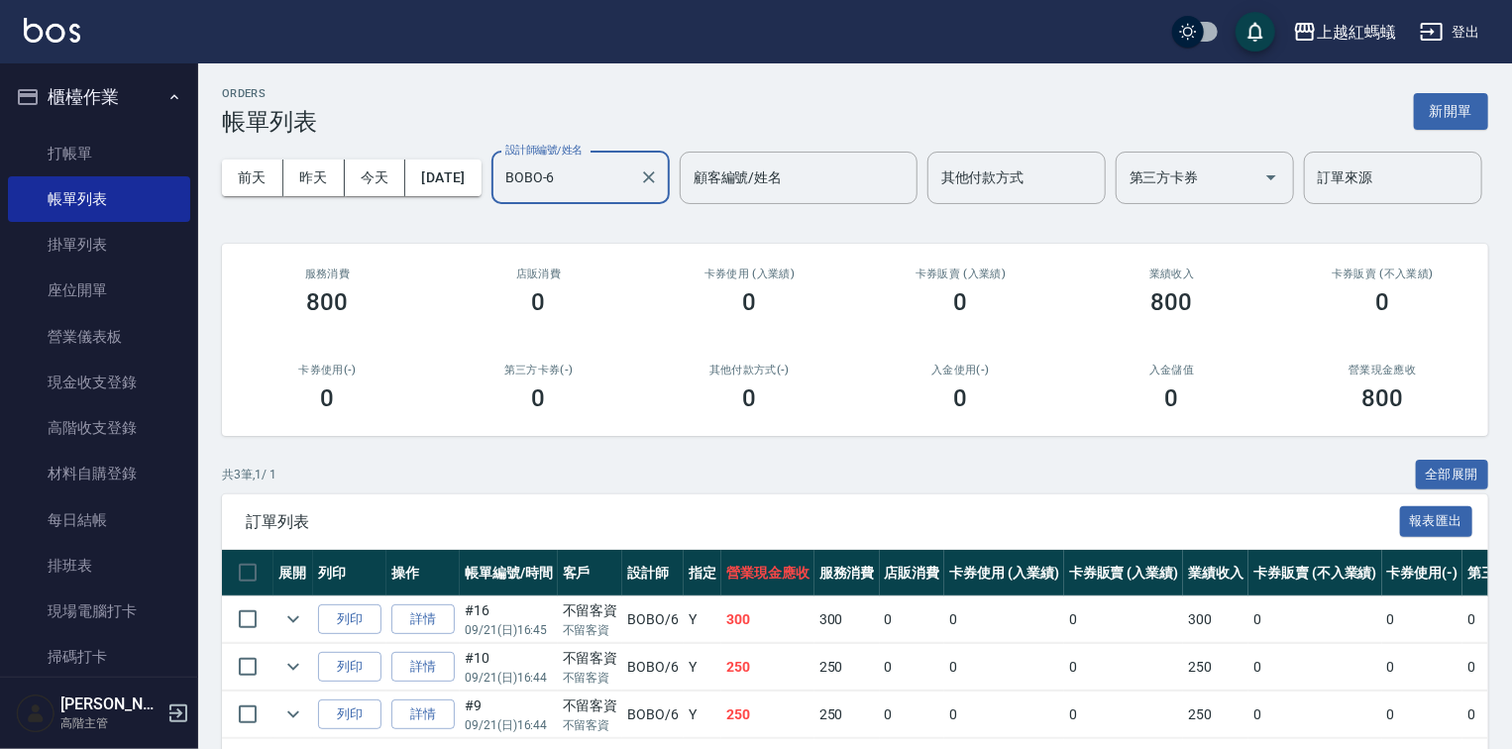
click at [491, 204] on div "BOBO-6 設計師編號/姓名" at bounding box center [580, 178] width 178 height 53
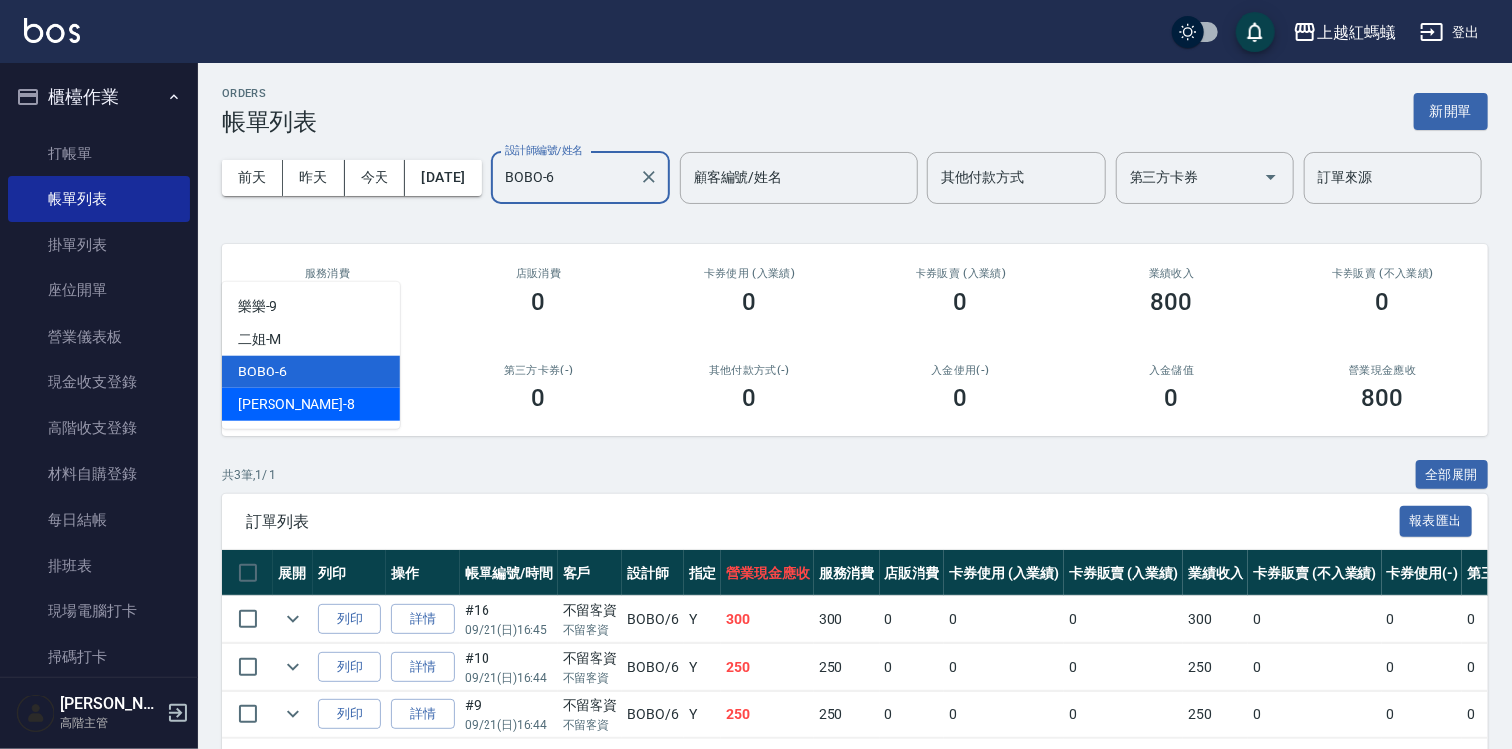
click at [311, 400] on div "[PERSON_NAME] -8" at bounding box center [311, 404] width 178 height 33
type input "[PERSON_NAME]-8"
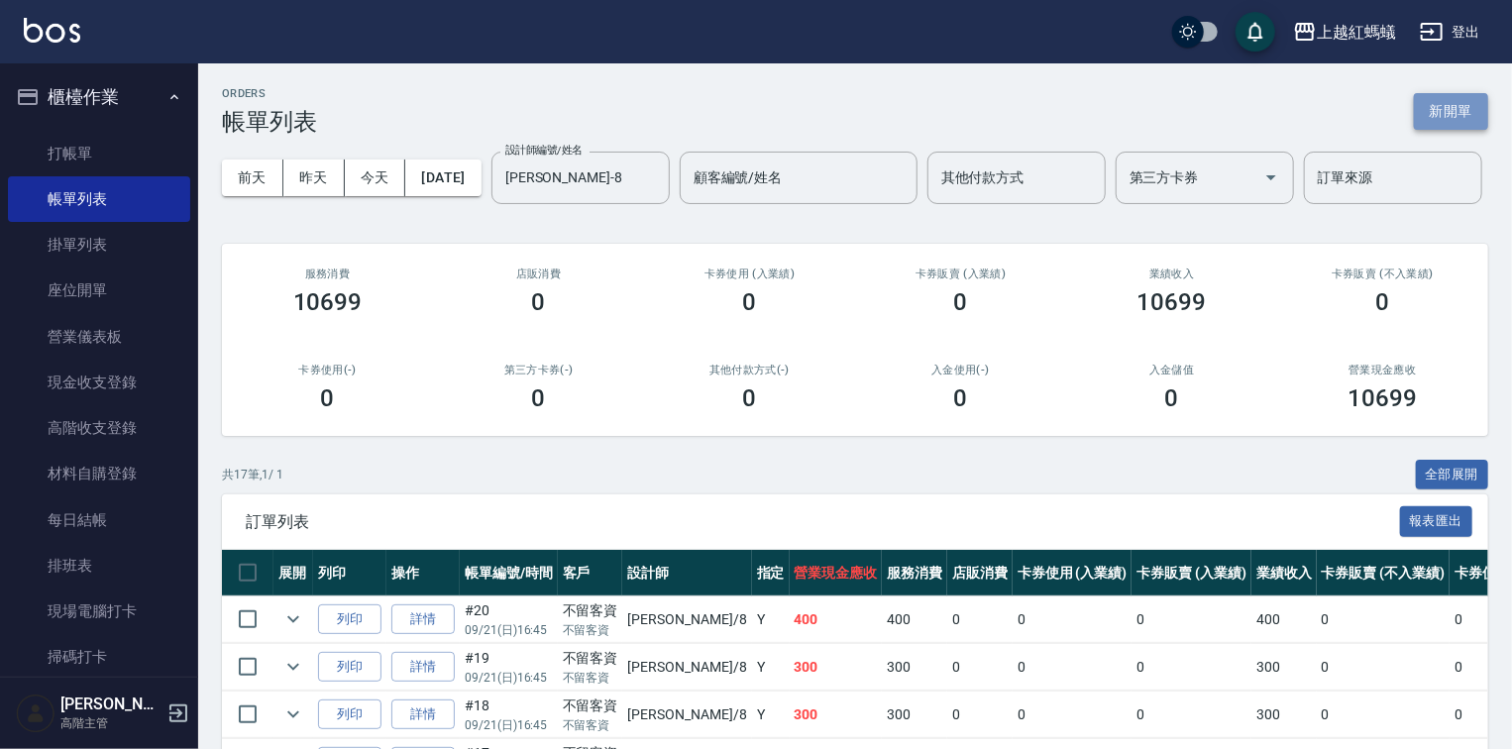
click at [1455, 107] on button "新開單" at bounding box center [1451, 111] width 74 height 37
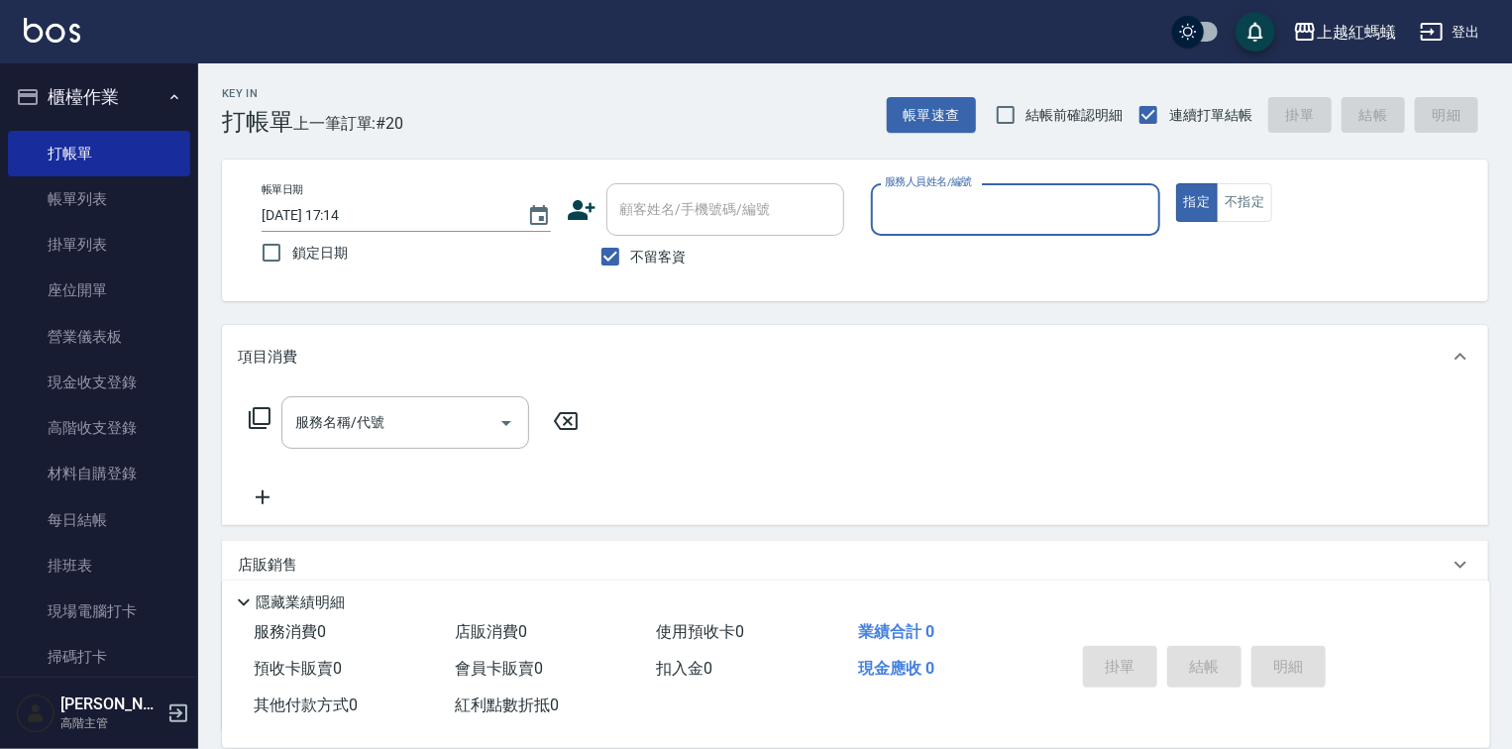
click at [1028, 188] on div "服務人員姓名/編號" at bounding box center [1015, 209] width 289 height 53
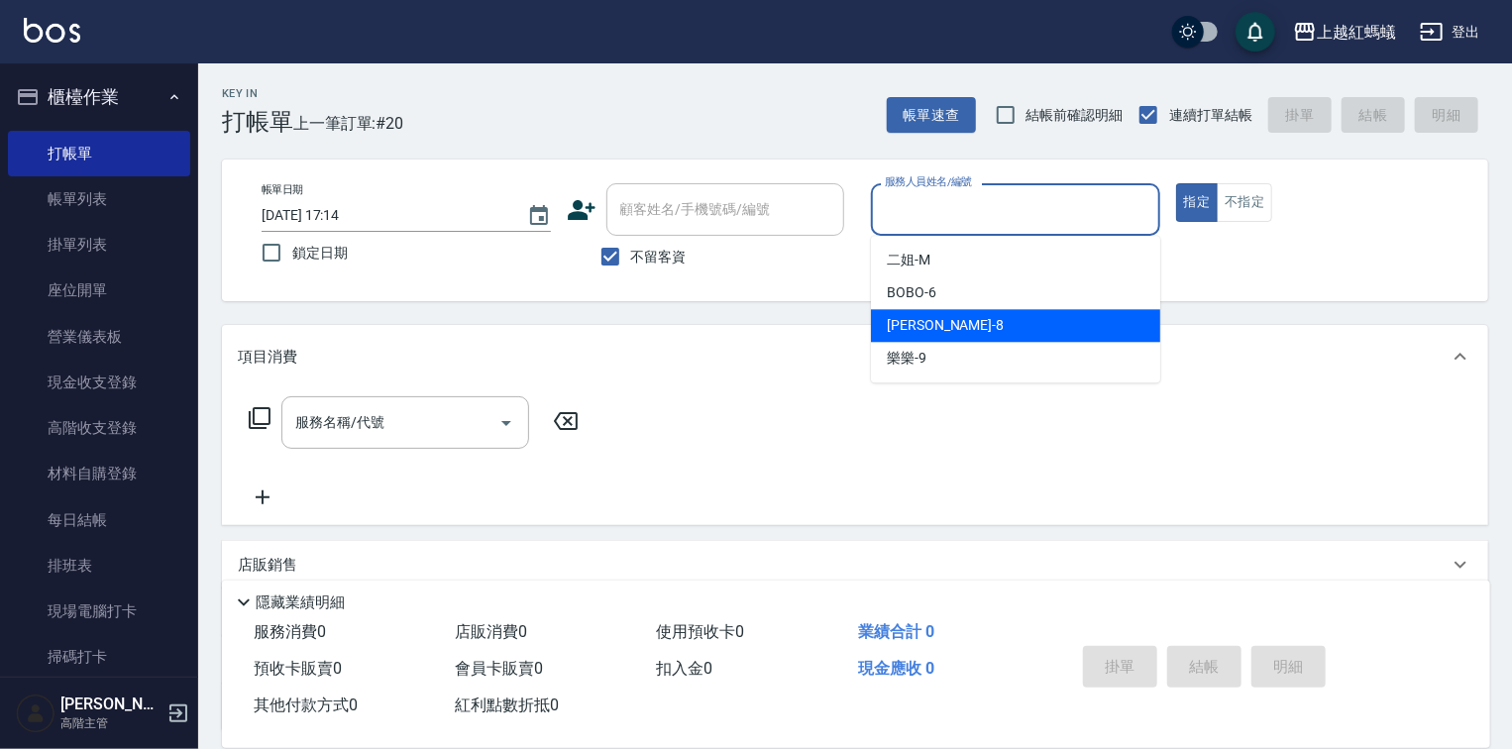
click at [941, 318] on div "[PERSON_NAME] -8" at bounding box center [1015, 325] width 289 height 33
type input "[PERSON_NAME]-8"
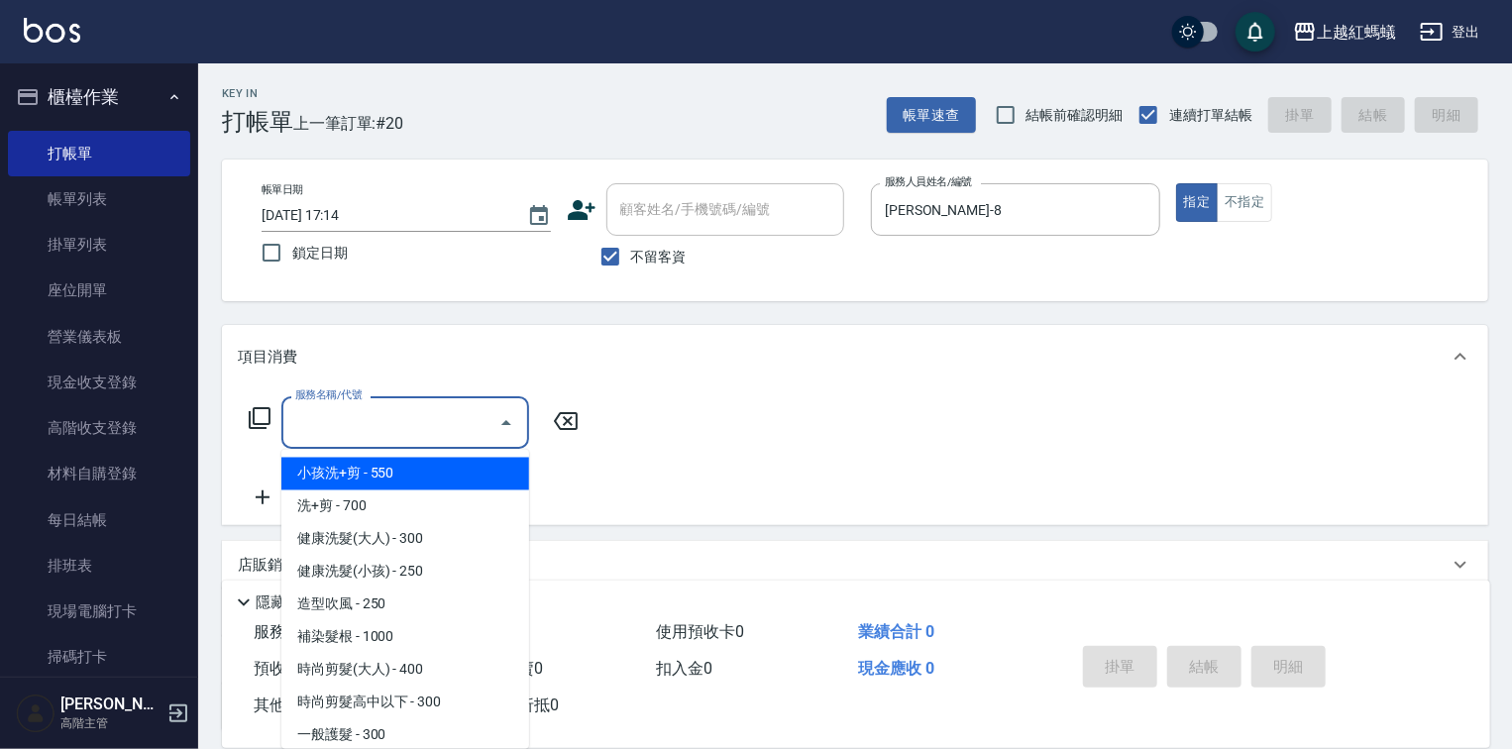
click at [361, 409] on div "服務名稱/代號 服務名稱/代號" at bounding box center [405, 422] width 248 height 53
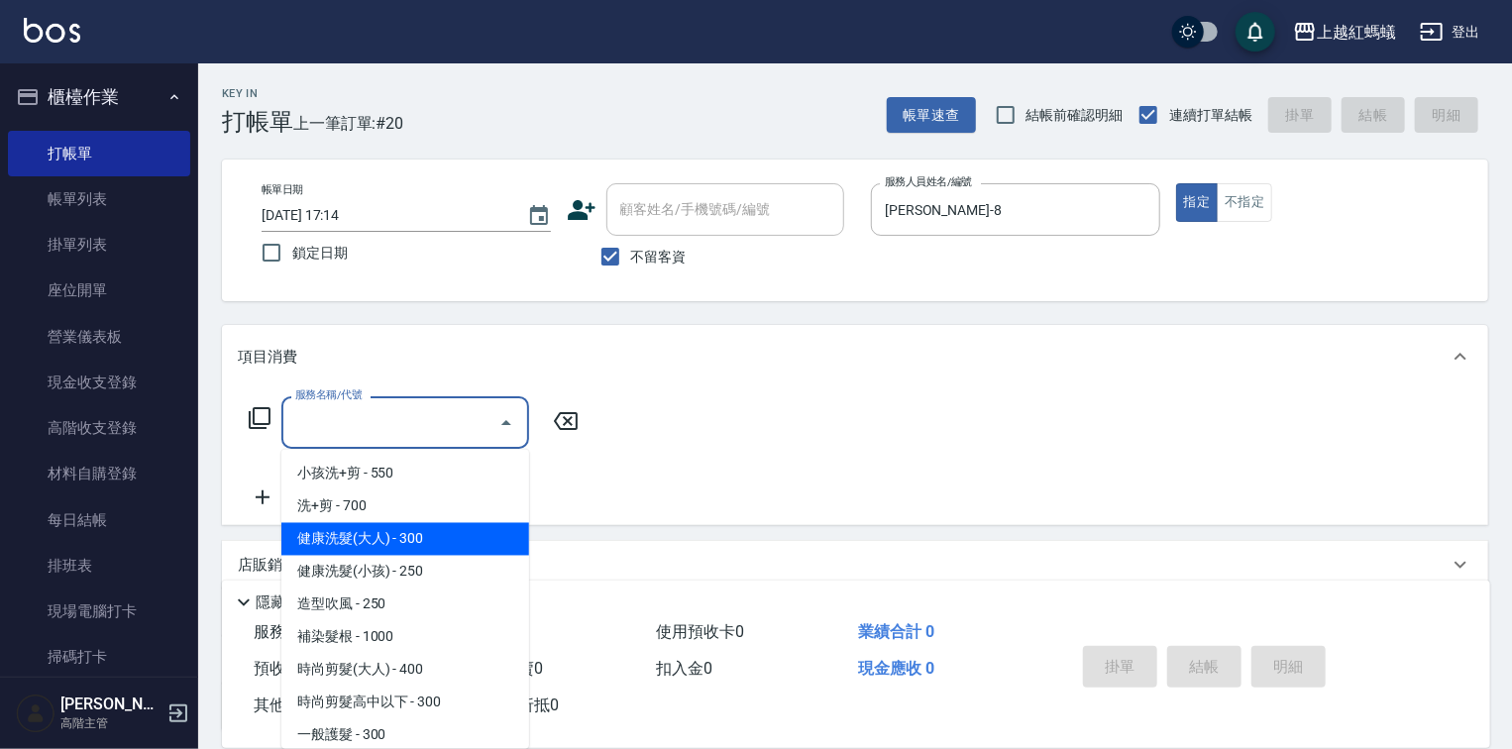
click at [440, 535] on span "健康洗髮(大人) - 300" at bounding box center [405, 539] width 248 height 33
type input "健康洗髮(大人)(201)"
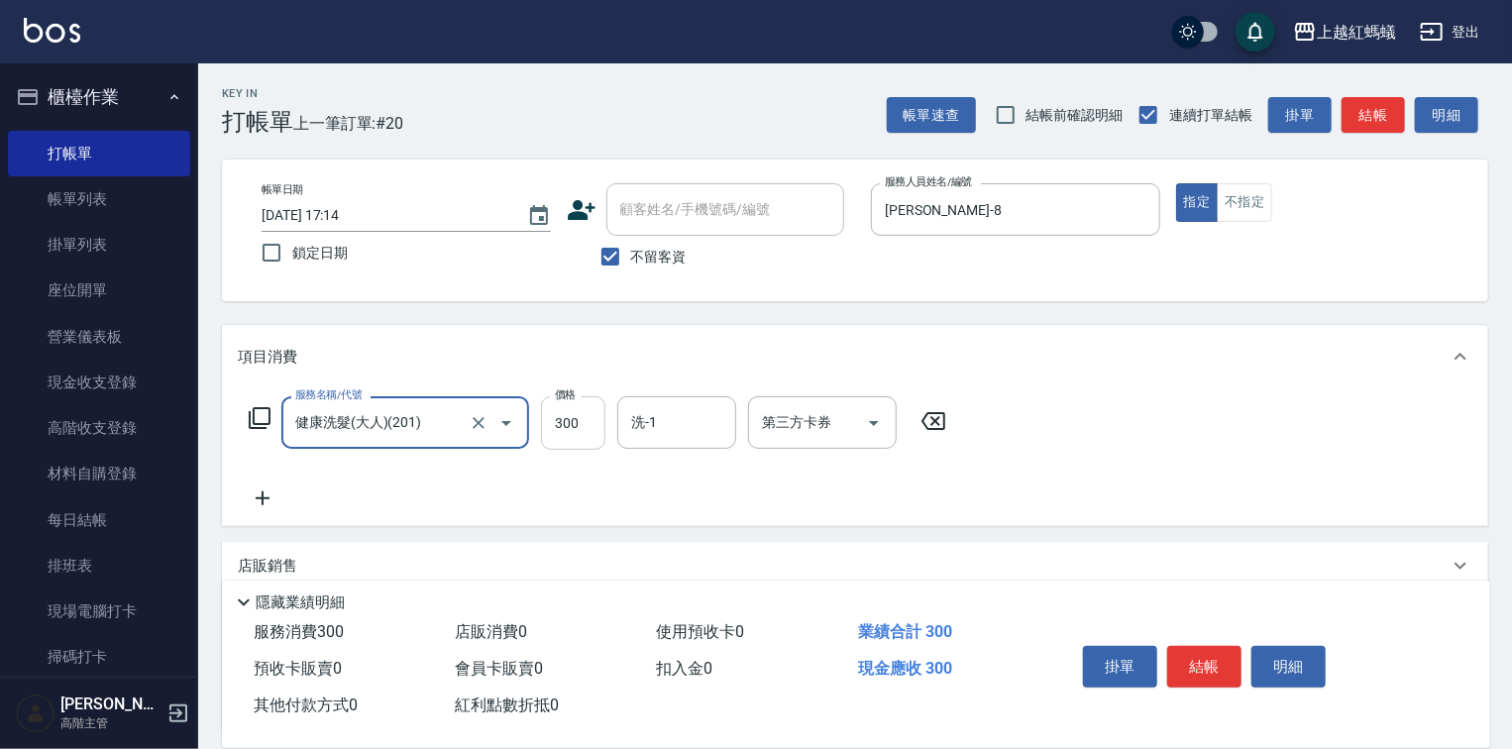
click at [587, 419] on input "300" at bounding box center [573, 423] width 64 height 54
type input "600"
drag, startPoint x: 1214, startPoint y: 661, endPoint x: 1229, endPoint y: 660, distance: 14.9
click at [1214, 659] on button "結帳" at bounding box center [1204, 667] width 74 height 42
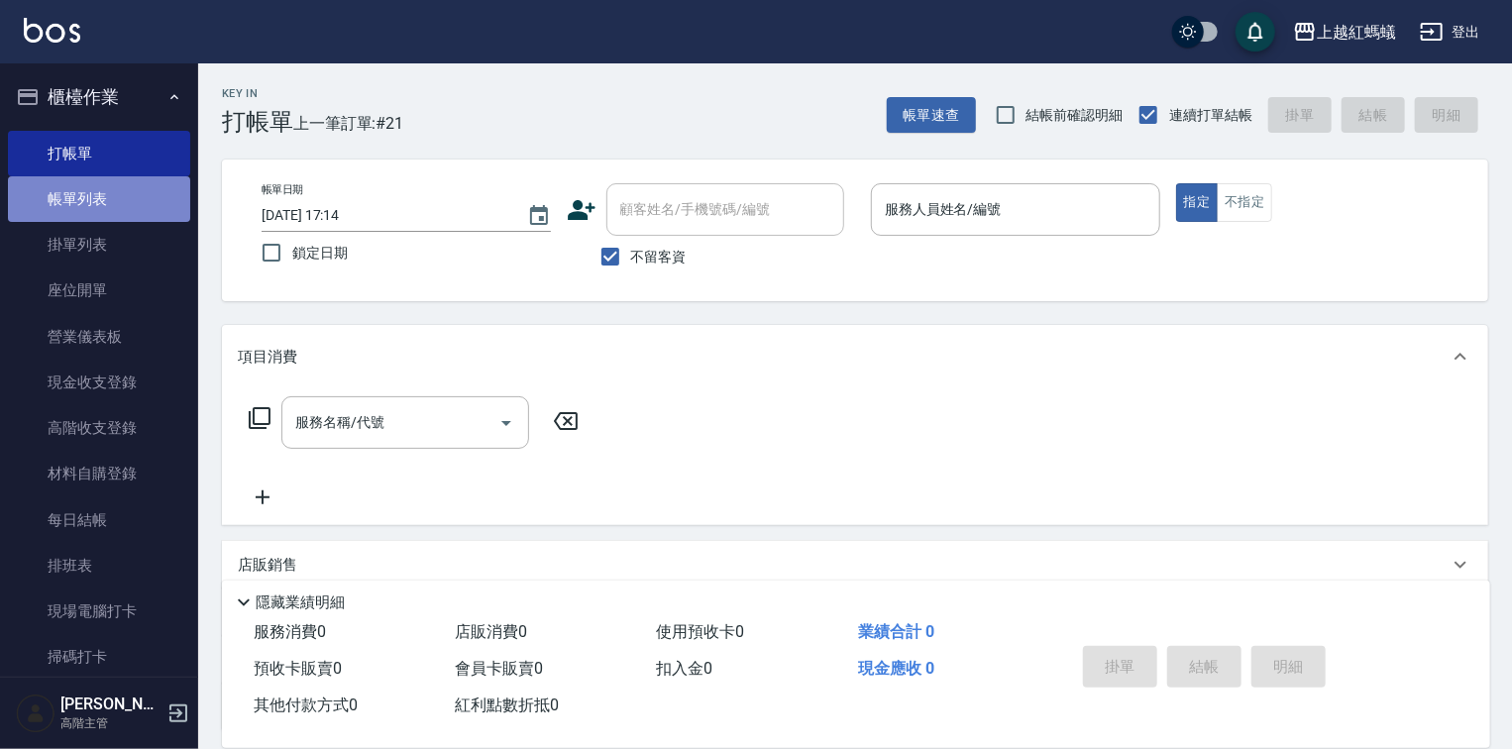
click at [108, 208] on link "帳單列表" at bounding box center [99, 199] width 182 height 46
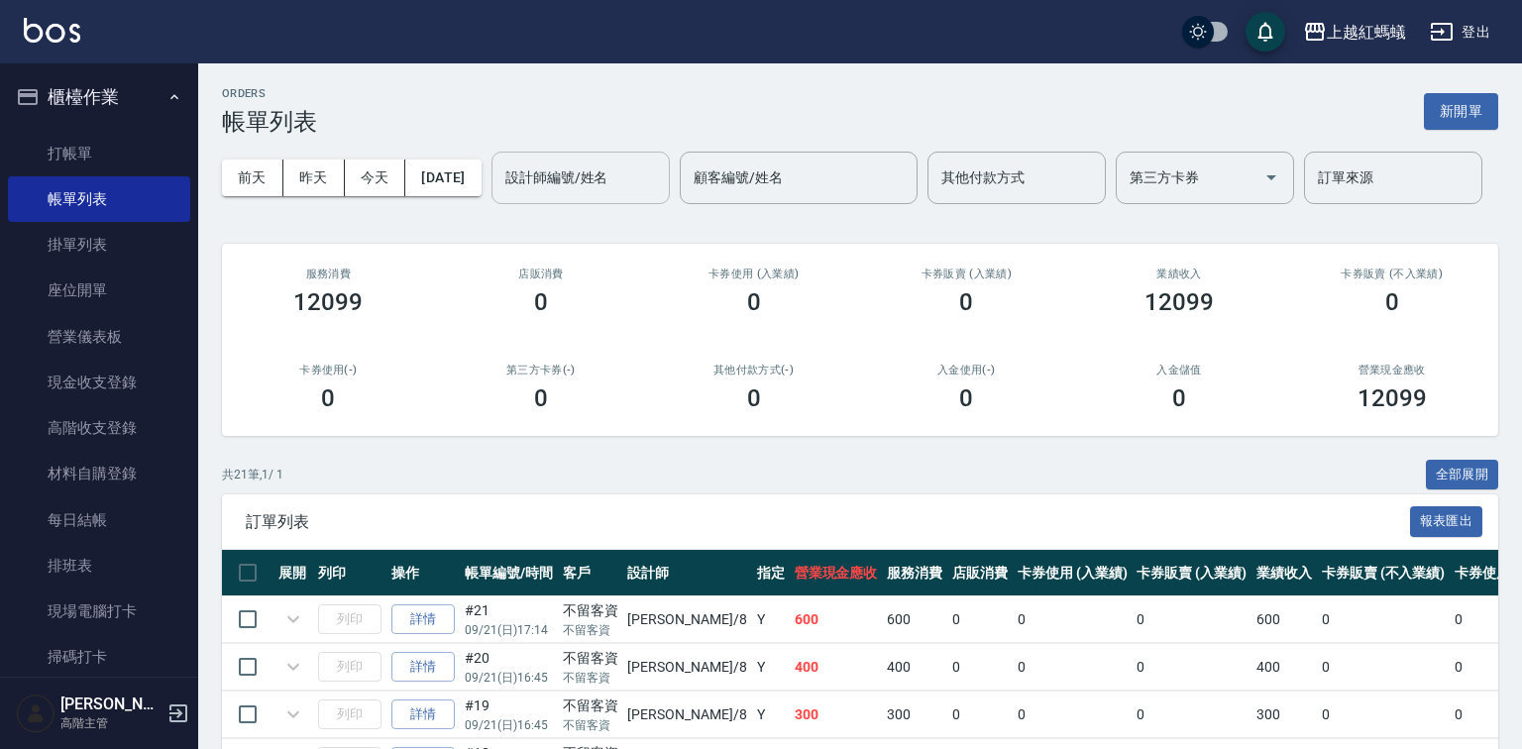
click at [491, 204] on div "設計師編號/姓名 設計師編號/姓名" at bounding box center [580, 178] width 178 height 53
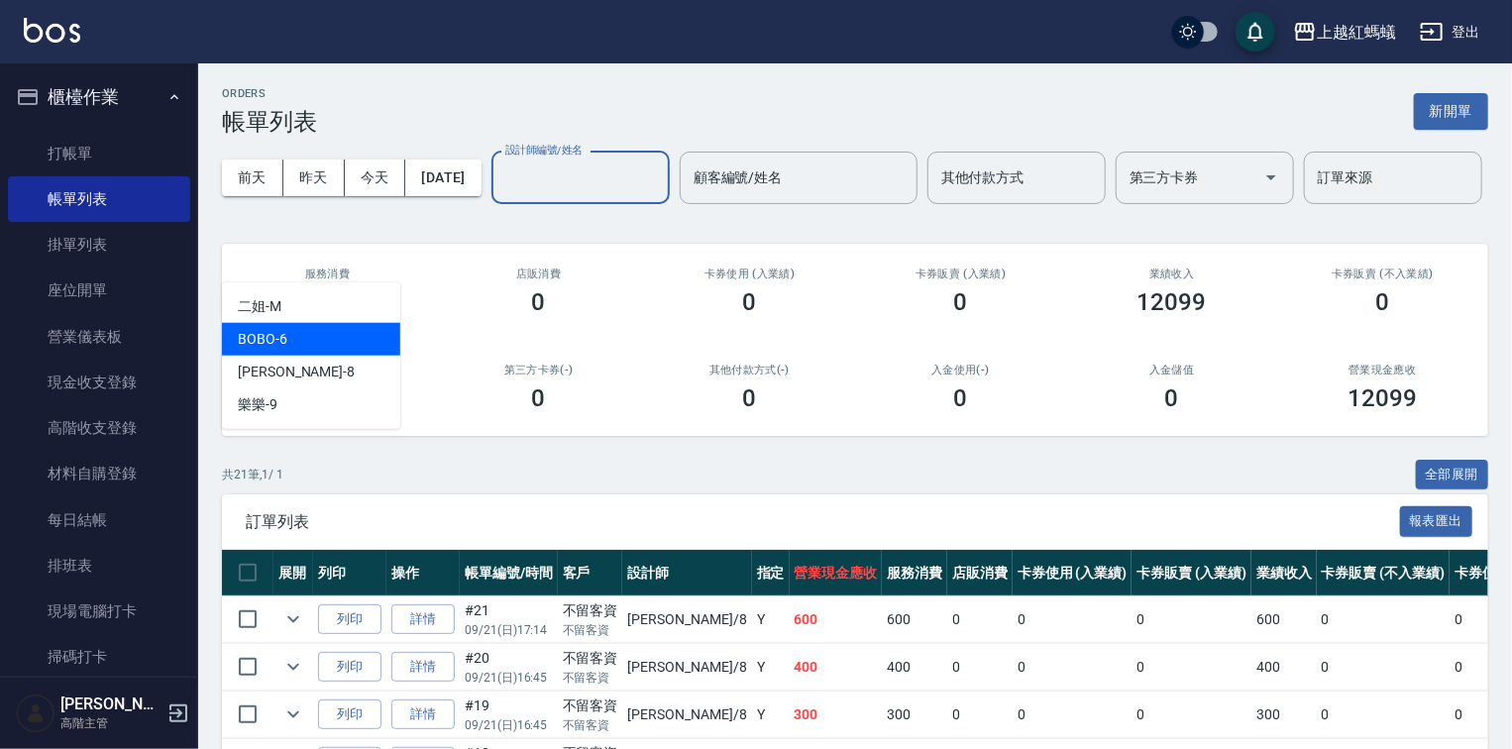
click at [324, 345] on div "BOBO -6" at bounding box center [311, 339] width 178 height 33
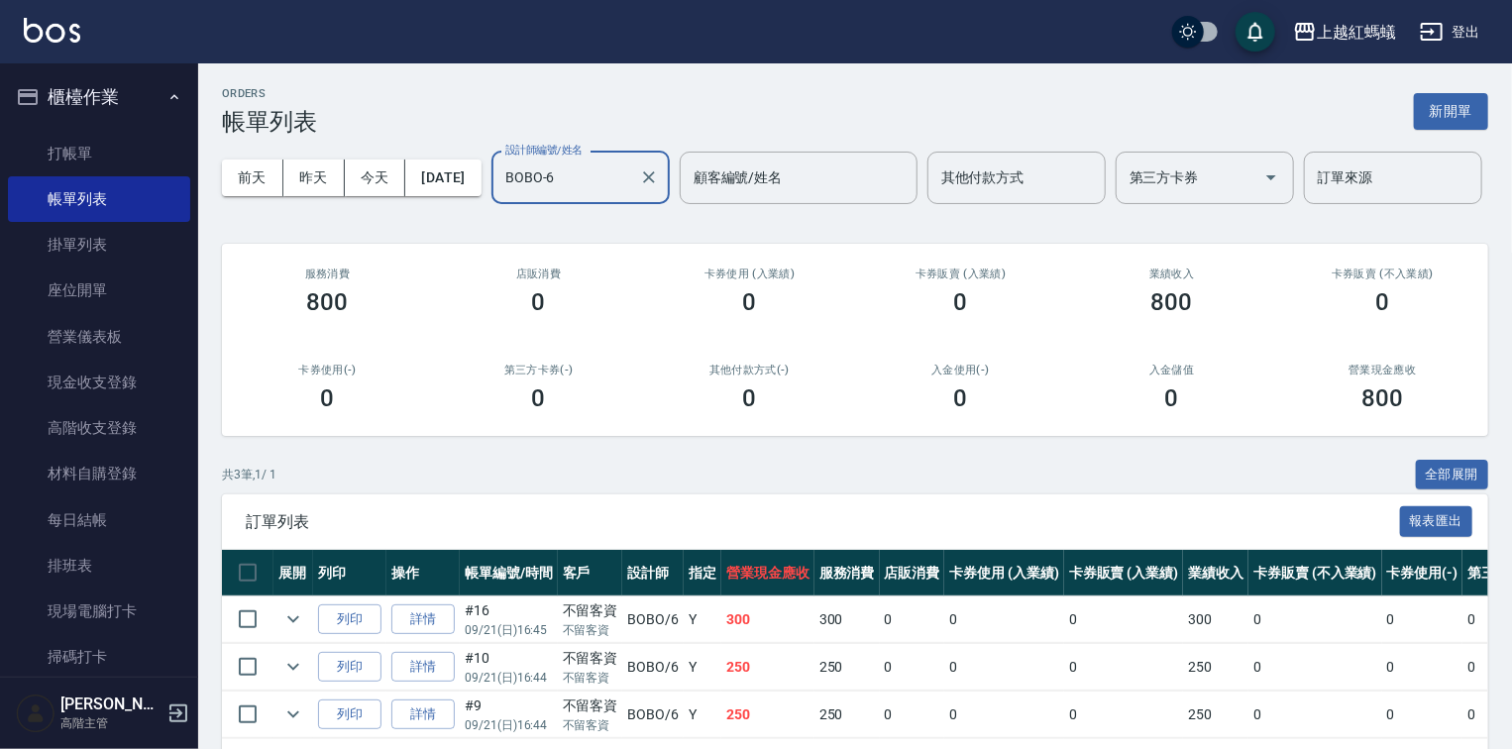
click at [500, 195] on input "BOBO-6" at bounding box center [565, 178] width 131 height 35
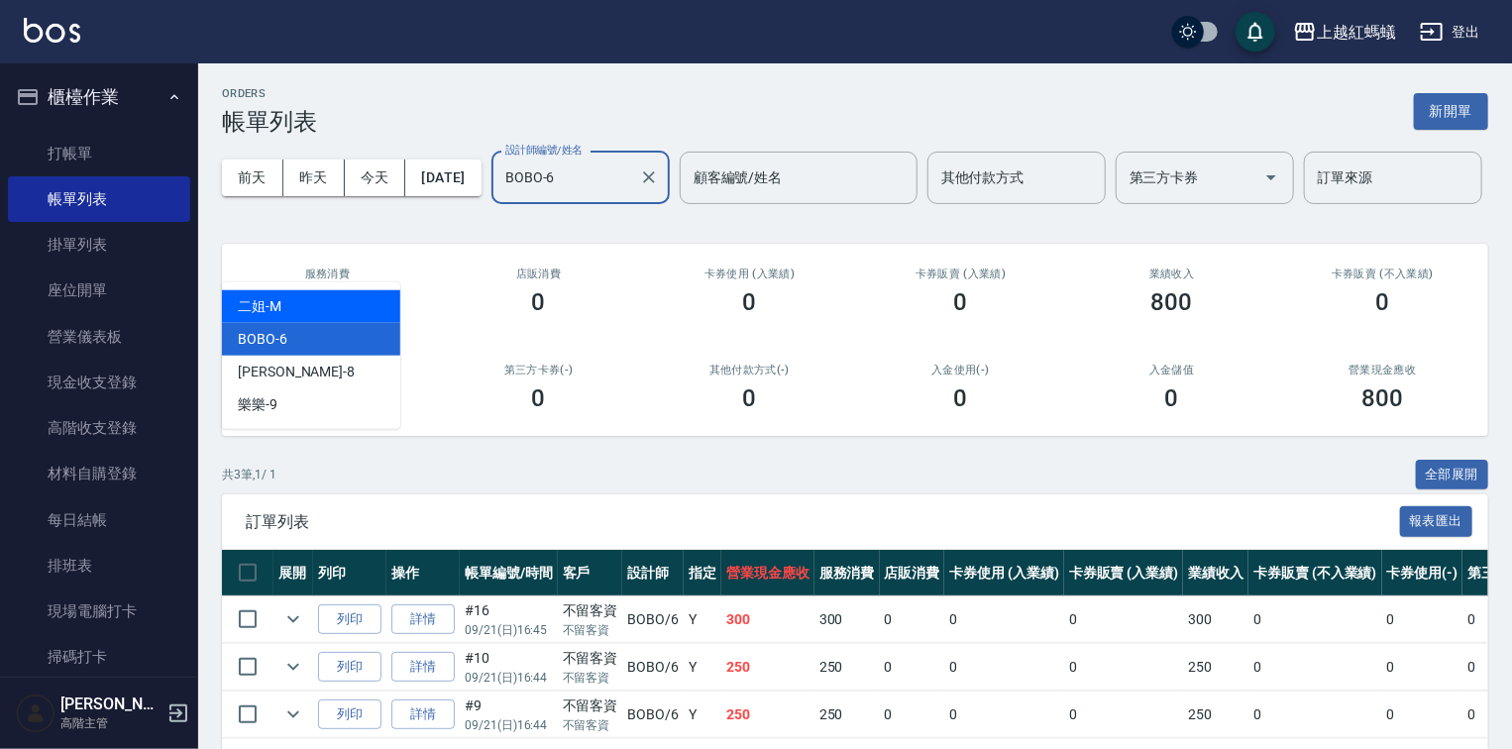
click at [329, 312] on div "二姐 -M" at bounding box center [311, 306] width 178 height 33
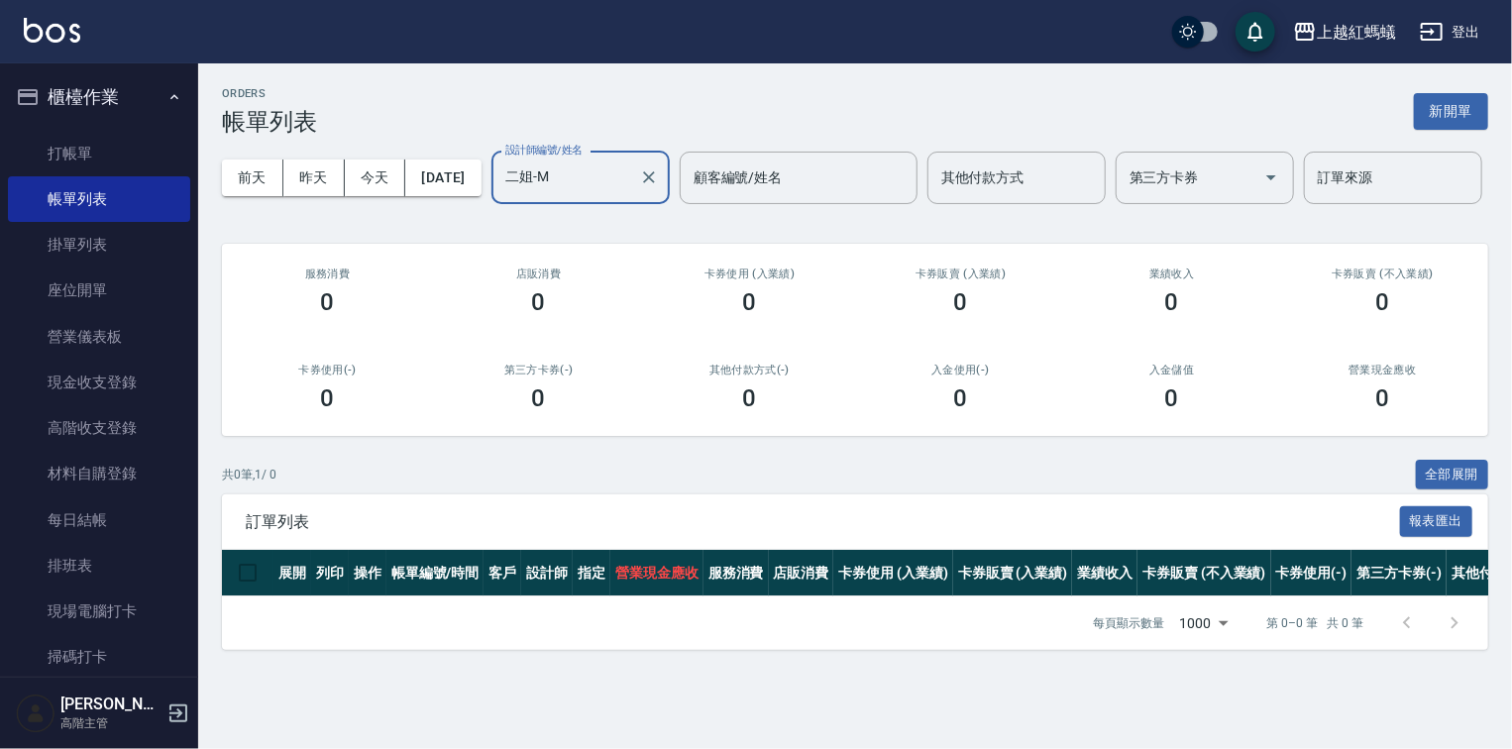
click at [500, 195] on input "二姐-M" at bounding box center [565, 178] width 131 height 35
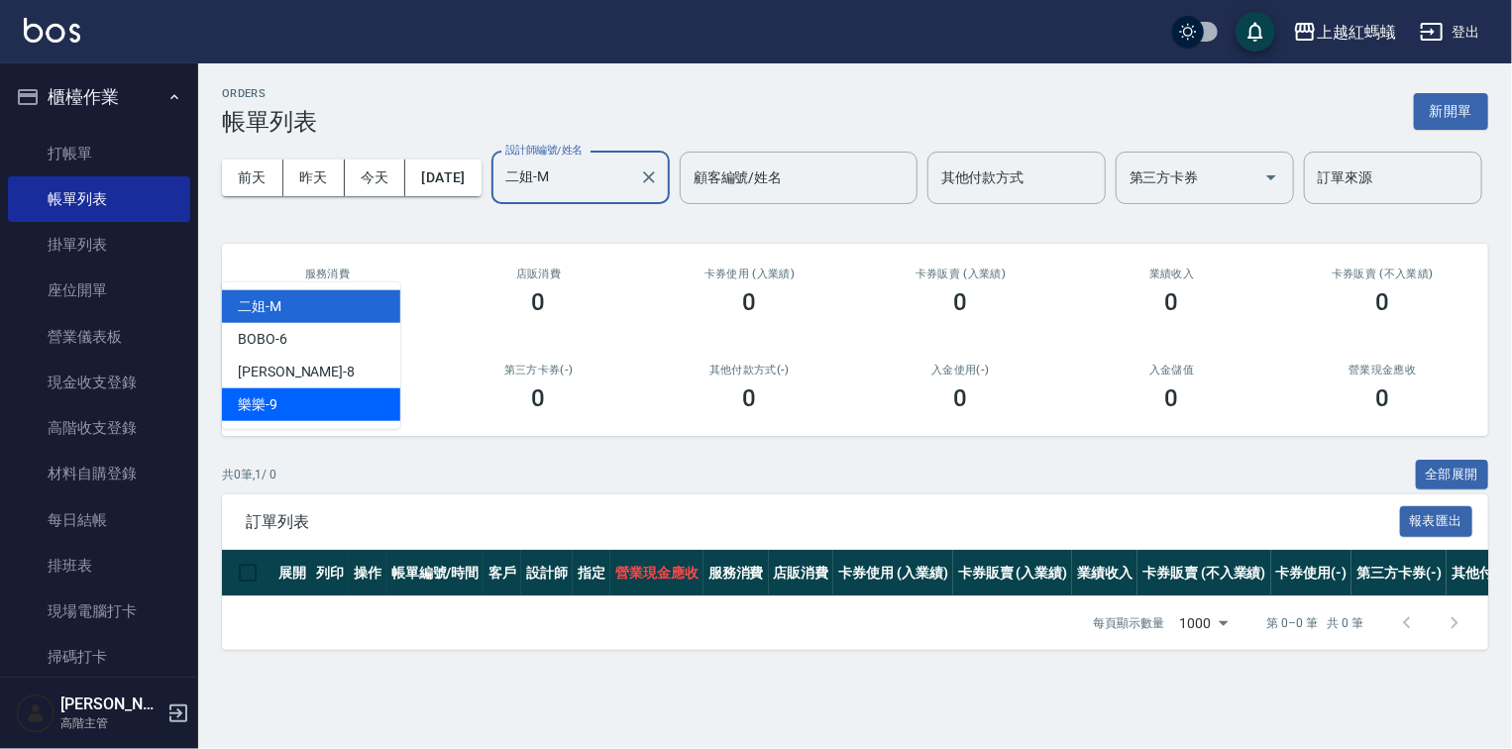
click at [306, 408] on div "樂樂 -9" at bounding box center [311, 404] width 178 height 33
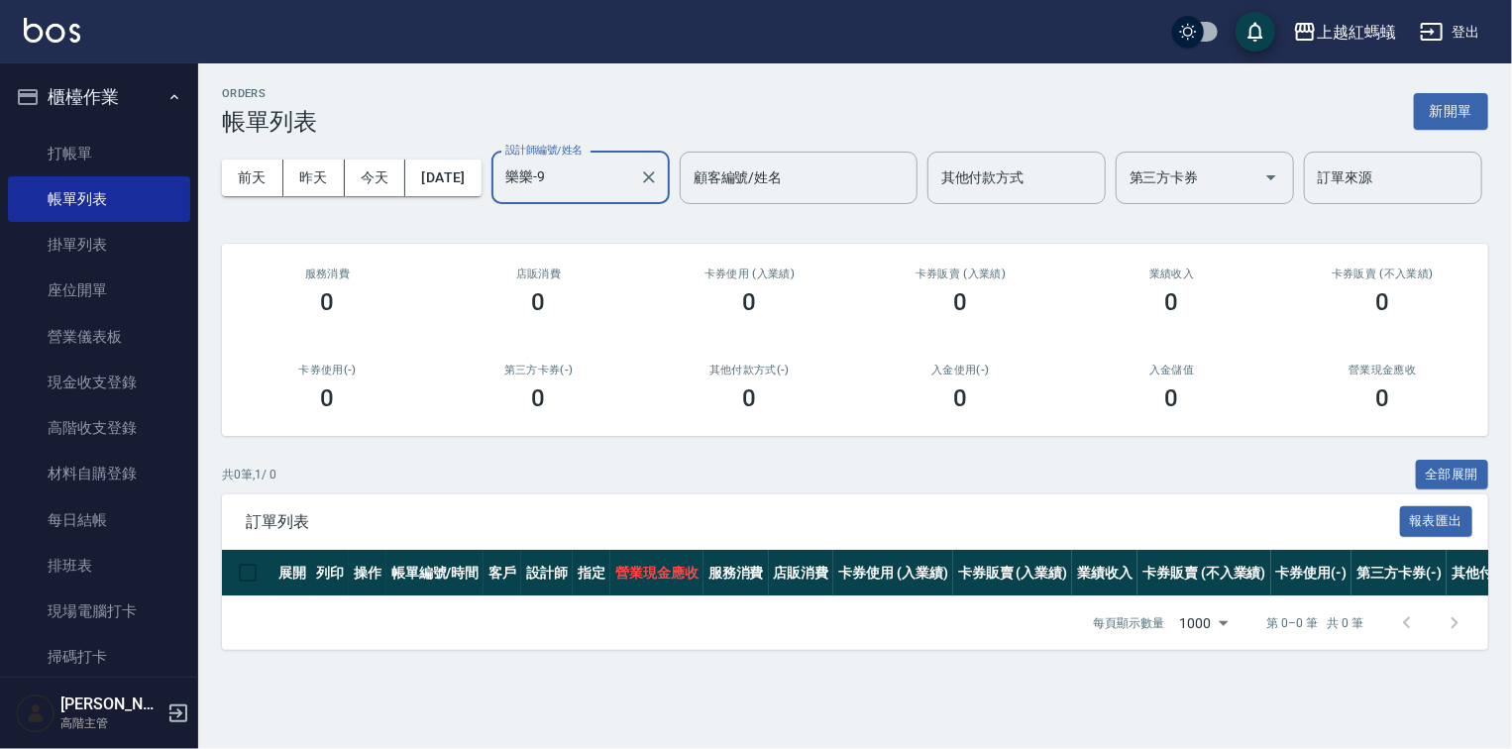
click at [491, 204] on div "樂樂-9 設計師編號/姓名" at bounding box center [580, 178] width 178 height 53
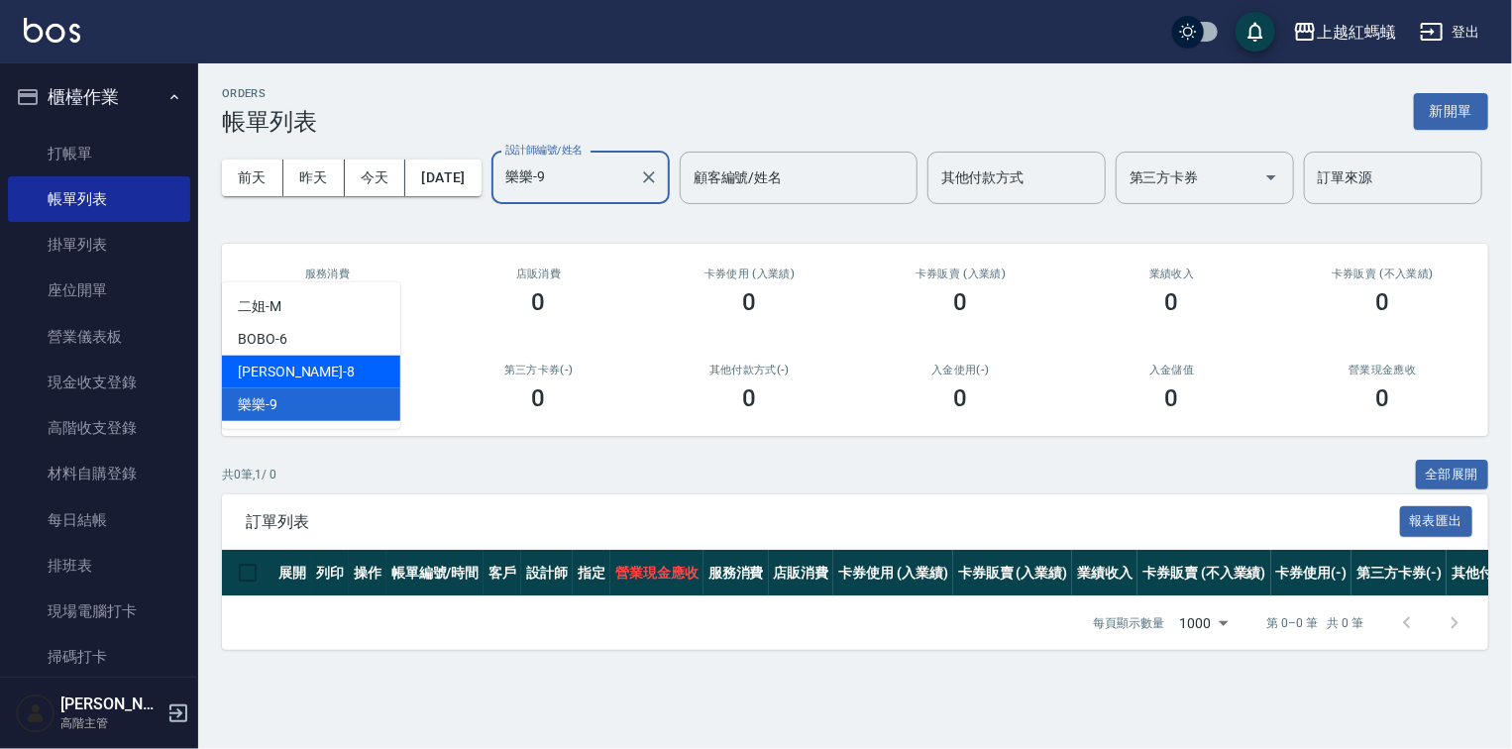
click at [295, 379] on div "[PERSON_NAME] -8" at bounding box center [311, 372] width 178 height 33
type input "[PERSON_NAME]-8"
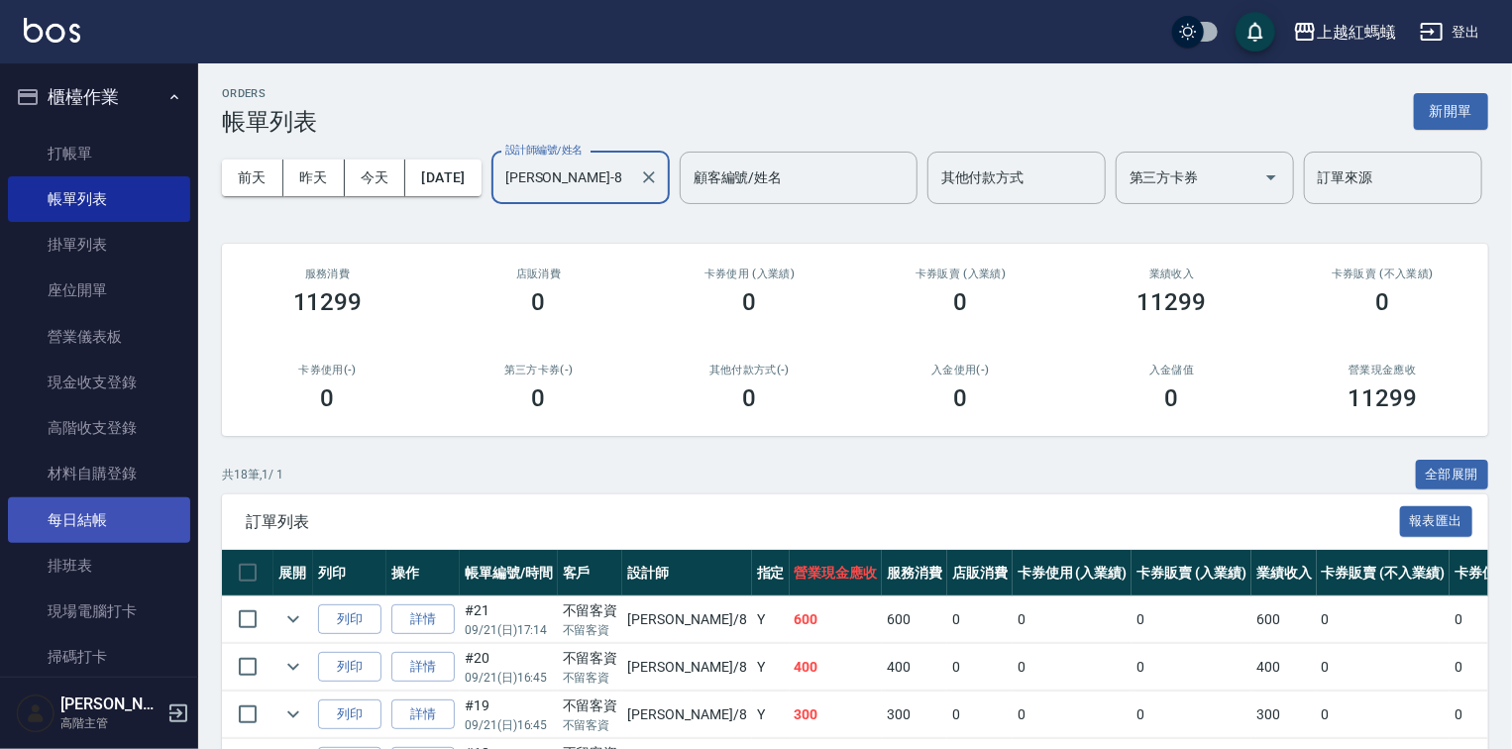
click at [114, 515] on link "每日結帳" at bounding box center [99, 520] width 182 height 46
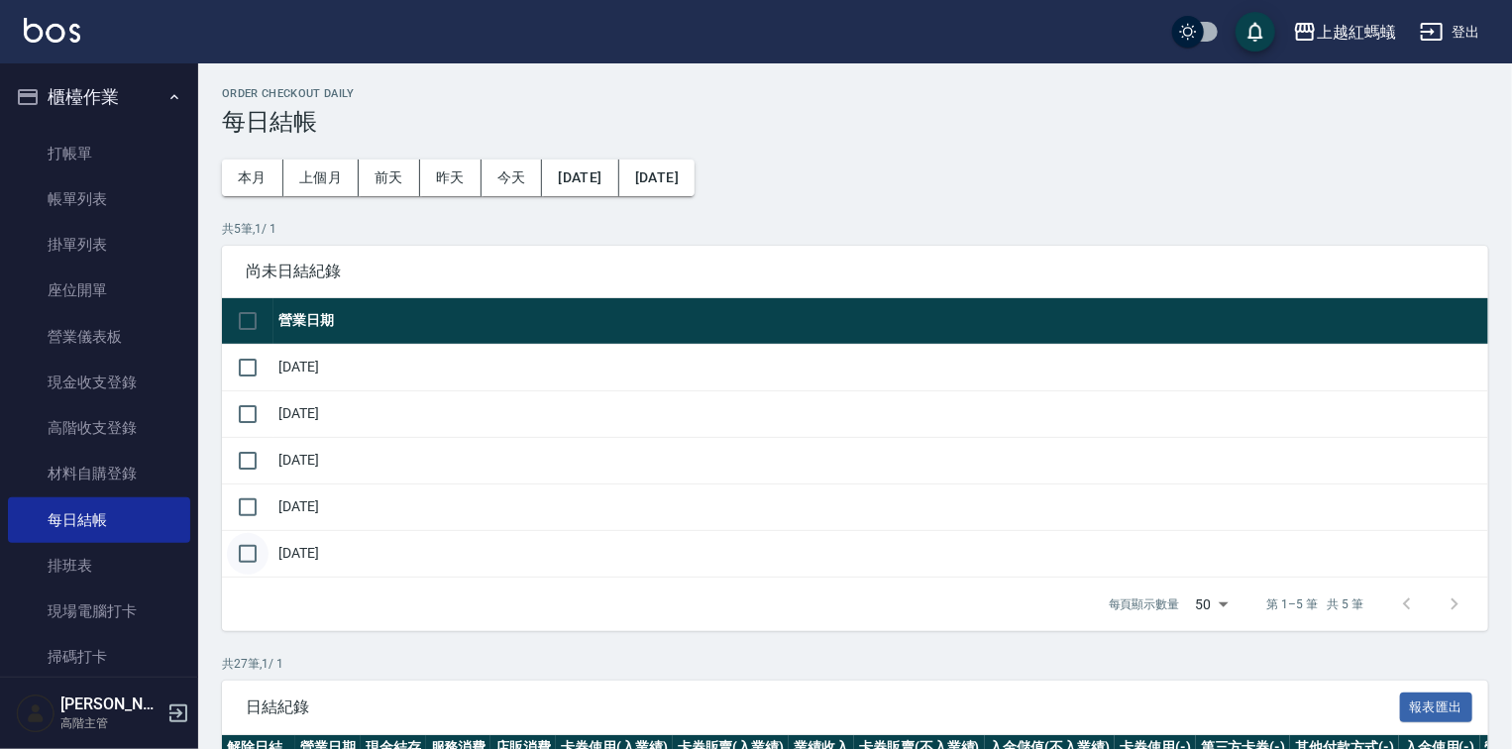
click at [248, 555] on input "checkbox" at bounding box center [248, 554] width 42 height 42
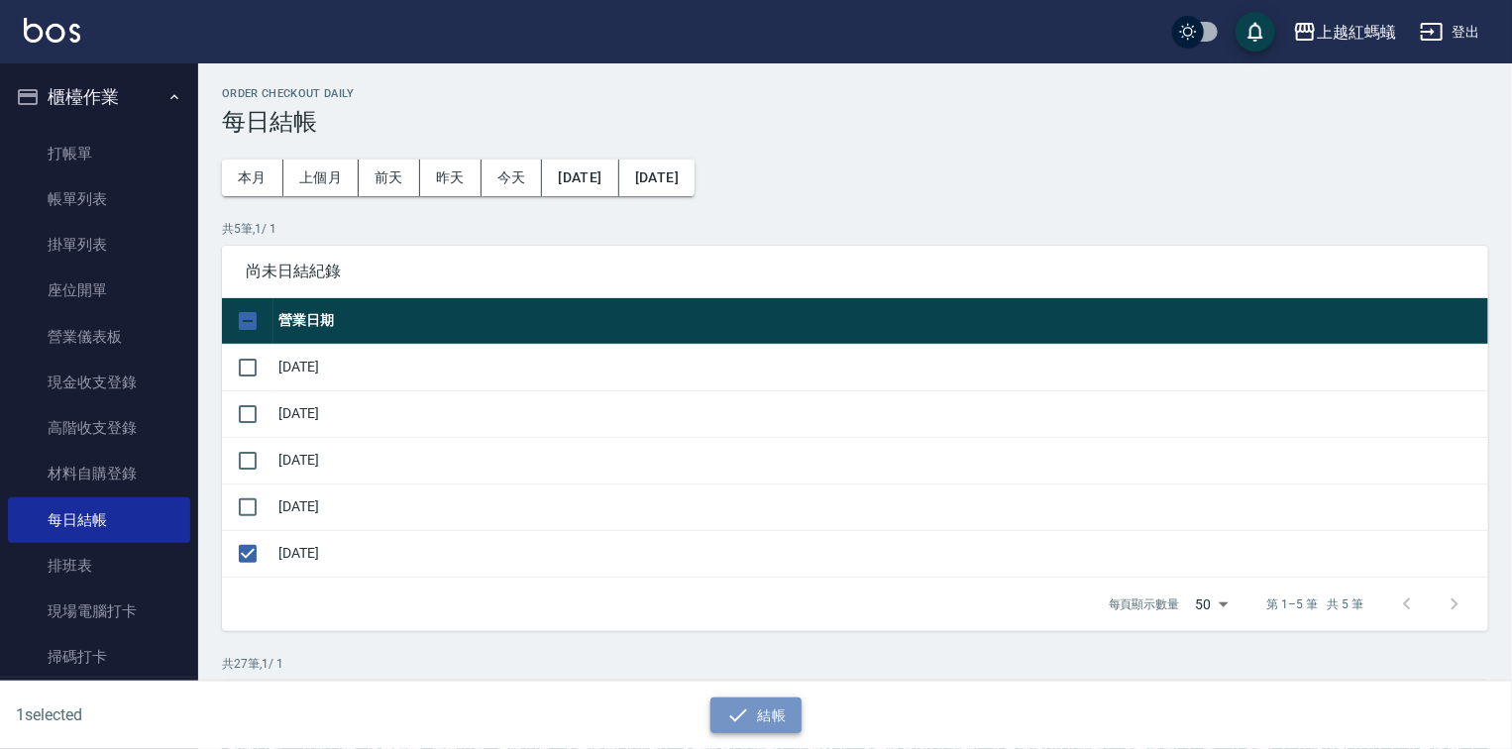
click at [725, 717] on button "結帳" at bounding box center [756, 716] width 92 height 37
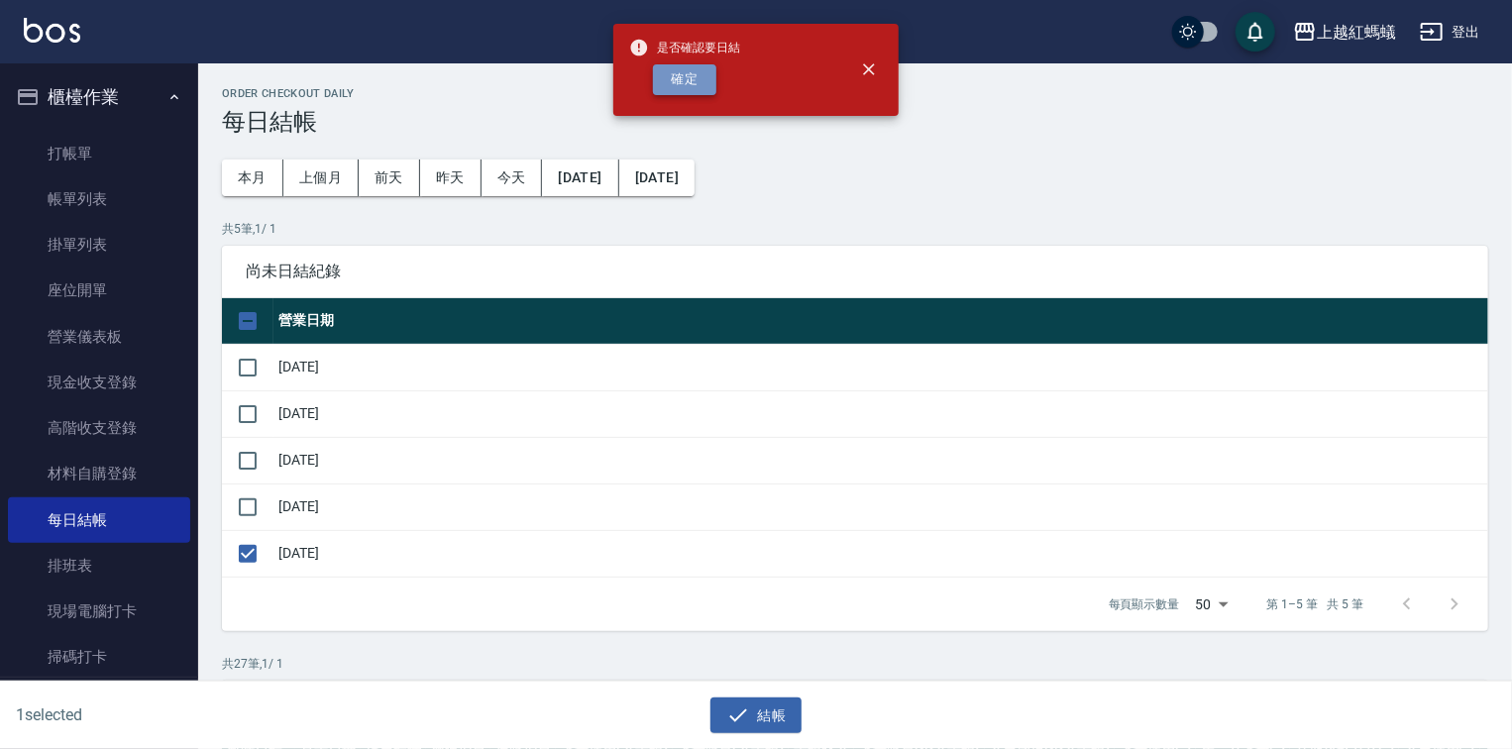
click at [673, 80] on button "確定" at bounding box center [684, 79] width 63 height 31
checkbox input "false"
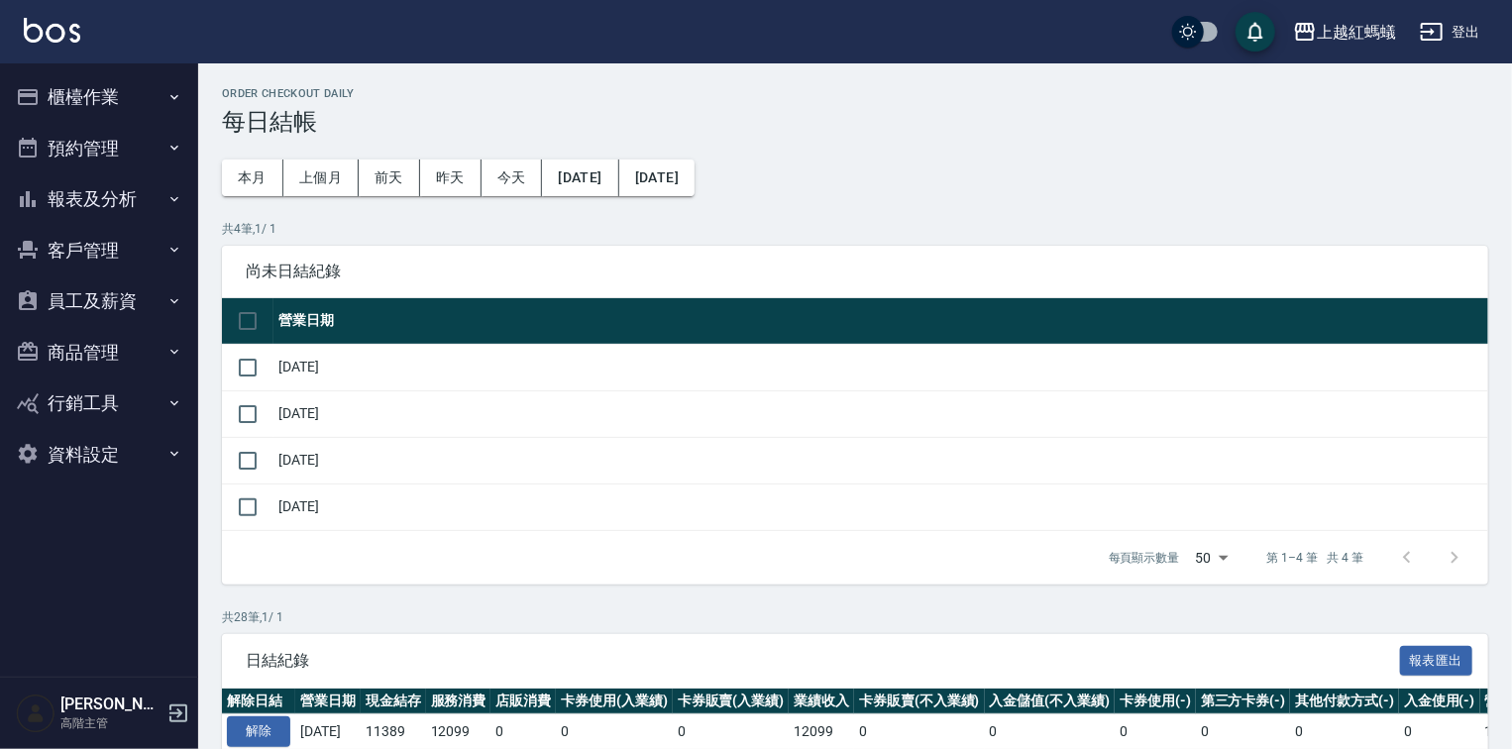
click at [51, 190] on button "報表及分析" at bounding box center [99, 199] width 182 height 52
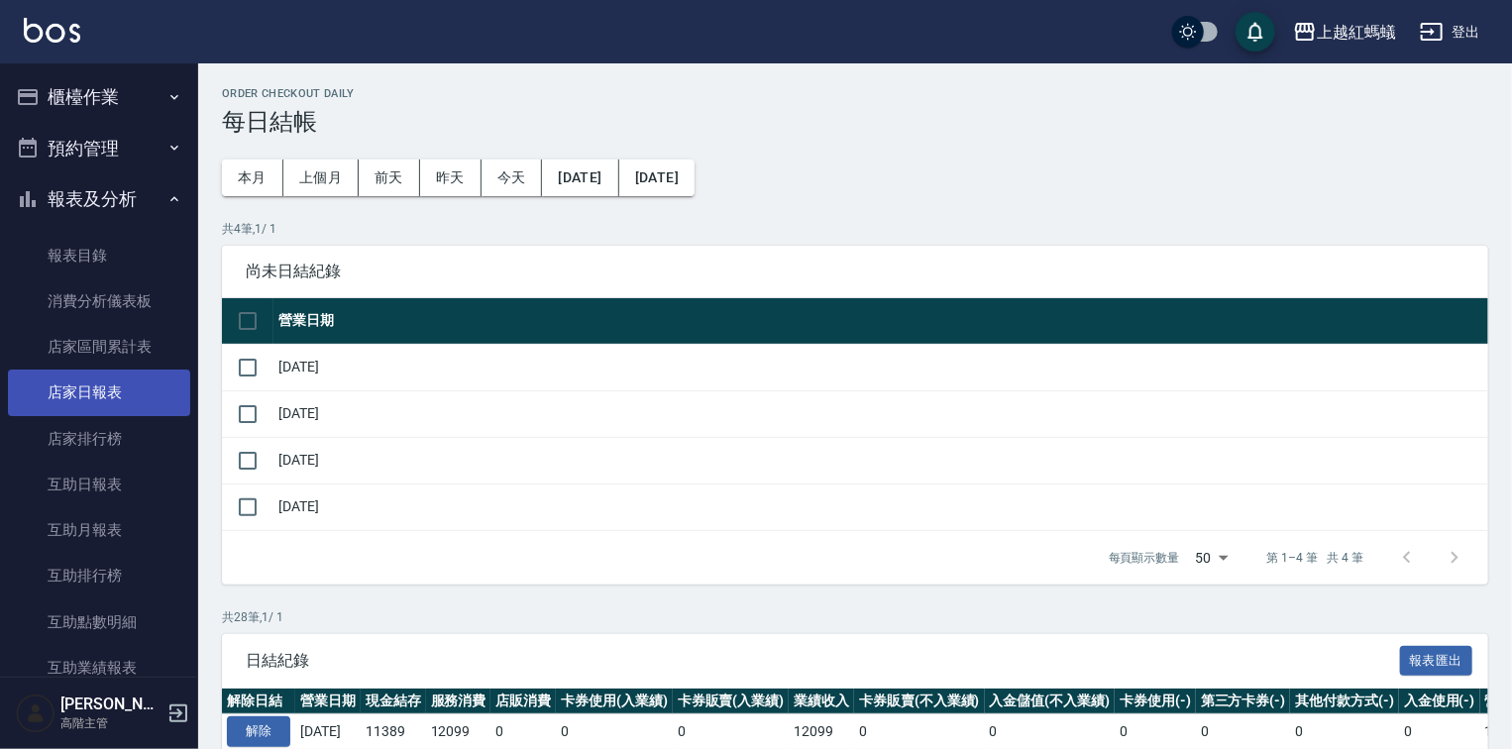
click at [118, 405] on link "店家日報表" at bounding box center [99, 393] width 182 height 46
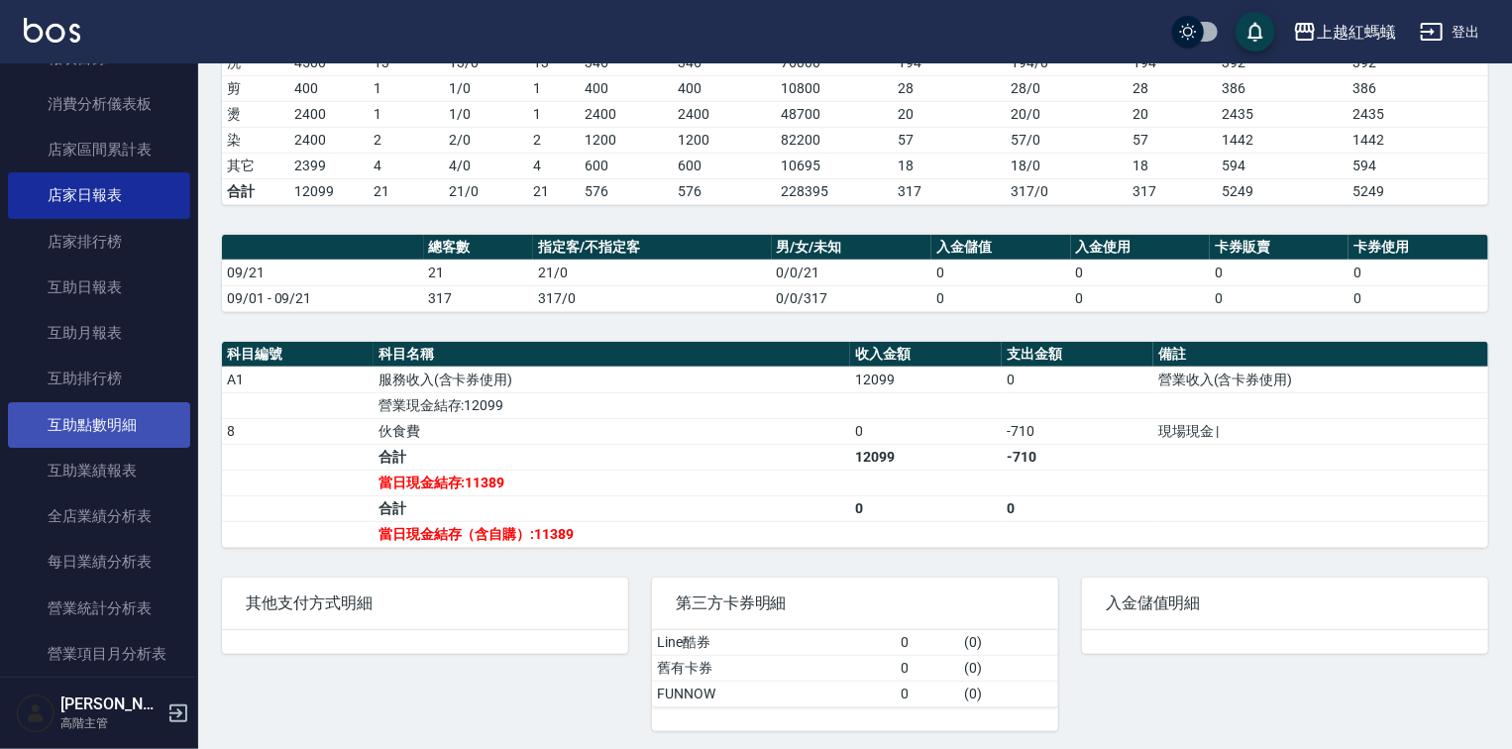
scroll to position [476, 0]
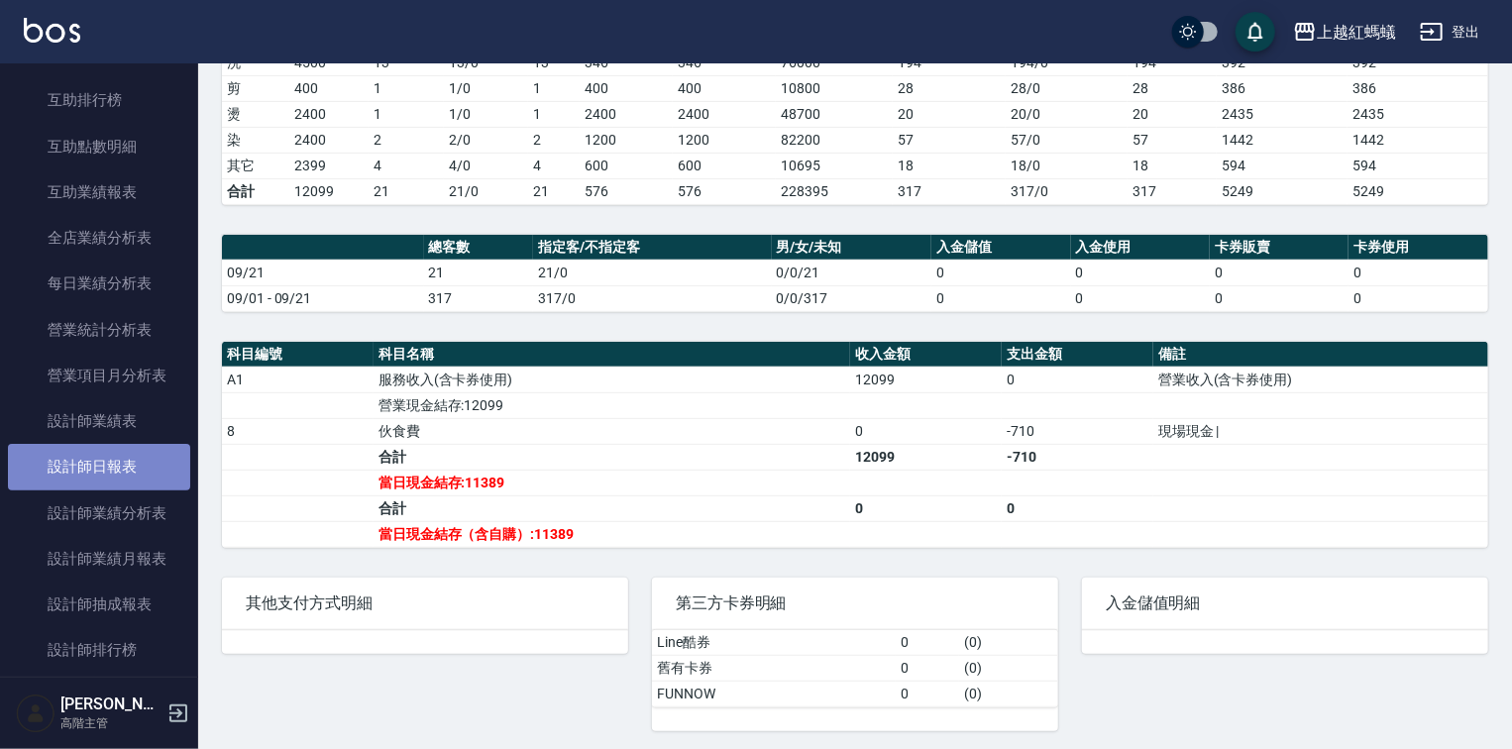
click at [120, 463] on link "設計師日報表" at bounding box center [99, 467] width 182 height 46
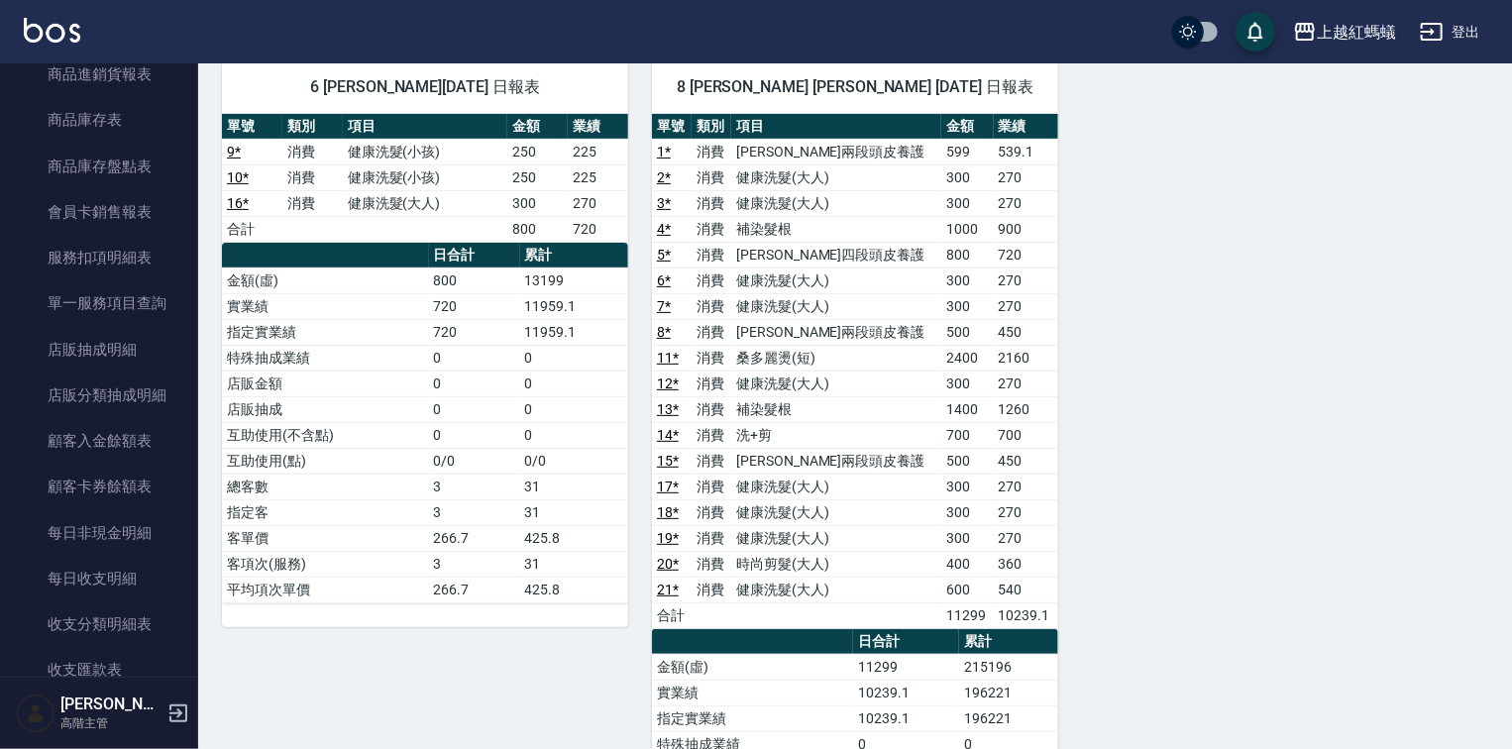
scroll to position [1585, 0]
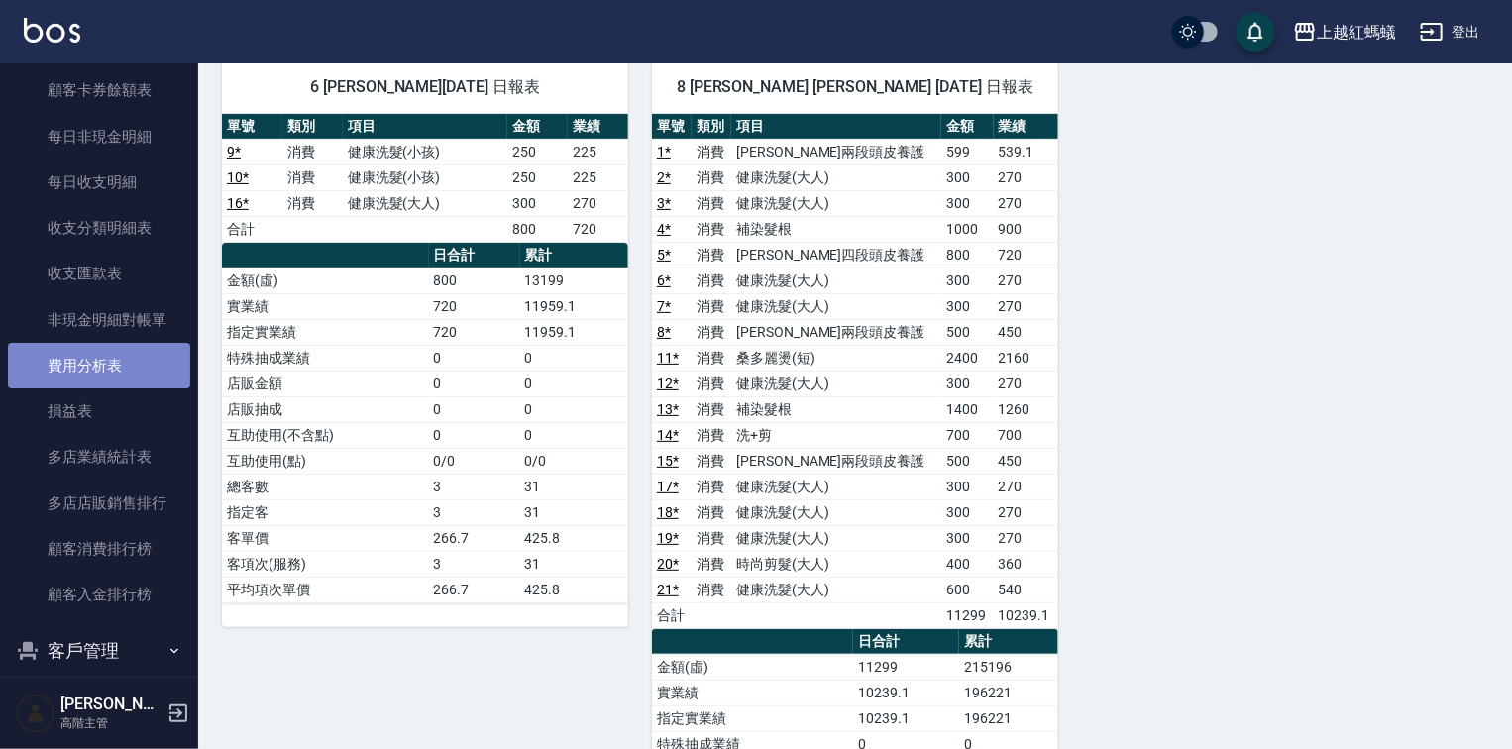
click at [156, 353] on link "費用分析表" at bounding box center [99, 366] width 182 height 46
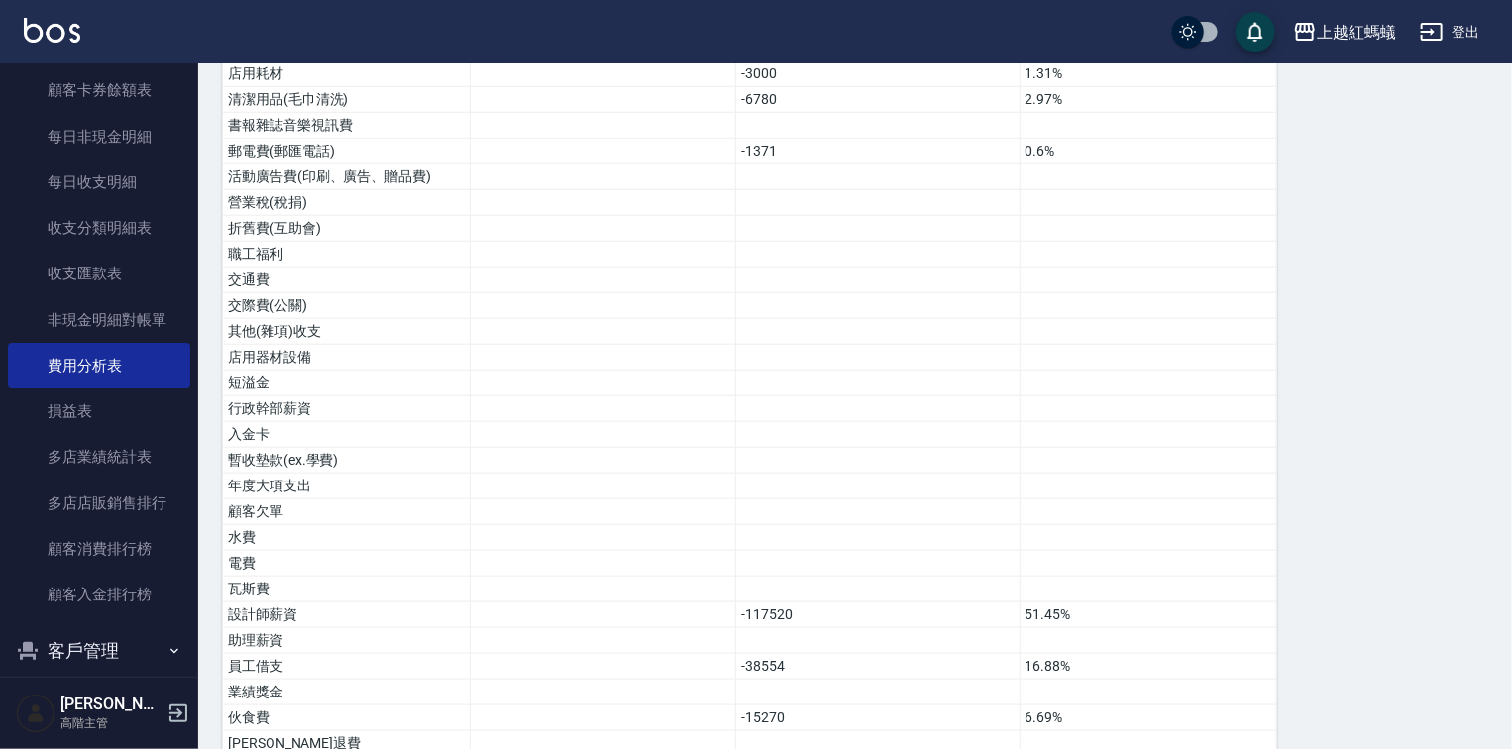
scroll to position [961, 0]
